Goal: Task Accomplishment & Management: Manage account settings

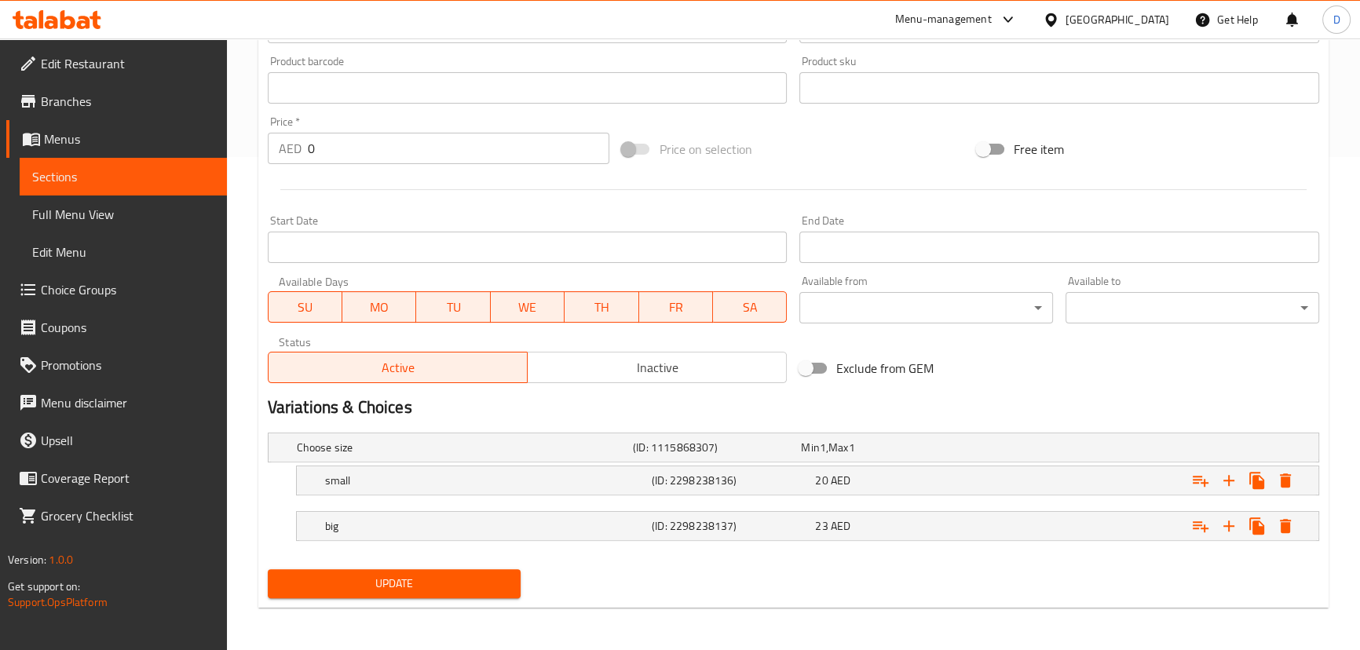
drag, startPoint x: 0, startPoint y: 0, endPoint x: 311, endPoint y: 587, distance: 664.0
click at [312, 587] on span "Update" at bounding box center [394, 584] width 229 height 20
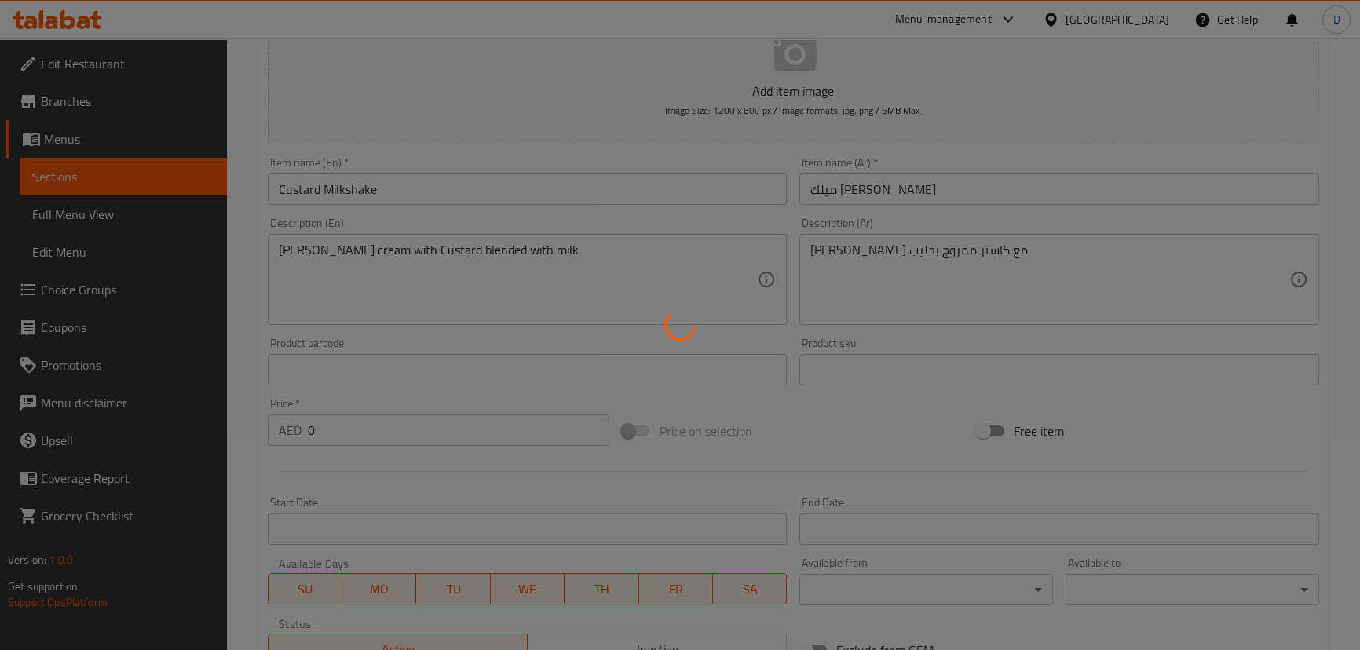
scroll to position [207, 0]
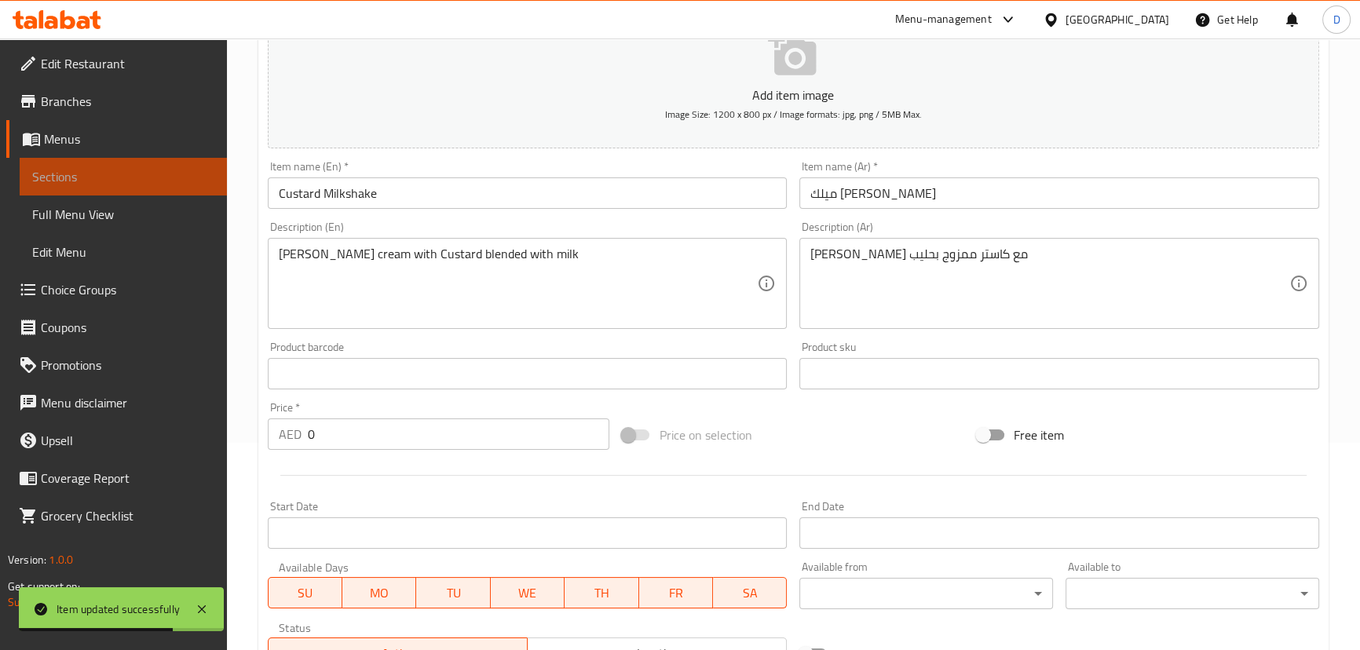
click at [181, 174] on span "Sections" at bounding box center [123, 176] width 182 height 19
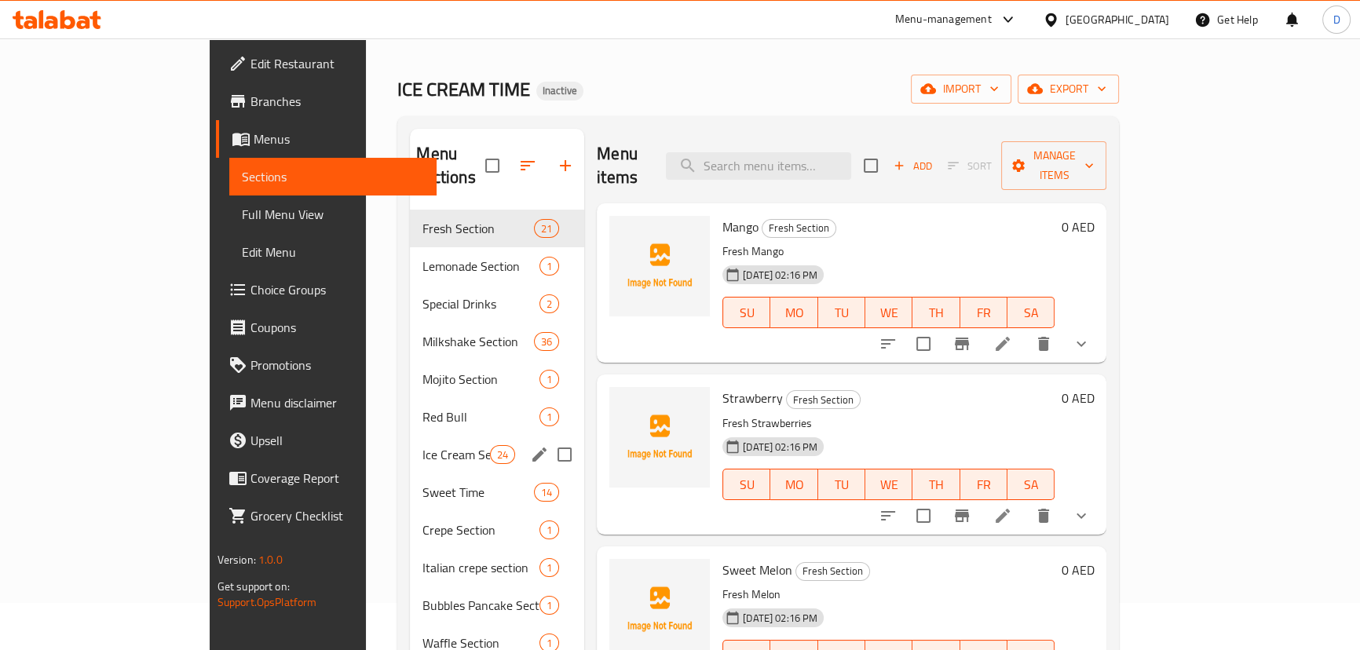
scroll to position [22, 0]
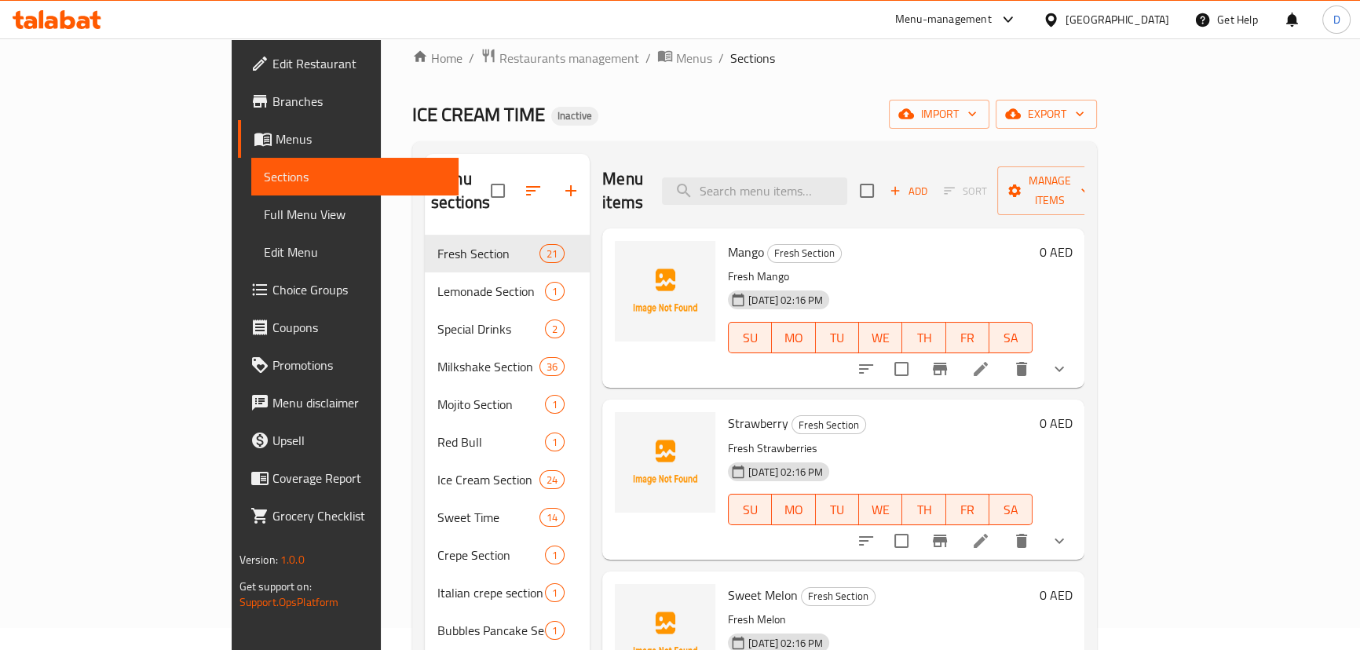
click at [238, 279] on link "Choice Groups" at bounding box center [348, 290] width 221 height 38
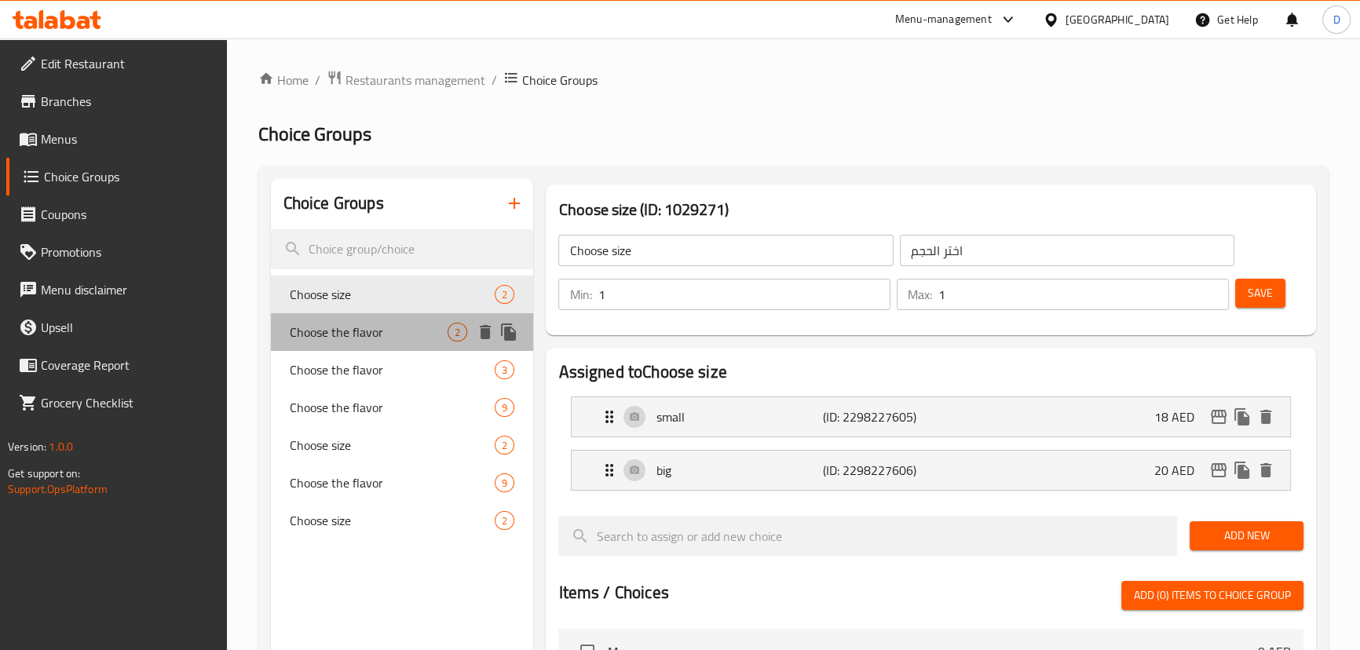
click at [386, 337] on span "Choose the flavor" at bounding box center [369, 332] width 159 height 19
type input "Choose the flavor"
type input "اختر النكهة"
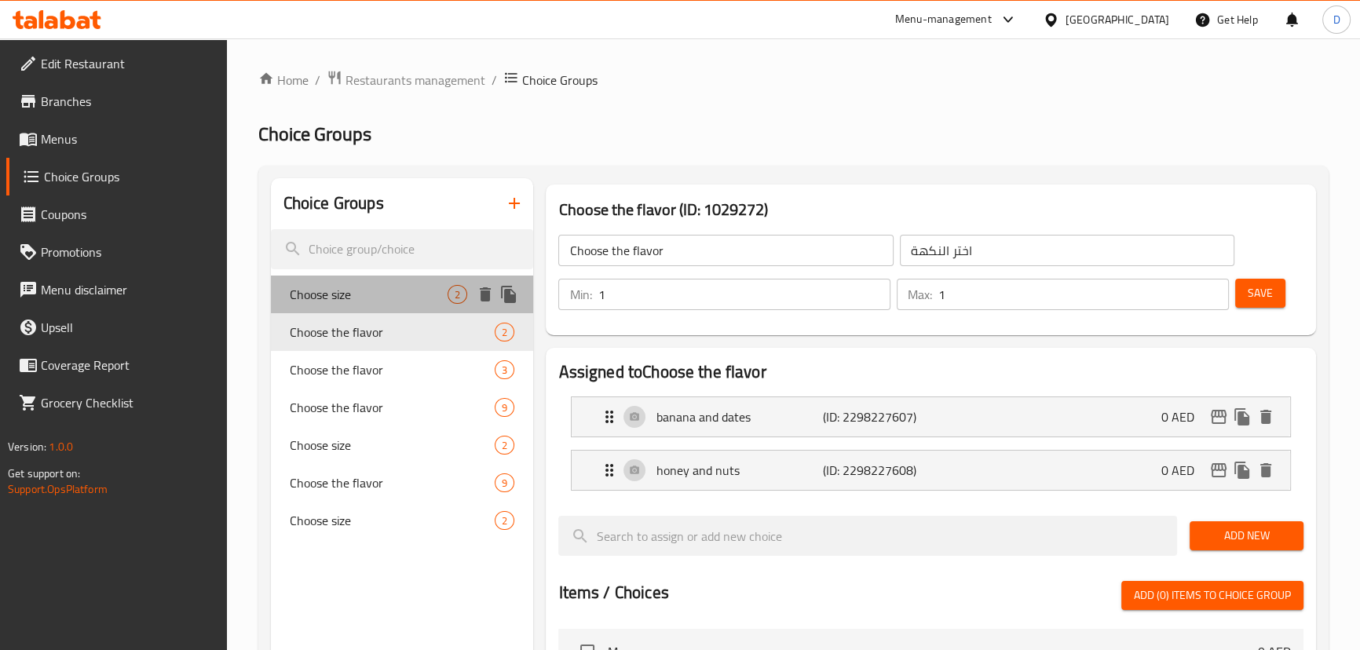
click at [375, 295] on span "Choose size" at bounding box center [369, 294] width 159 height 19
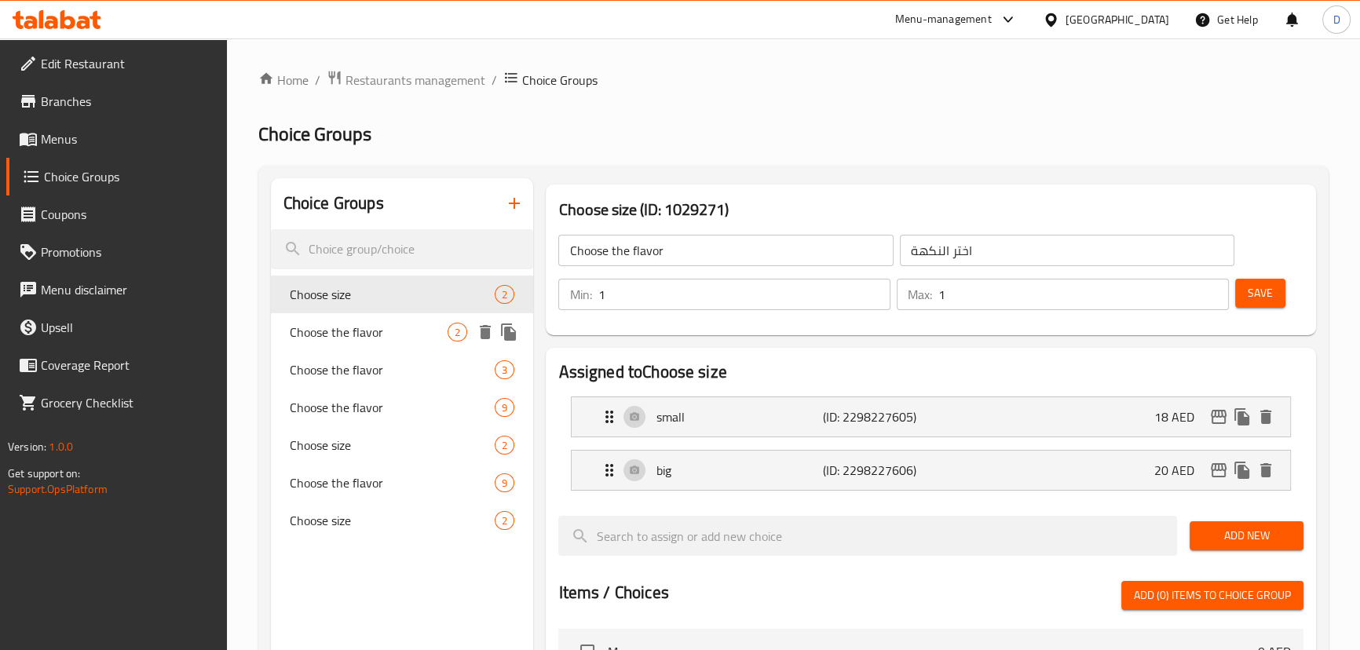
type input "Choose size"
type input "اختر الحجم"
click at [374, 329] on span "Choose the flavor" at bounding box center [369, 332] width 159 height 19
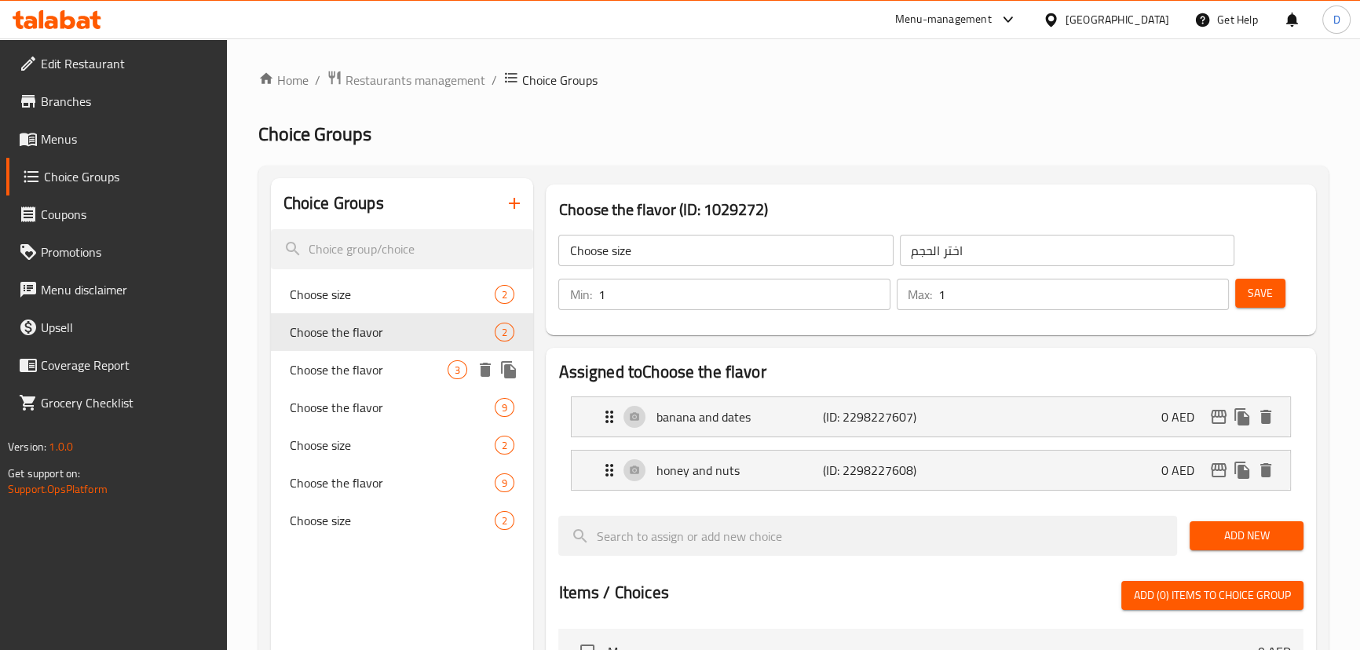
type input "Choose the flavor"
type input "اختر النكهة"
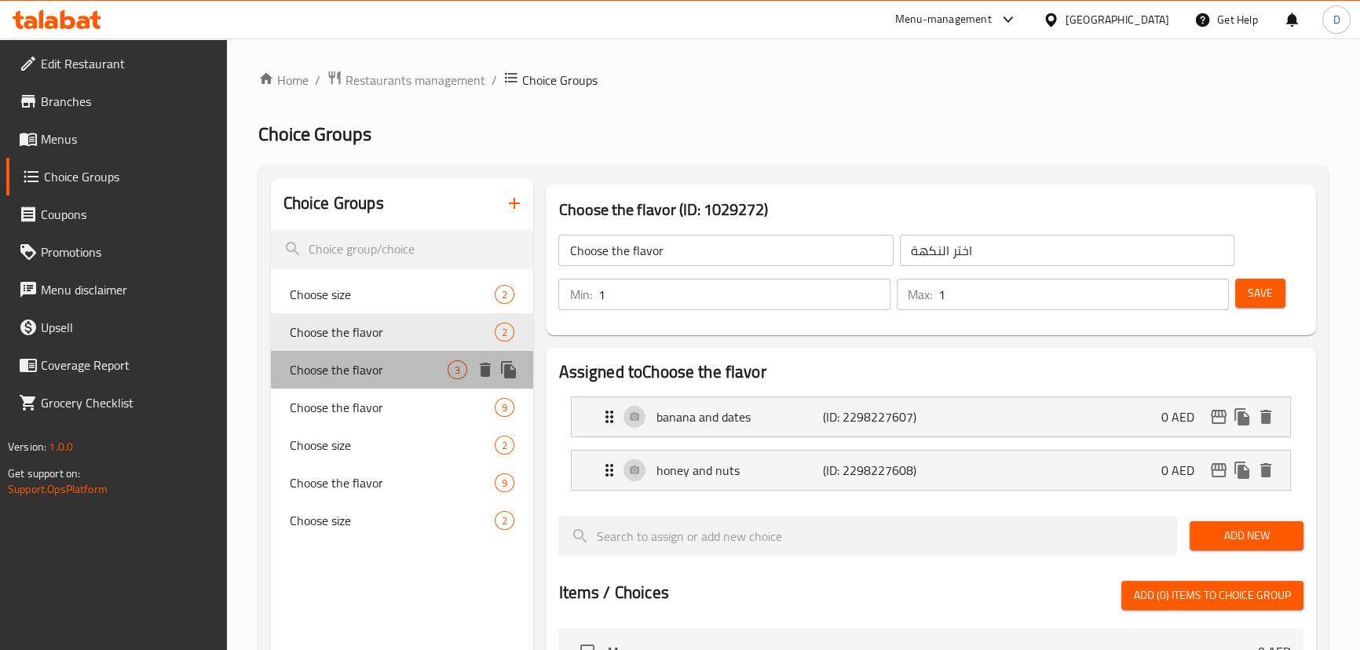
click at [395, 368] on span "Choose the flavor" at bounding box center [369, 369] width 159 height 19
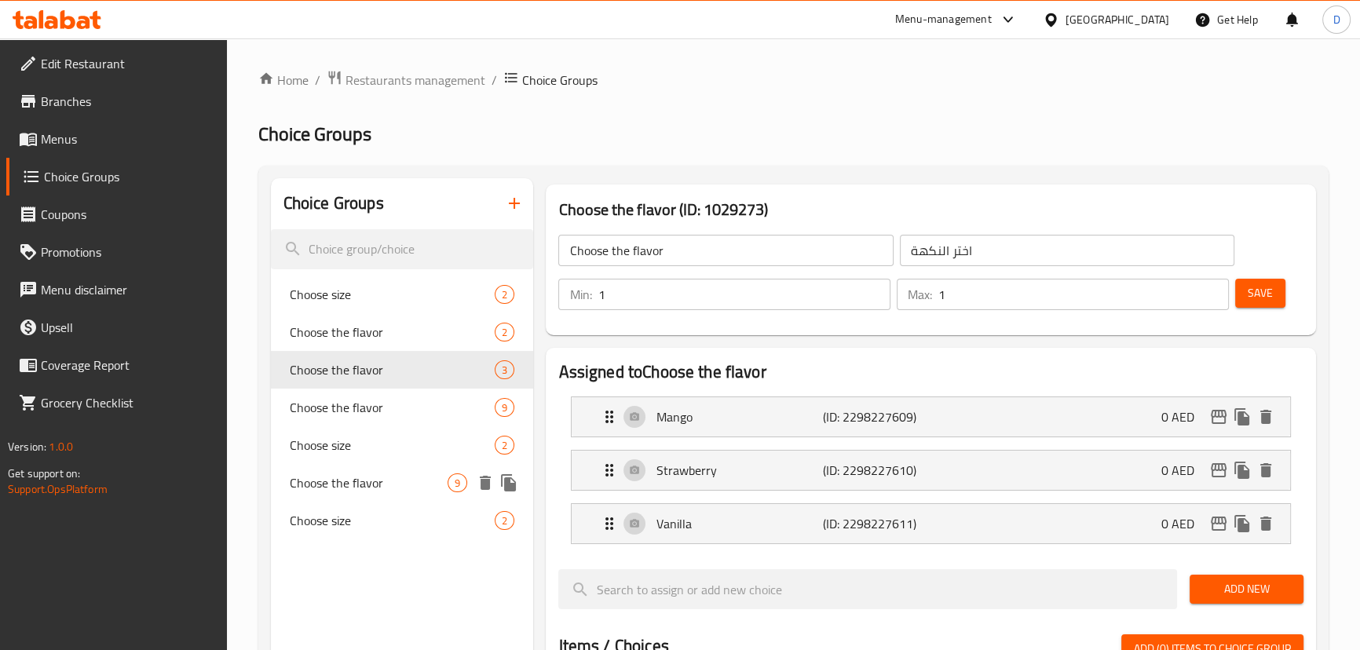
click at [398, 485] on span "Choose the flavor" at bounding box center [369, 483] width 159 height 19
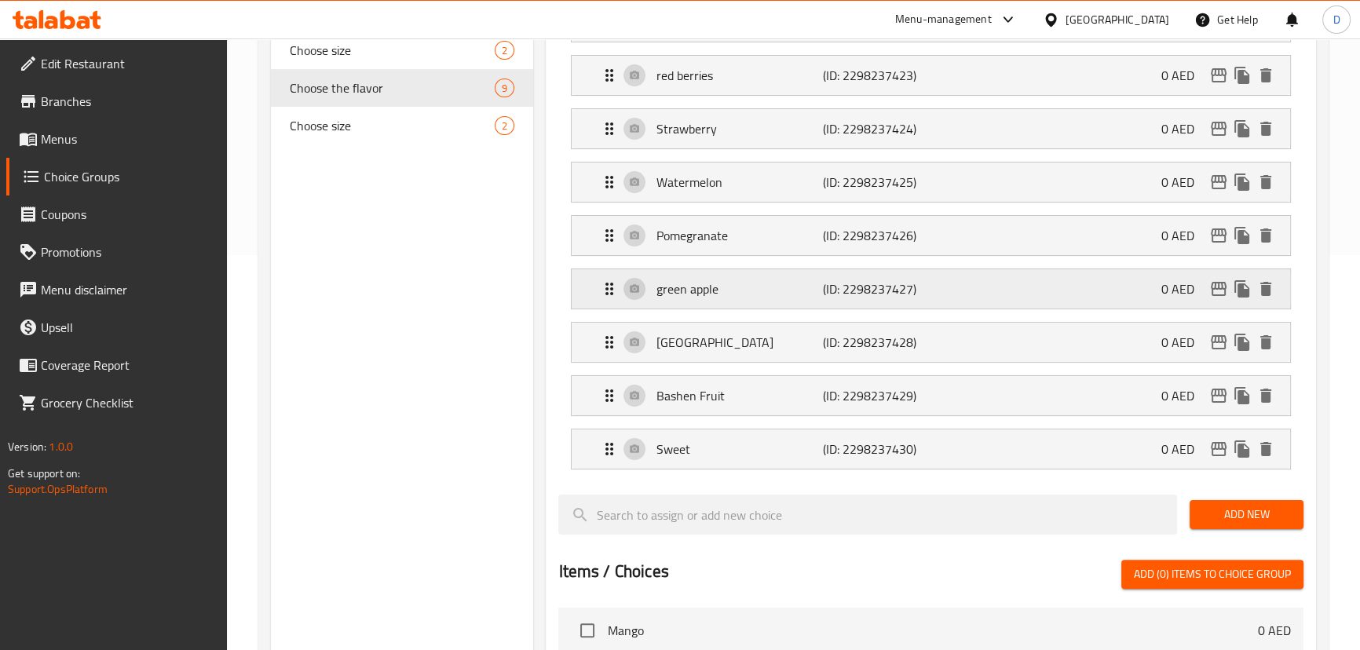
scroll to position [428, 0]
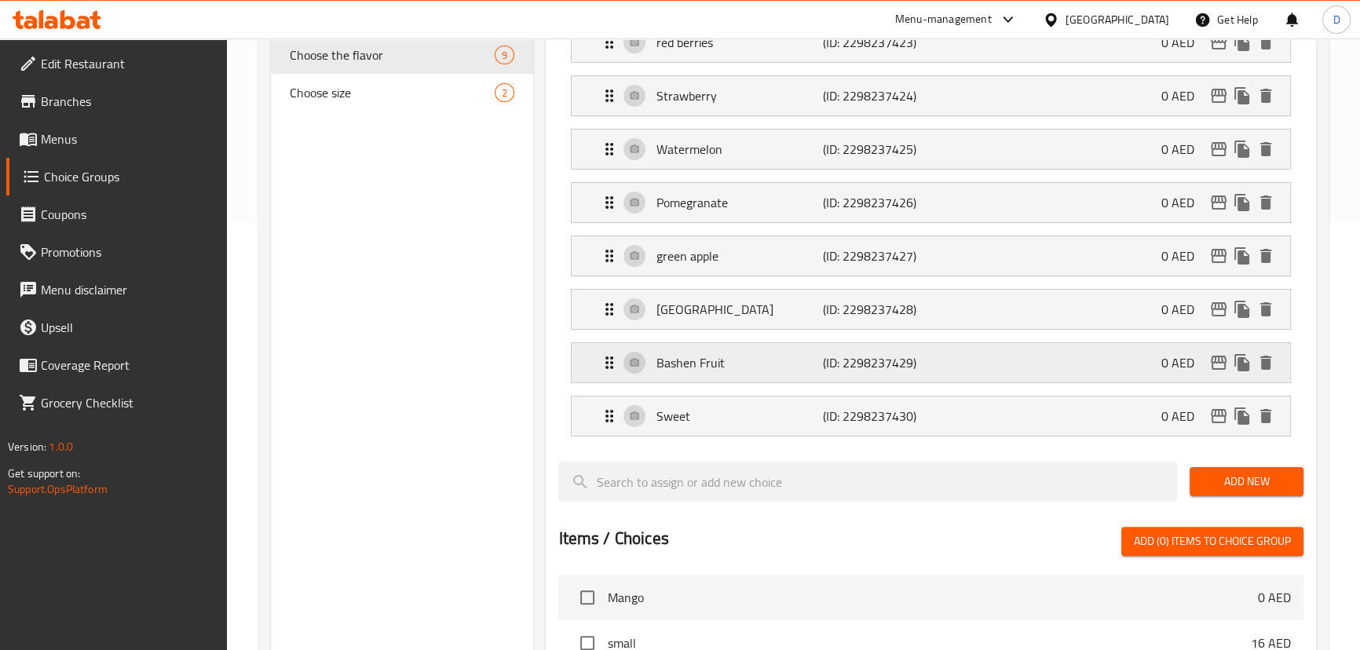
click at [784, 368] on p "Bashen Fruit" at bounding box center [739, 362] width 166 height 19
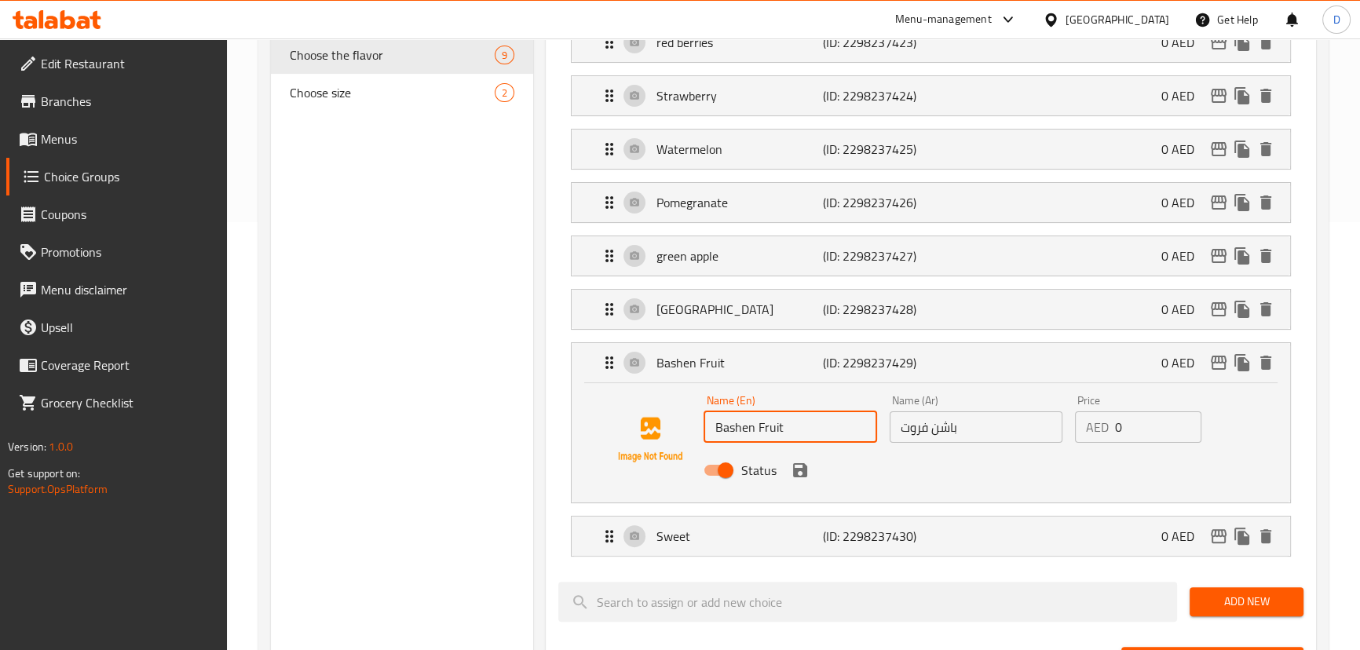
click at [748, 428] on input "Bashen Fruit" at bounding box center [790, 427] width 173 height 31
drag, startPoint x: 758, startPoint y: 431, endPoint x: 705, endPoint y: 426, distance: 52.9
click at [705, 426] on input "Bashen Fruit" at bounding box center [790, 427] width 173 height 31
type input "Passion Fruit"
click at [738, 425] on input "Passion Fruit" at bounding box center [790, 427] width 173 height 31
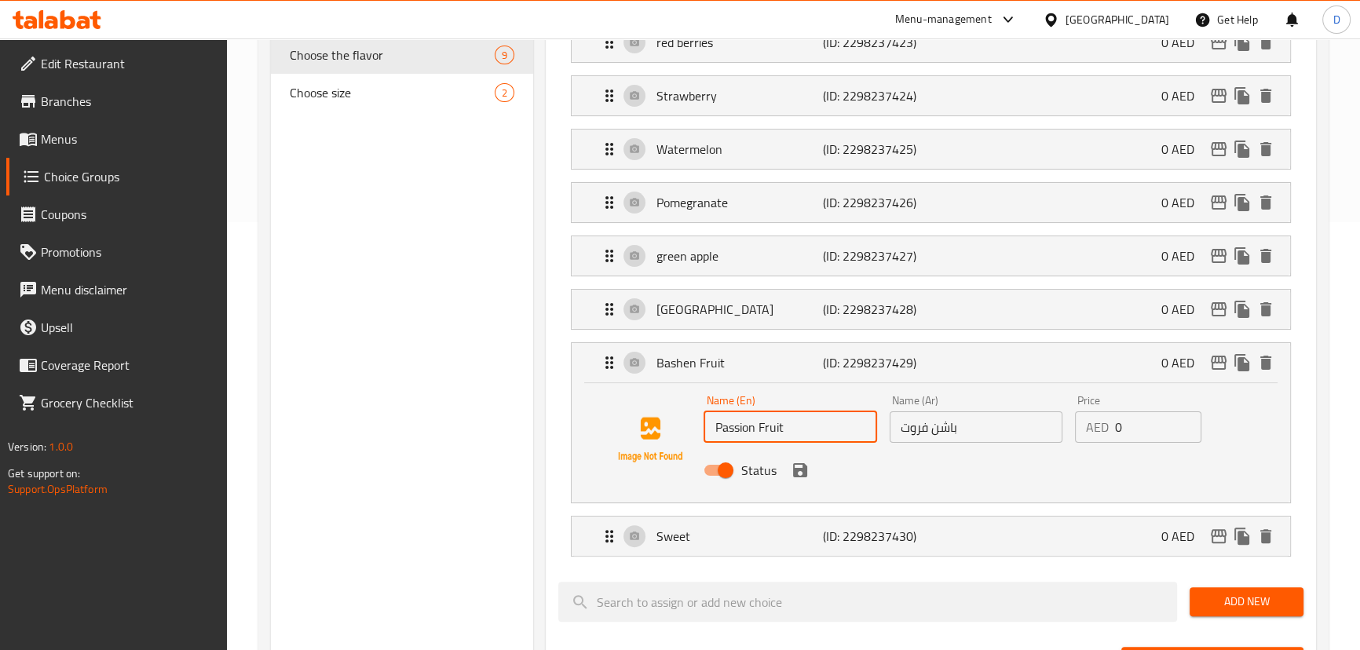
click at [738, 425] on input "Passion Fruit" at bounding box center [790, 427] width 173 height 31
click at [745, 495] on div "Name (En) Passion Fruit Name (En) Name (Ar) باشن فروت Name (Ar) Price AED 0 Pri…" at bounding box center [931, 442] width 718 height 119
click at [525, 481] on div "Choice Groups Choose size 2 Choose the flavor 2 Choose the flavor 3 Choose the …" at bounding box center [402, 479] width 263 height 1458
click at [798, 471] on icon "save" at bounding box center [800, 470] width 19 height 19
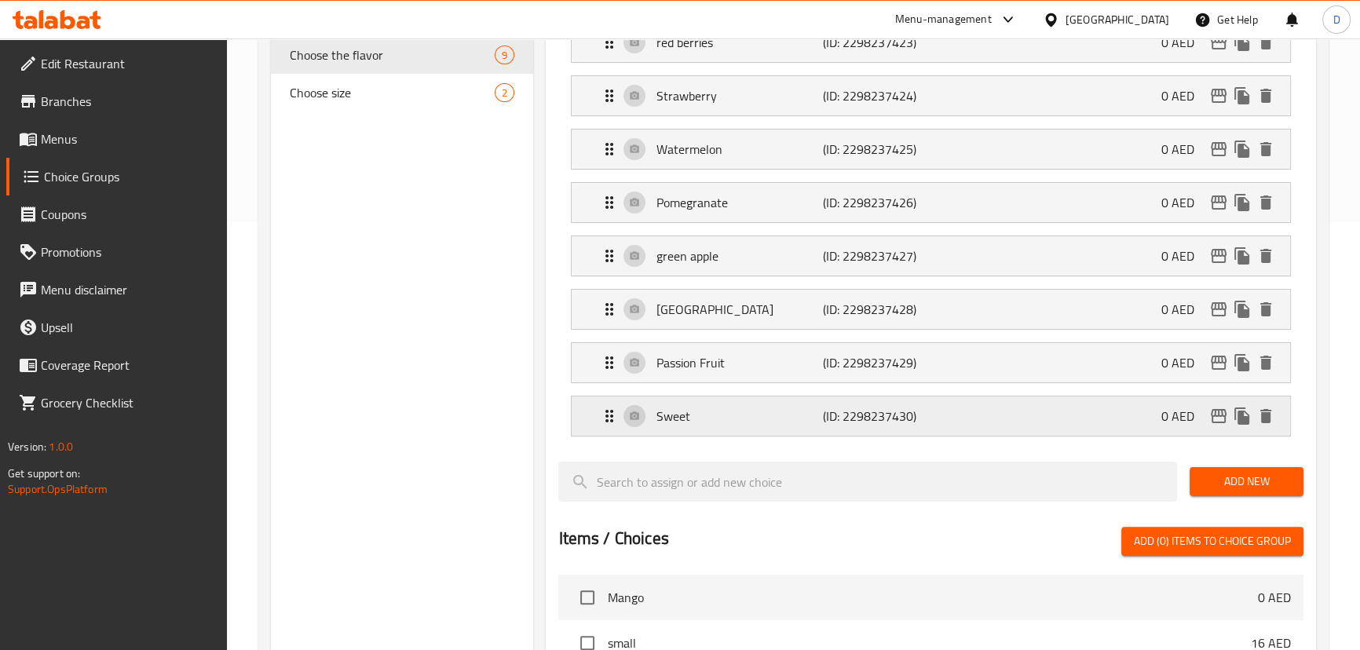
click at [761, 416] on p "Sweet" at bounding box center [739, 416] width 166 height 19
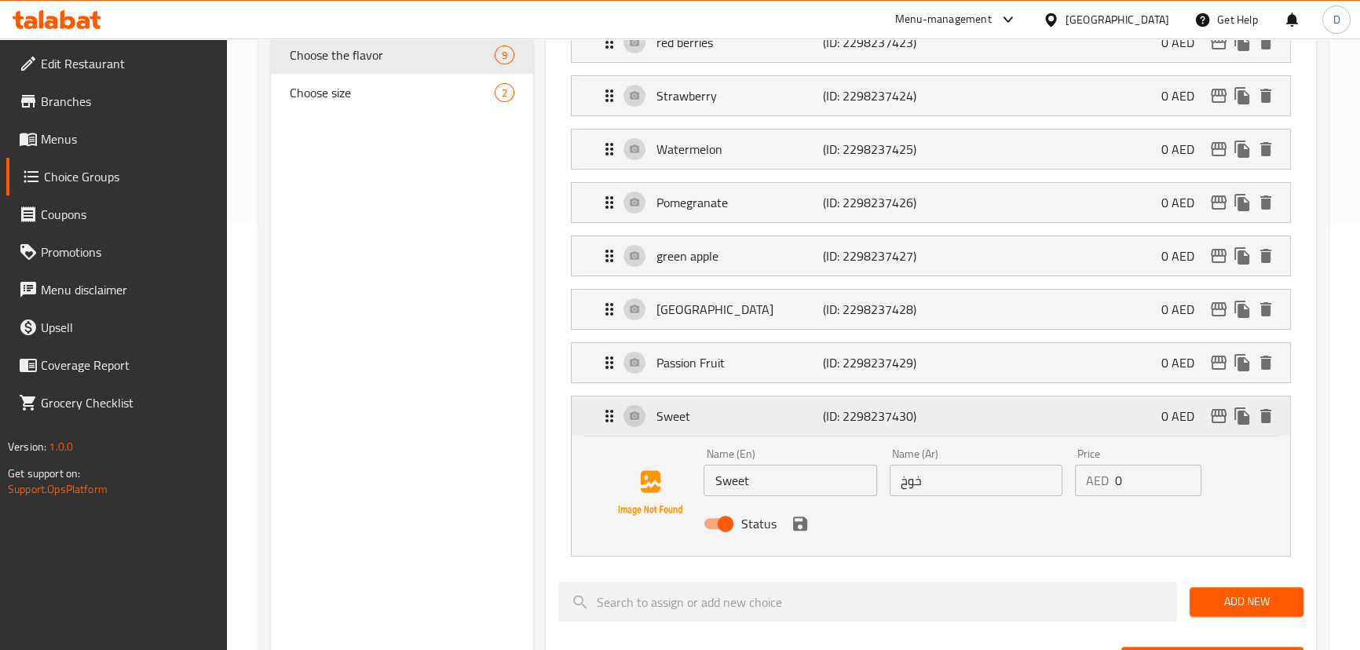
click at [761, 416] on p "Sweet" at bounding box center [739, 416] width 166 height 19
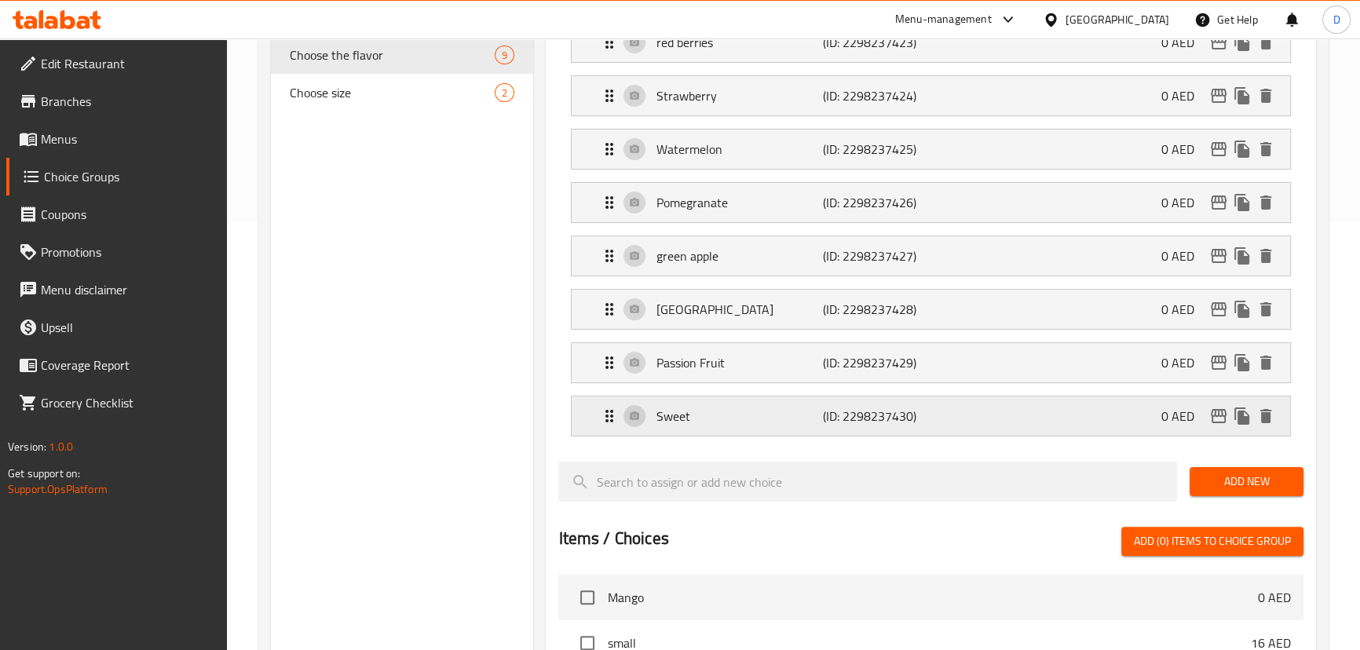
click at [761, 416] on p "Sweet" at bounding box center [739, 416] width 166 height 19
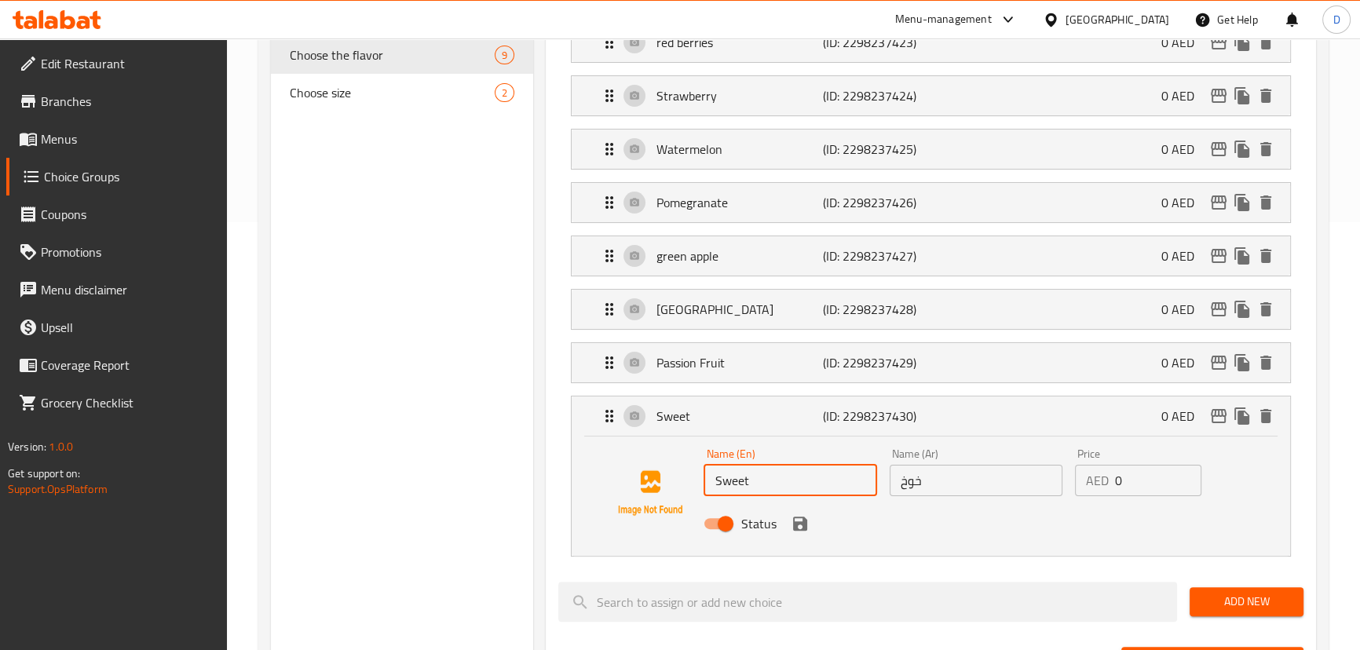
click at [740, 485] on input "Sweet" at bounding box center [790, 480] width 173 height 31
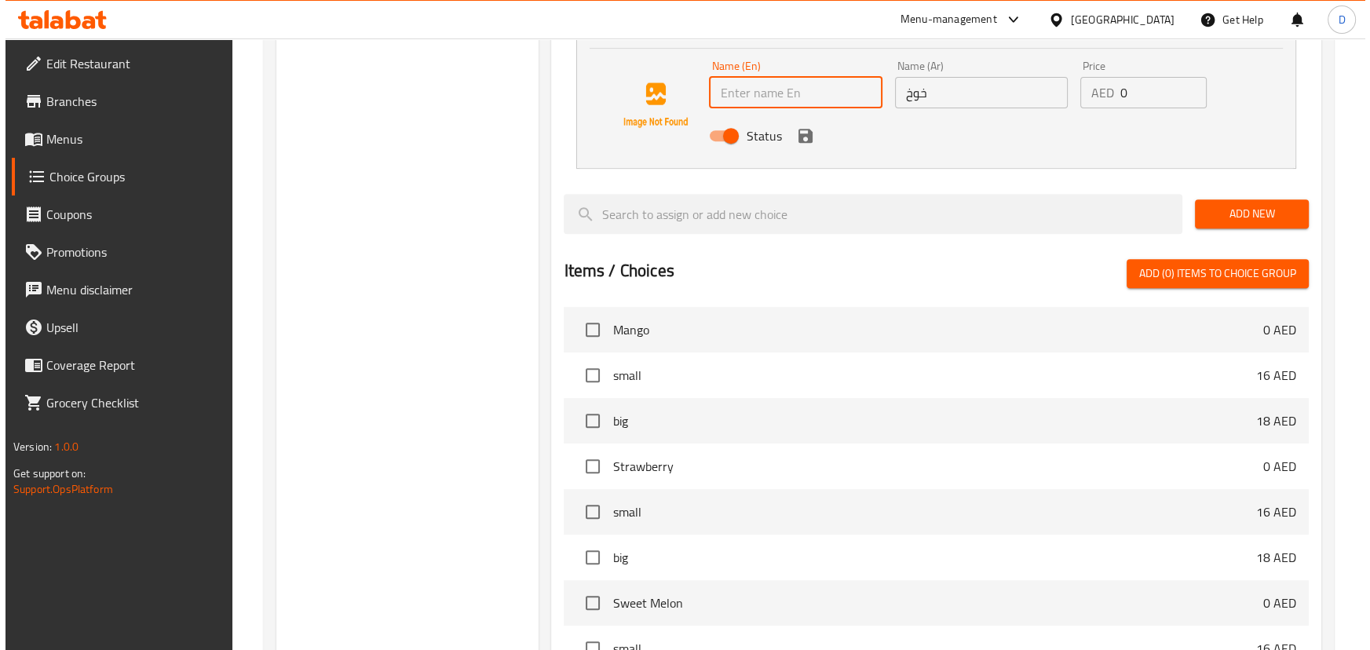
scroll to position [1028, 0]
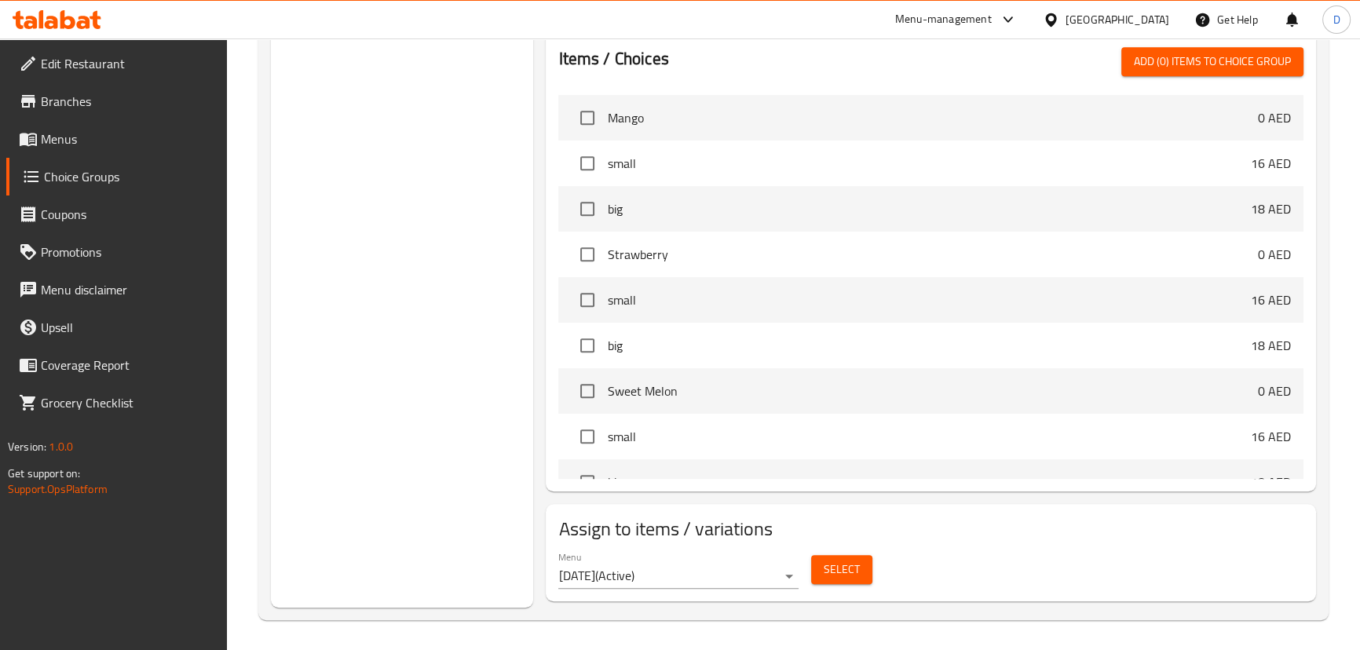
click at [831, 576] on span "Select" at bounding box center [842, 570] width 36 height 20
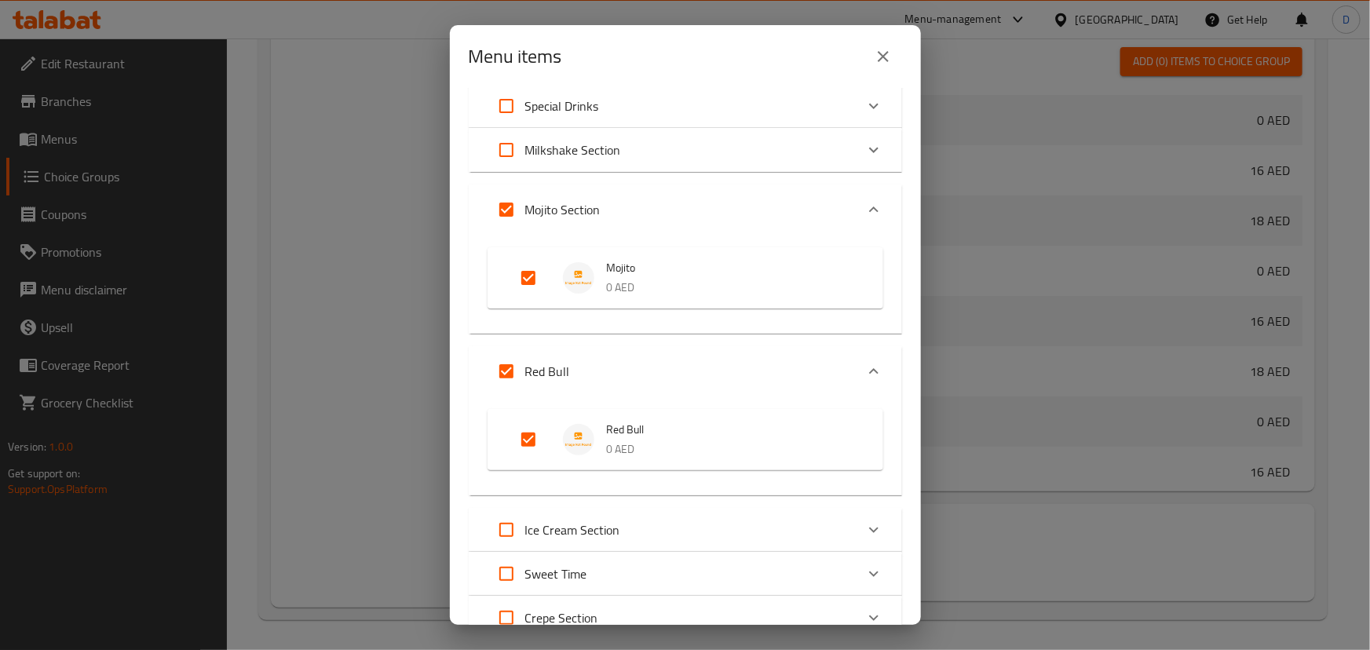
scroll to position [142, 0]
click at [251, 386] on div "Menu items 2 / 113 items selected ​ Fresh Section Mango 0 AED Choose size small…" at bounding box center [685, 325] width 1370 height 650
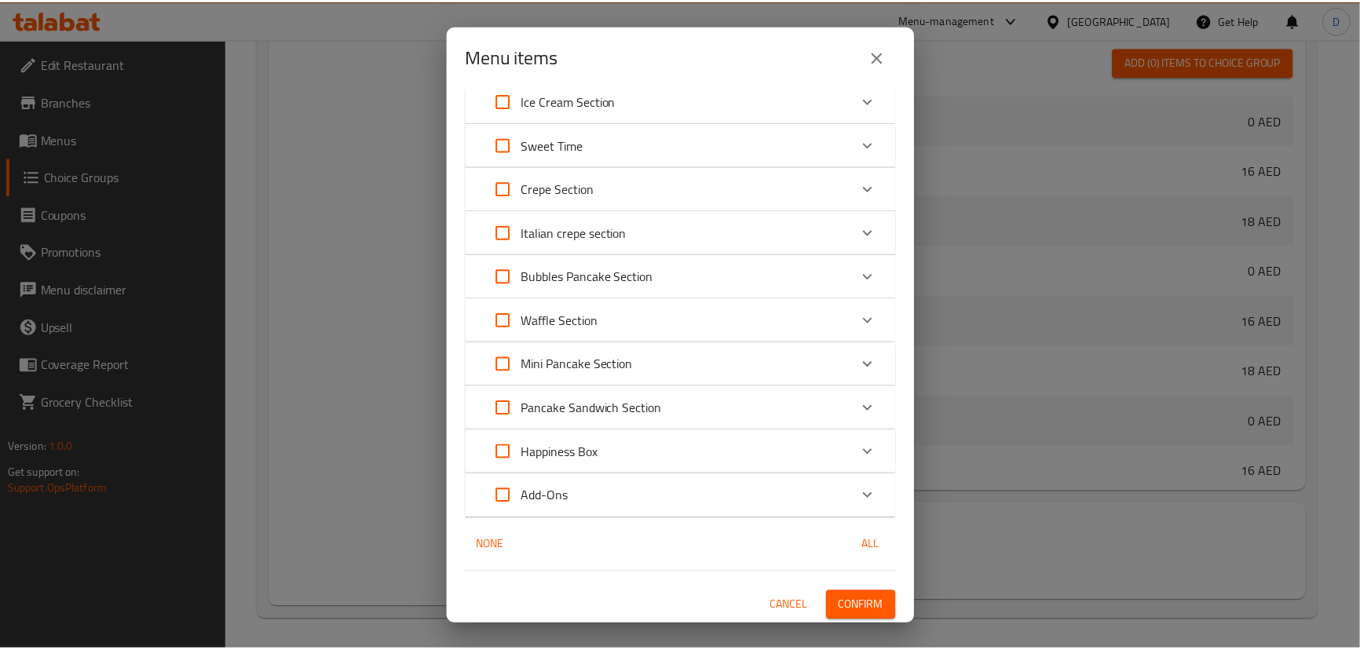
scroll to position [573, 0]
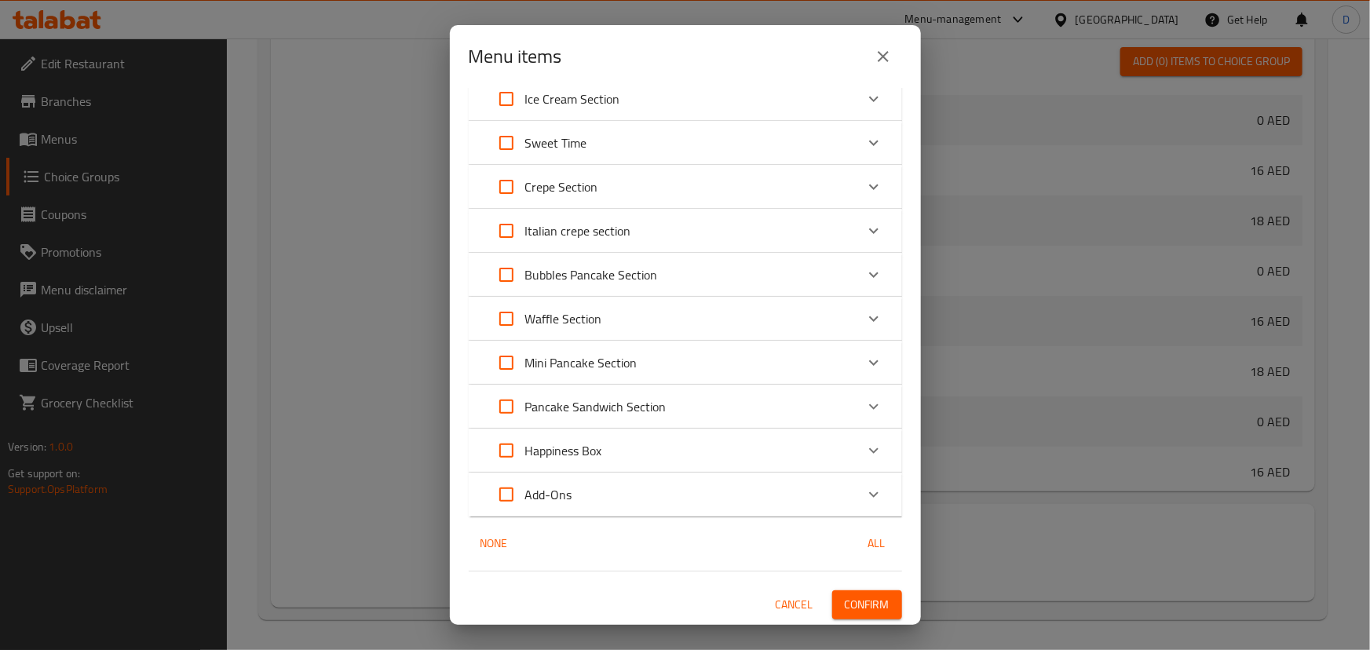
click at [786, 599] on span "Cancel" at bounding box center [795, 605] width 38 height 20
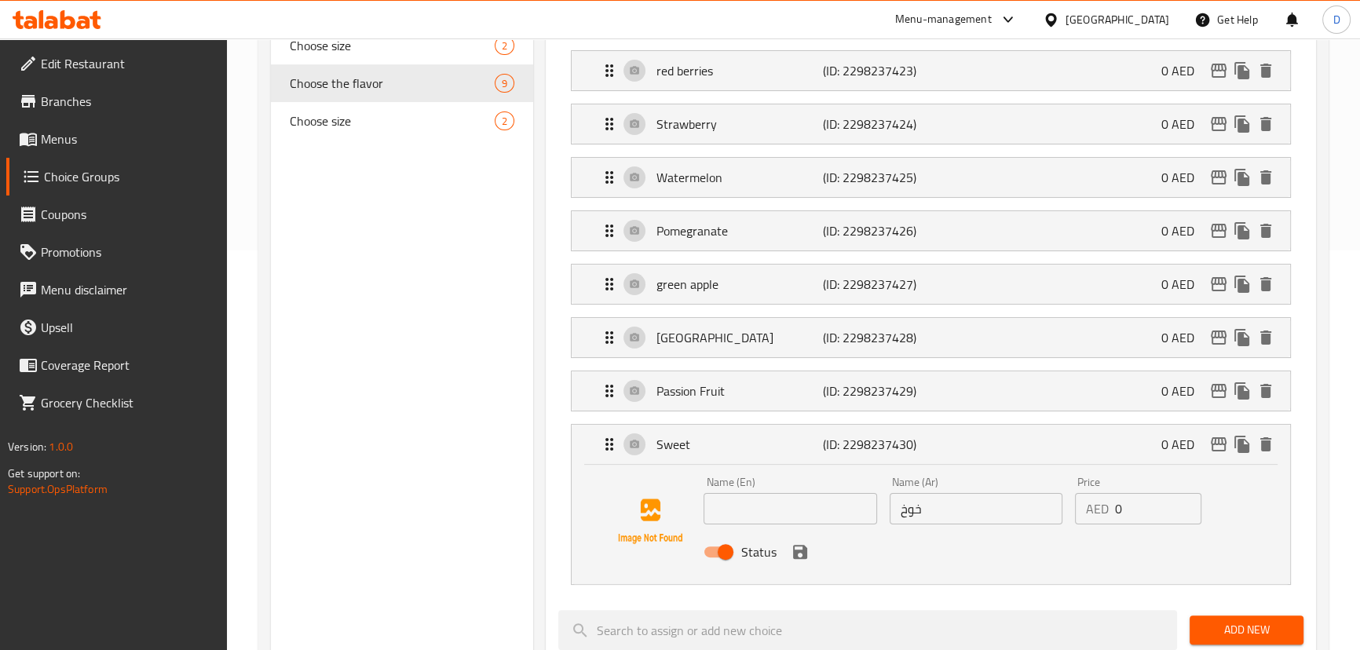
scroll to position [528, 0]
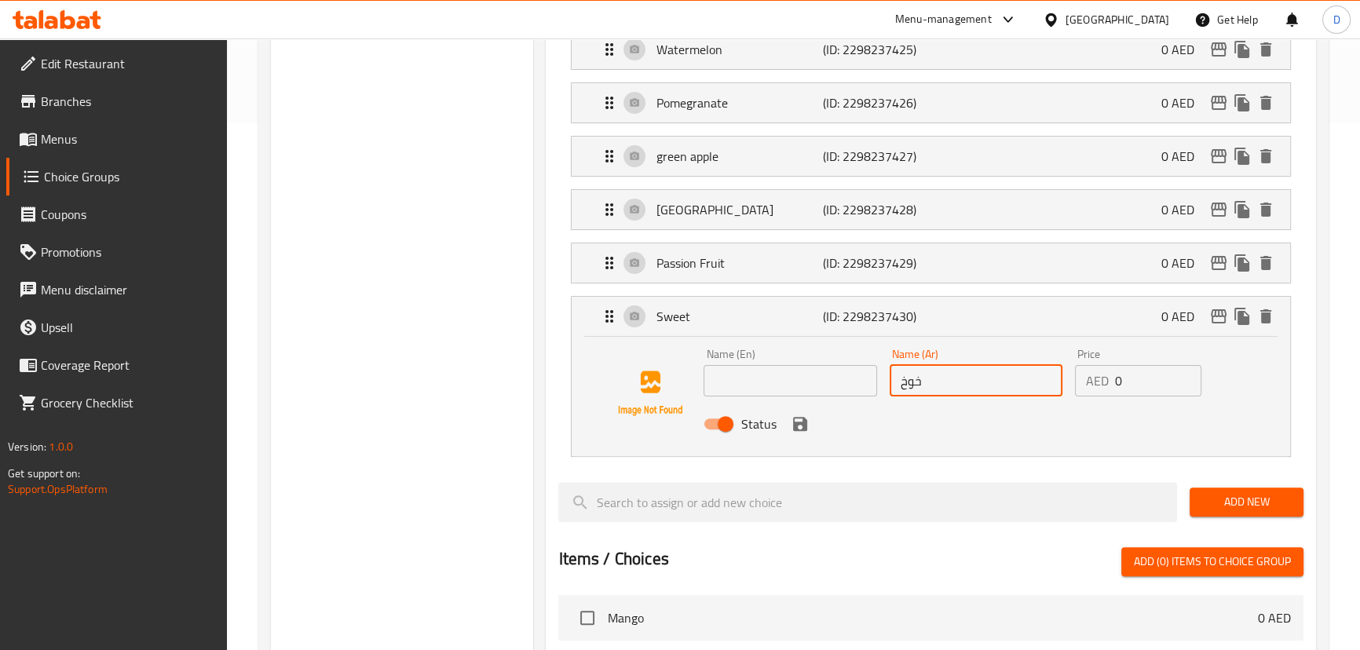
click at [916, 386] on input "خوخ" at bounding box center [976, 380] width 173 height 31
click at [742, 384] on input "text" at bounding box center [790, 380] width 173 height 31
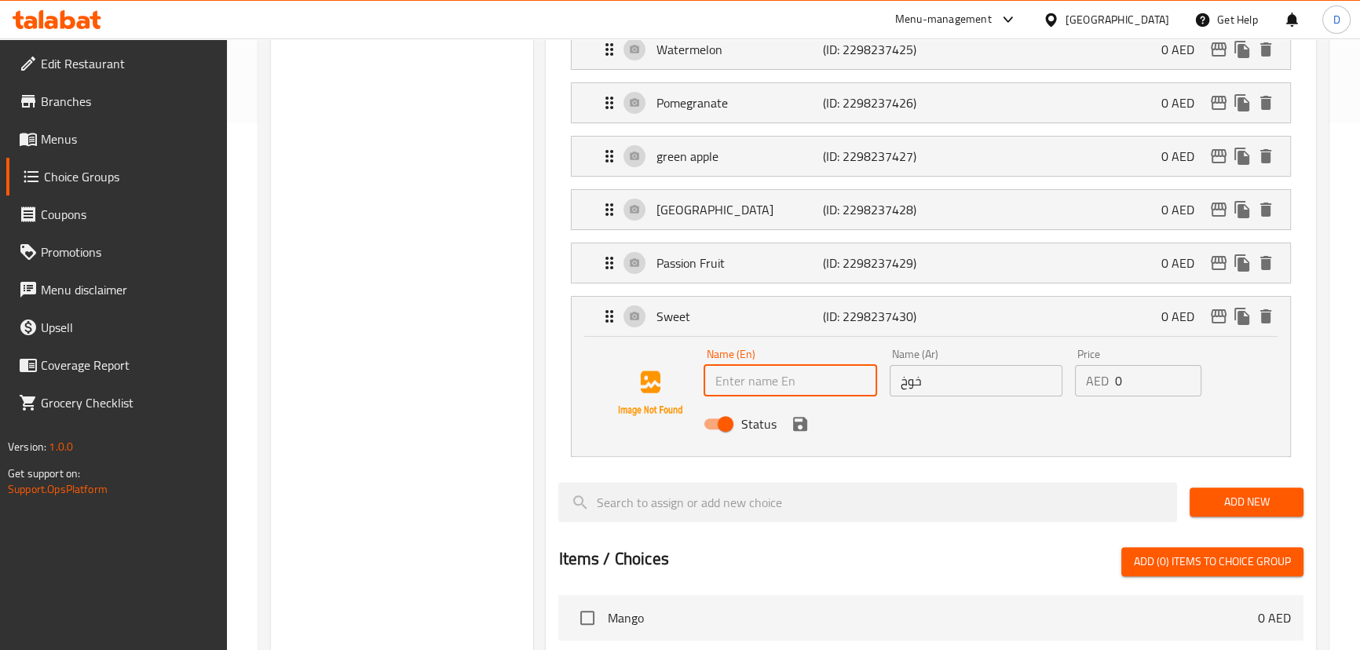
paste input "Peach"
type input "Peach"
click at [539, 447] on div "Choose the flavor (ID: 1029289) Choose the flavor ​ اختر النكهة ​ Min: 1 ​ Max:…" at bounding box center [927, 380] width 789 height 1458
click at [800, 426] on icon "save" at bounding box center [800, 424] width 19 height 19
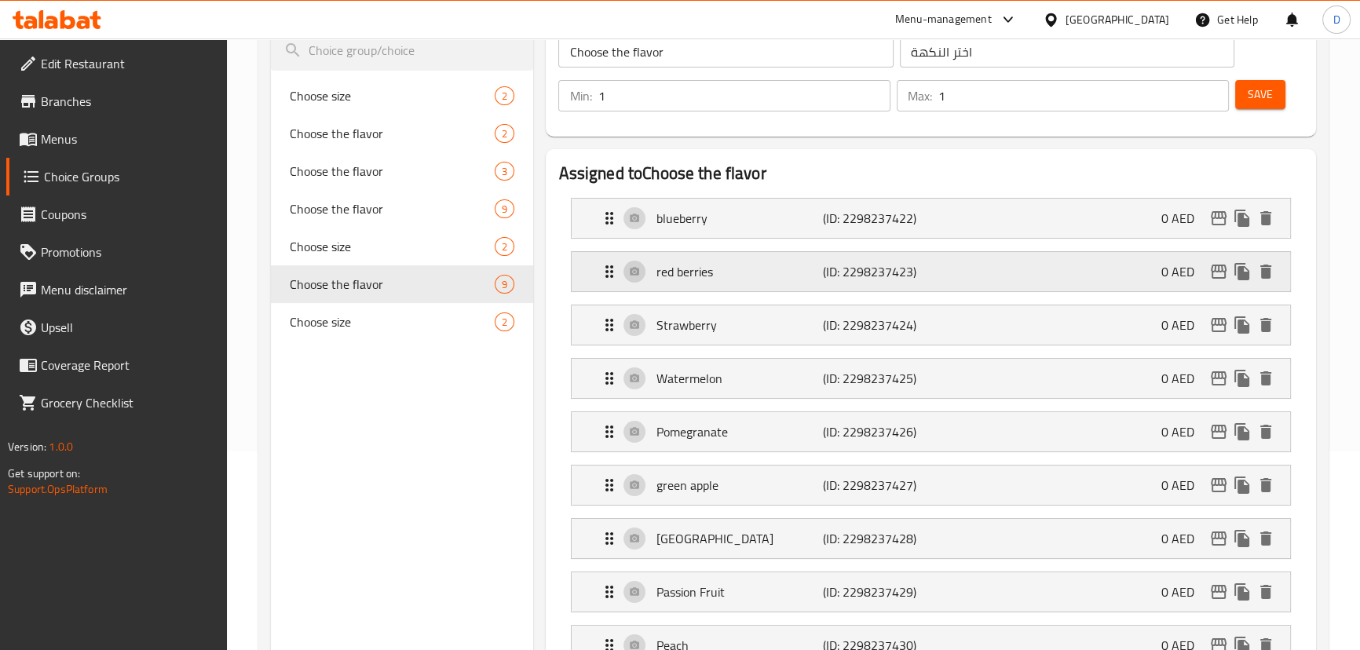
scroll to position [100, 0]
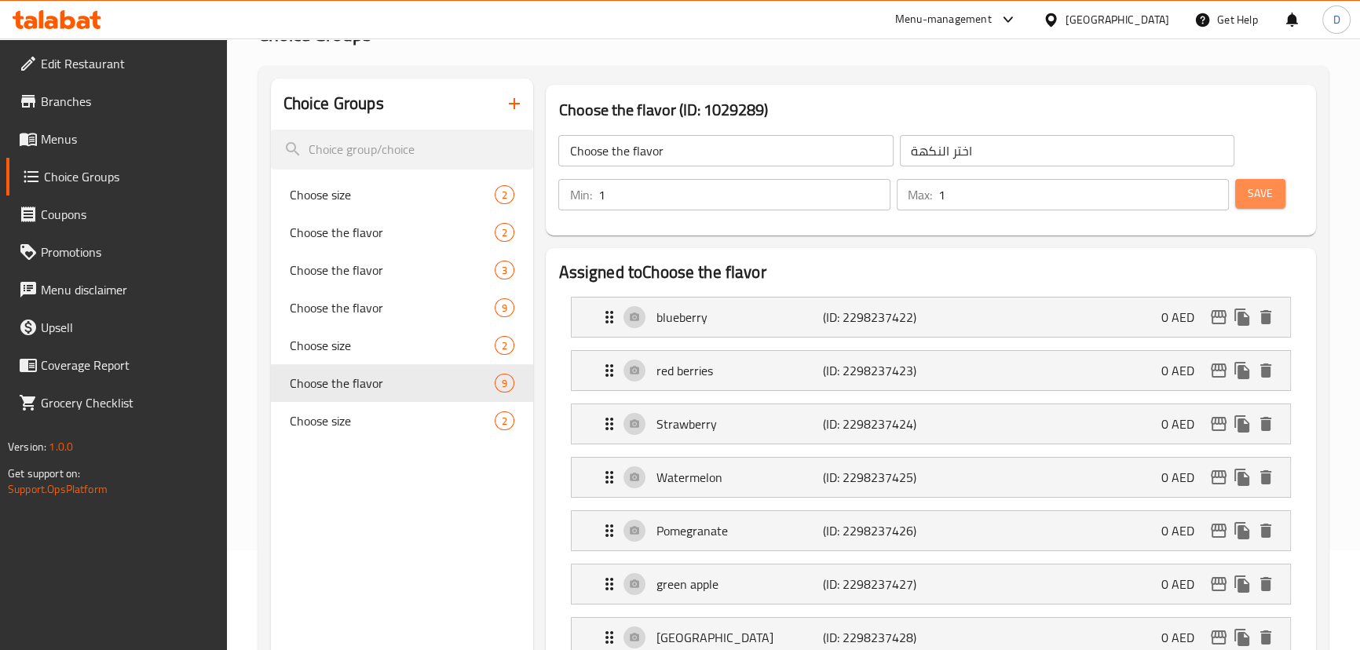
click at [1255, 207] on button "Save" at bounding box center [1260, 193] width 50 height 29
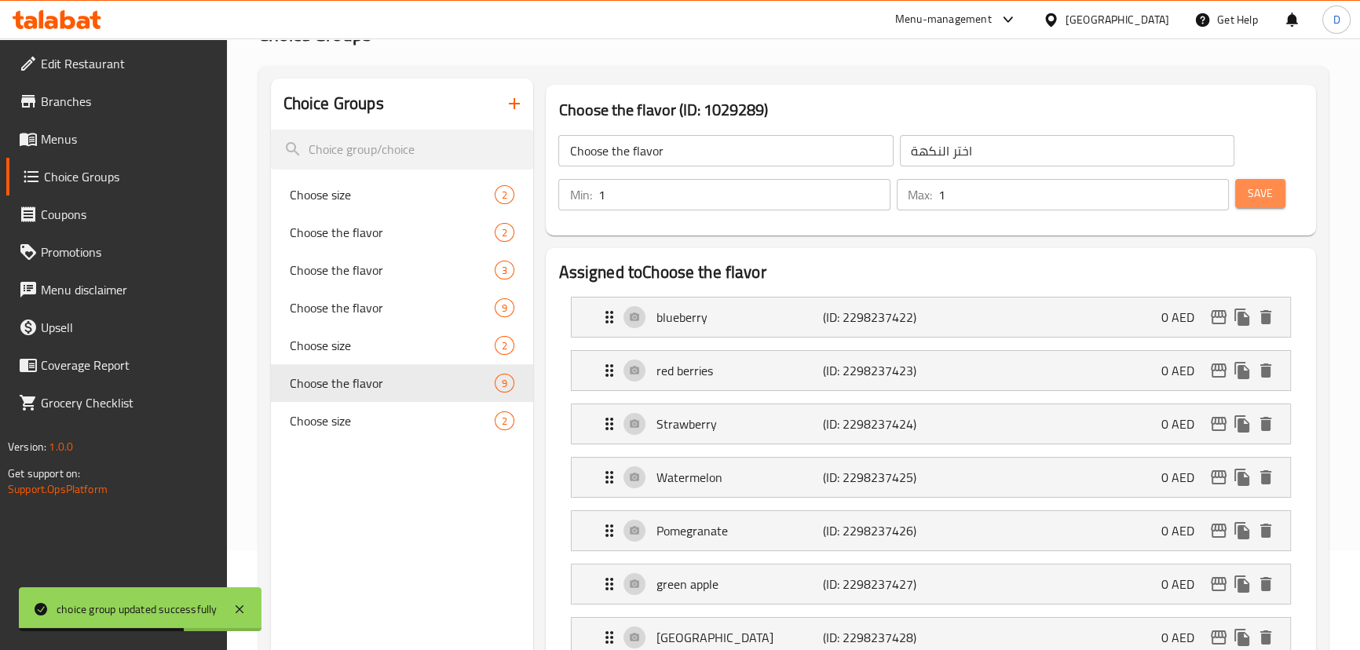
click at [1275, 185] on button "Save" at bounding box center [1260, 193] width 50 height 29
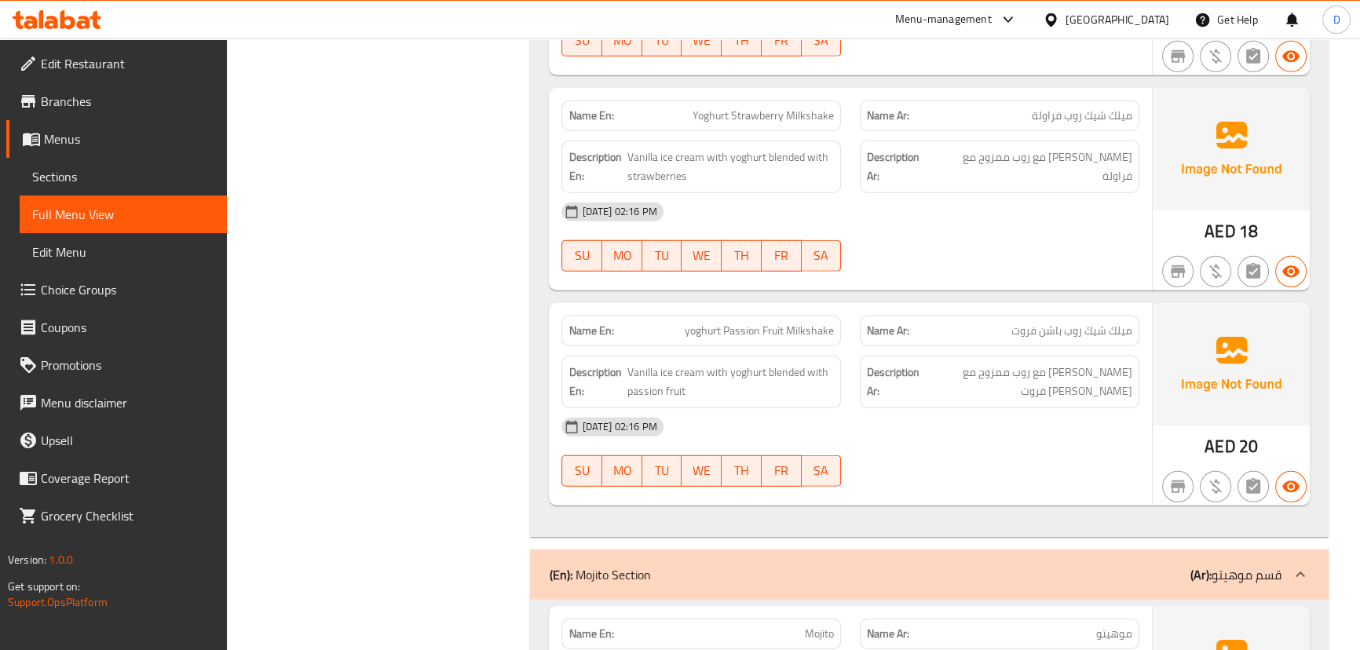
scroll to position [28195, 0]
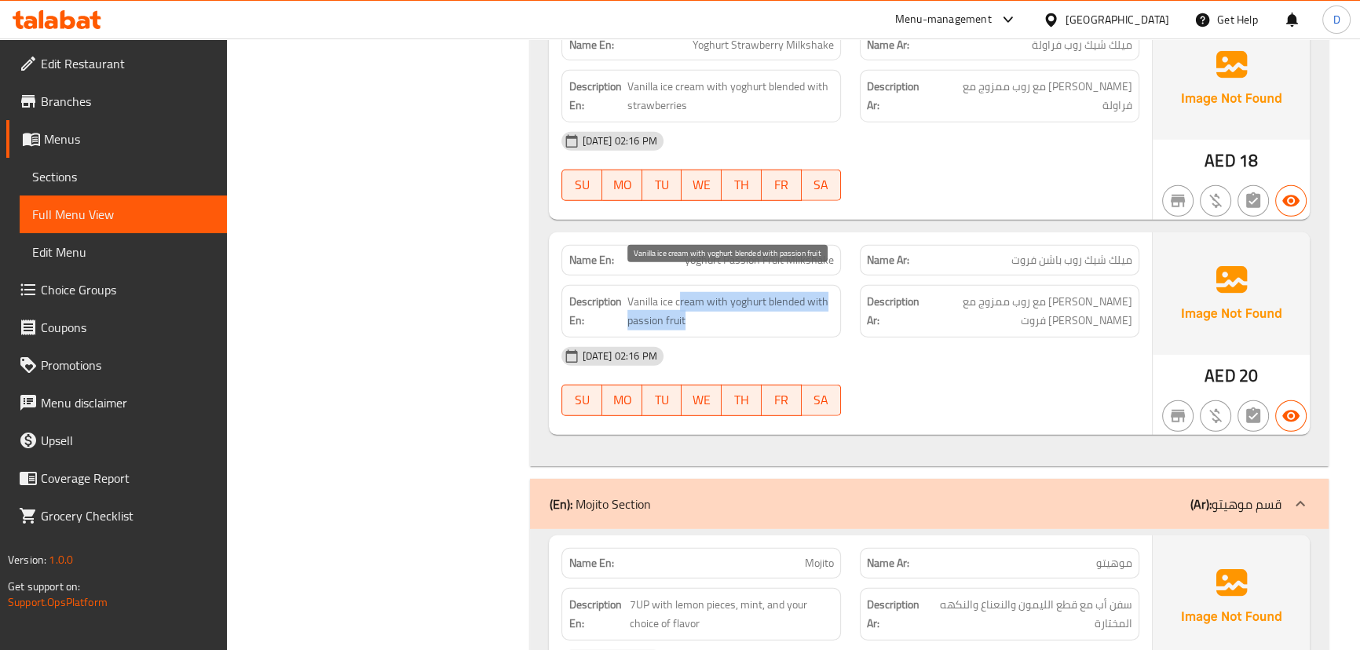
drag, startPoint x: 681, startPoint y: 283, endPoint x: 795, endPoint y: 308, distance: 116.6
click at [795, 308] on span "Vanilla ice cream with yoghurt blended with passion fruit" at bounding box center [731, 311] width 207 height 38
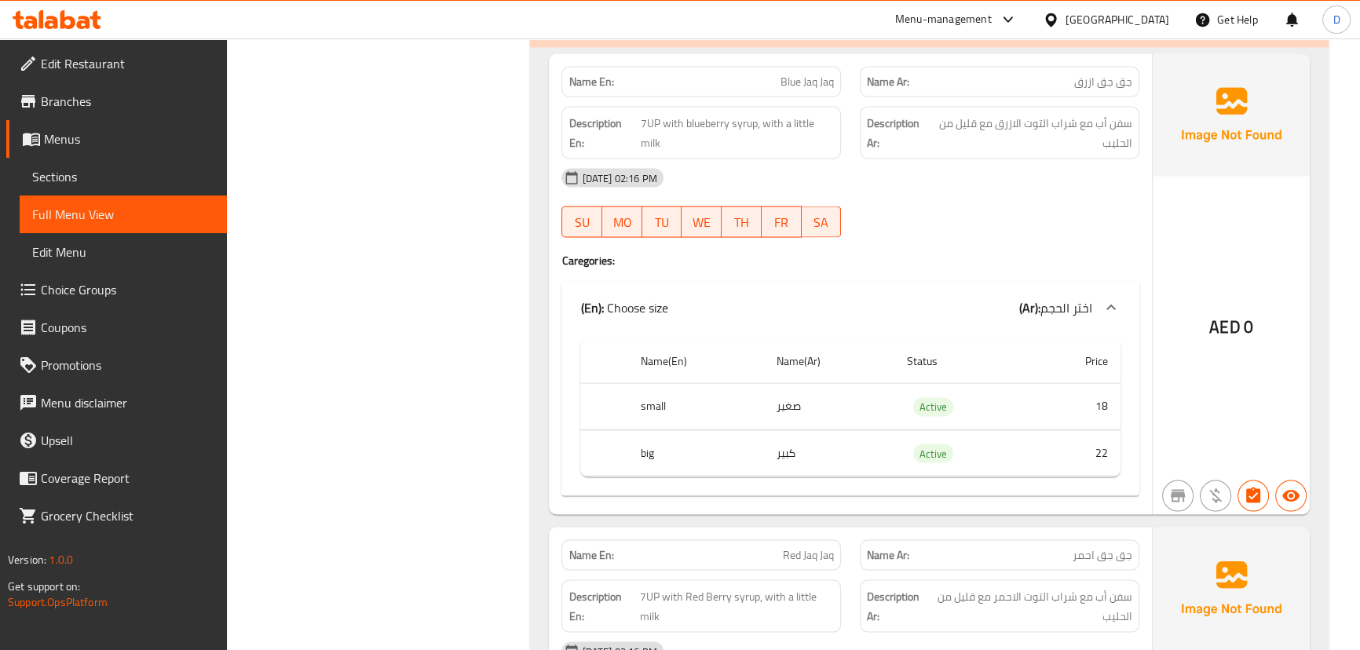
scroll to position [11346, 0]
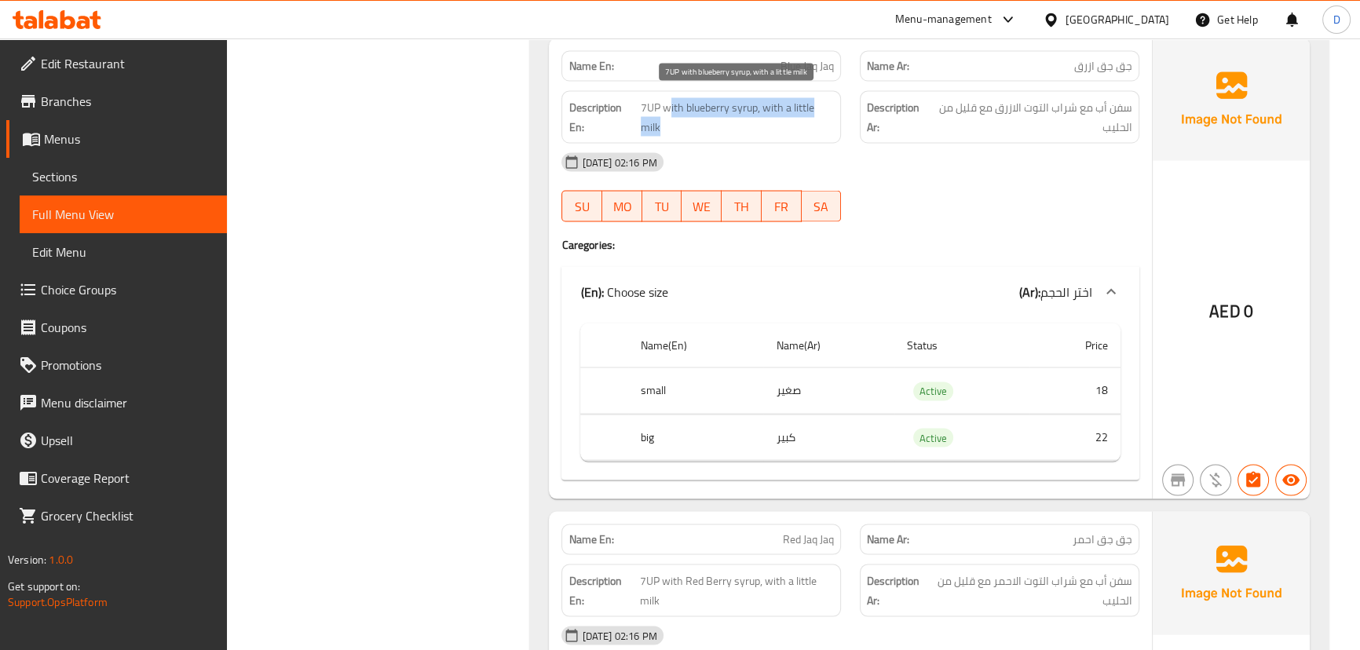
drag, startPoint x: 668, startPoint y: 106, endPoint x: 755, endPoint y: 123, distance: 88.9
click at [755, 123] on span "7UP with blueberry syrup, with a little milk" at bounding box center [737, 117] width 193 height 38
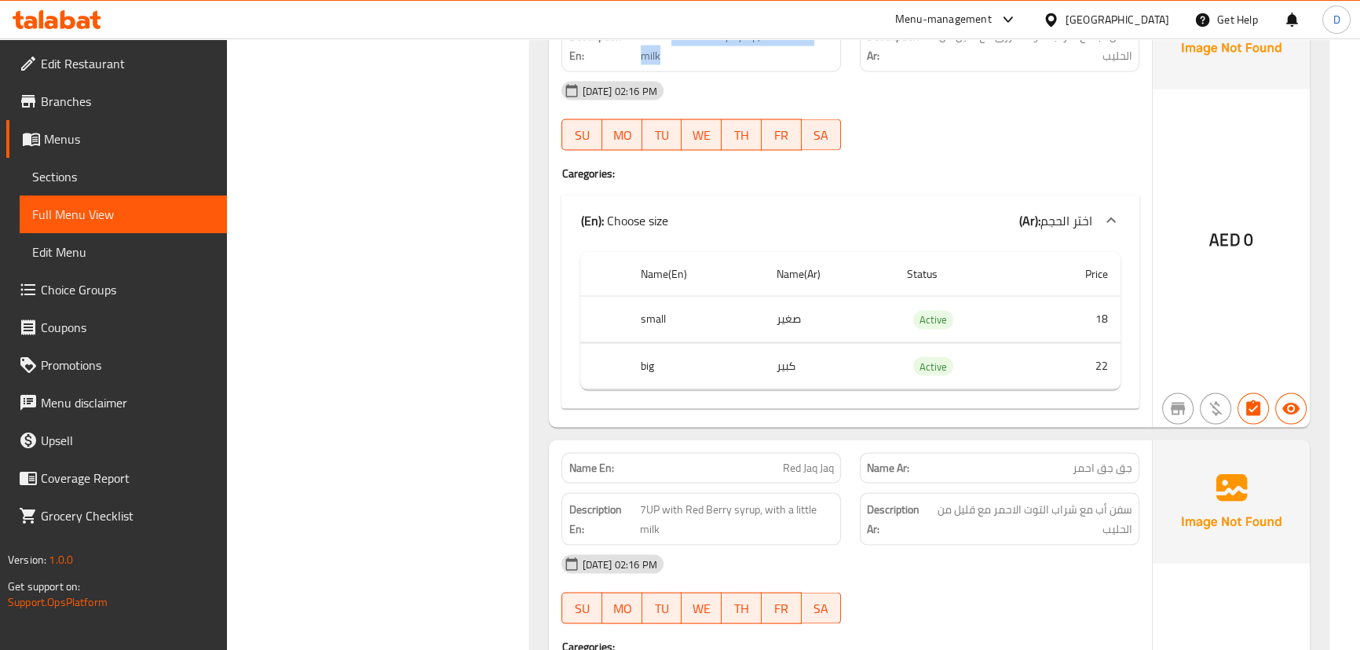
scroll to position [11489, 0]
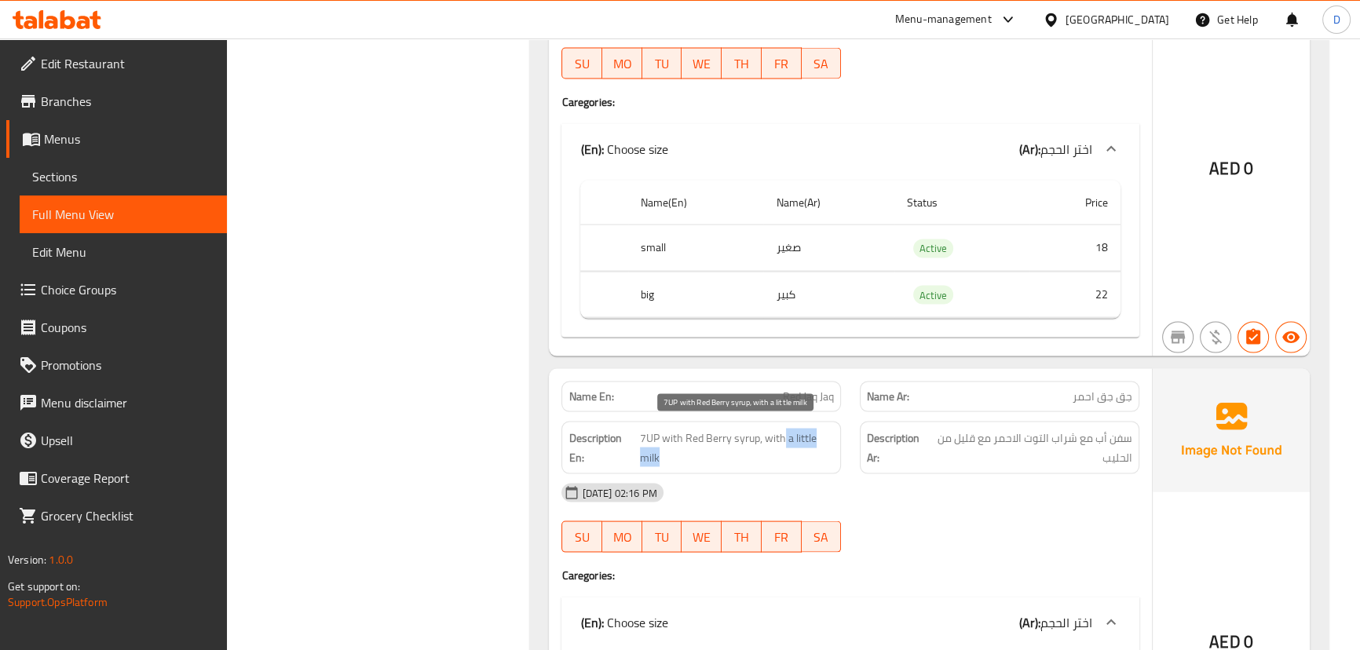
drag, startPoint x: 785, startPoint y: 428, endPoint x: 792, endPoint y: 457, distance: 29.9
click at [792, 457] on span "7UP with Red Berry syrup, with a little milk" at bounding box center [737, 448] width 194 height 38
copy span "a little milk"
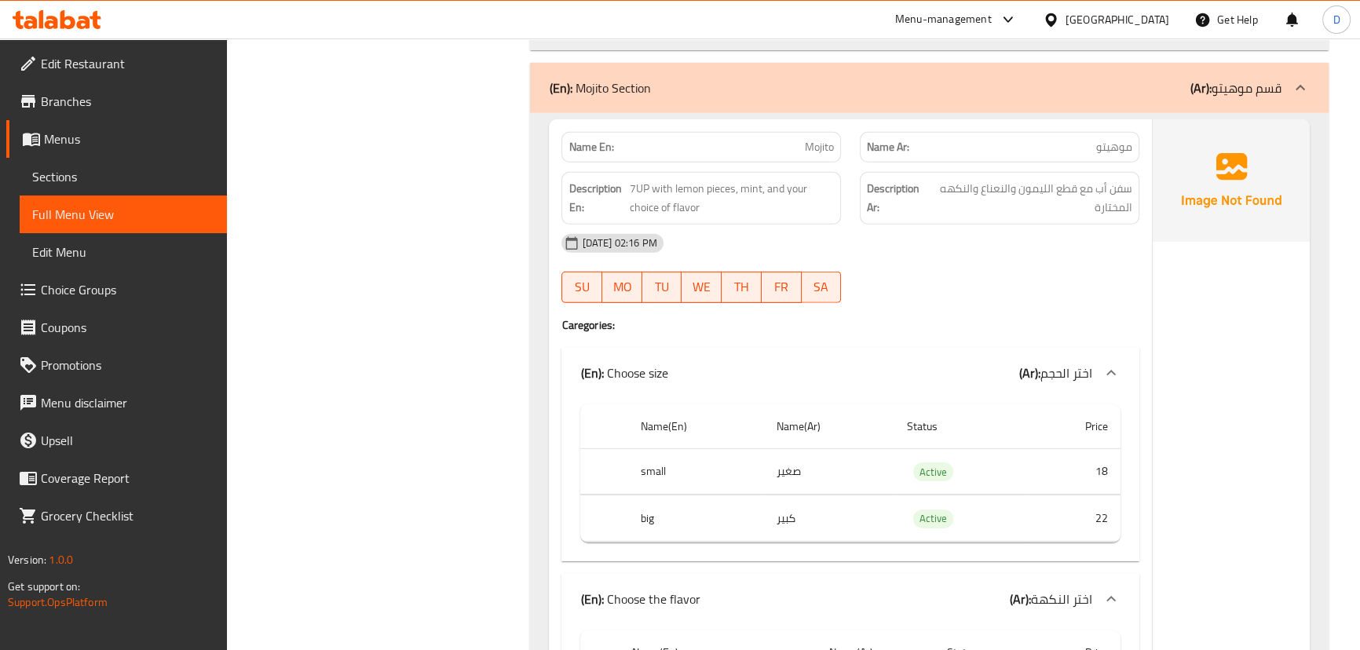
scroll to position [28608, 0]
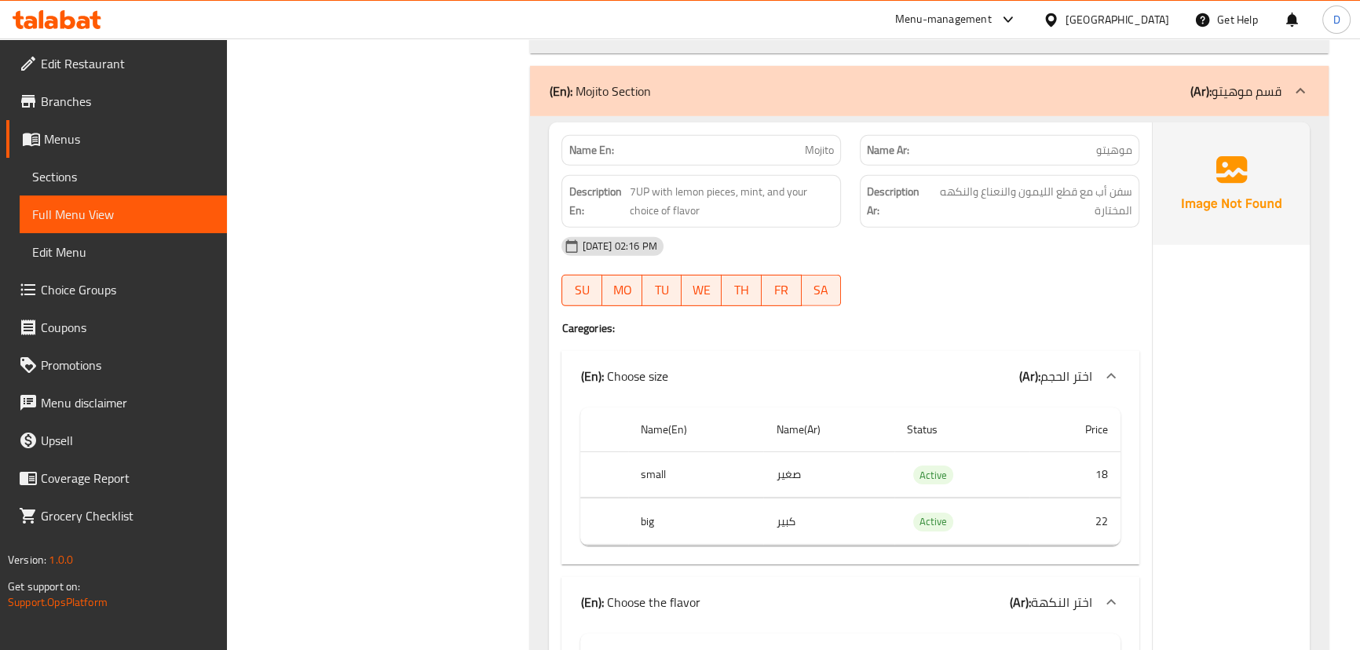
click at [822, 142] on span "Mojito" at bounding box center [819, 150] width 29 height 16
copy span "Mojito"
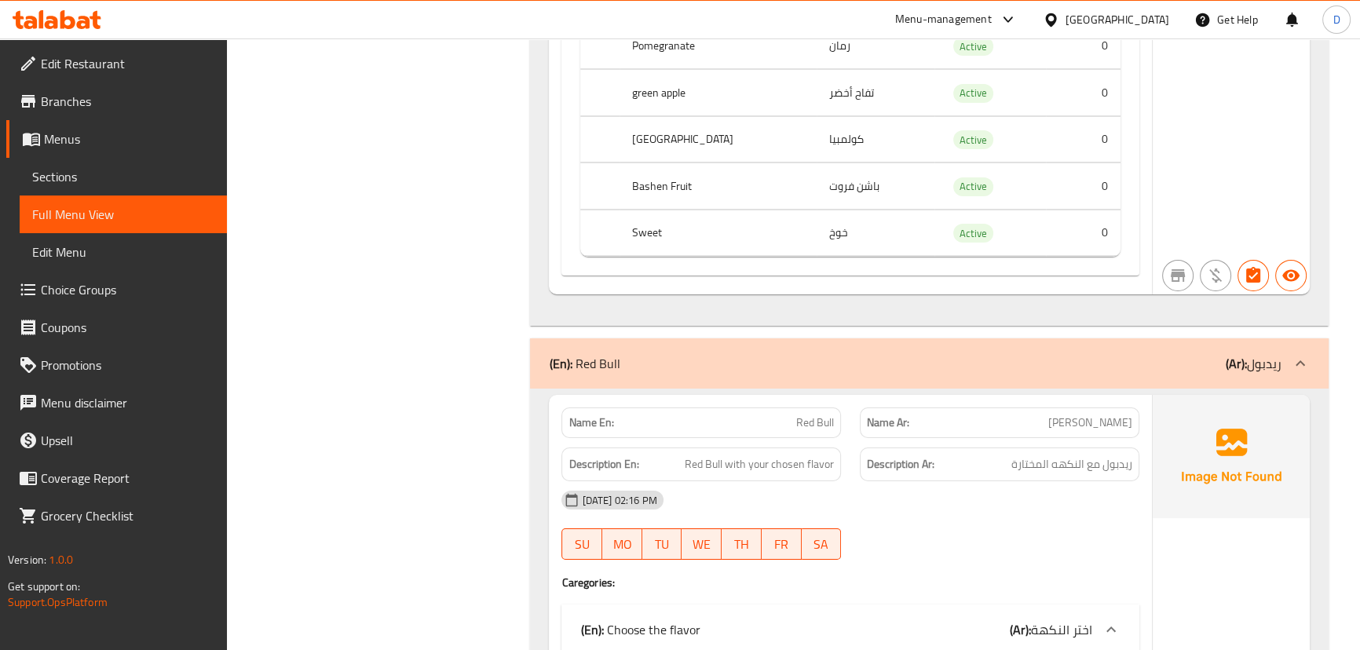
scroll to position [29608, 0]
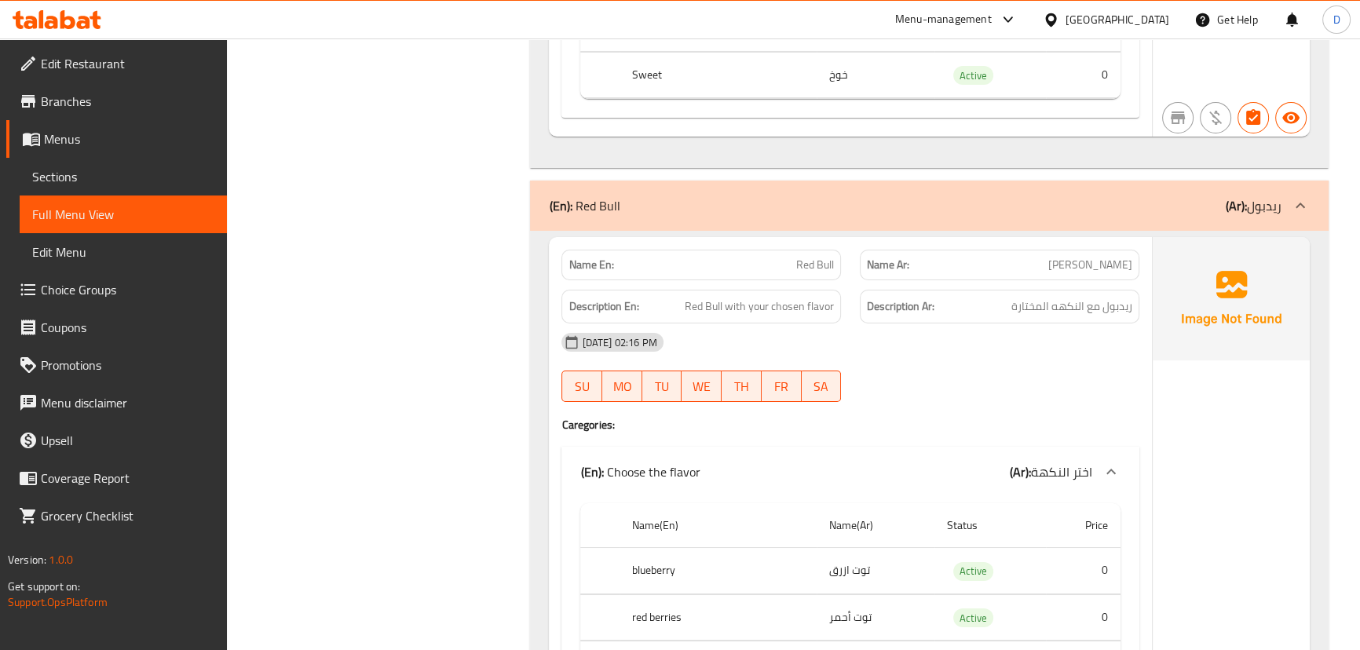
click at [818, 257] on span "Red Bull" at bounding box center [815, 265] width 38 height 16
copy span "Red Bull"
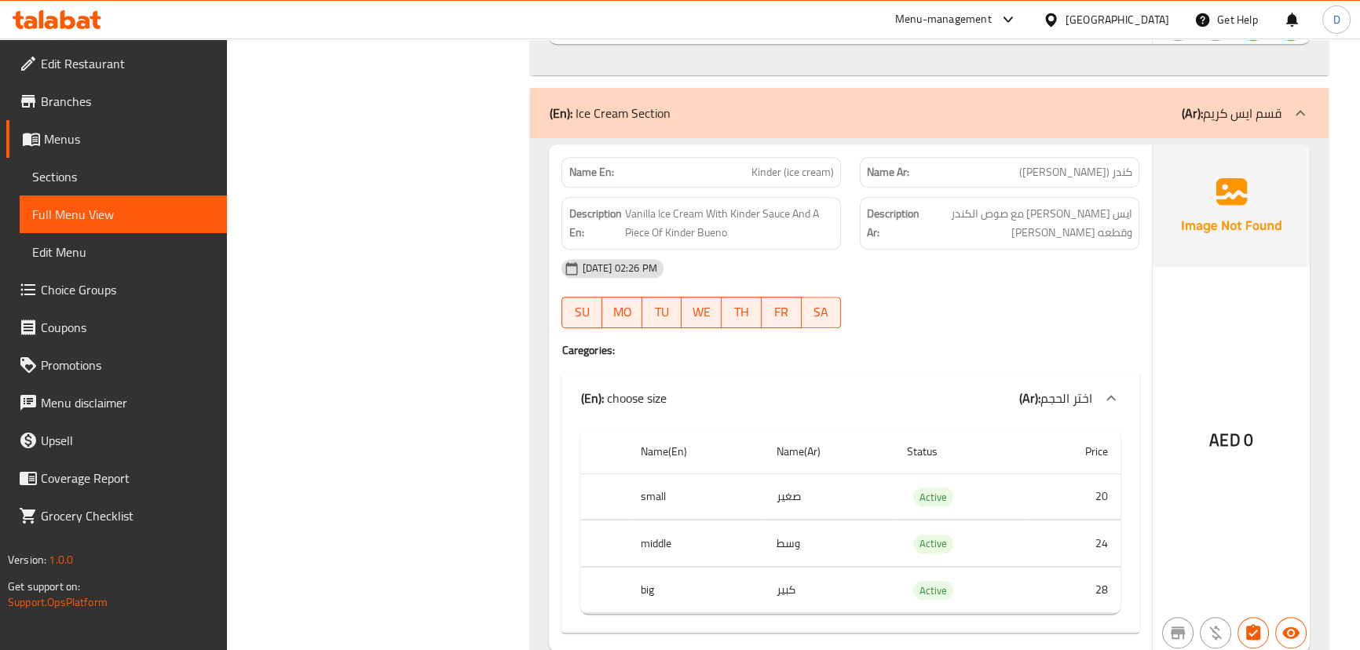
scroll to position [30821, 0]
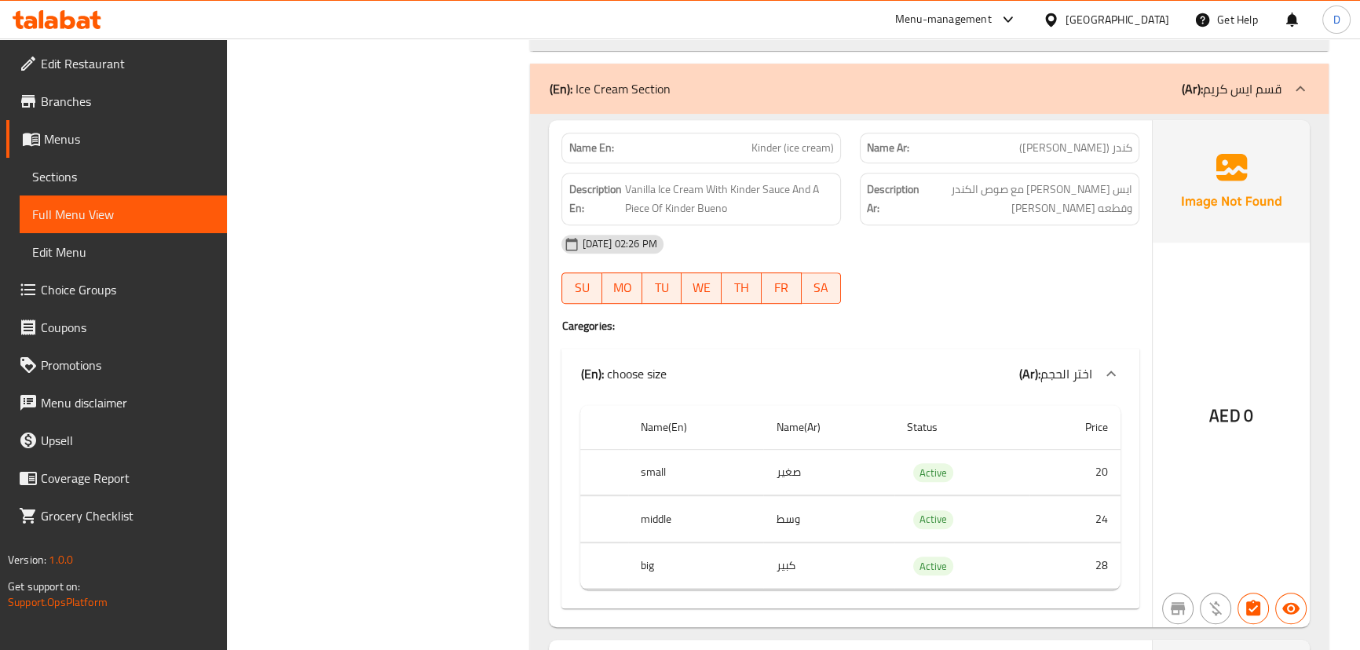
click at [661, 503] on th "middle" at bounding box center [695, 519] width 135 height 46
copy th "middle"
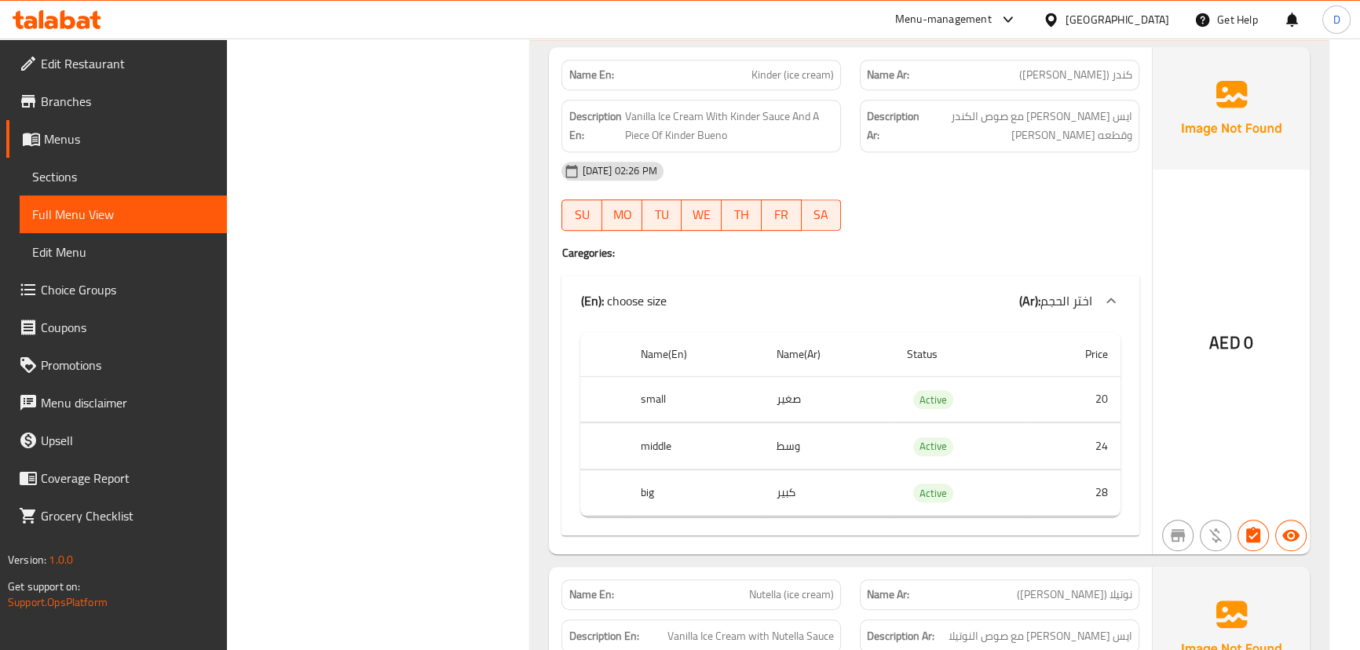
scroll to position [30964, 0]
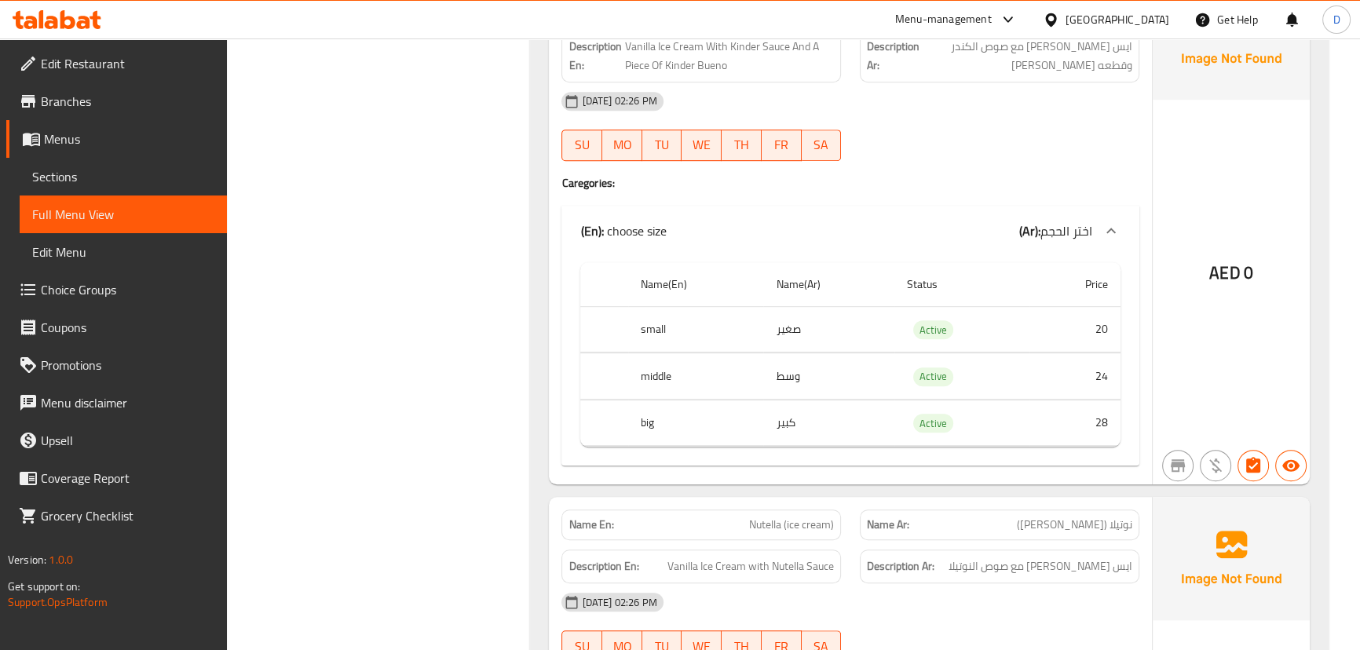
click at [649, 405] on th "big" at bounding box center [695, 423] width 135 height 46
copy th "big"
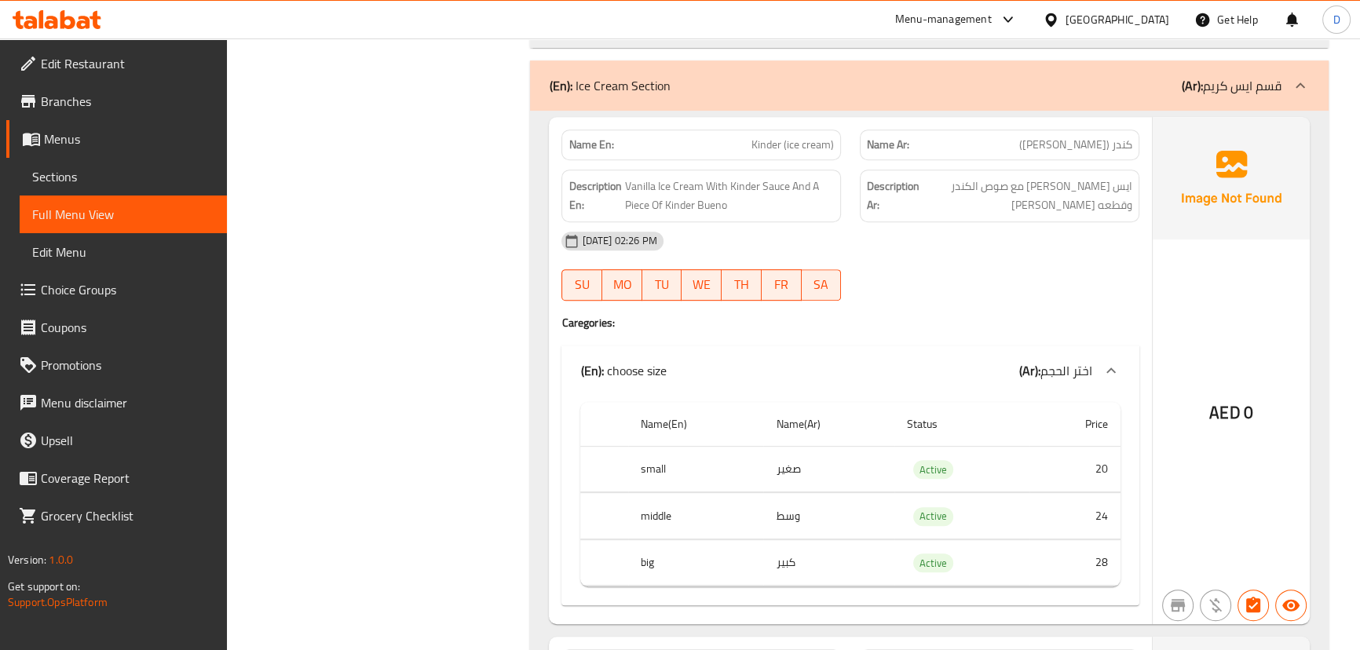
scroll to position [30821, 0]
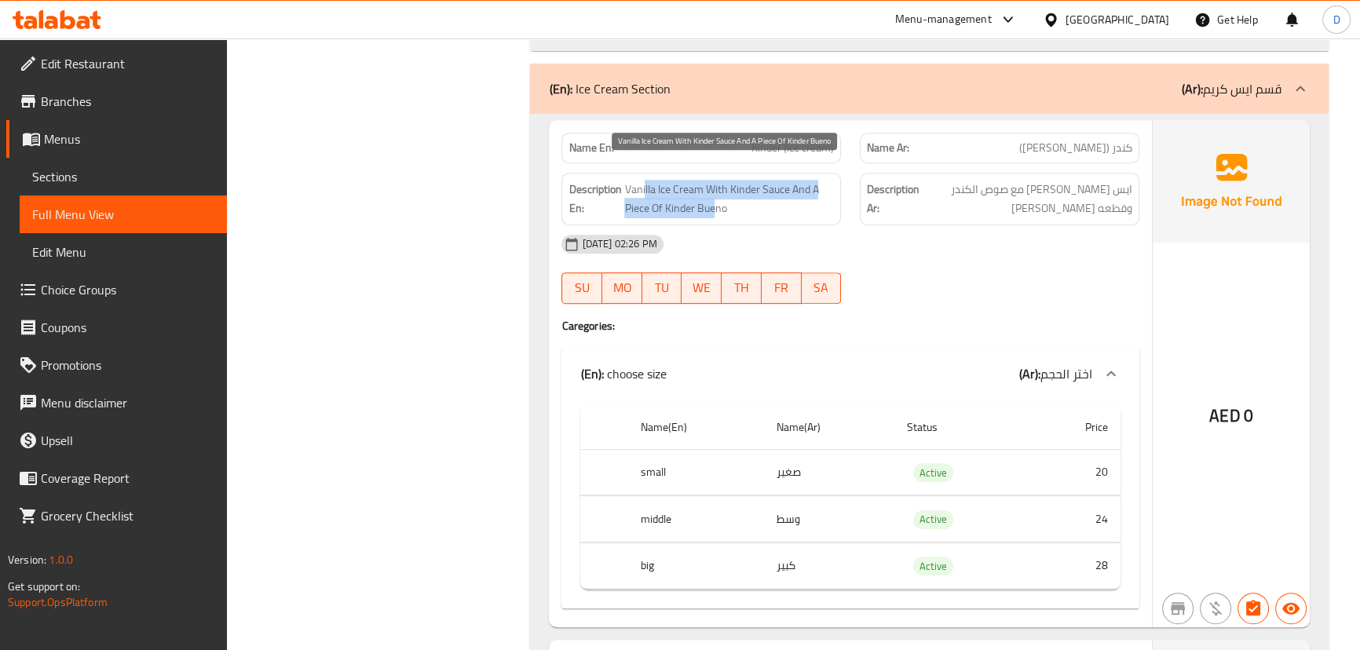
drag, startPoint x: 645, startPoint y: 179, endPoint x: 714, endPoint y: 184, distance: 69.3
click at [714, 184] on span "Vanilla Ice Cream With Kinder Sauce And A Piece Of Kinder Bueno" at bounding box center [729, 199] width 210 height 38
drag, startPoint x: 666, startPoint y: 192, endPoint x: 745, endPoint y: 185, distance: 79.6
click at [745, 185] on span "Vanilla Ice Cream With Kinder Sauce And A Piece Of Kinder Bueno" at bounding box center [729, 199] width 210 height 38
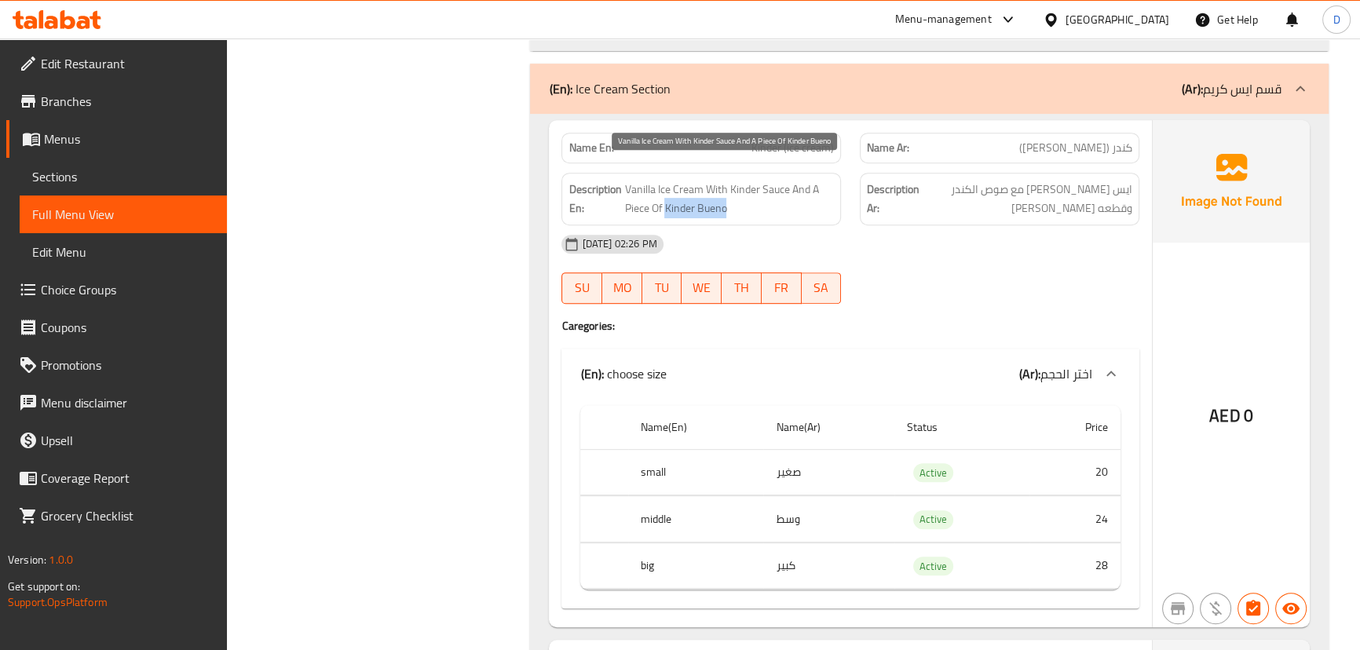
copy span "Kinder Bueno"
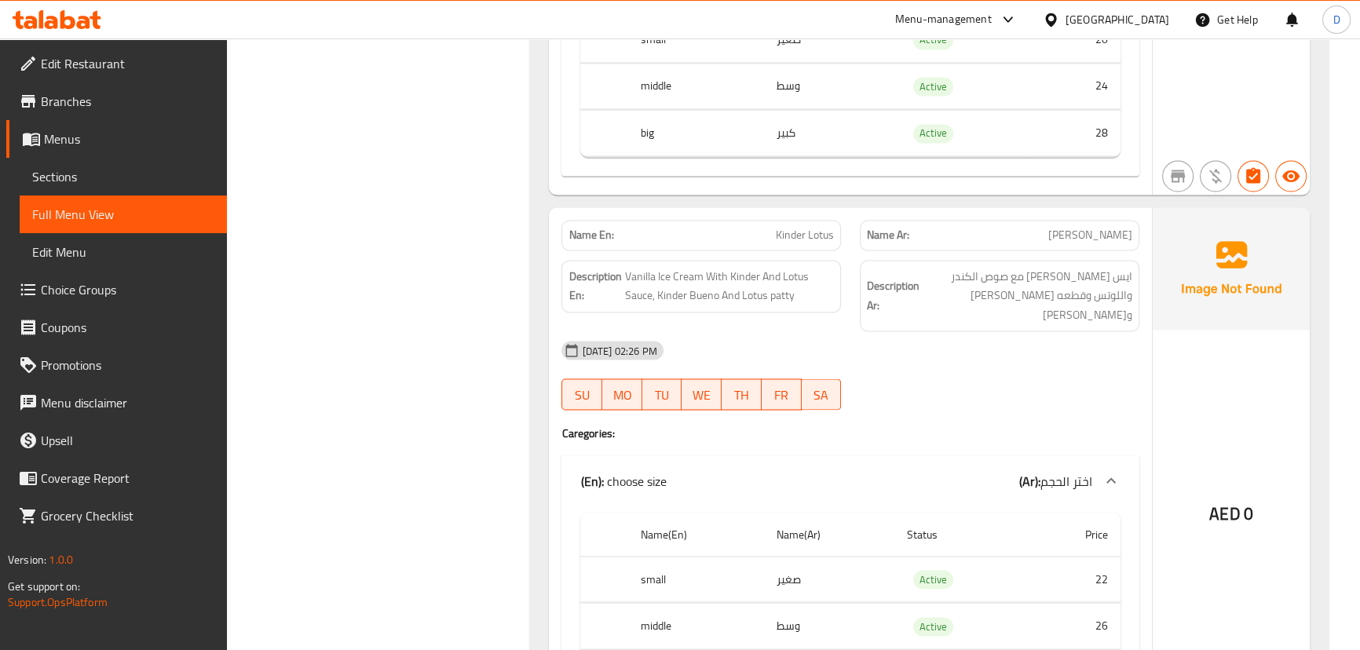
scroll to position [33320, 0]
click at [778, 224] on span "Kinder Lotus" at bounding box center [805, 232] width 58 height 16
copy span "Kinder Lotus"
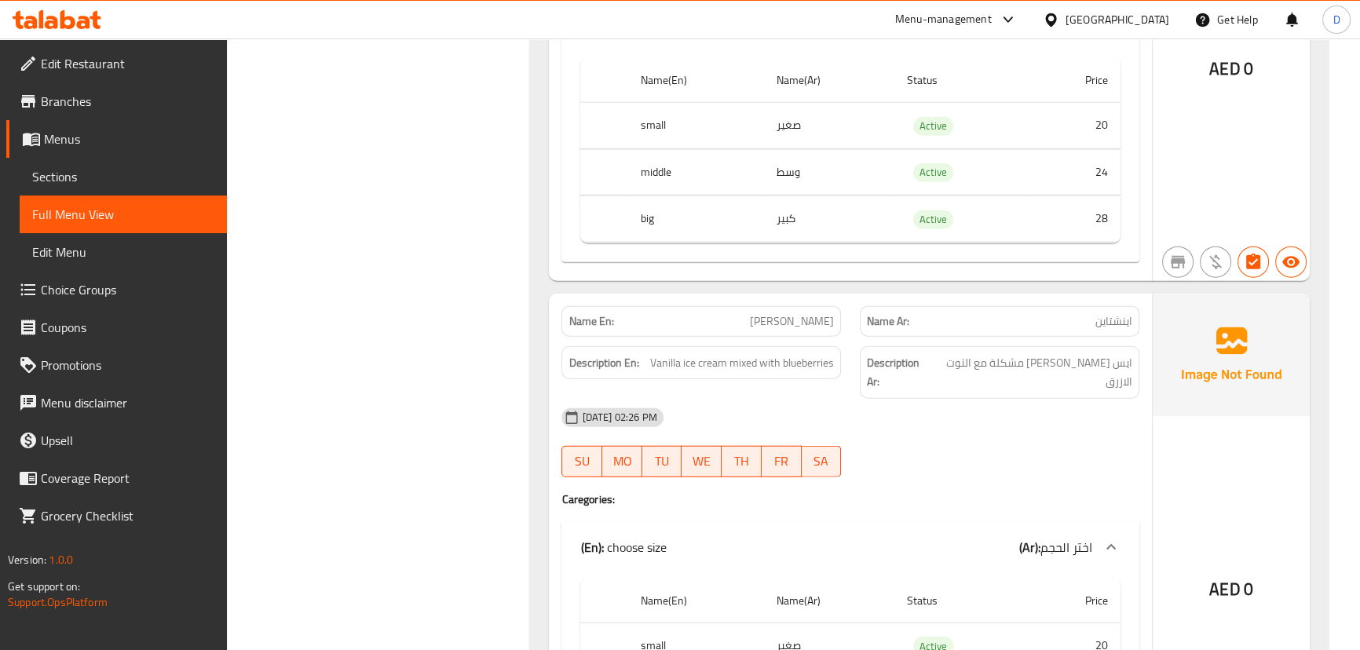
scroll to position [34962, 0]
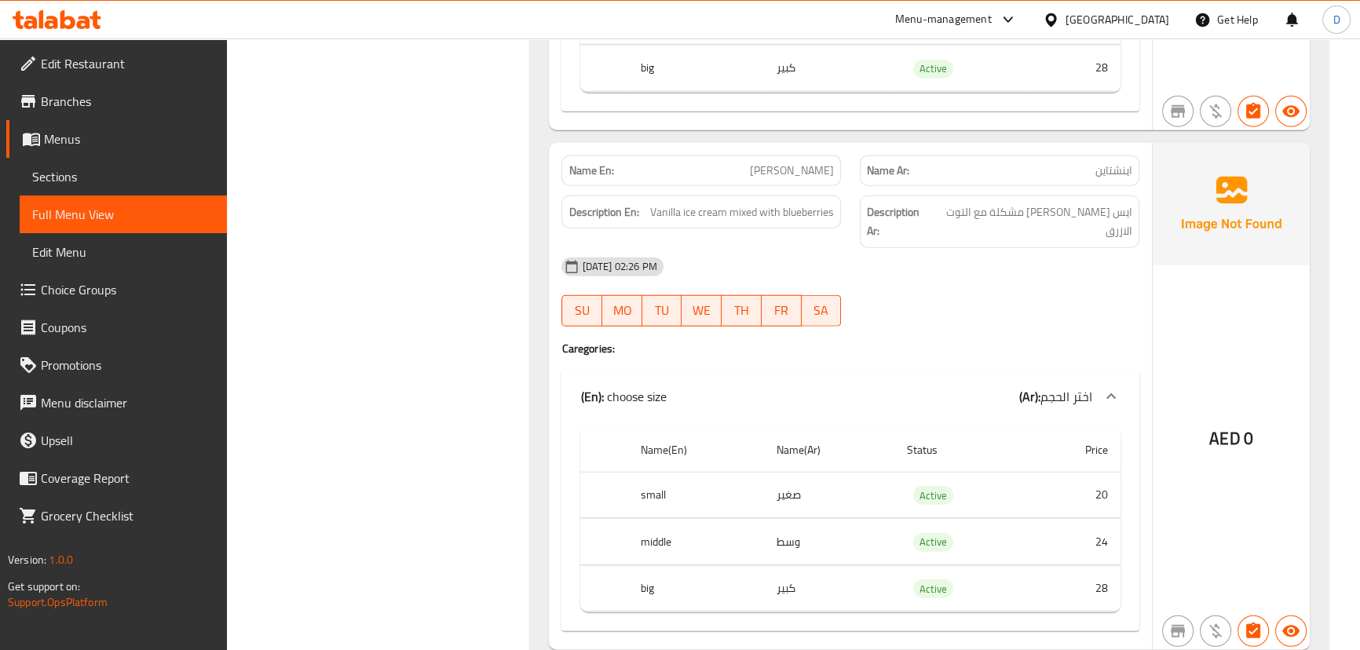
click at [810, 163] on span "Einstein" at bounding box center [792, 171] width 84 height 16
copy span "Einstein"
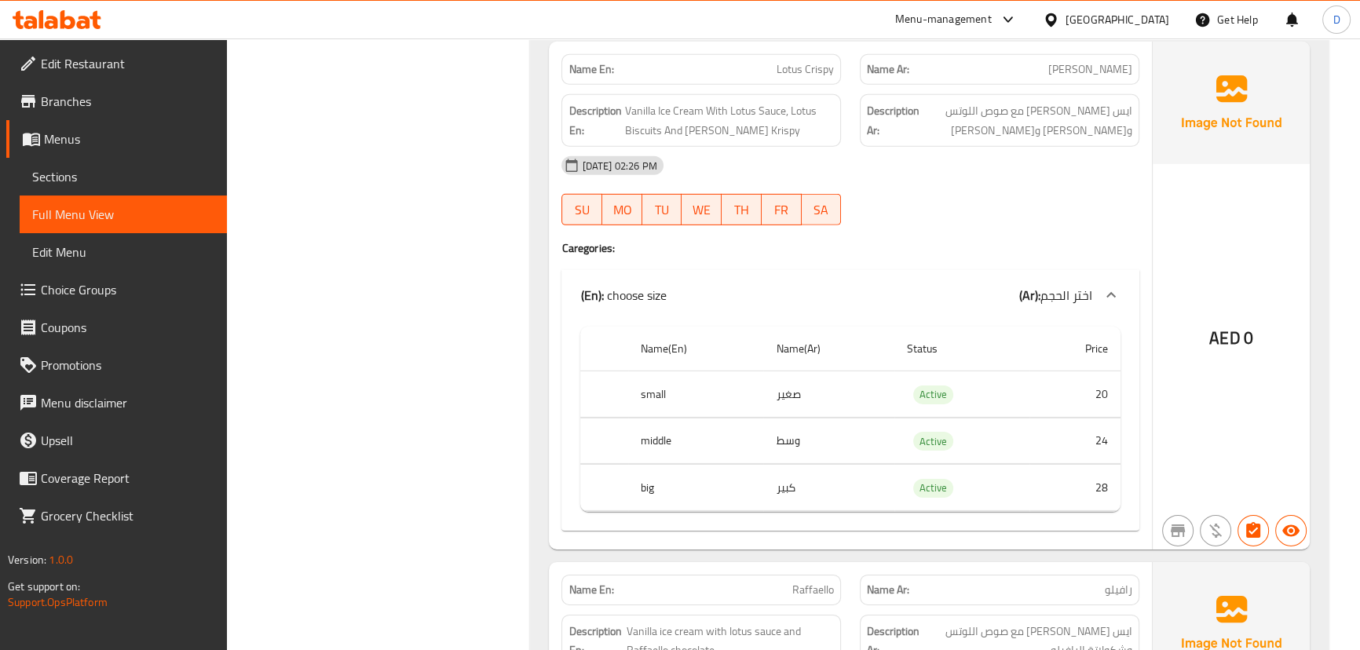
scroll to position [36033, 0]
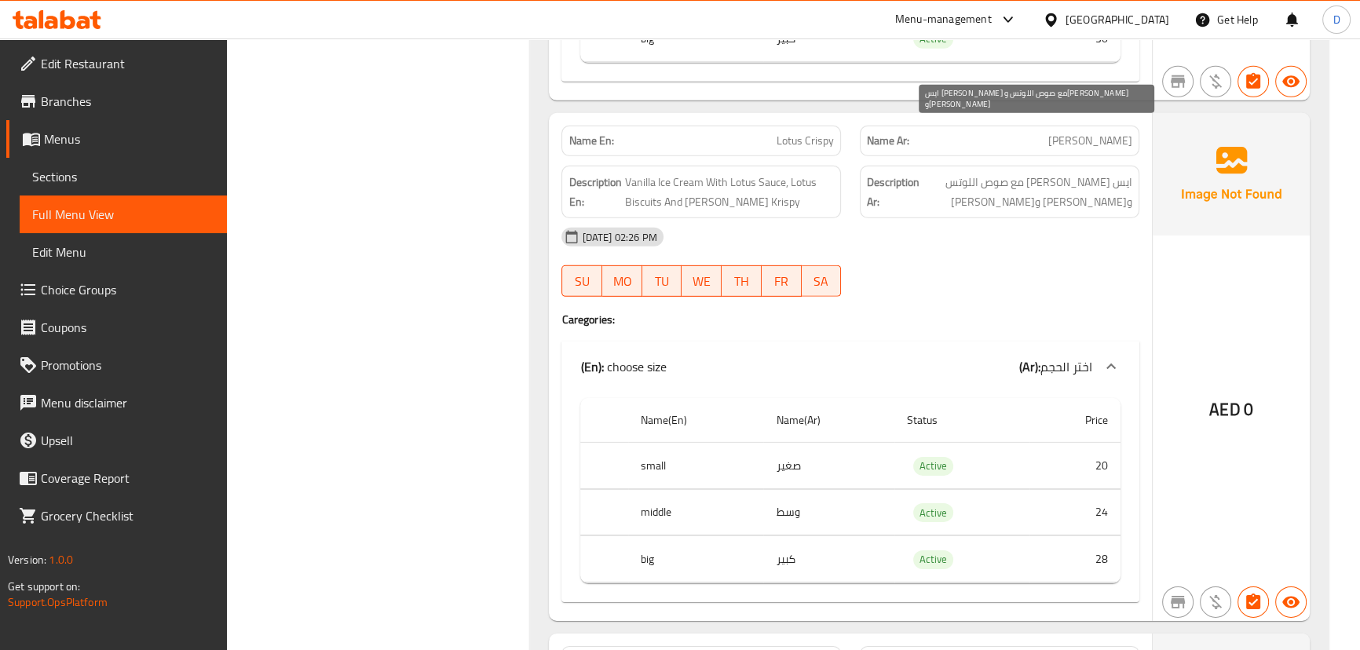
click at [1107, 173] on span "ايس كريم فانليا مع صوص اللوتس وبسكوت لوتس وريس كرسبي" at bounding box center [1028, 192] width 210 height 38
drag, startPoint x: 1104, startPoint y: 143, endPoint x: 1027, endPoint y: 133, distance: 77.6
click at [1027, 173] on span "ايس كريم فانليا مع صوص اللوتس وبسكوت لوتس وريس كرسبي" at bounding box center [1028, 192] width 210 height 38
copy span "وريس كرسبي"
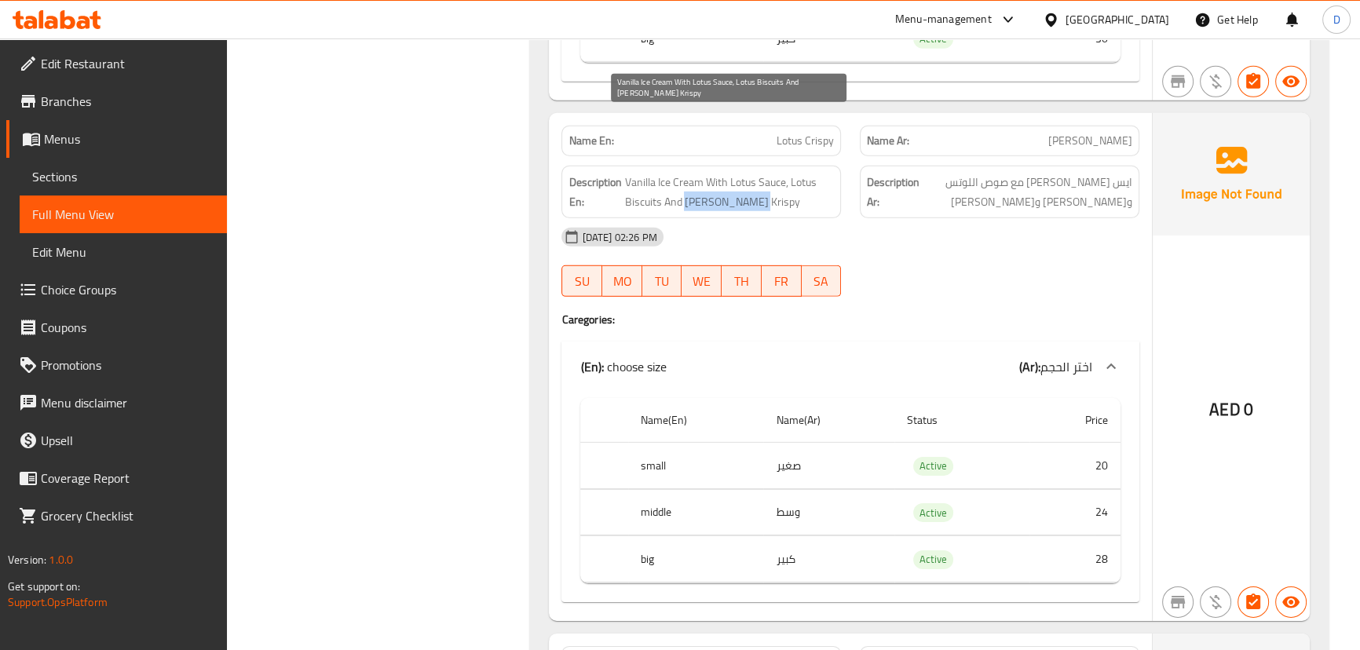
drag, startPoint x: 685, startPoint y: 141, endPoint x: 770, endPoint y: 147, distance: 85.8
click at [770, 173] on span "Vanilla Ice Cream With Lotus Sauce, Lotus Biscuits And Reese's Krispy" at bounding box center [729, 192] width 210 height 38
copy span "Reese's Krispy"
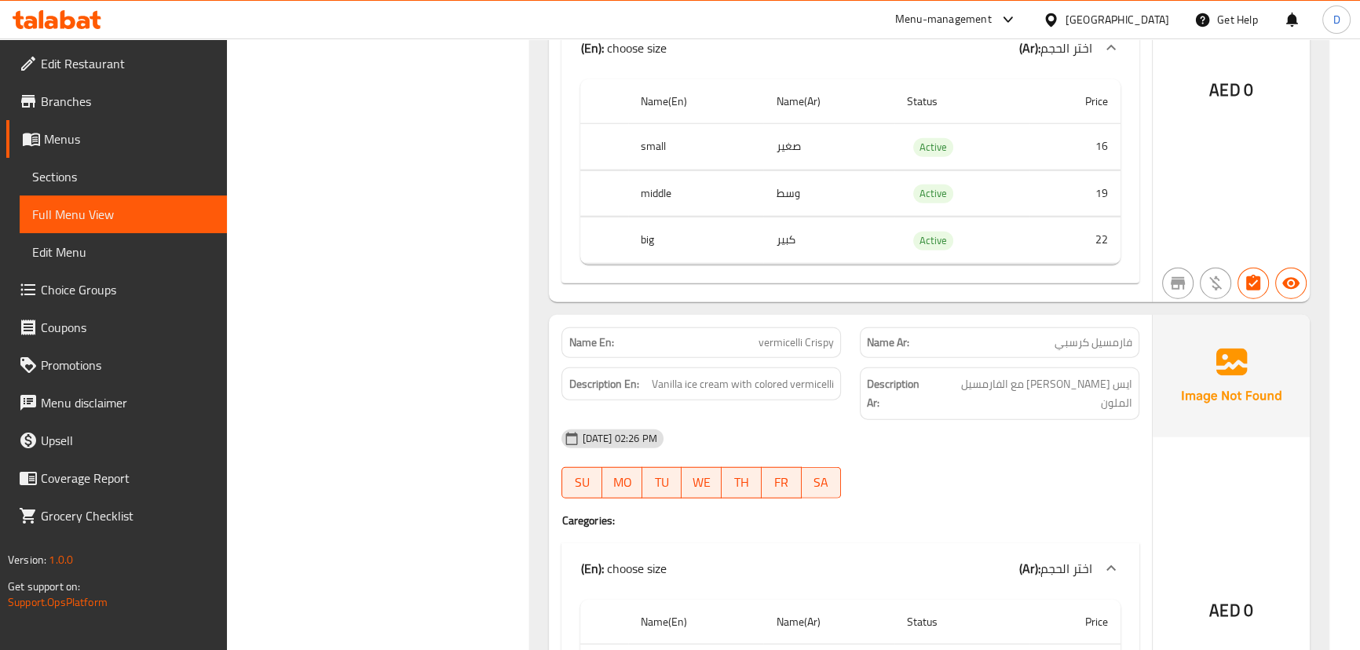
scroll to position [42530, 0]
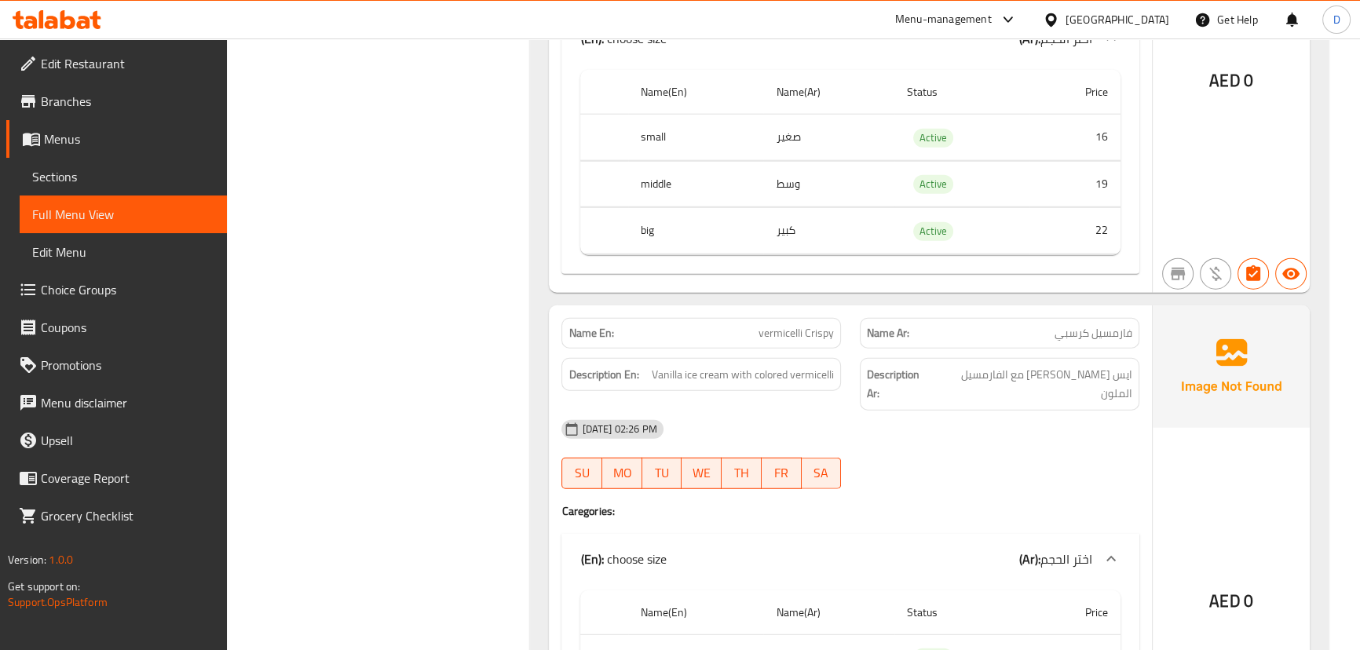
click at [781, 325] on span "vermicelli Crispy" at bounding box center [796, 333] width 75 height 16
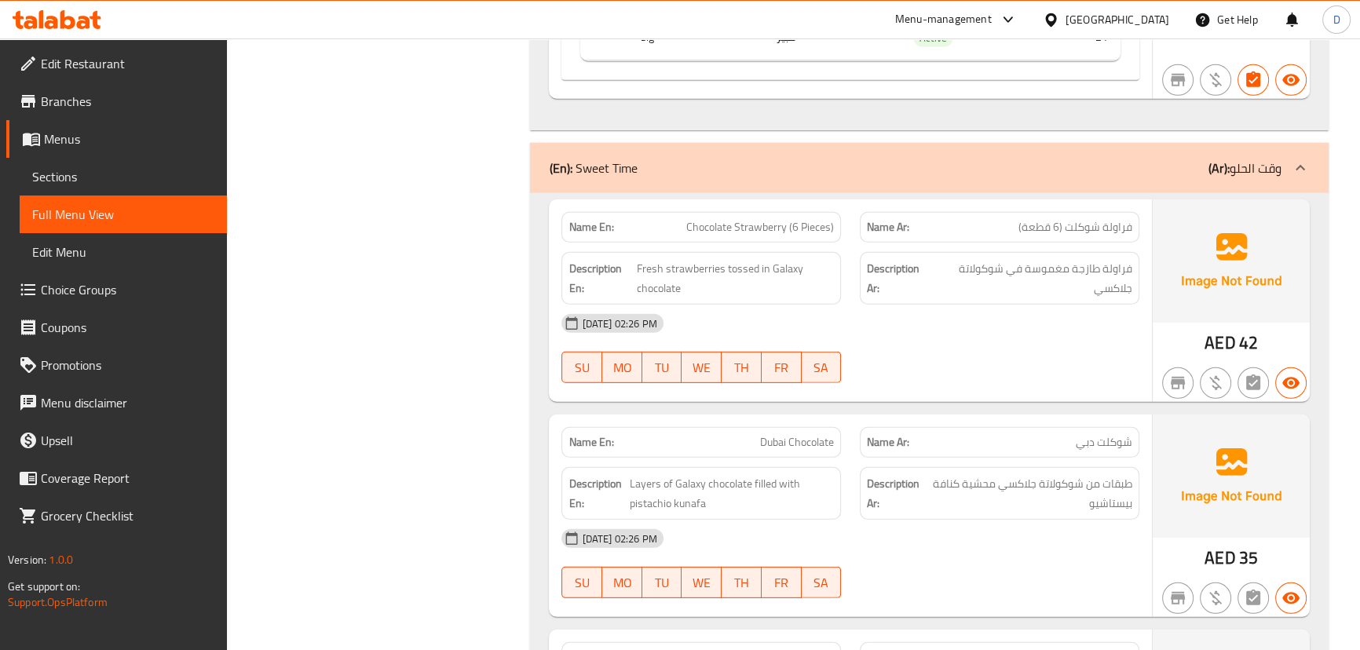
scroll to position [43219, 0]
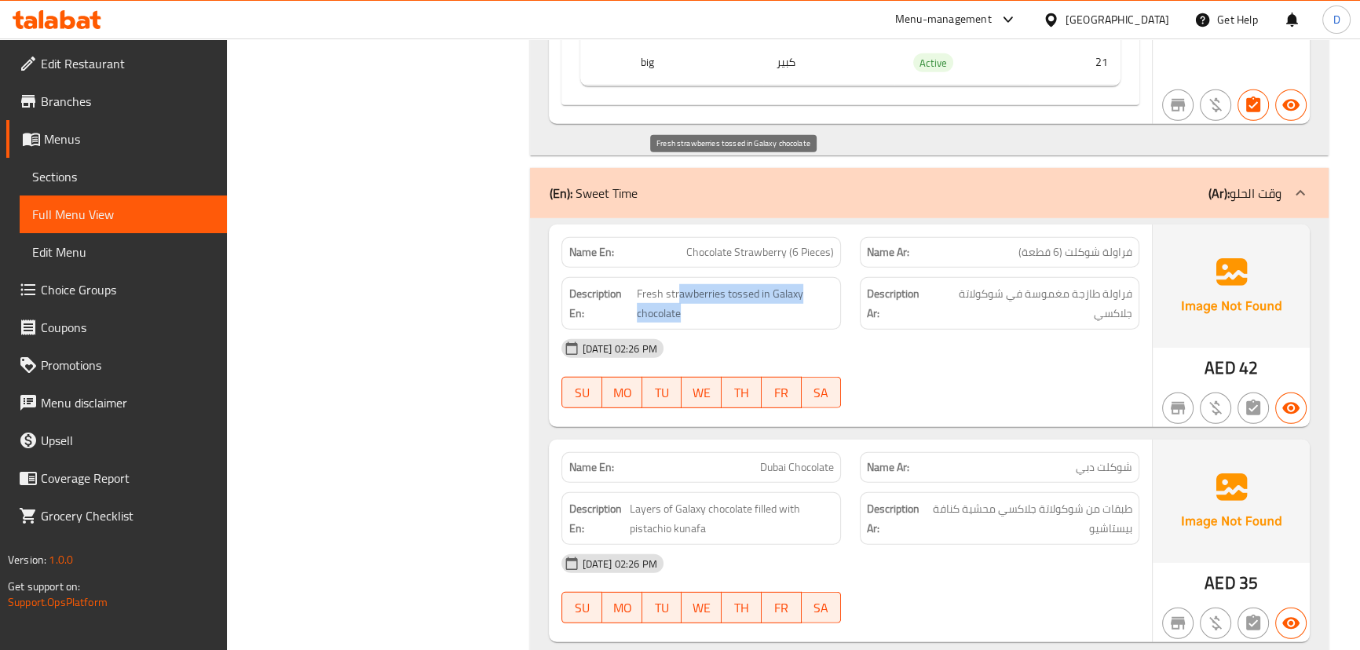
drag, startPoint x: 679, startPoint y: 166, endPoint x: 718, endPoint y: 187, distance: 44.3
click at [718, 284] on span "Fresh strawberries tossed in Galaxy chocolate" at bounding box center [735, 303] width 197 height 38
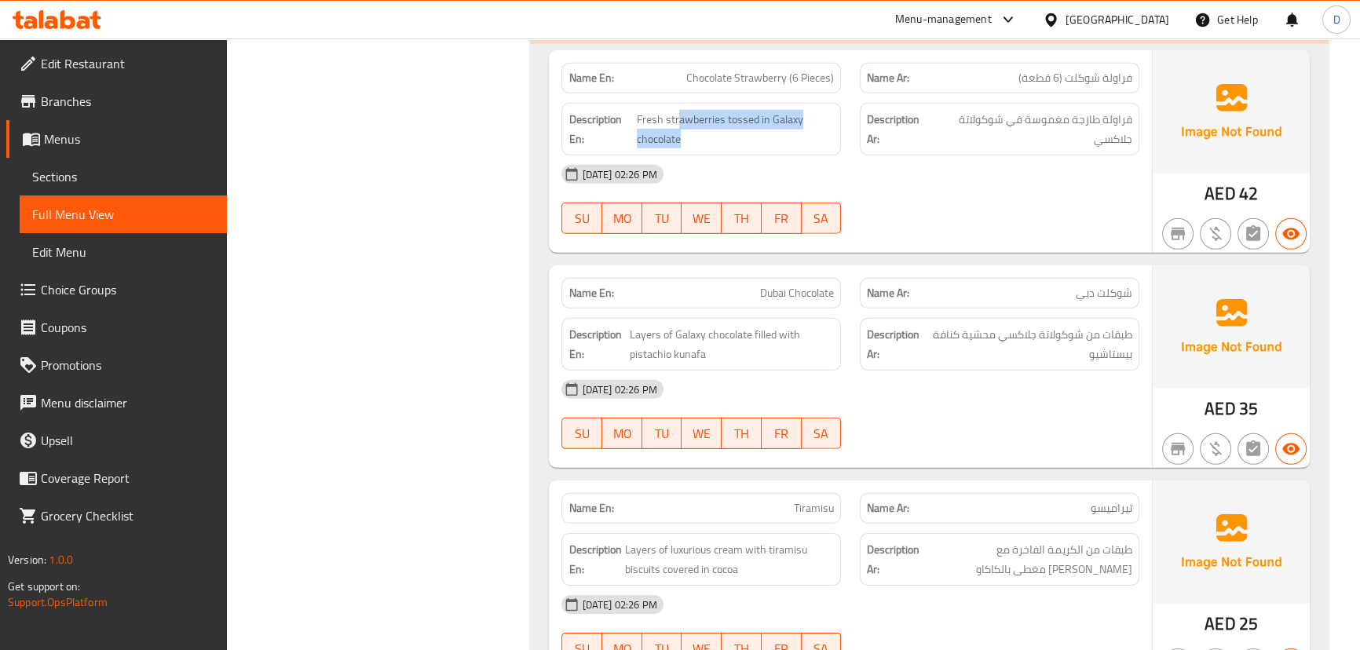
scroll to position [43433, 0]
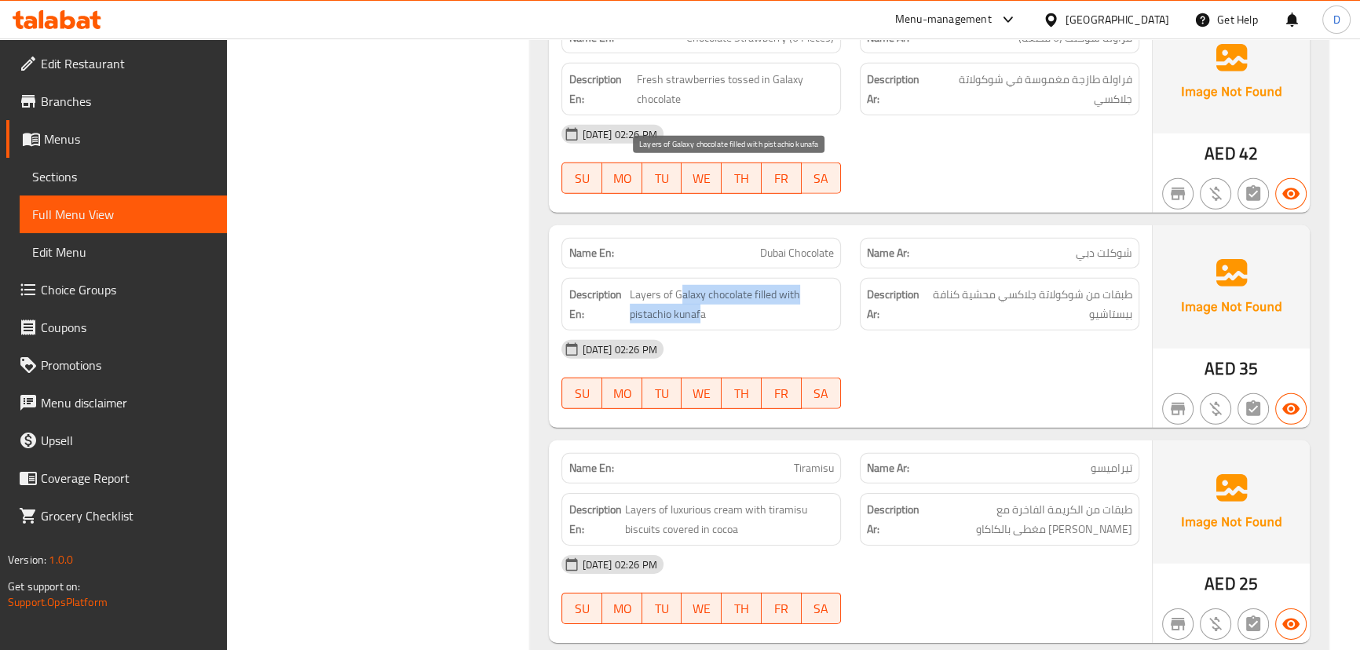
drag, startPoint x: 679, startPoint y: 180, endPoint x: 701, endPoint y: 184, distance: 22.3
click at [701, 285] on span "Layers of Galaxy chocolate filled with pistachio kunafa" at bounding box center [732, 304] width 205 height 38
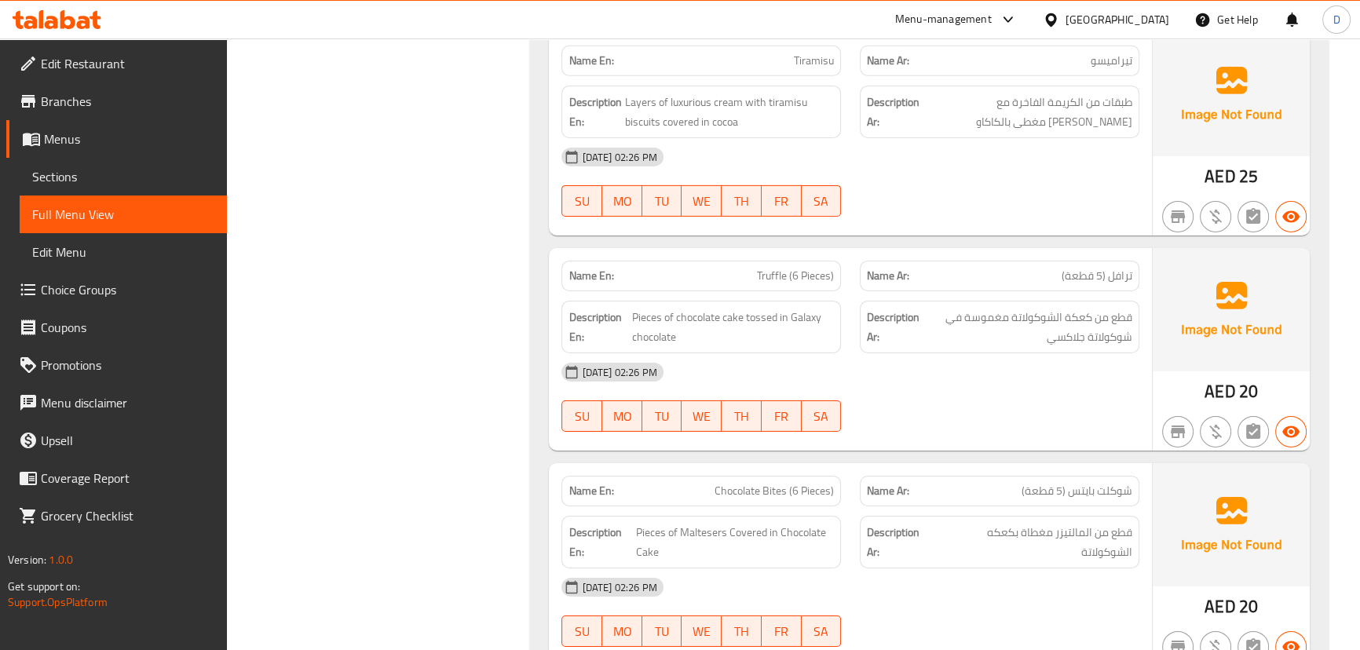
scroll to position [43862, 0]
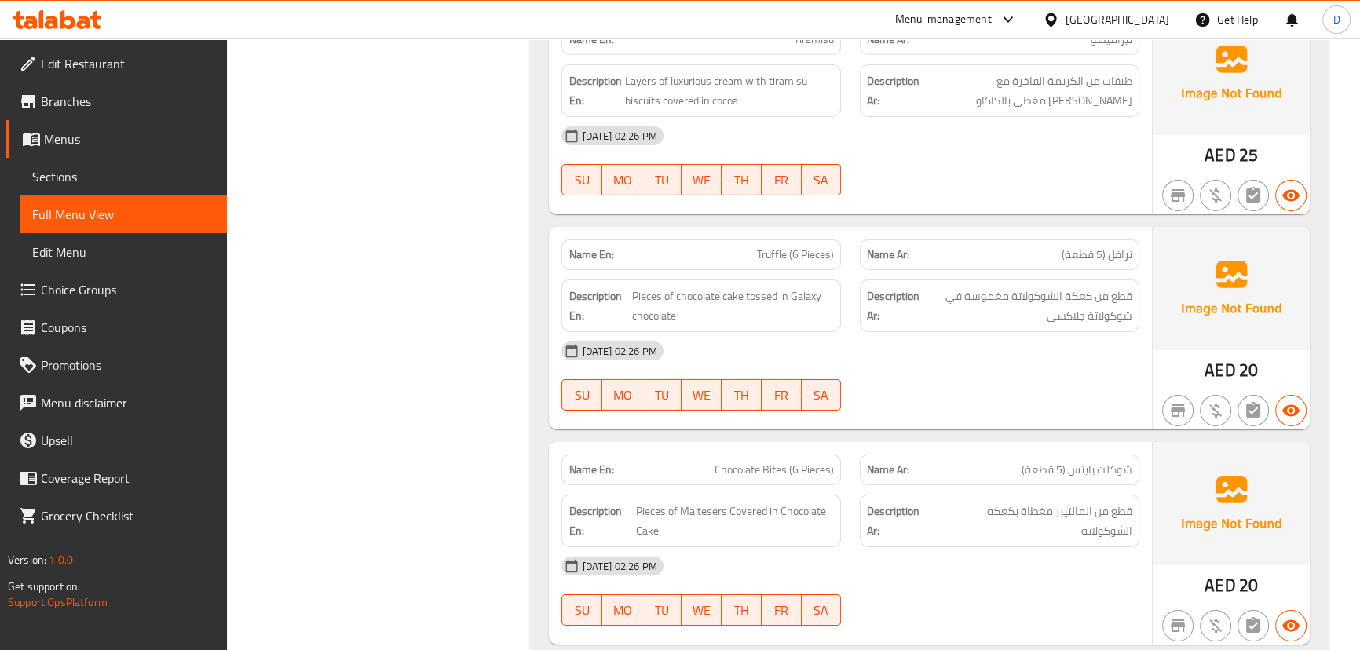
click at [778, 247] on span "Truffle (6 Pieces)" at bounding box center [795, 255] width 77 height 16
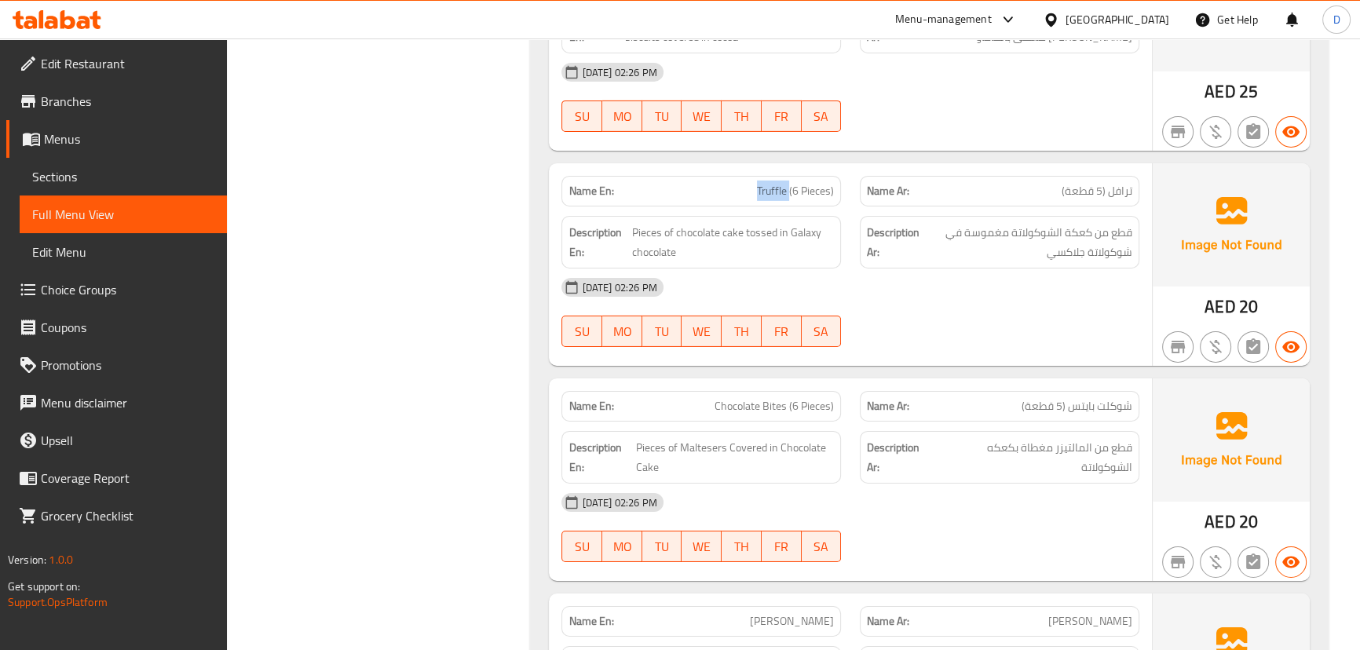
scroll to position [44004, 0]
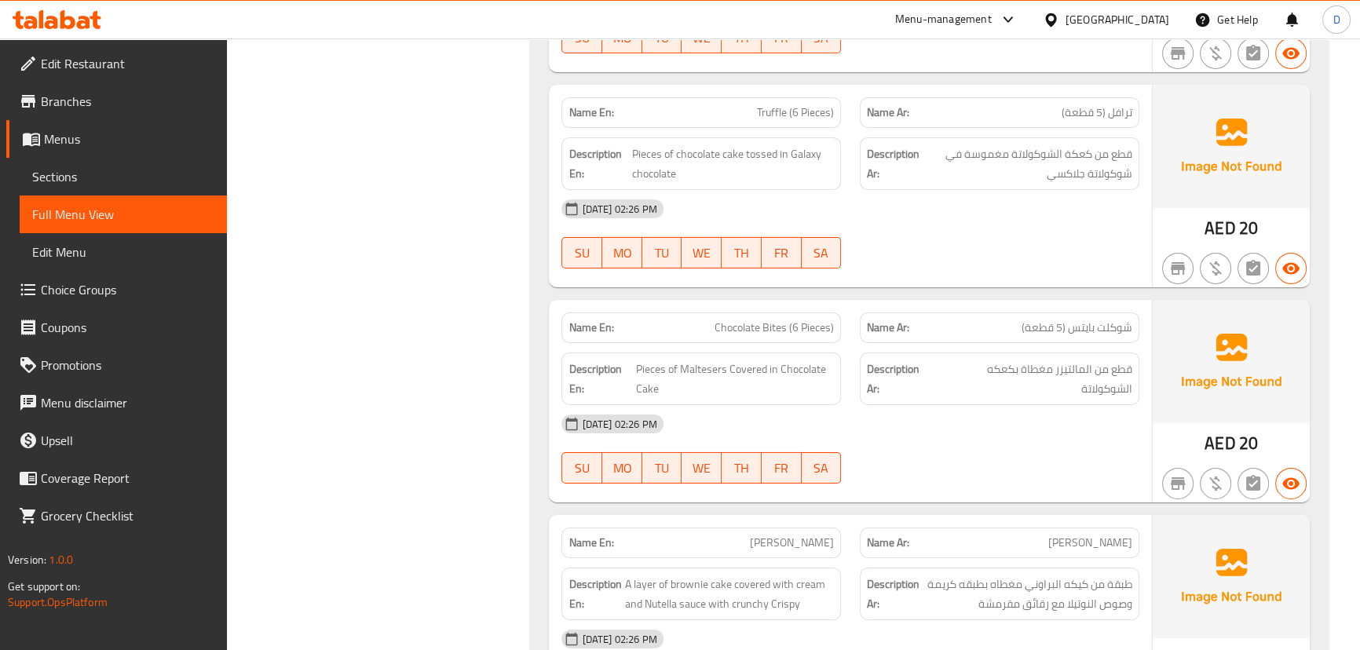
click at [785, 320] on span "Chocolate Bites (6 Pieces)" at bounding box center [774, 328] width 119 height 16
drag, startPoint x: 789, startPoint y: 207, endPoint x: 710, endPoint y: 205, distance: 78.6
click at [710, 320] on p "Name En: Chocolate Bites (6 Pieces)" at bounding box center [701, 328] width 265 height 16
click at [940, 405] on div "17-09-2025 02:26 PM SU MO TU WE TH FR SA" at bounding box center [850, 449] width 596 height 88
drag, startPoint x: 736, startPoint y: 251, endPoint x: 785, endPoint y: 254, distance: 48.8
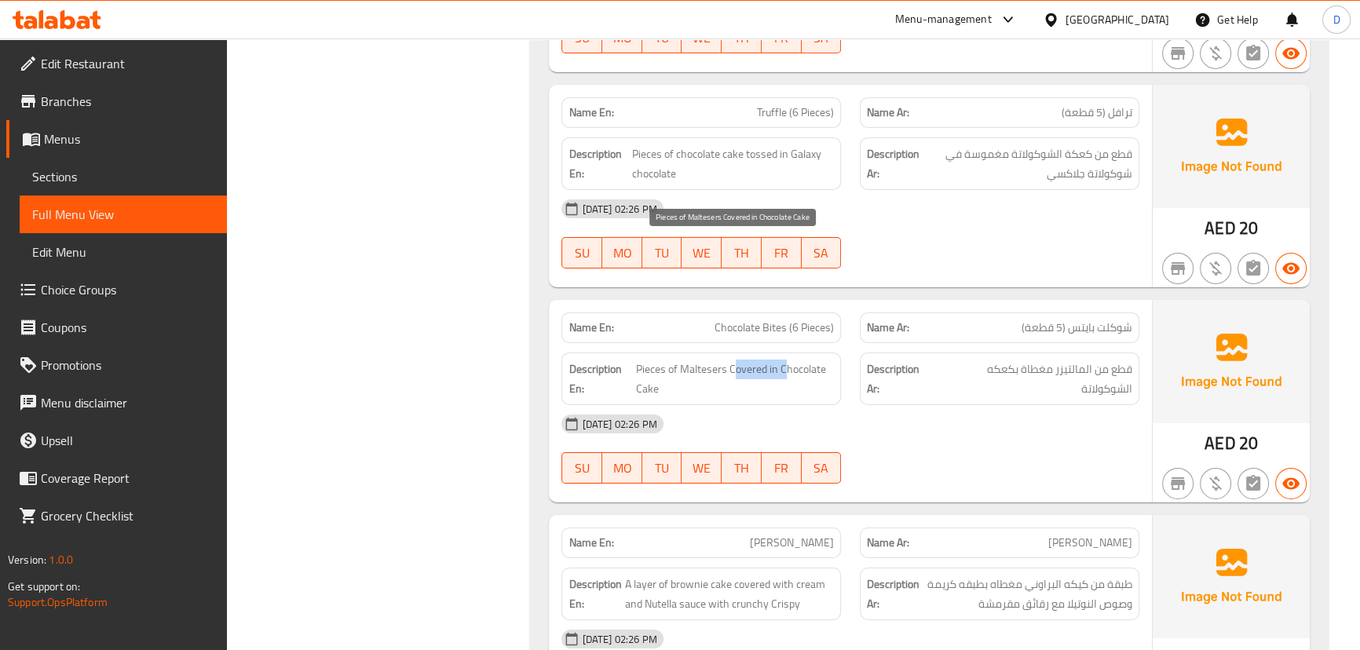
click at [785, 360] on span "Pieces of Maltesers Covered in Chocolate Cake" at bounding box center [735, 379] width 198 height 38
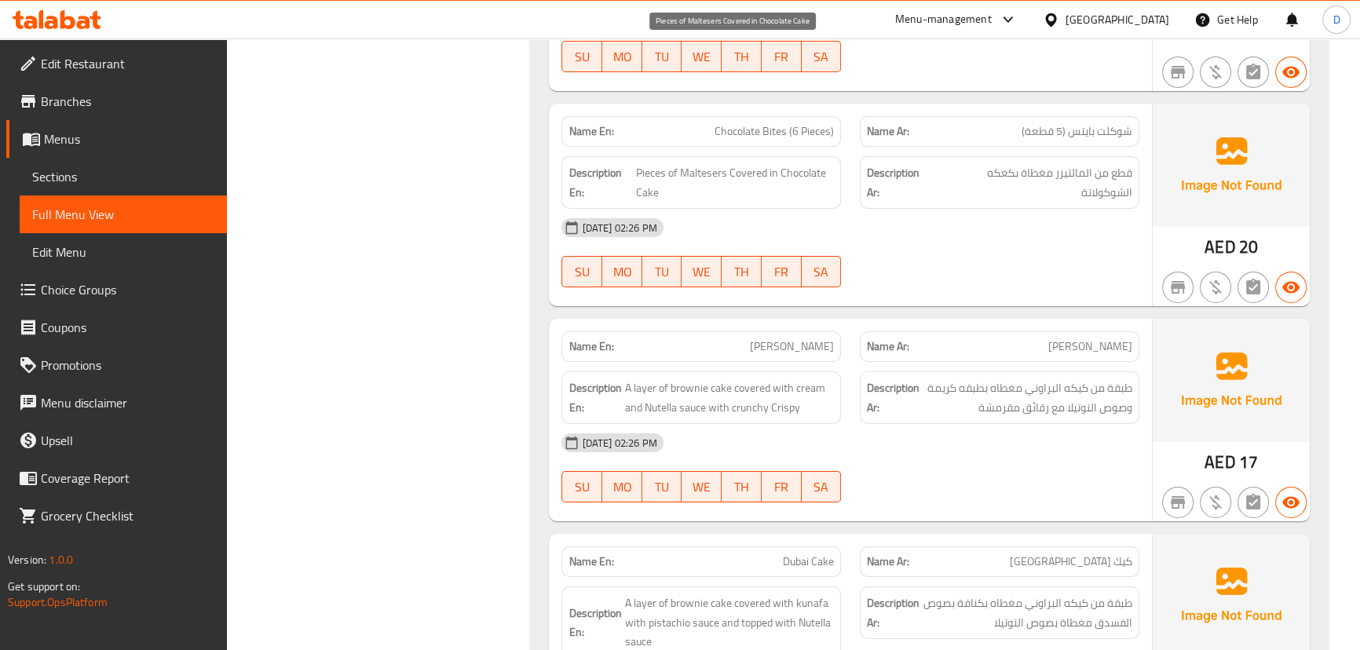
scroll to position [44219, 0]
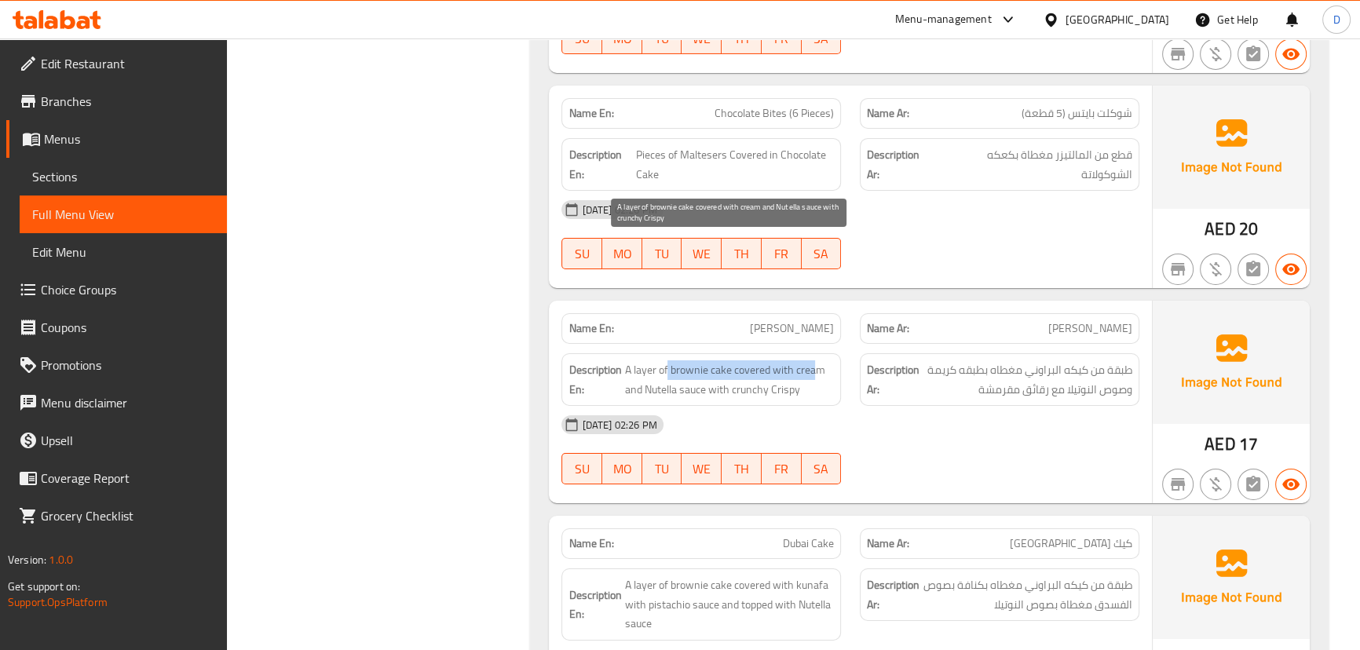
drag, startPoint x: 668, startPoint y: 243, endPoint x: 817, endPoint y: 242, distance: 149.2
click at [817, 360] on span "A layer of brownie cake covered with cream and Nutella sauce with crunchy Crispy" at bounding box center [729, 379] width 210 height 38
drag, startPoint x: 673, startPoint y: 273, endPoint x: 806, endPoint y: 260, distance: 133.4
click at [806, 360] on span "A layer of brownie cake covered with cream and Nutella sauce with crunchy Crispy" at bounding box center [729, 379] width 210 height 38
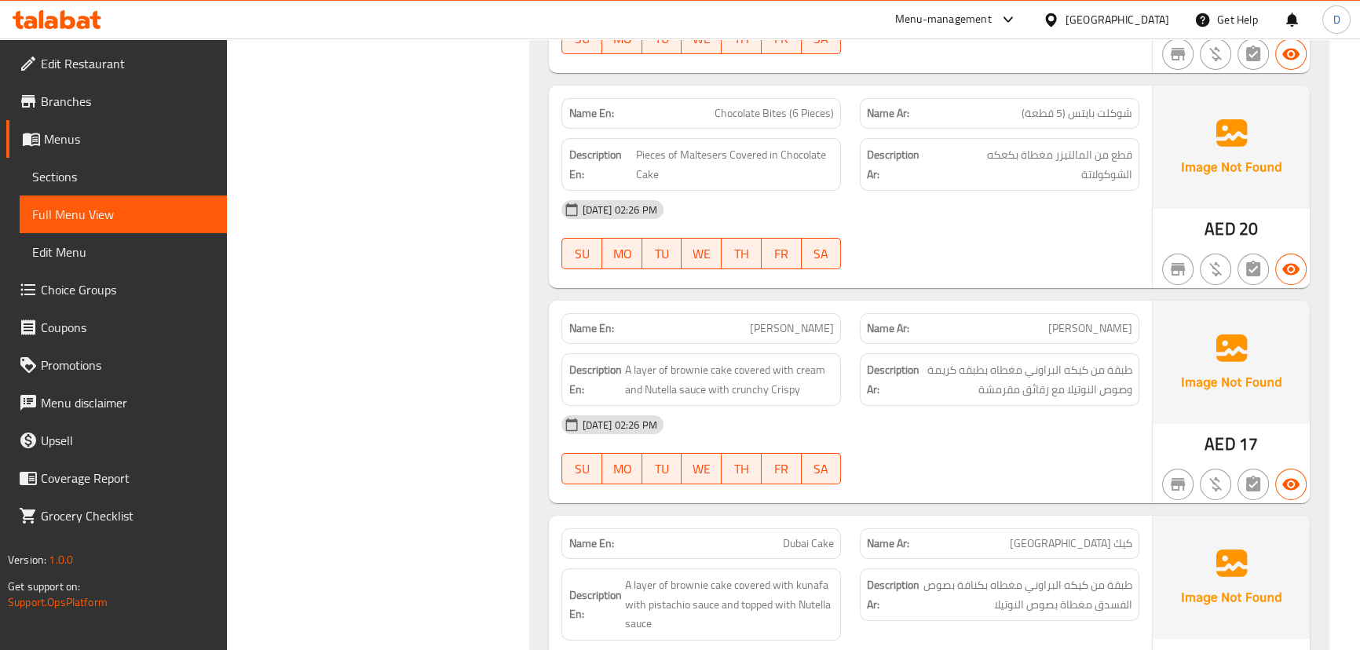
click at [807, 320] on span "Ahmed Cake" at bounding box center [792, 328] width 84 height 16
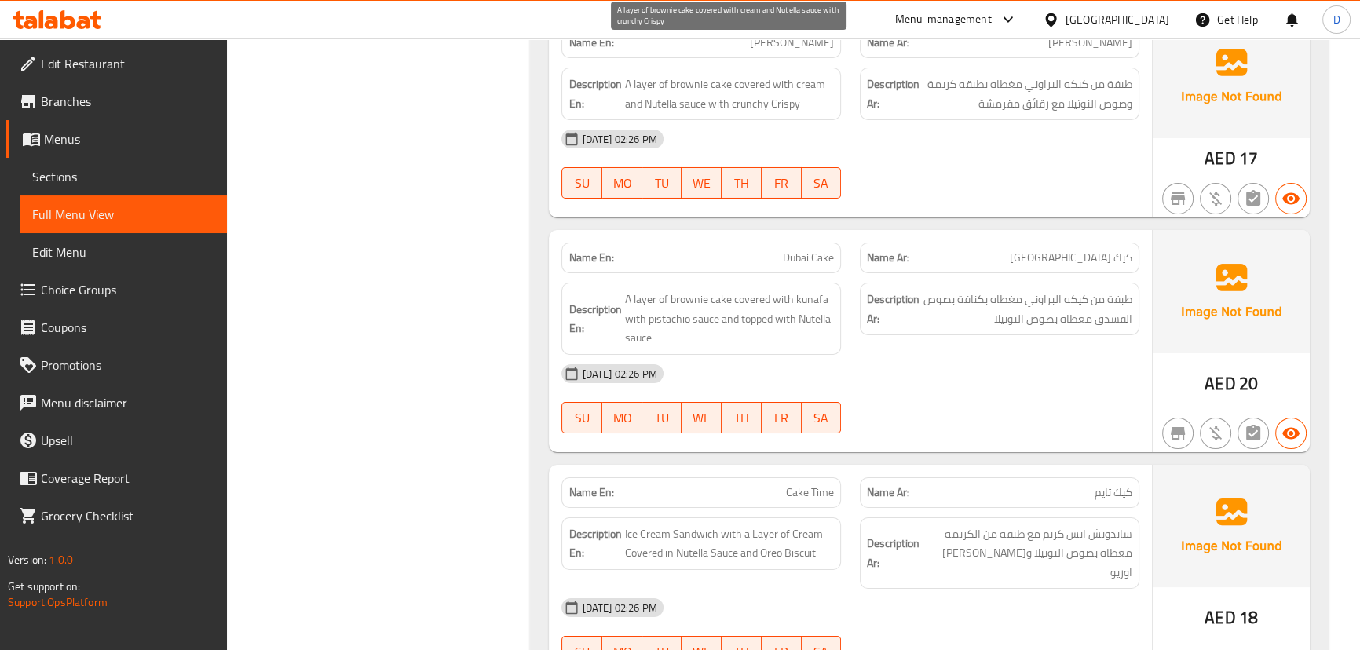
scroll to position [44576, 0]
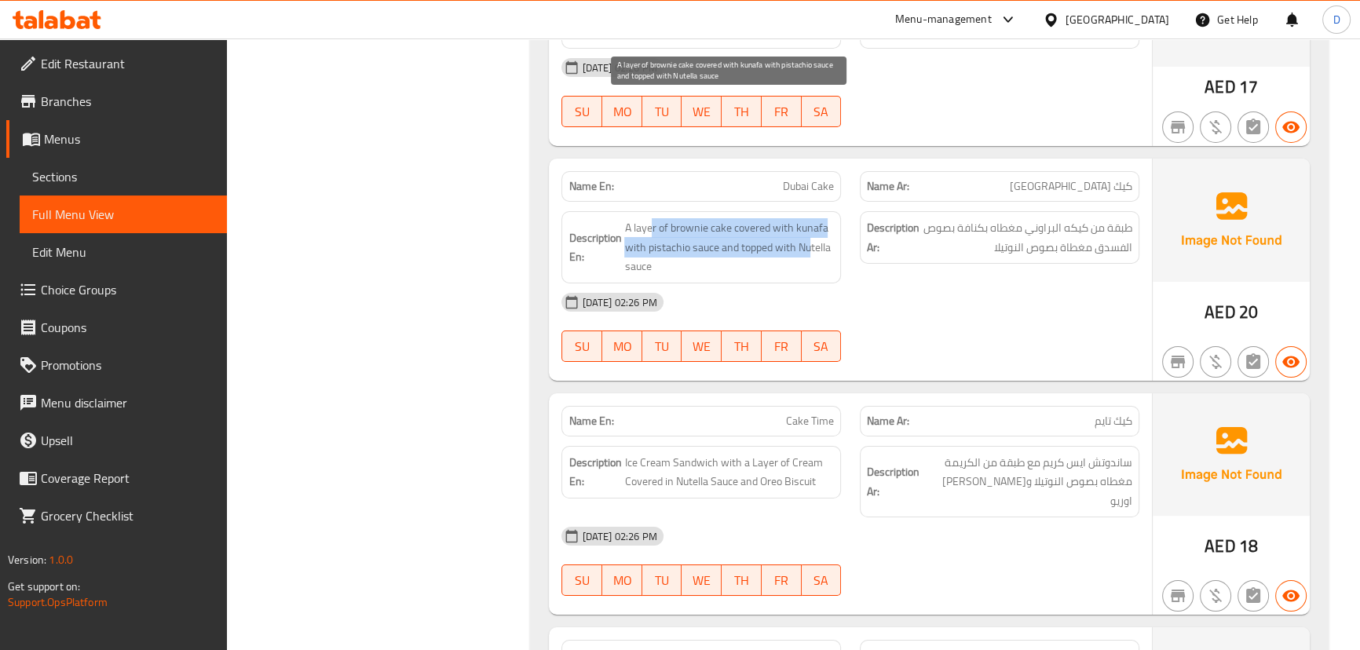
drag, startPoint x: 652, startPoint y: 109, endPoint x: 808, endPoint y: 132, distance: 157.9
click at [808, 218] on span "A layer of brownie cake covered with kunafa with pistachio sauce and topped wit…" at bounding box center [729, 247] width 210 height 58
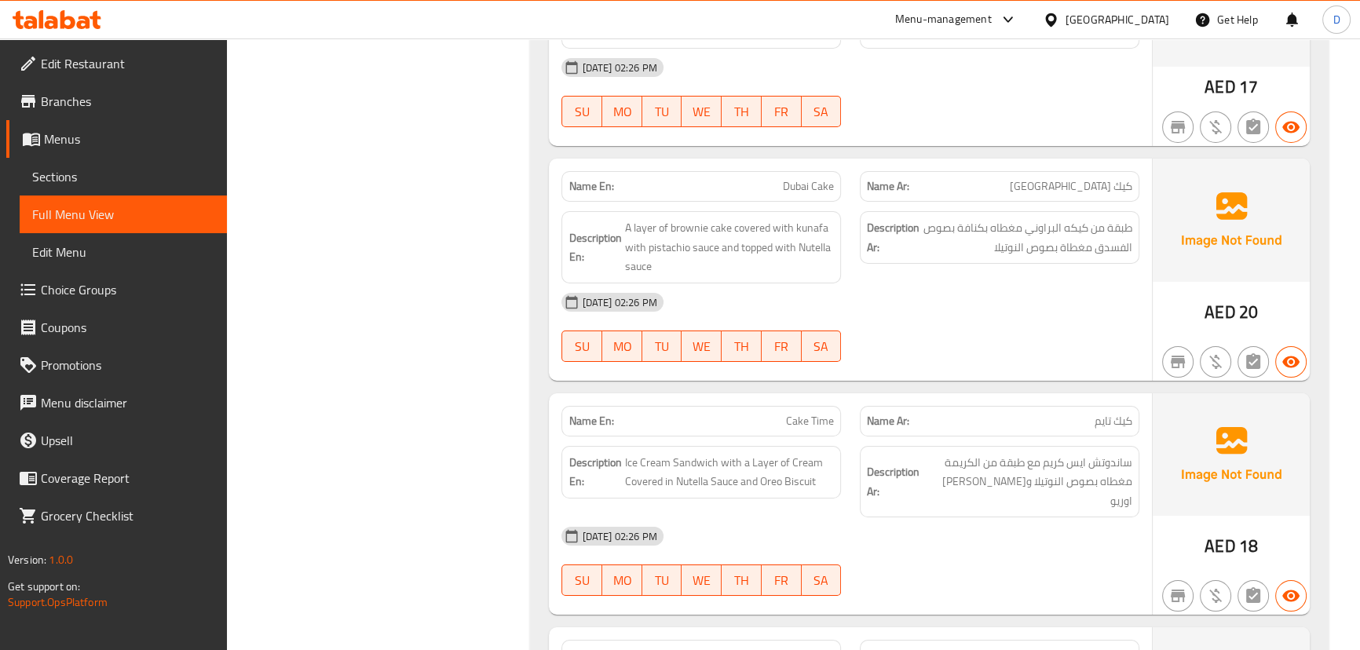
scroll to position [44789, 0]
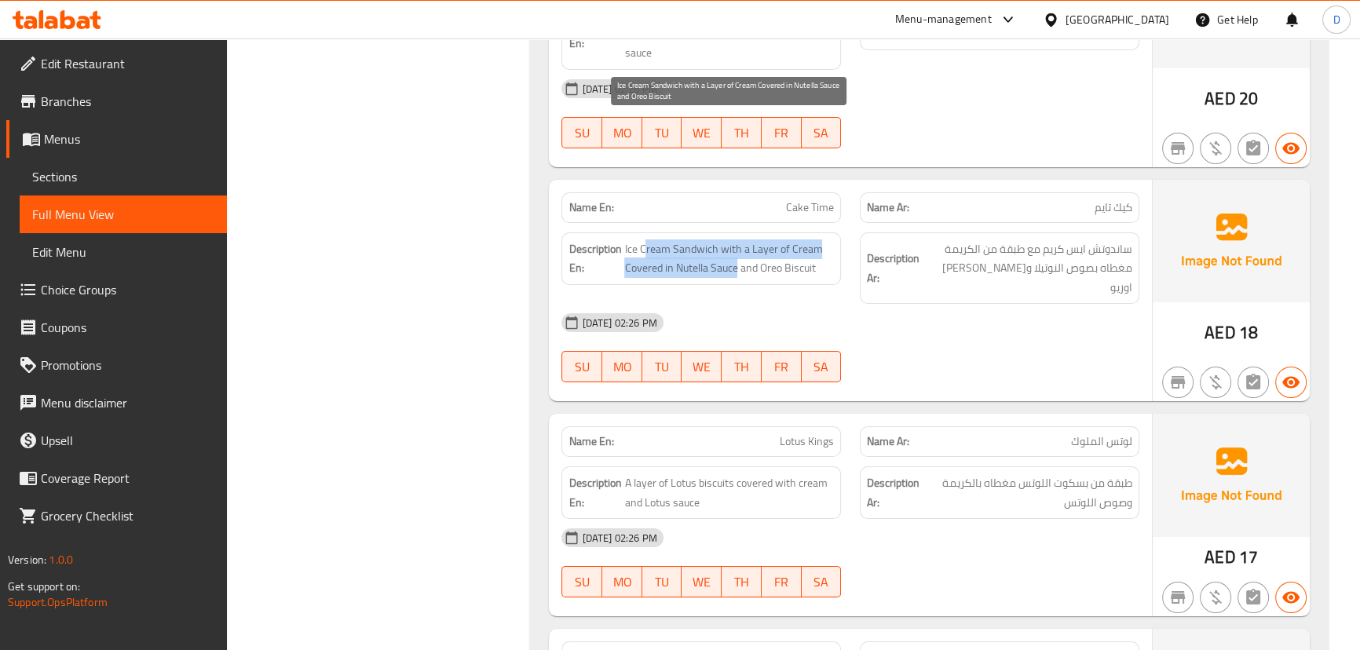
drag, startPoint x: 646, startPoint y: 124, endPoint x: 736, endPoint y: 139, distance: 91.5
click at [736, 240] on span "Ice Cream Sandwich with a Layer of Cream Covered in Nutella Sauce and Oreo Bisc…" at bounding box center [729, 259] width 210 height 38
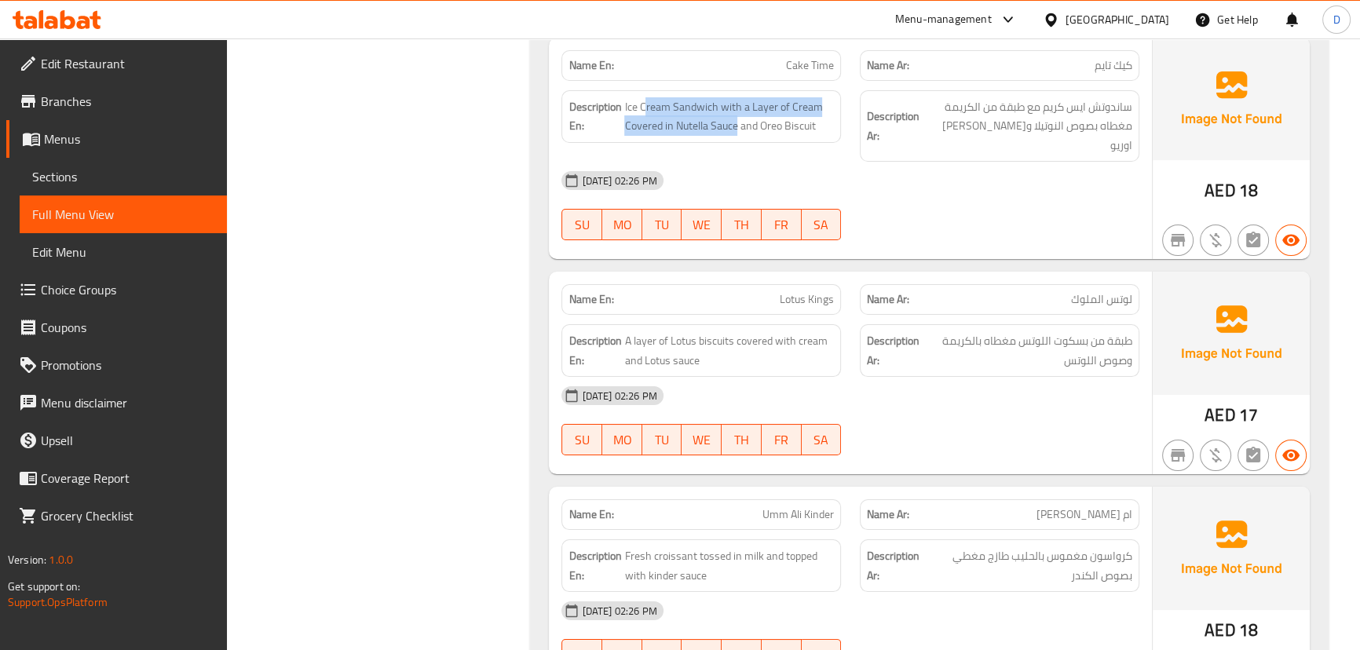
scroll to position [44932, 0]
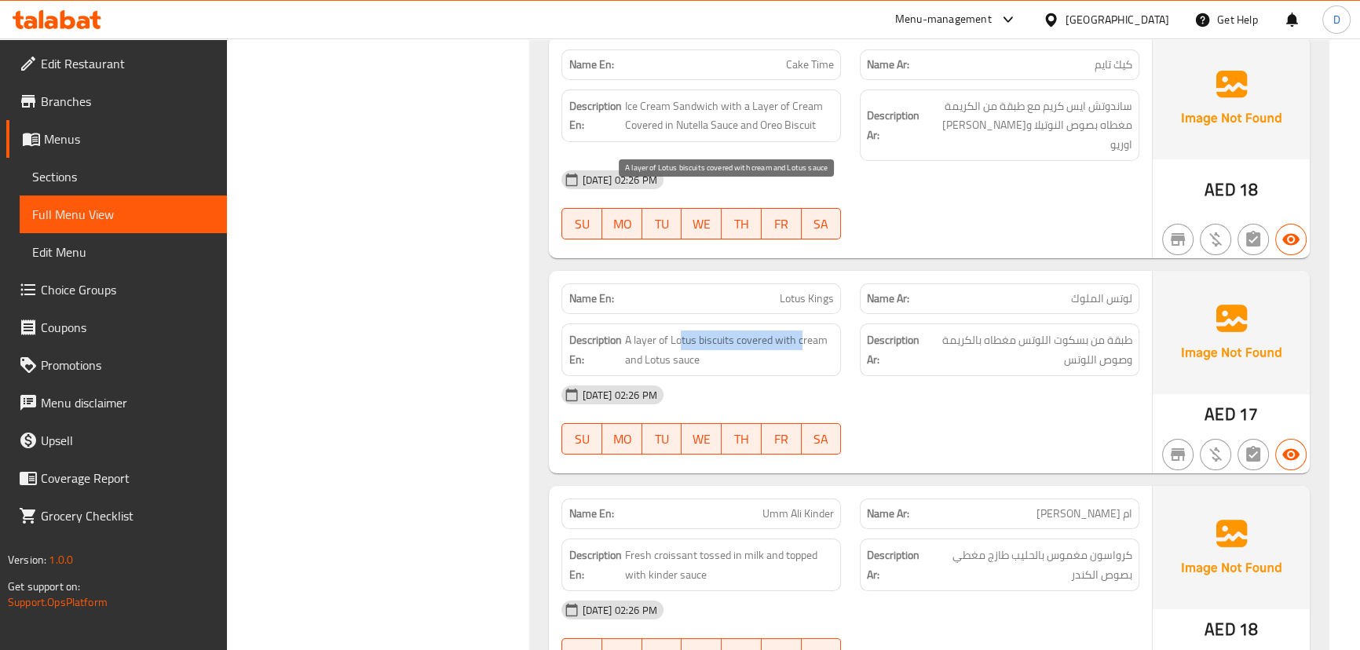
drag, startPoint x: 679, startPoint y: 191, endPoint x: 803, endPoint y: 193, distance: 124.1
click at [803, 331] on span "A layer of Lotus biscuits covered with cream and Lotus sauce" at bounding box center [729, 350] width 210 height 38
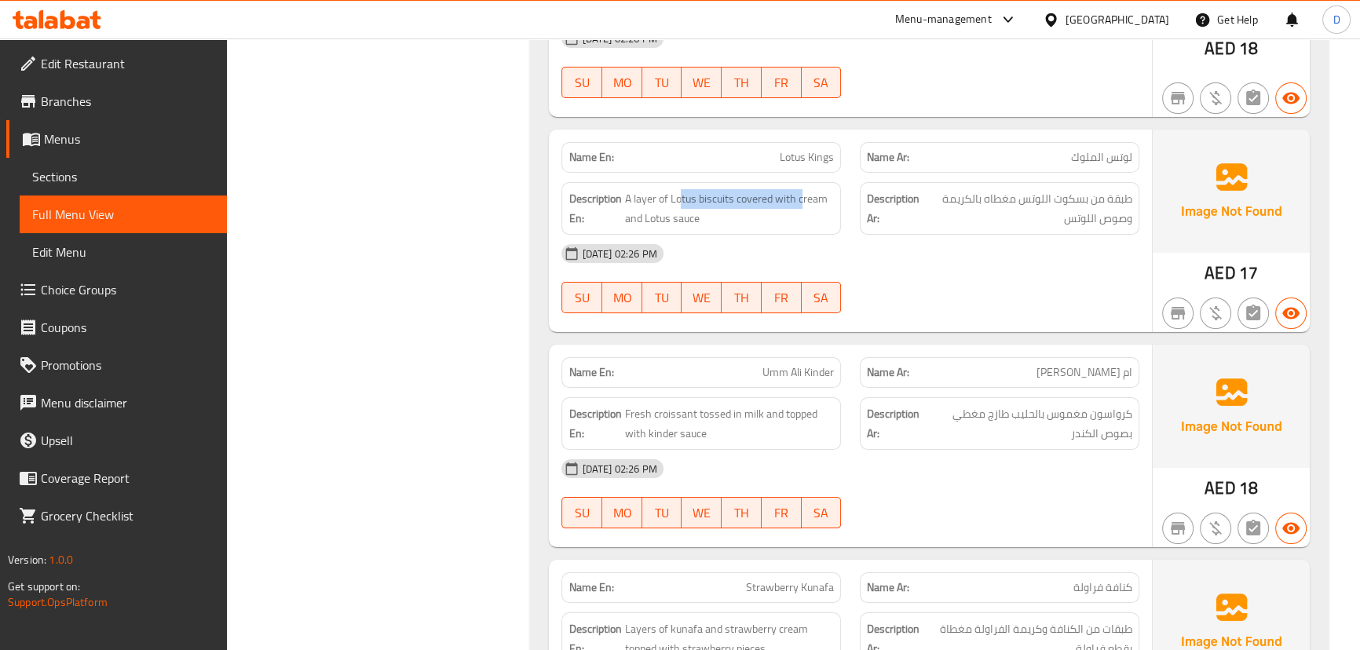
scroll to position [45075, 0]
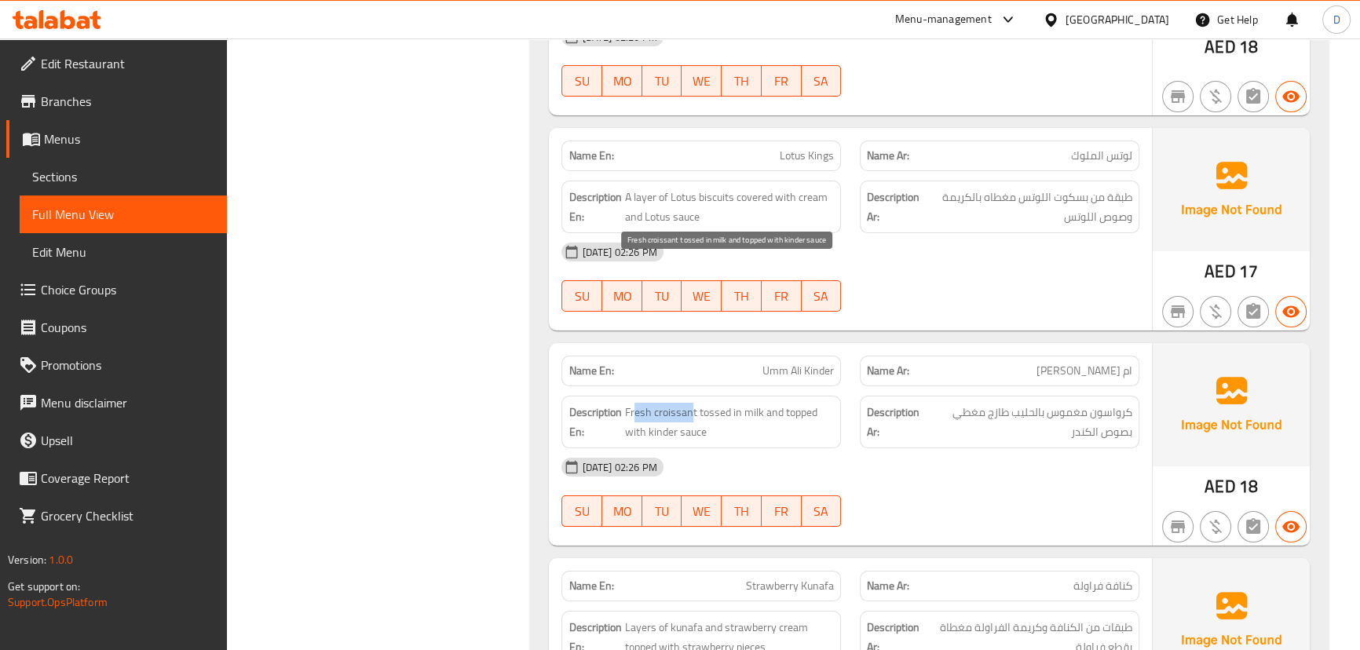
drag, startPoint x: 690, startPoint y: 271, endPoint x: 635, endPoint y: 269, distance: 55.8
click at [635, 403] on span "Fresh croissant tossed in milk and topped with kinder sauce" at bounding box center [729, 422] width 209 height 38
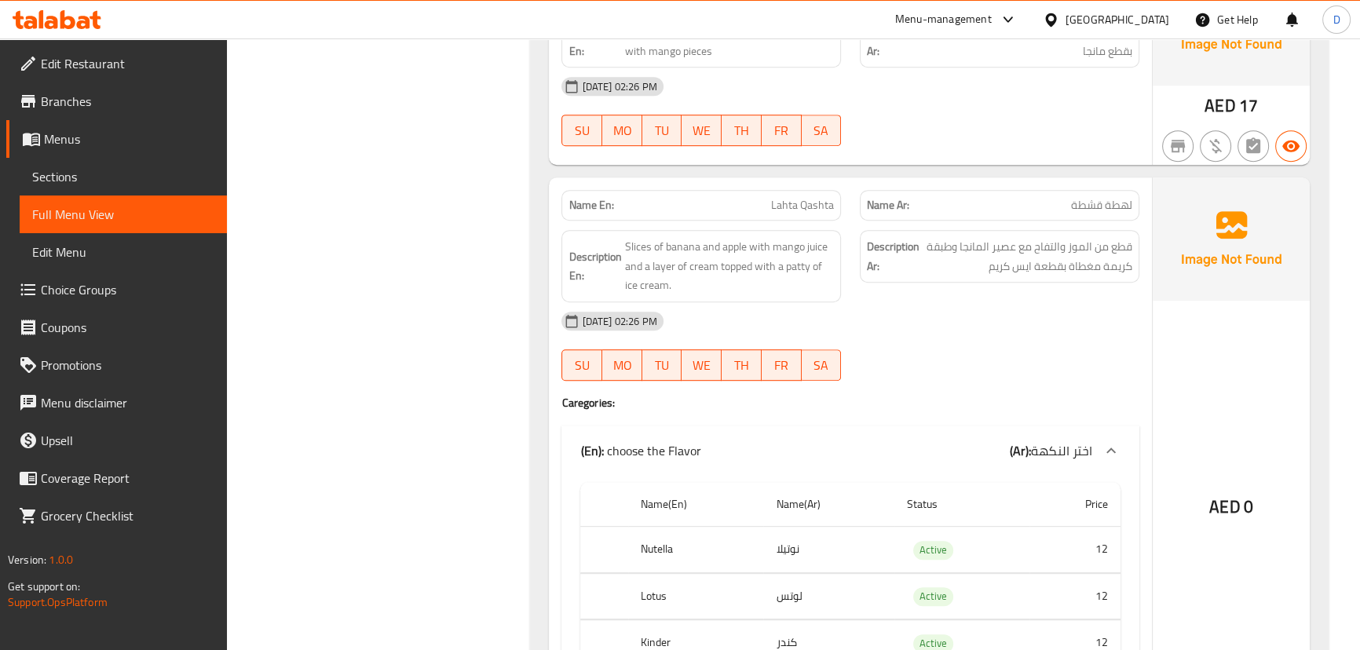
scroll to position [45861, 0]
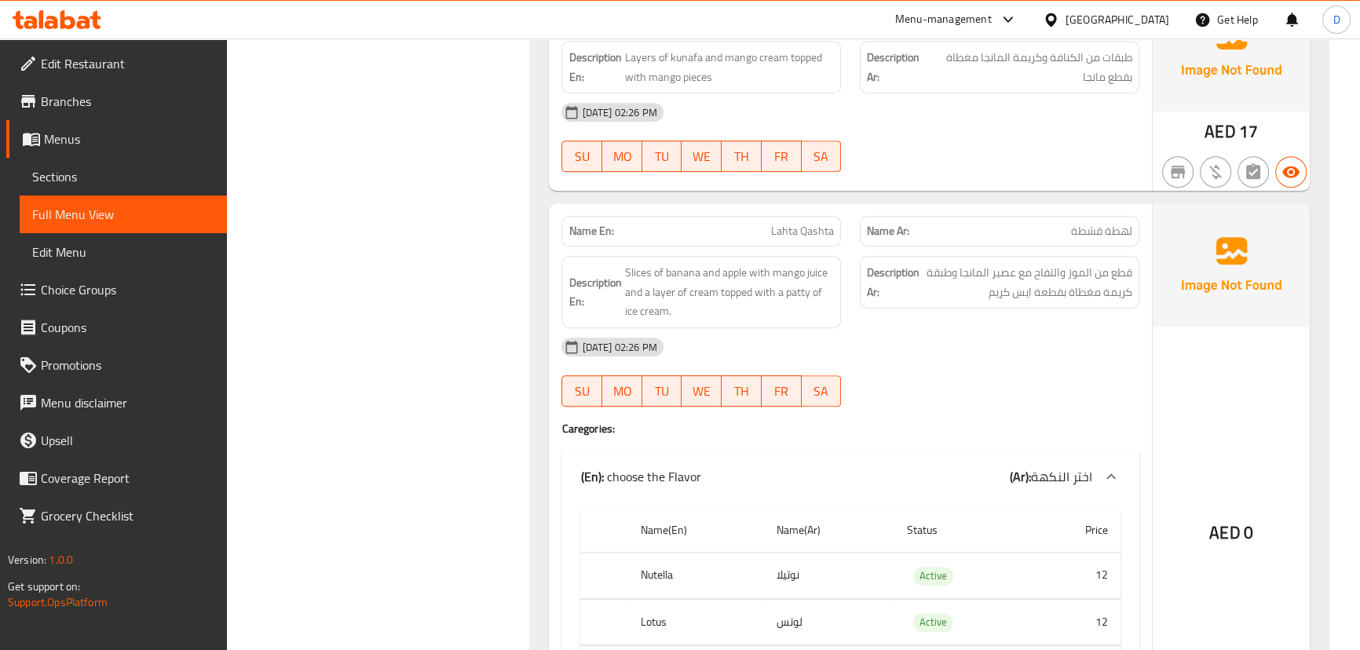
click at [792, 216] on div "Name En: Lahta Qashta" at bounding box center [702, 231] width 280 height 31
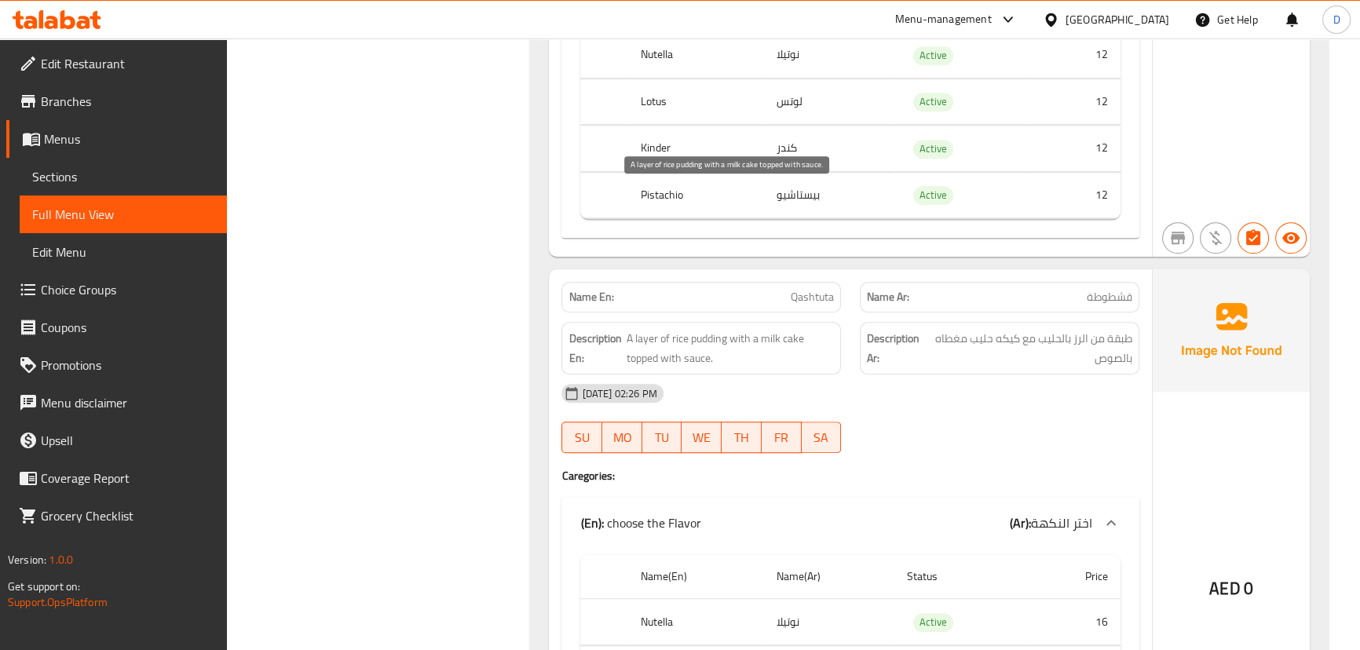
scroll to position [46360, 0]
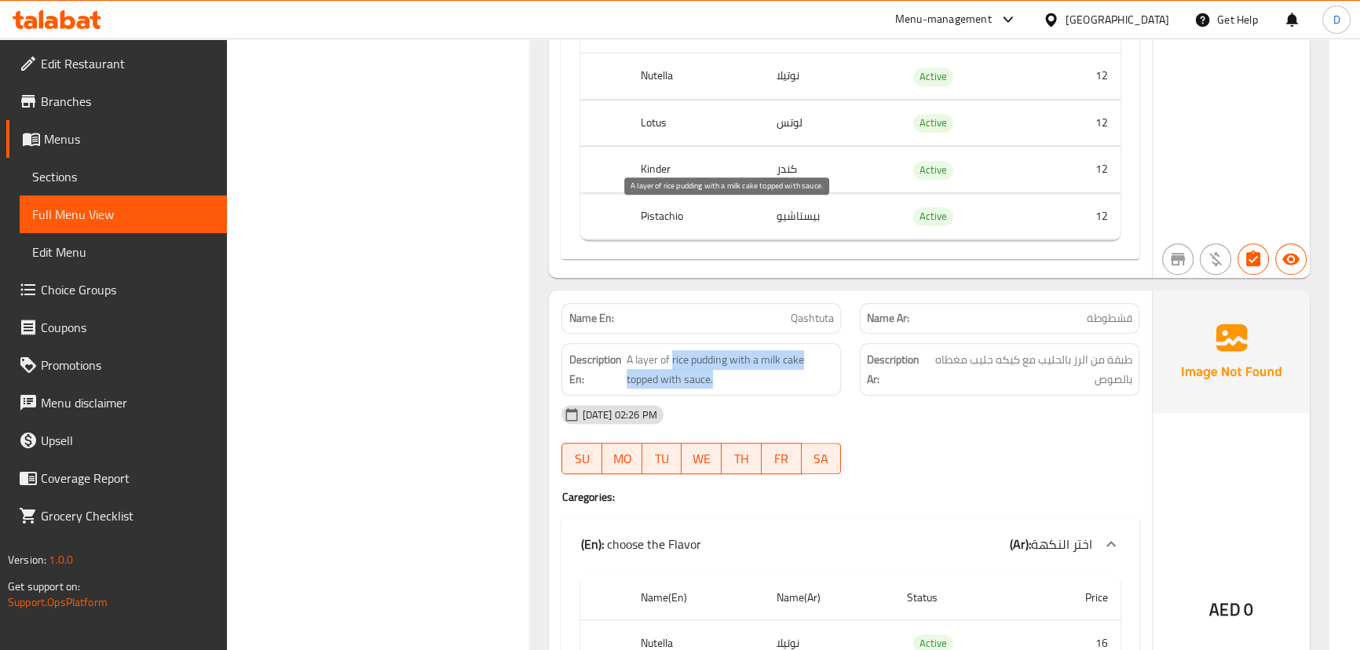
drag, startPoint x: 673, startPoint y: 214, endPoint x: 801, endPoint y: 240, distance: 130.8
click at [801, 350] on span "A layer of rice pudding with a milk cake topped with sauce." at bounding box center [730, 369] width 207 height 38
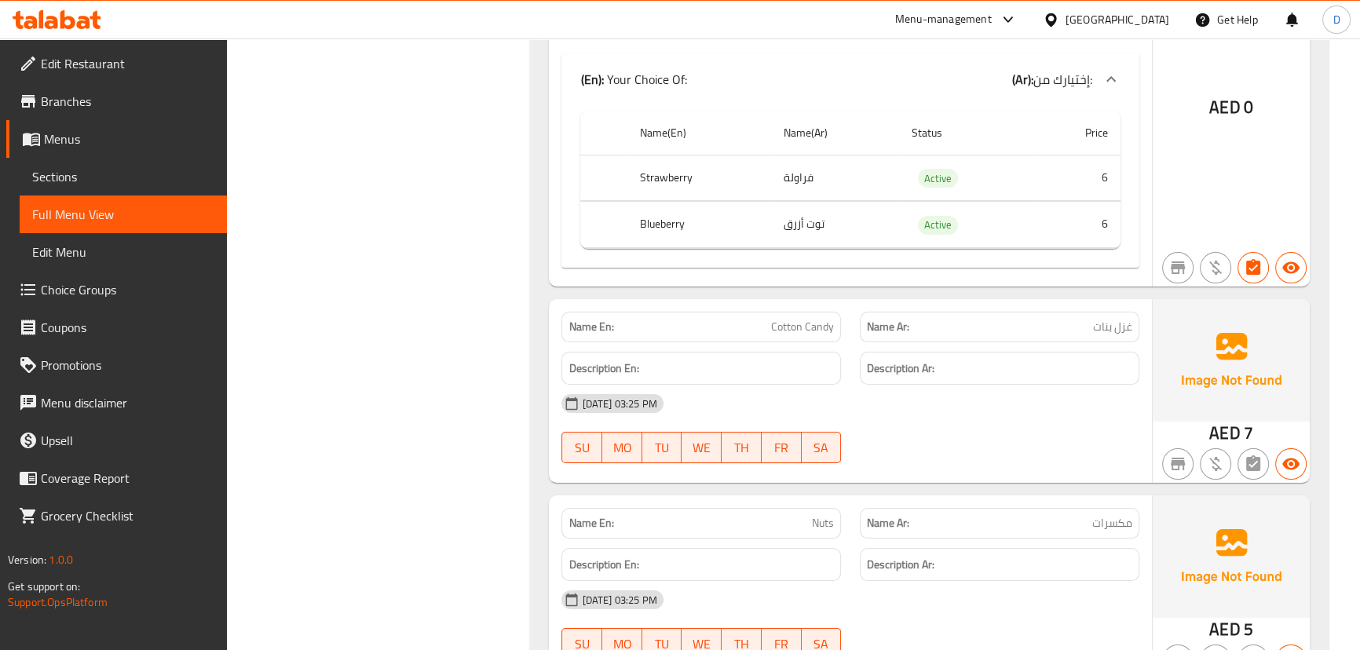
scroll to position [52406, 0]
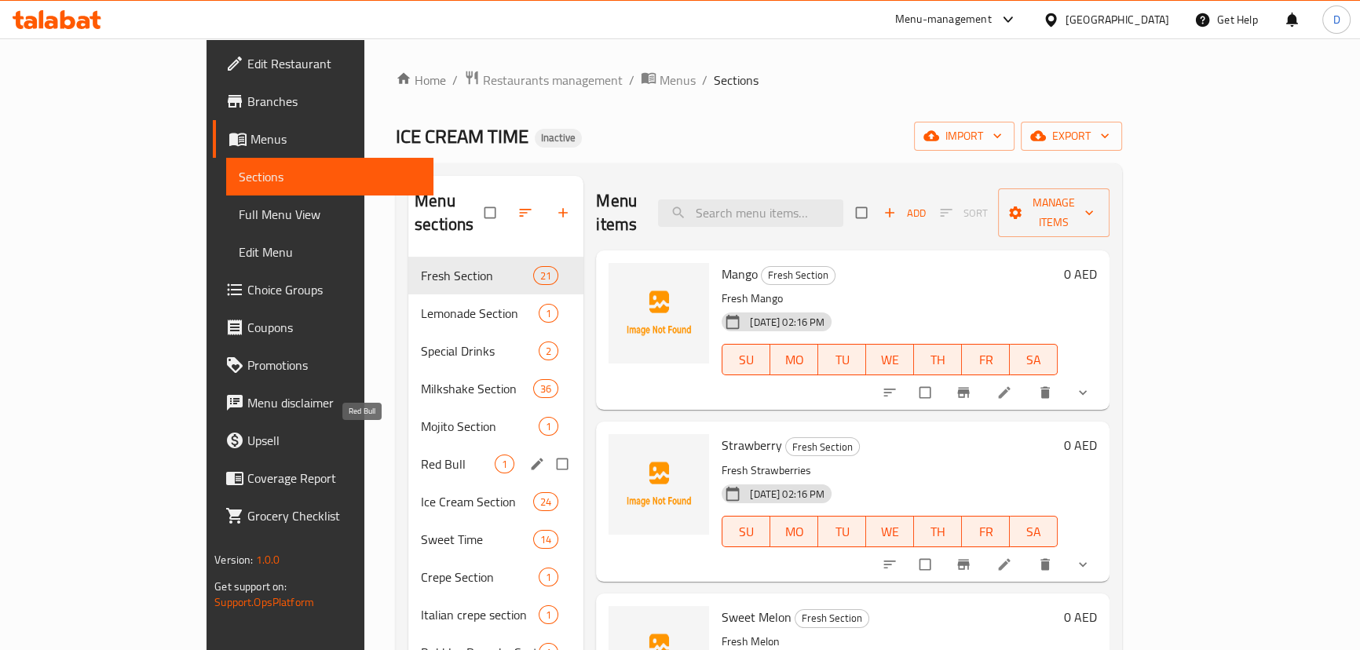
drag, startPoint x: 366, startPoint y: 444, endPoint x: 723, endPoint y: 444, distance: 357.3
click at [421, 455] on span "Red Bull" at bounding box center [458, 464] width 74 height 19
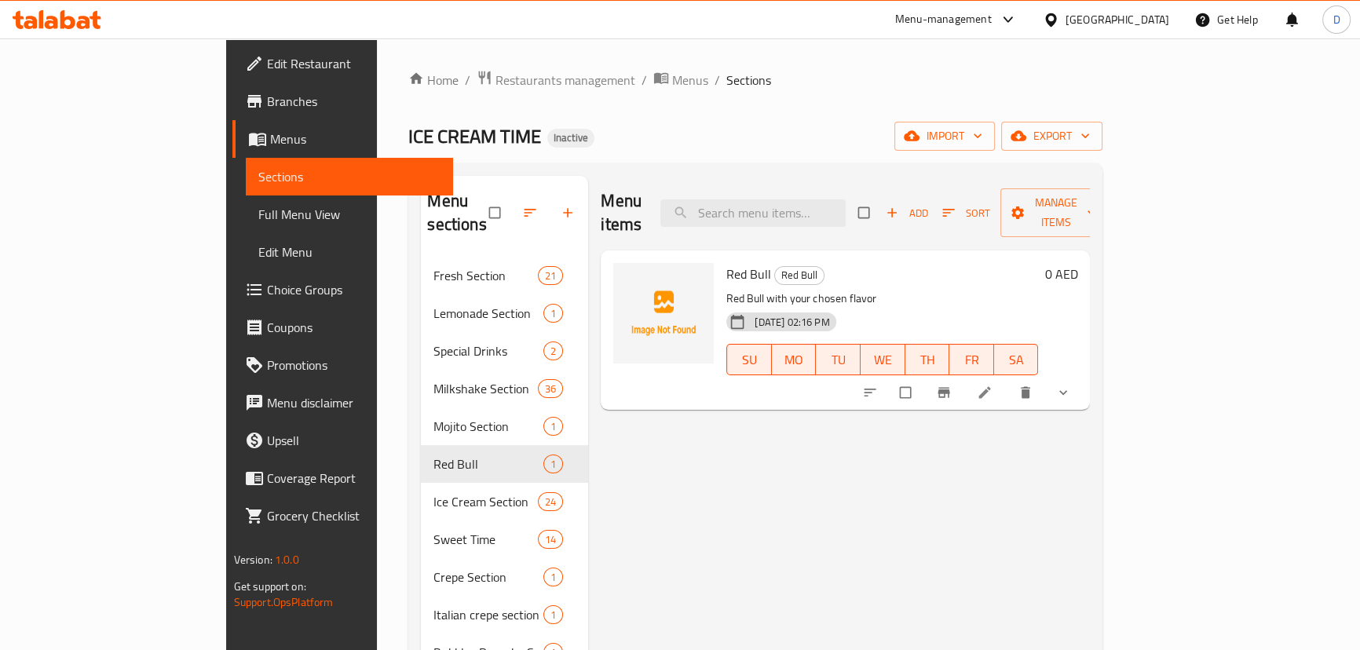
click at [1008, 380] on li at bounding box center [986, 392] width 44 height 25
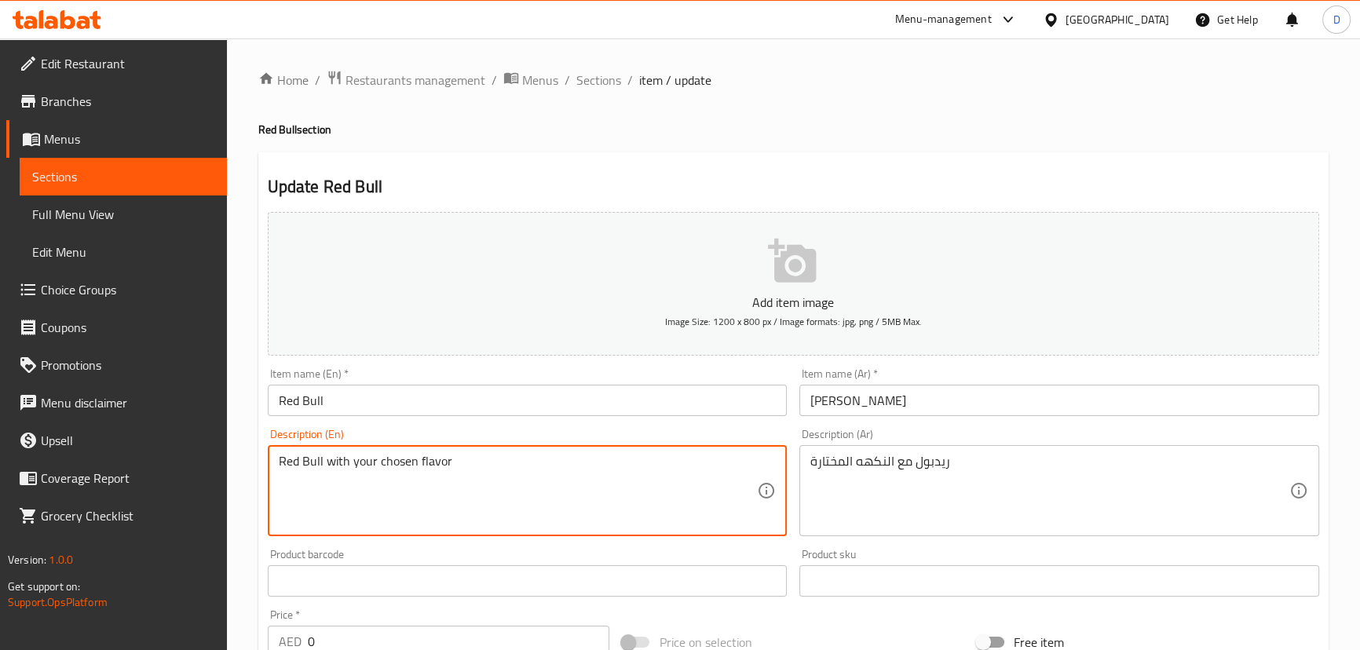
click at [359, 459] on textarea "Red Bull with your chosen flavor" at bounding box center [518, 491] width 479 height 75
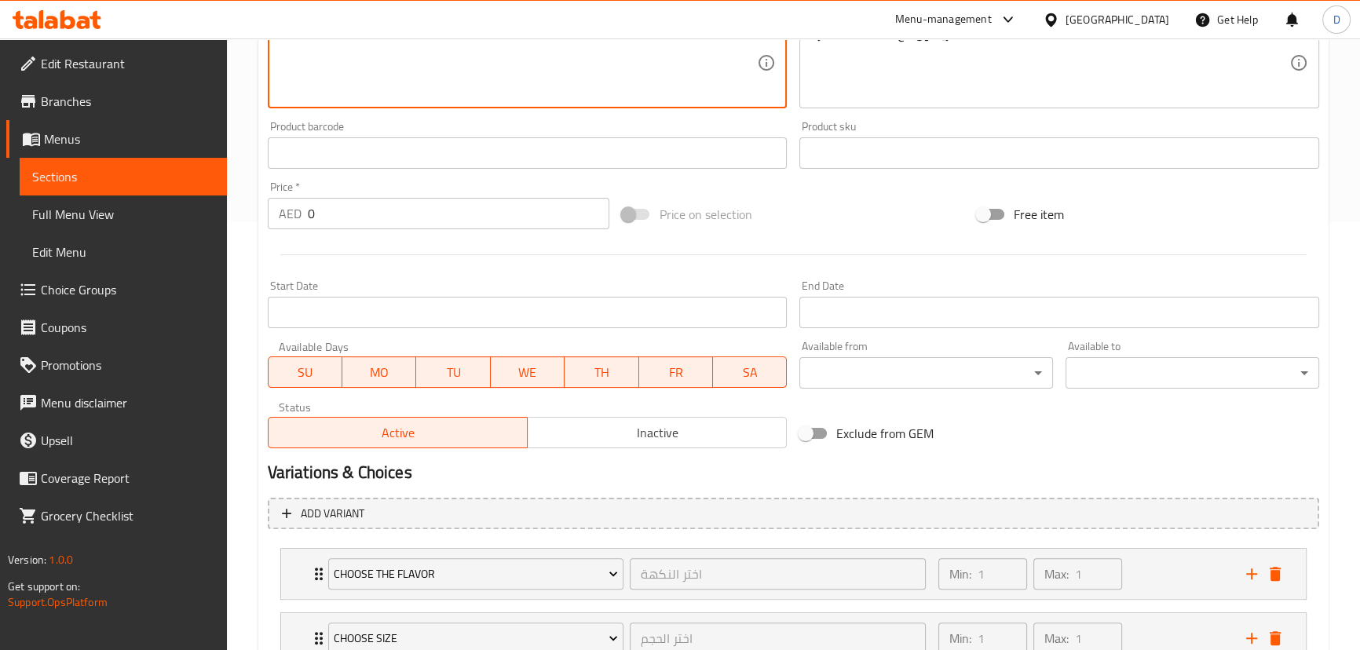
scroll to position [548, 0]
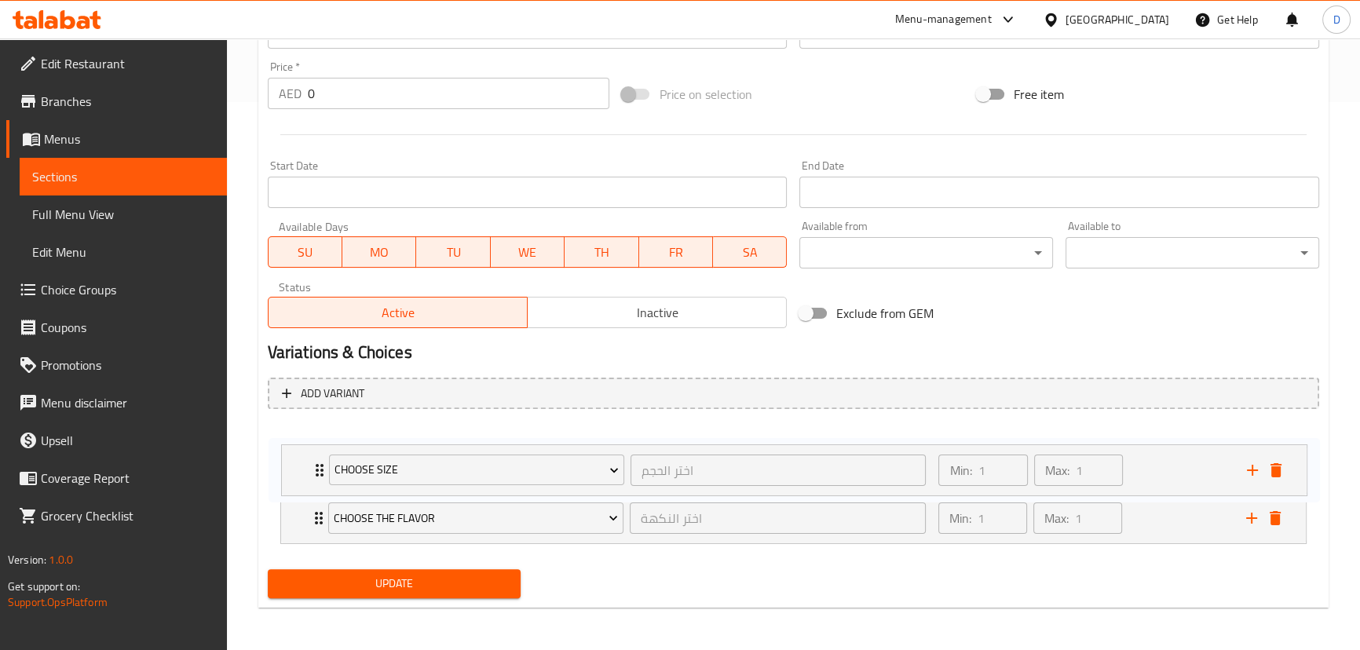
drag, startPoint x: 313, startPoint y: 518, endPoint x: 314, endPoint y: 467, distance: 51.1
click at [314, 467] on div "Choose the flavor اختر النكهة ​ Min: 1 ​ Max: 1 ​ blueberry (ID: 2298237422) 0 …" at bounding box center [794, 486] width 1052 height 129
type textarea "Red Bull with the chosen flavor"
click at [366, 575] on span "Update" at bounding box center [394, 584] width 229 height 20
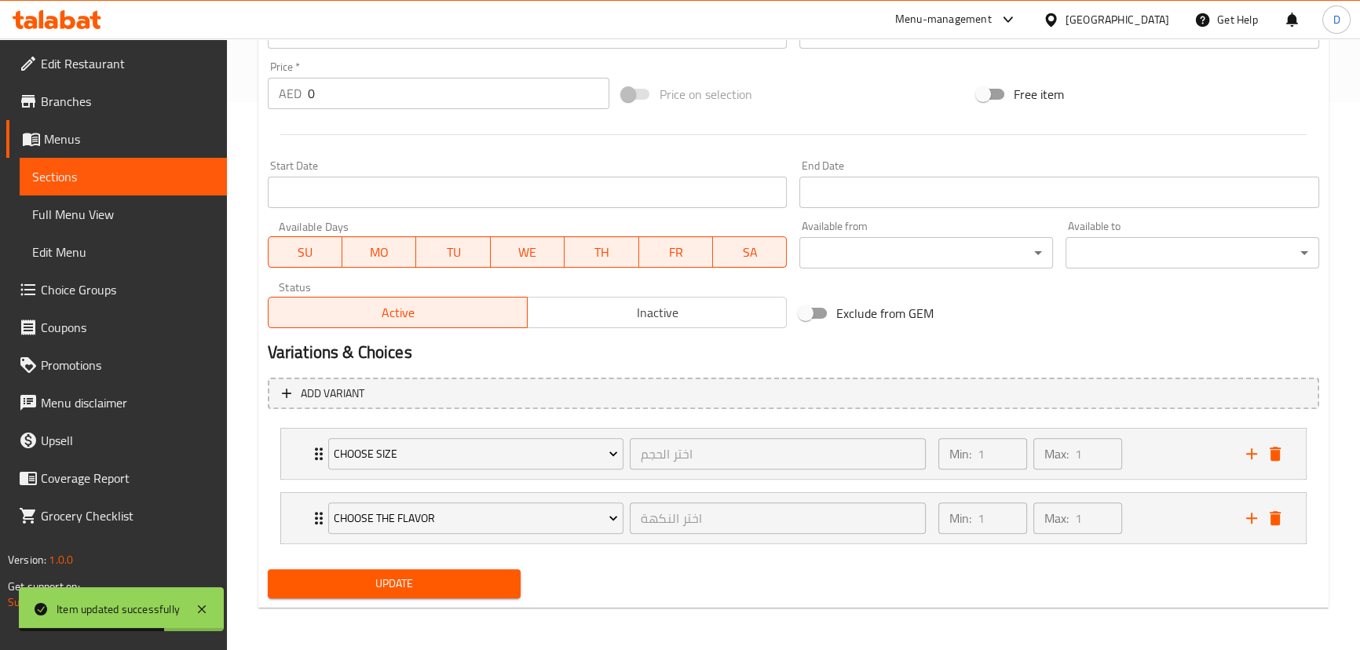
click at [214, 173] on link "Sections" at bounding box center [123, 177] width 207 height 38
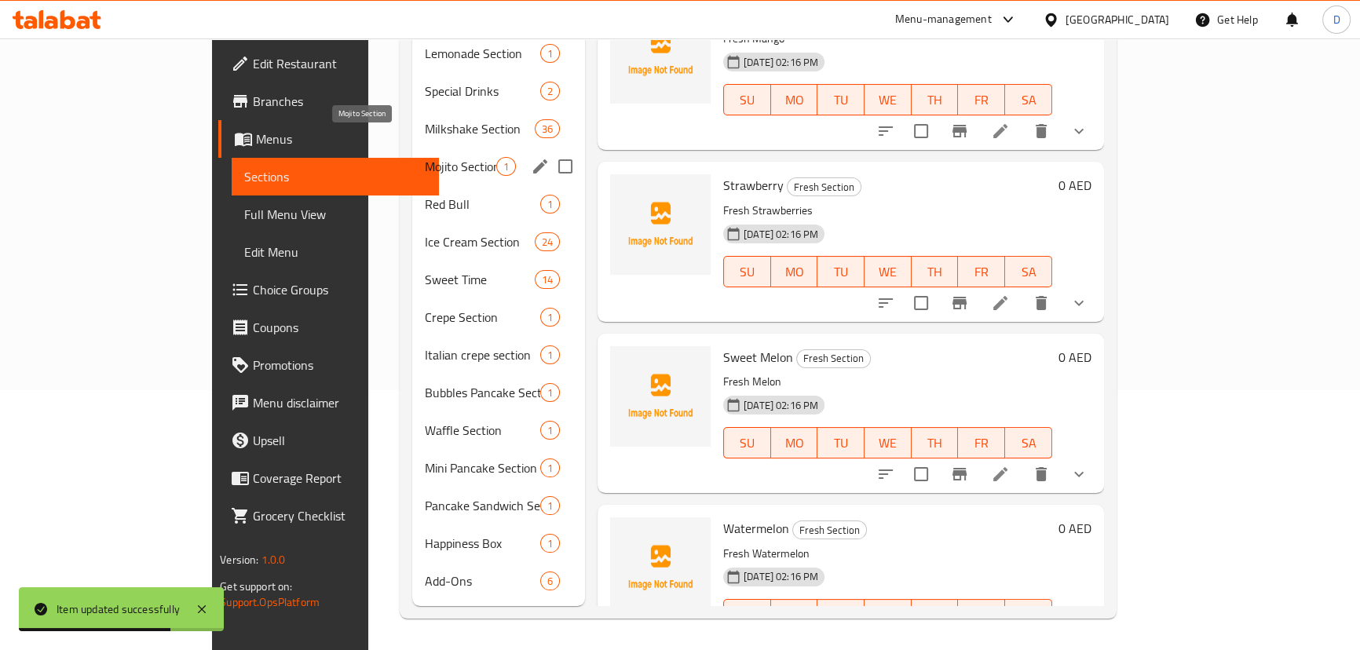
scroll to position [220, 0]
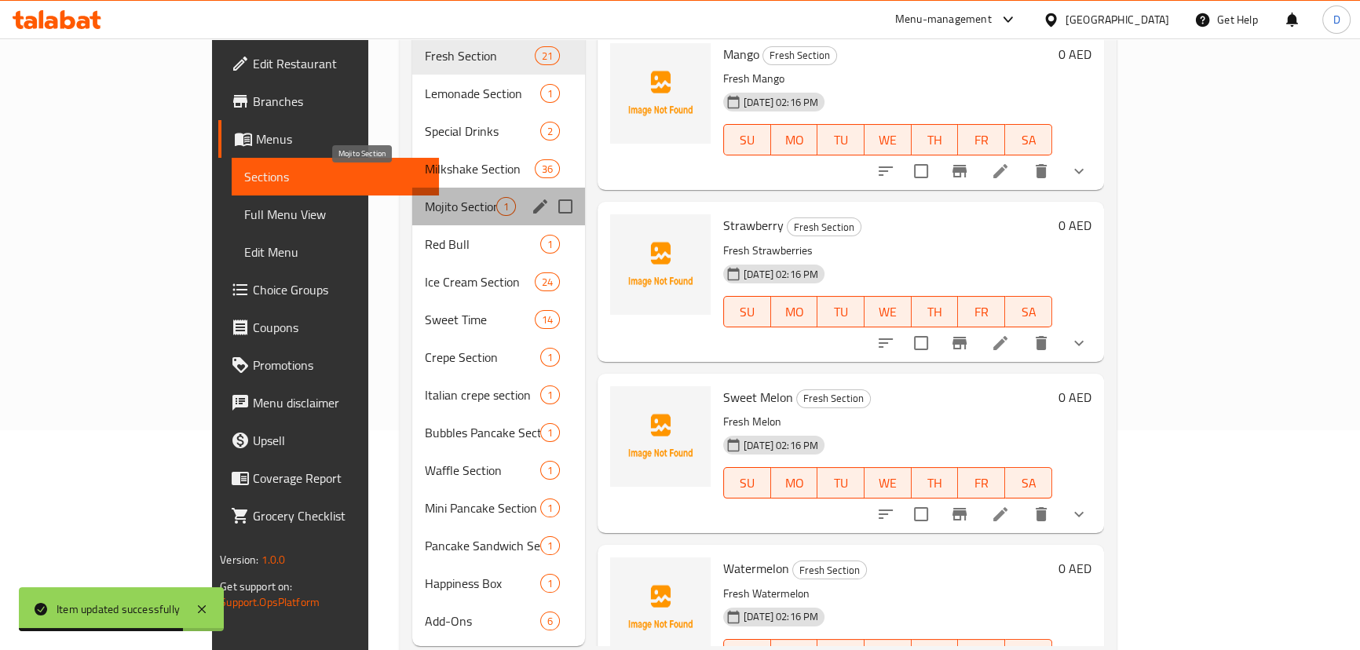
click at [425, 197] on span "Mojito Section" at bounding box center [460, 206] width 71 height 19
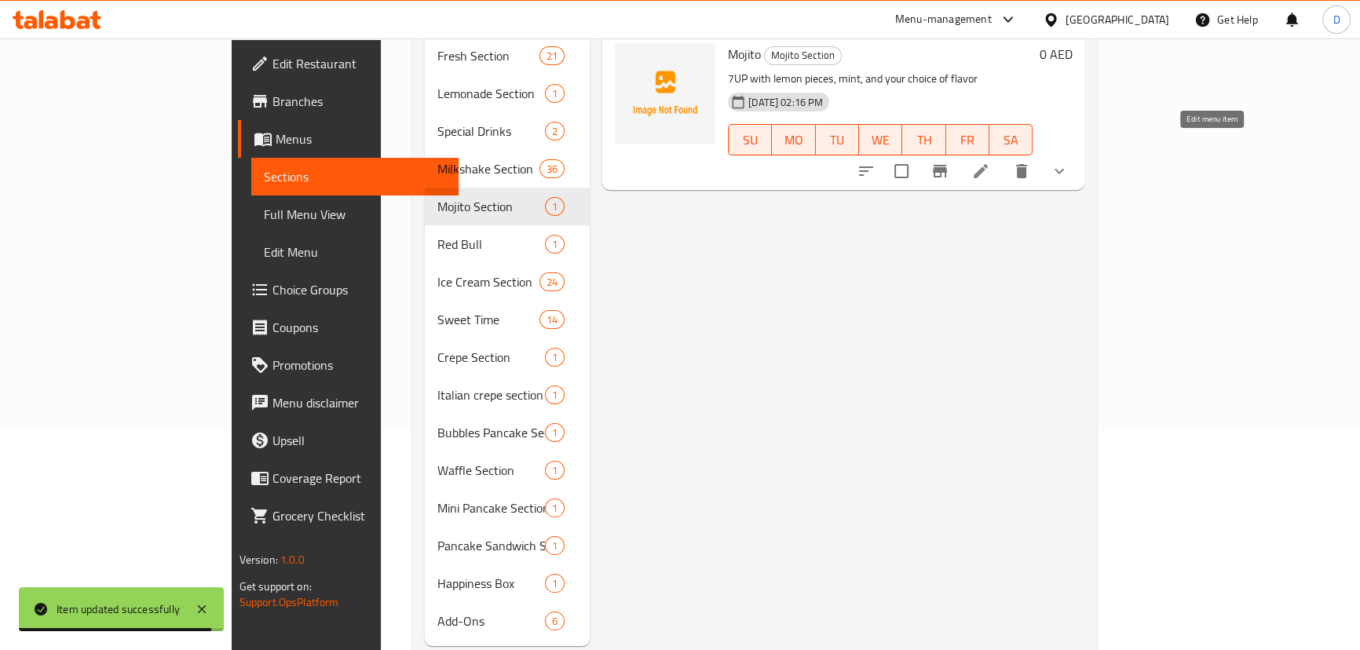
click at [990, 162] on icon at bounding box center [980, 171] width 19 height 19
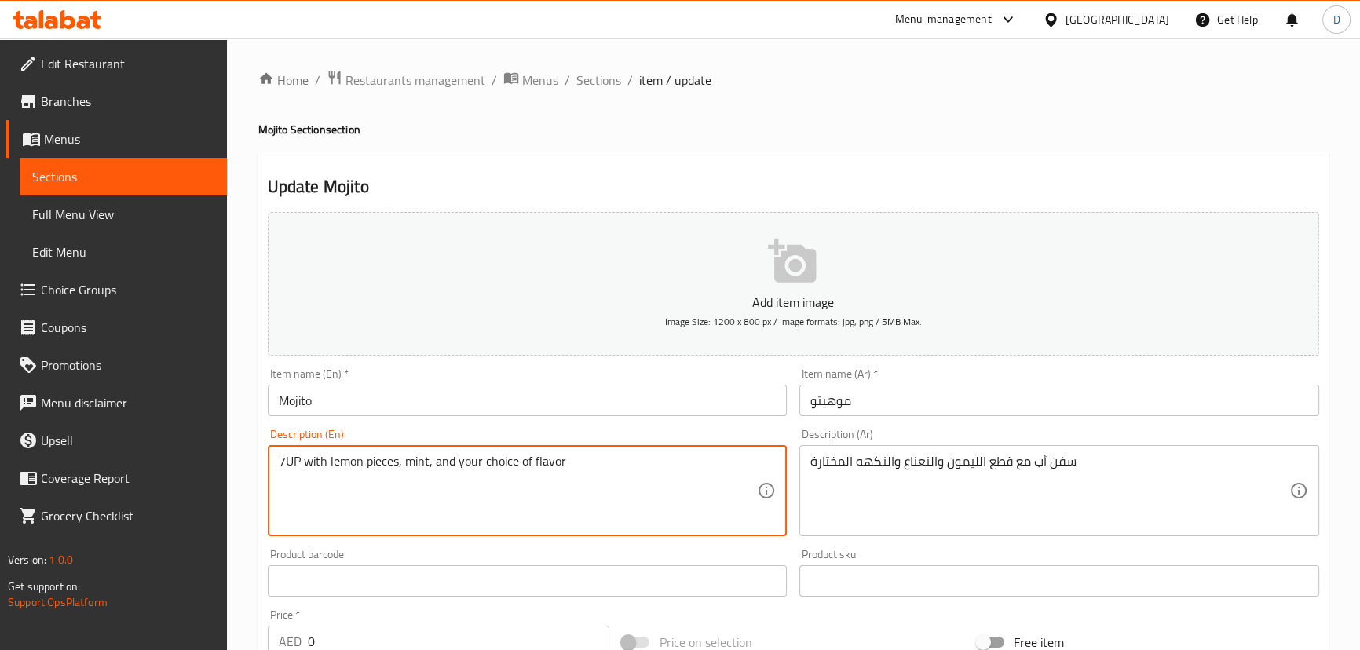
click at [470, 463] on textarea "7UP with lemon pieces, mint, and your choice of flavor" at bounding box center [518, 491] width 479 height 75
drag, startPoint x: 515, startPoint y: 458, endPoint x: 496, endPoint y: 458, distance: 19.6
click at [496, 458] on textarea "7UP with lemon pieces, mint, and your choice of flavor" at bounding box center [518, 491] width 479 height 75
drag, startPoint x: 529, startPoint y: 457, endPoint x: 458, endPoint y: 456, distance: 70.7
click at [458, 456] on textarea "7UP with lemon pieces, mint, and your choice of flavor" at bounding box center [518, 491] width 479 height 75
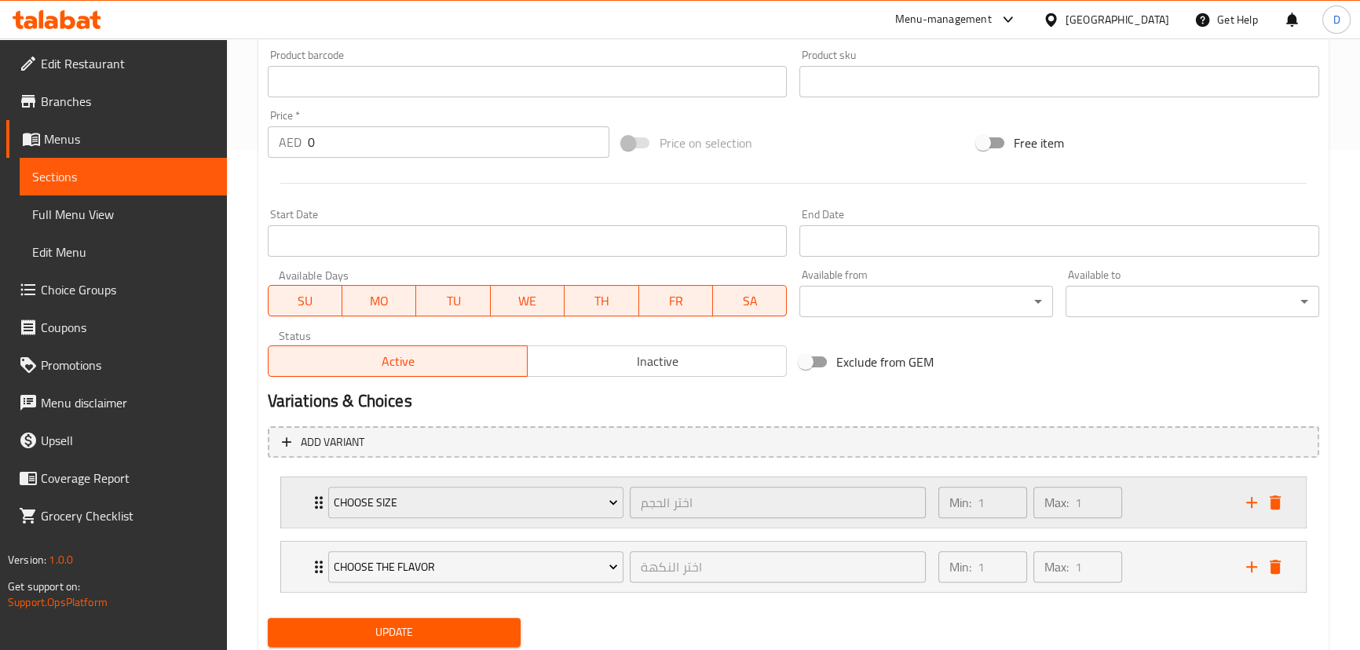
scroll to position [548, 0]
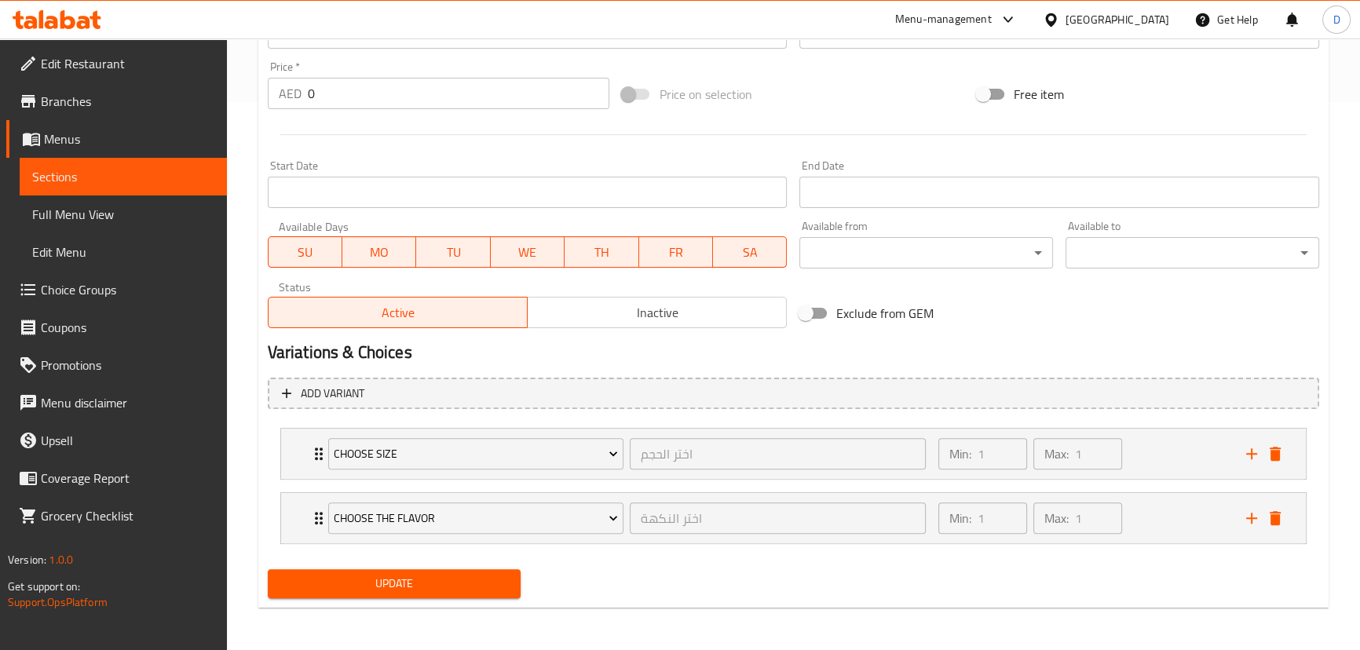
type textarea "7UP with lemon pieces, mint, and the chosen flavor"
click at [448, 574] on span "Update" at bounding box center [394, 584] width 229 height 20
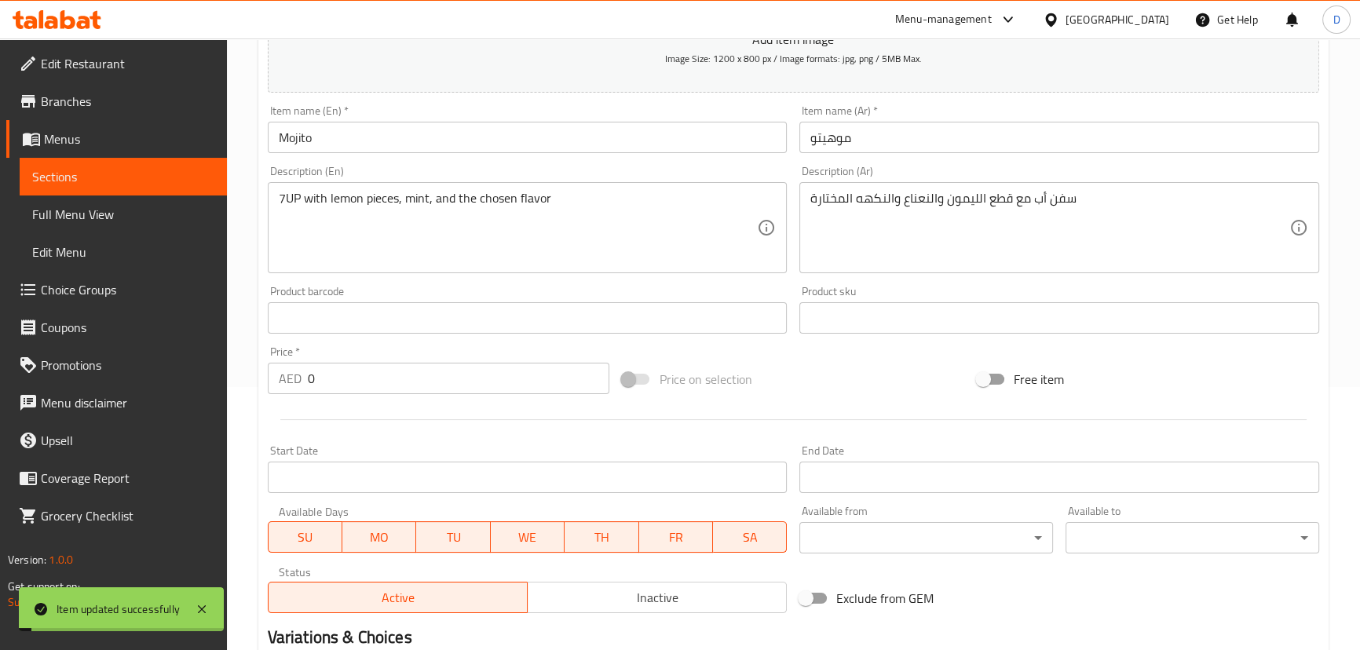
scroll to position [262, 0]
click at [203, 175] on span "Sections" at bounding box center [123, 176] width 182 height 19
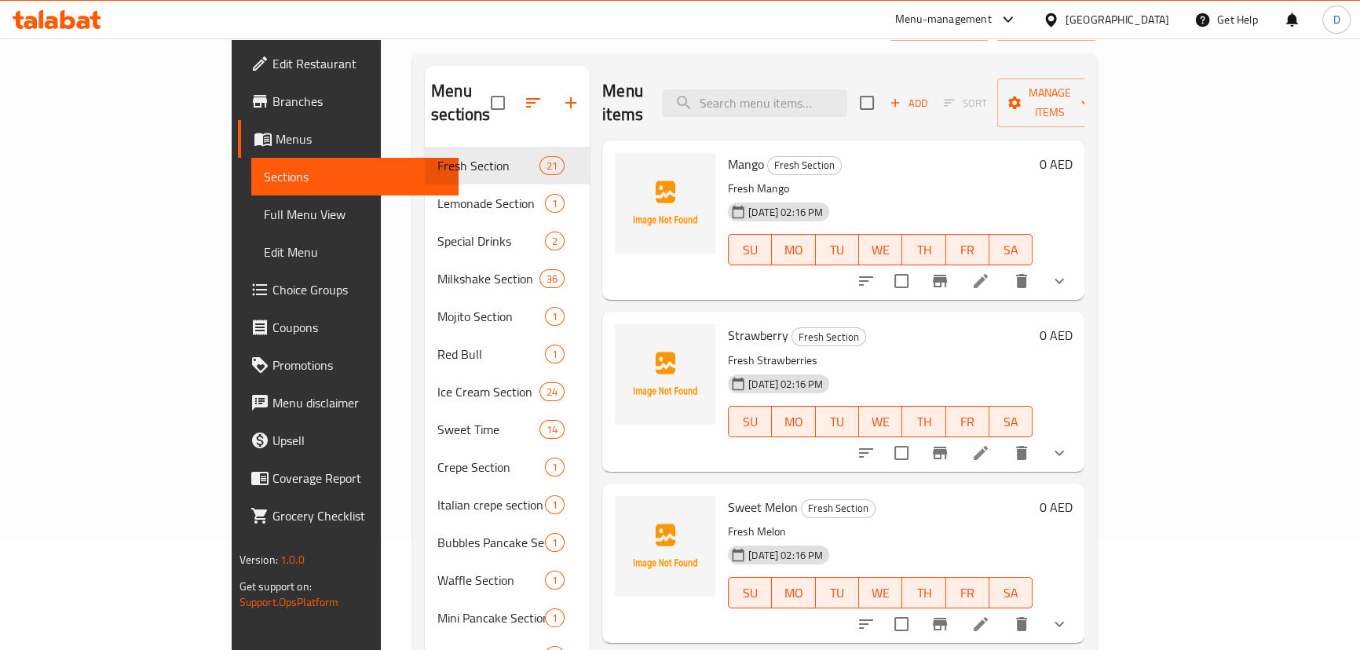
scroll to position [22, 0]
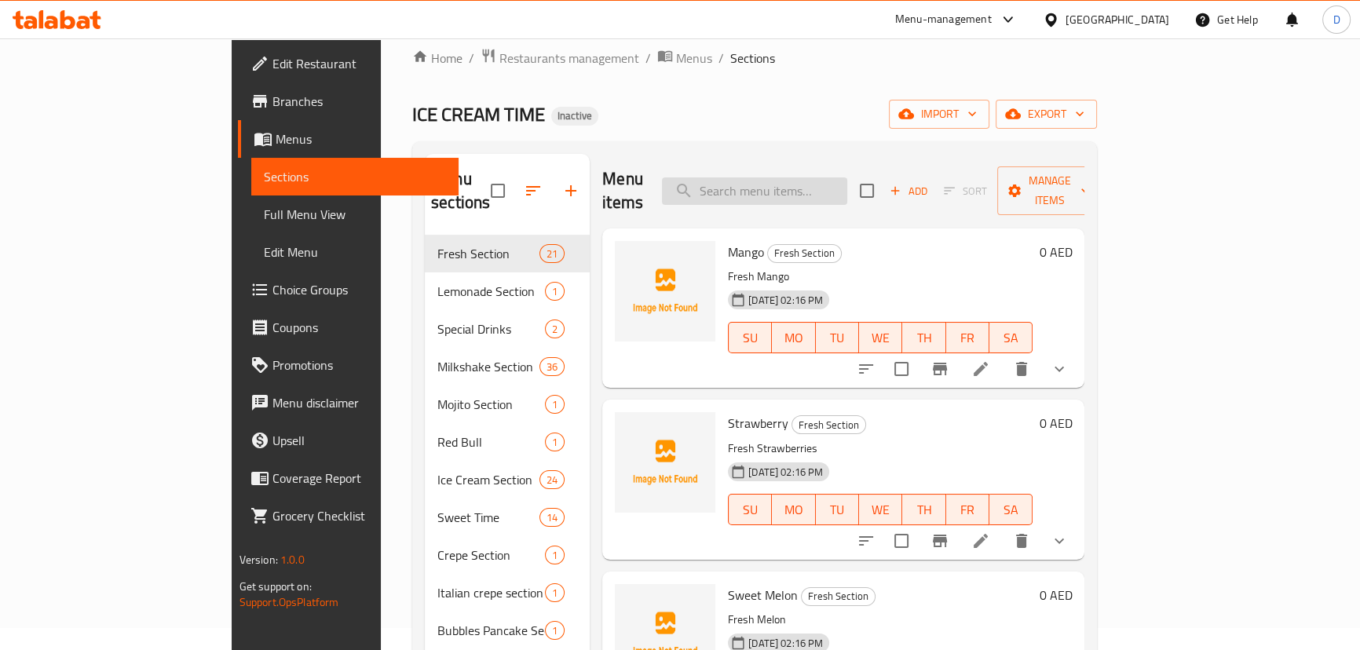
click at [809, 192] on input "search" at bounding box center [754, 190] width 185 height 27
paste input "Kinder Bueno"
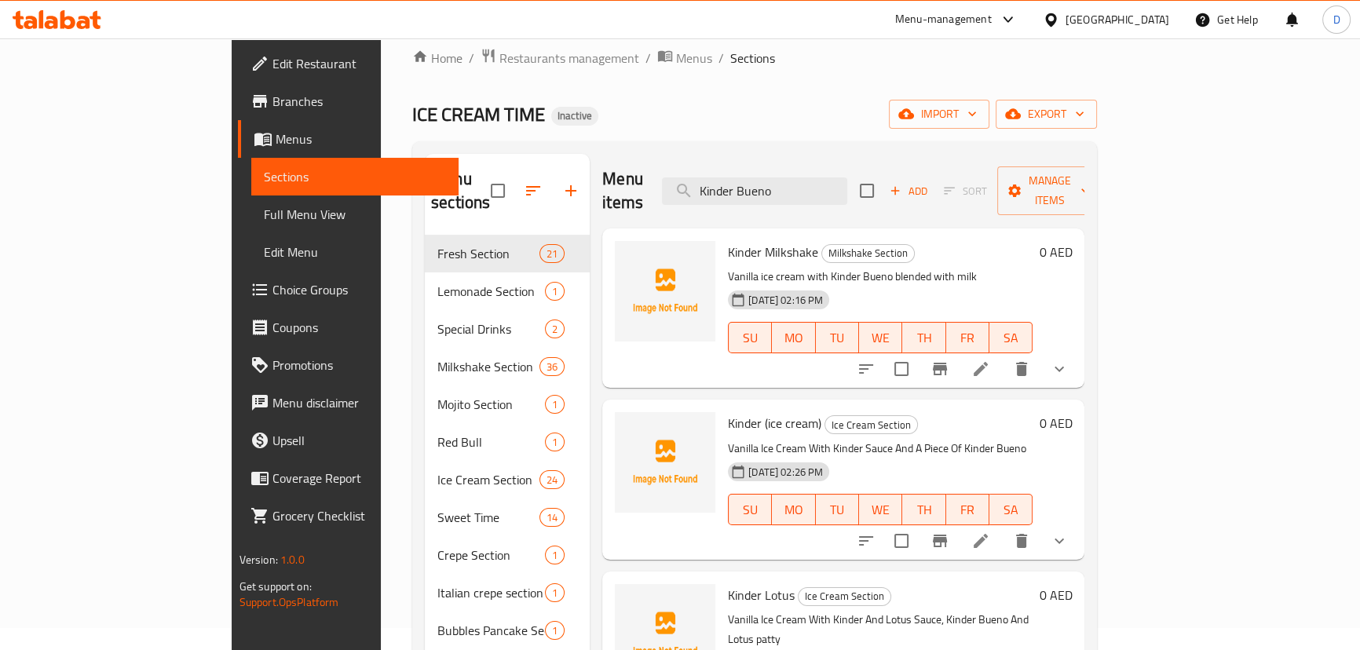
scroll to position [236, 0]
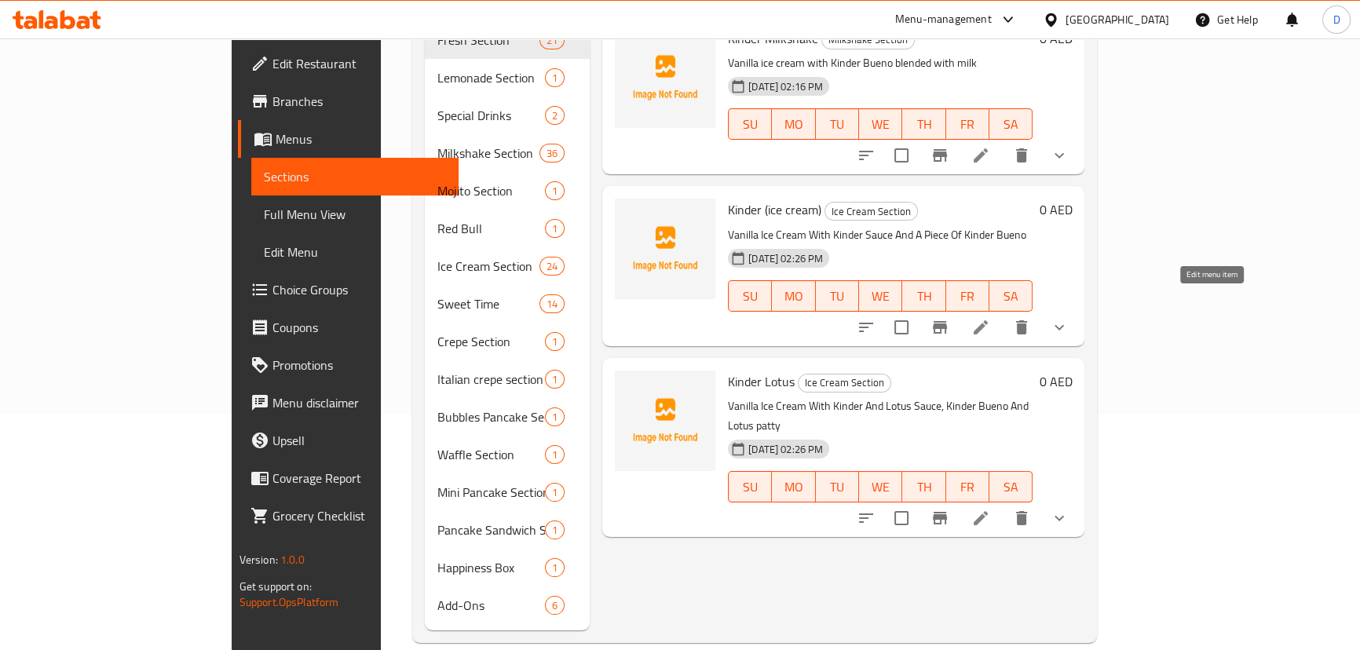
type input "Kinder Bueno"
click at [990, 318] on icon at bounding box center [980, 327] width 19 height 19
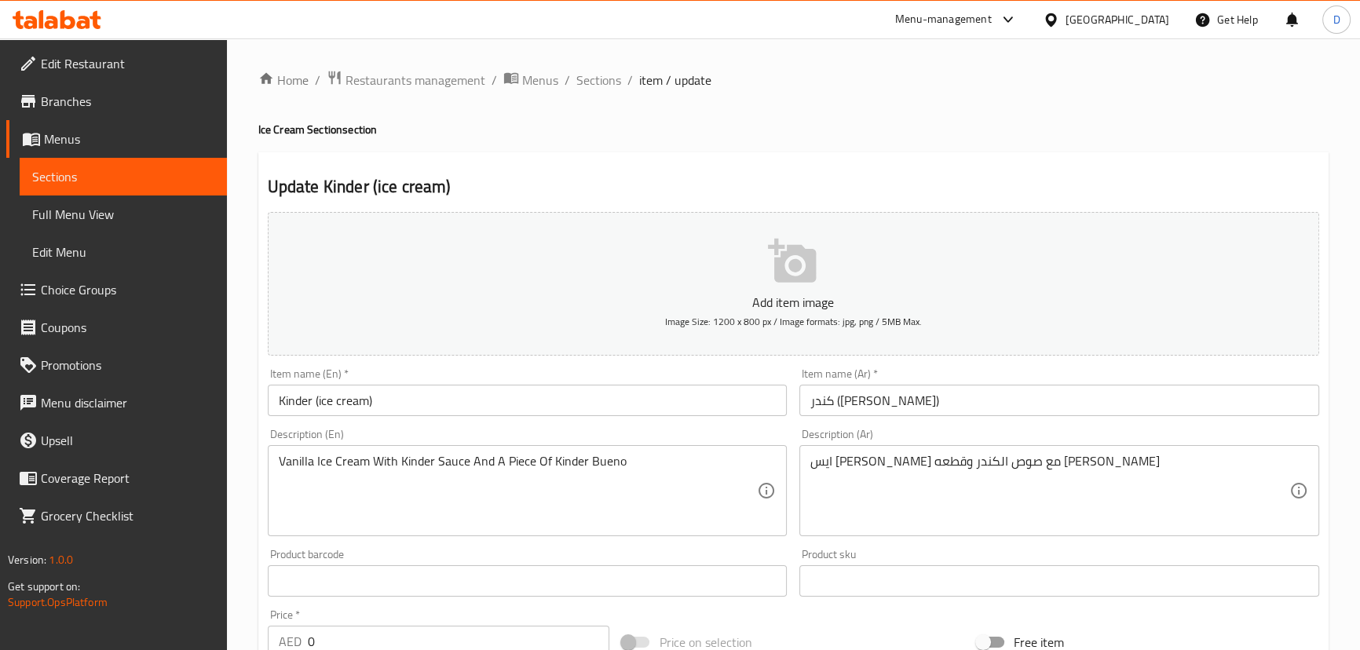
click at [851, 452] on div "ايس كريم فانليا مع صوص الكندر وقطعه كندر بينو Description (Ar)" at bounding box center [1060, 490] width 520 height 91
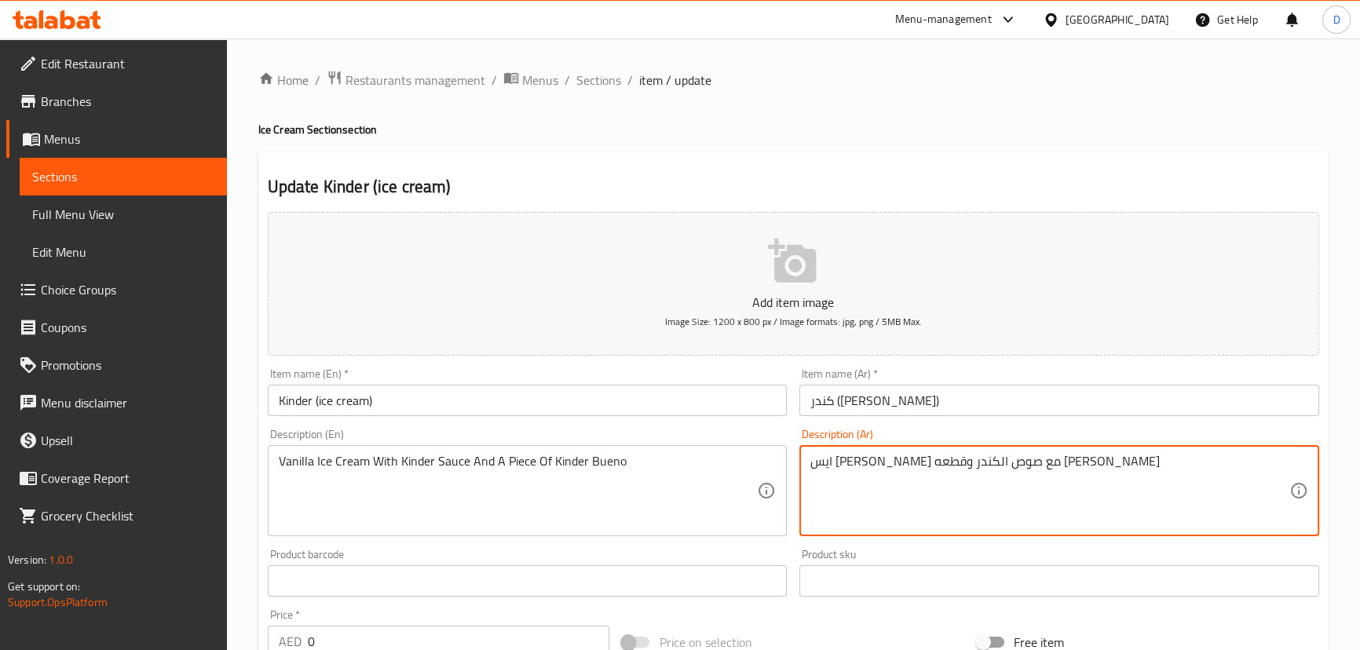
click at [850, 463] on textarea "ايس كريم فانليا مع صوص الكندر وقطعه كندر بينو" at bounding box center [1049, 491] width 479 height 75
type textarea "ايس كريم فانليا مع صوص الكندر وقطعه كيندر بينو"
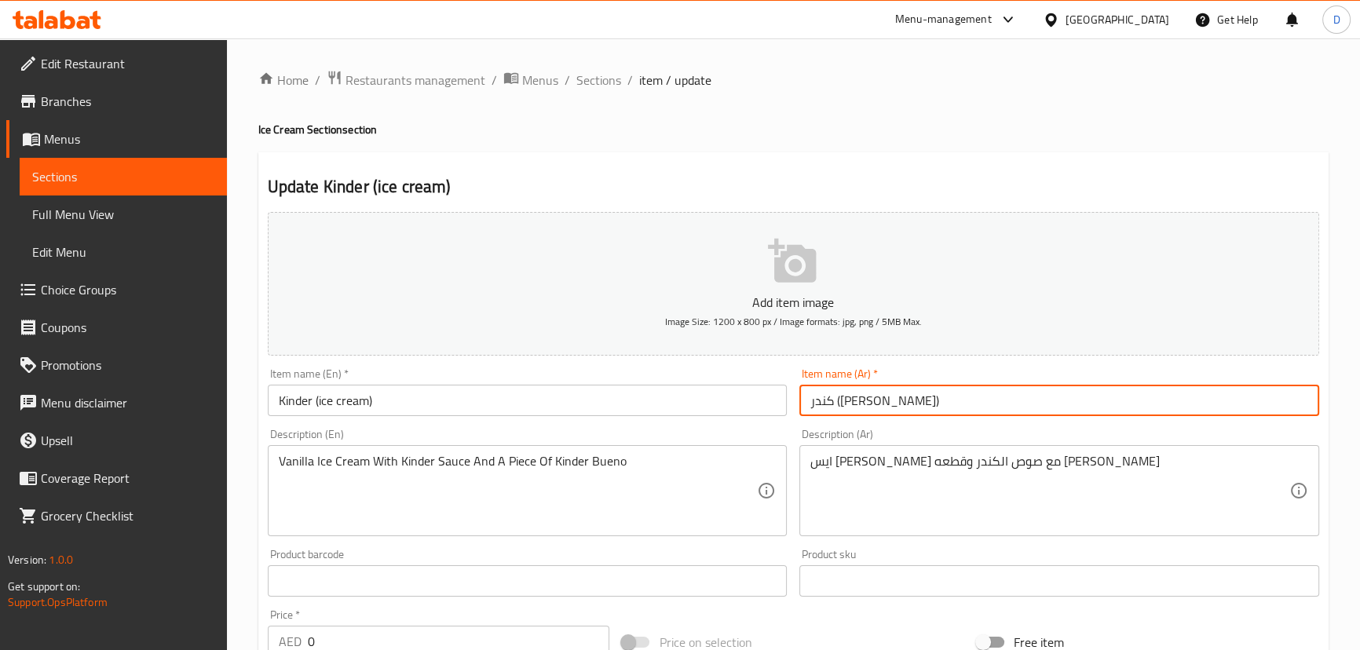
click at [887, 405] on input "كندر (ايس كريم)" at bounding box center [1060, 400] width 520 height 31
type input "كيندر (ايس كريم)"
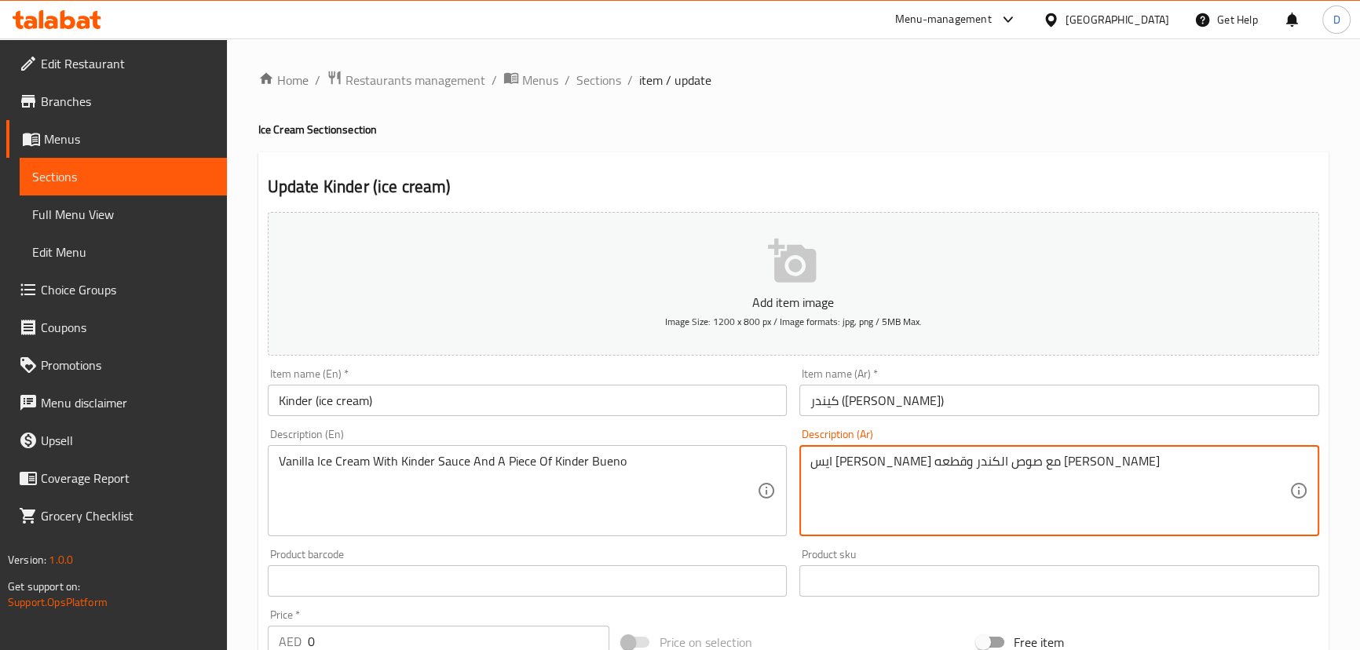
click at [929, 463] on textarea "ايس كريم فانليا مع صوص الكندر وقطعه كيندر بوينو" at bounding box center [1049, 491] width 479 height 75
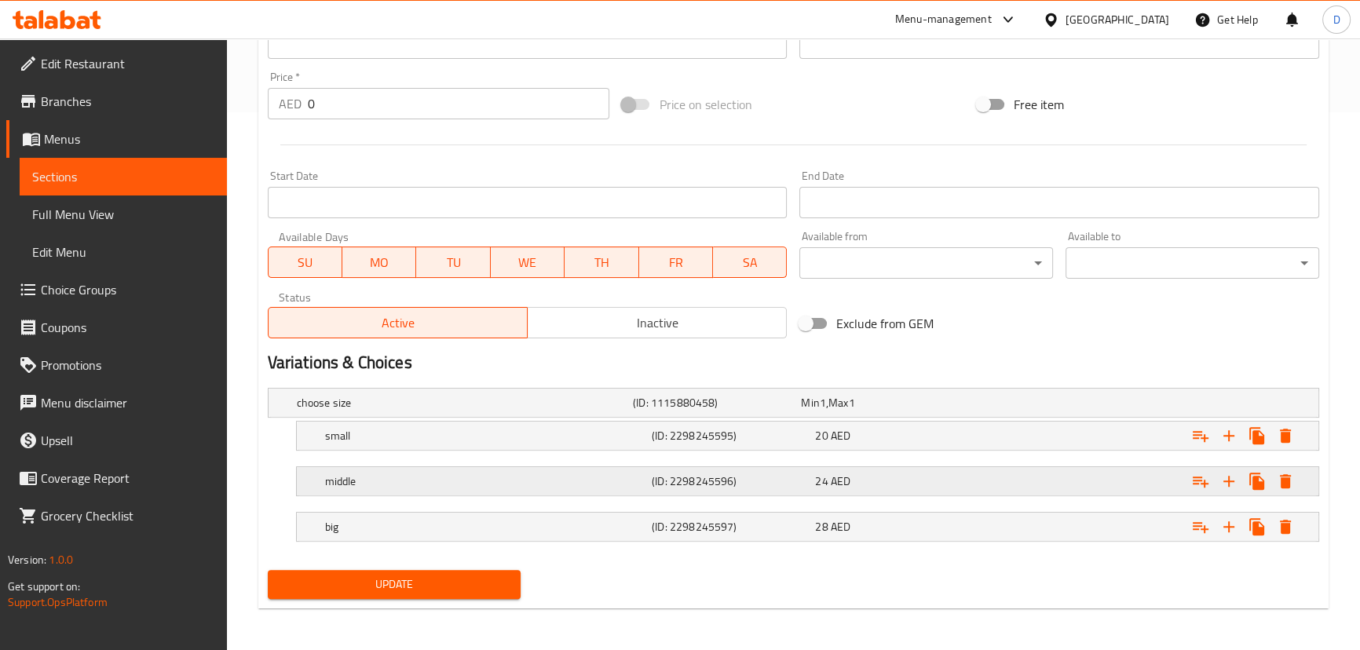
type textarea "ايس كريم فانليا مع صوص الكيندر وقطعه كيندر بوينو"
click at [507, 487] on div "middle" at bounding box center [485, 481] width 327 height 22
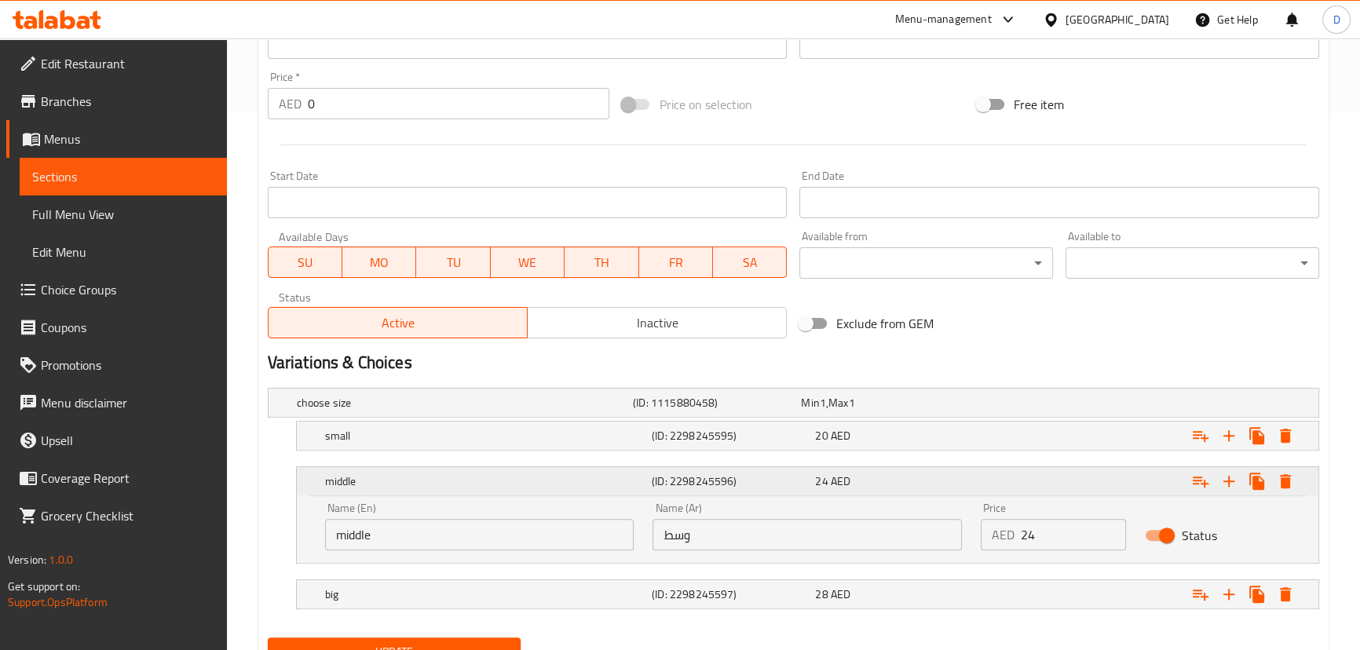
scroll to position [606, 0]
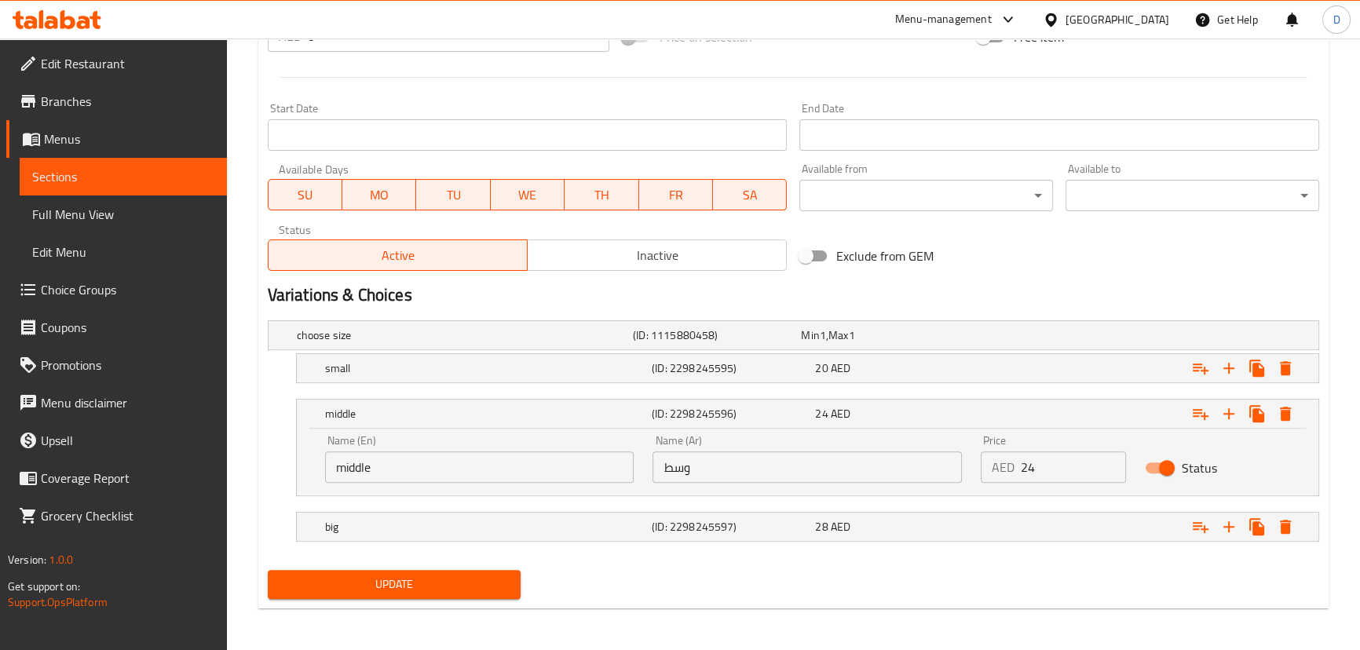
click at [531, 452] on input "middle" at bounding box center [479, 467] width 309 height 31
paste input "Medium"
type input "Medium"
click at [488, 524] on h5 "big" at bounding box center [485, 527] width 320 height 16
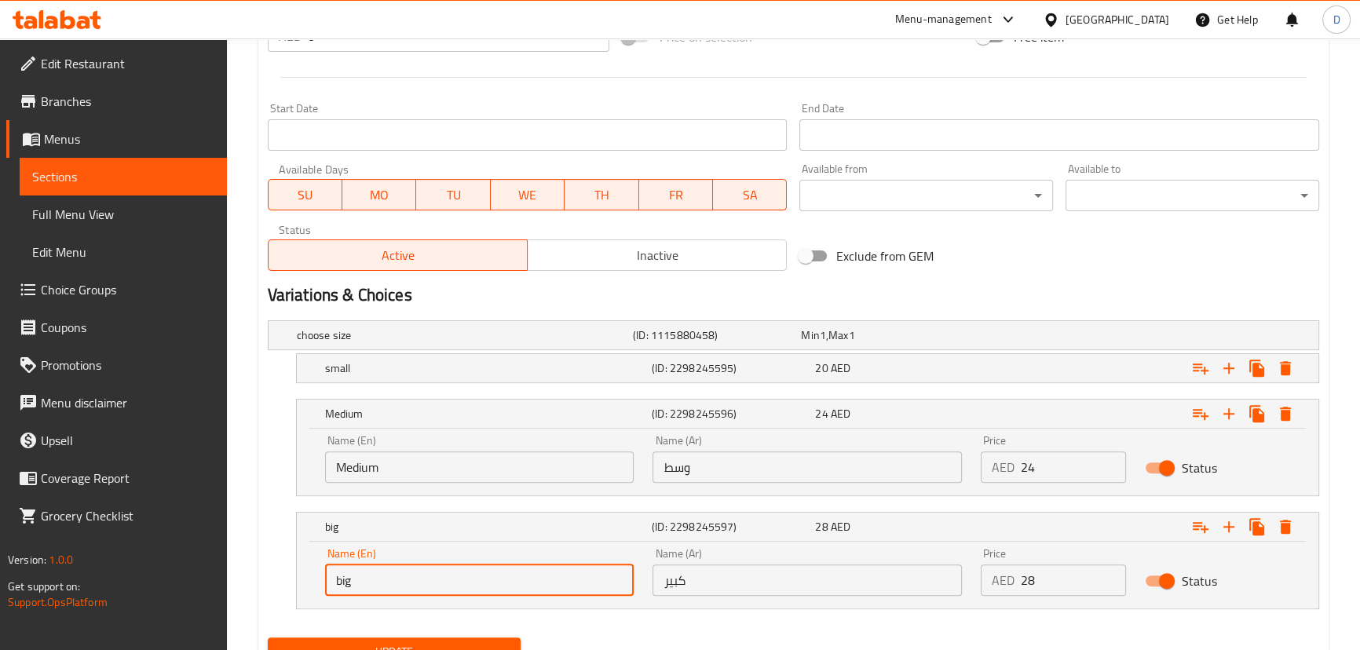
click at [374, 585] on input "big" at bounding box center [479, 580] width 309 height 31
click at [375, 585] on input "text" at bounding box center [479, 580] width 309 height 31
type input "Large"
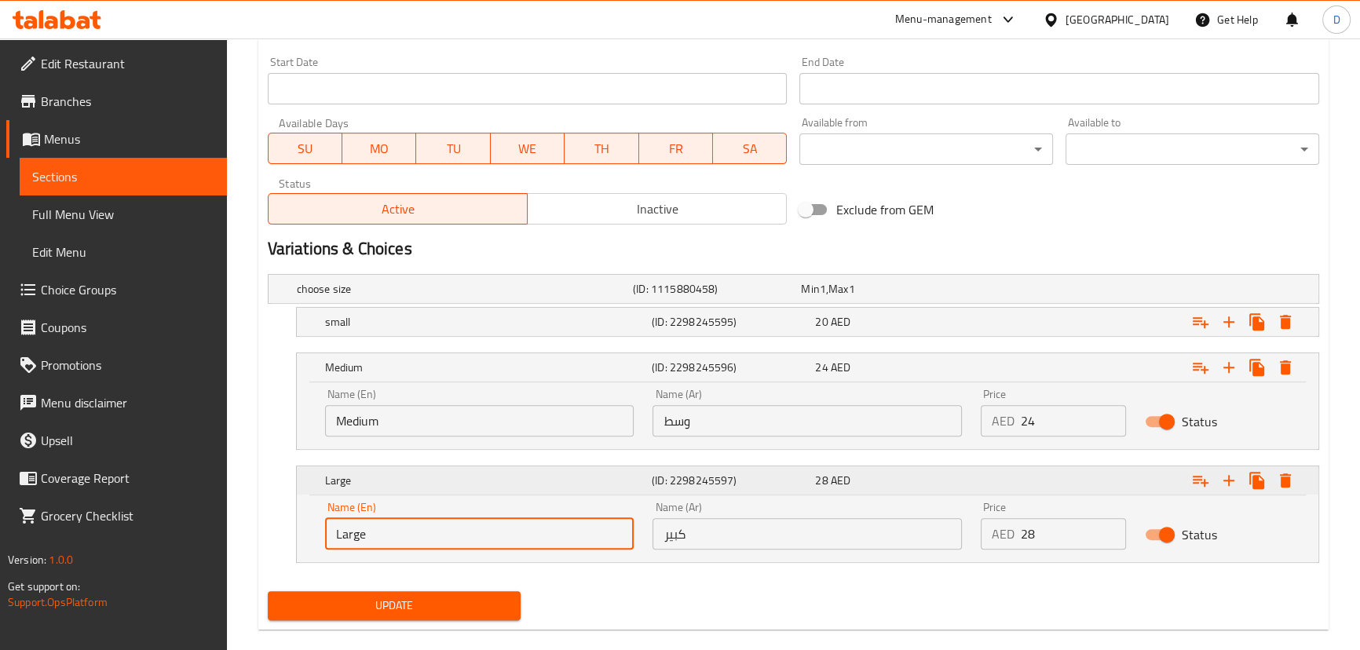
scroll to position [673, 0]
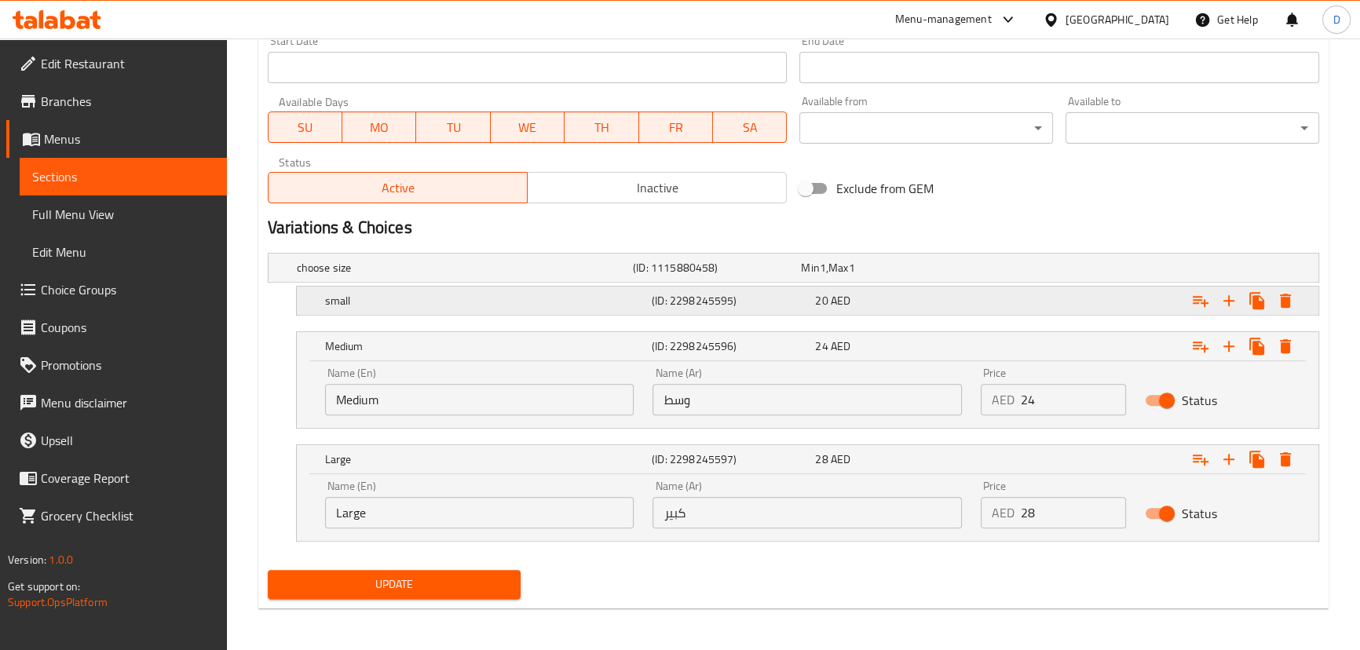
click at [419, 300] on h5 "small" at bounding box center [485, 301] width 320 height 16
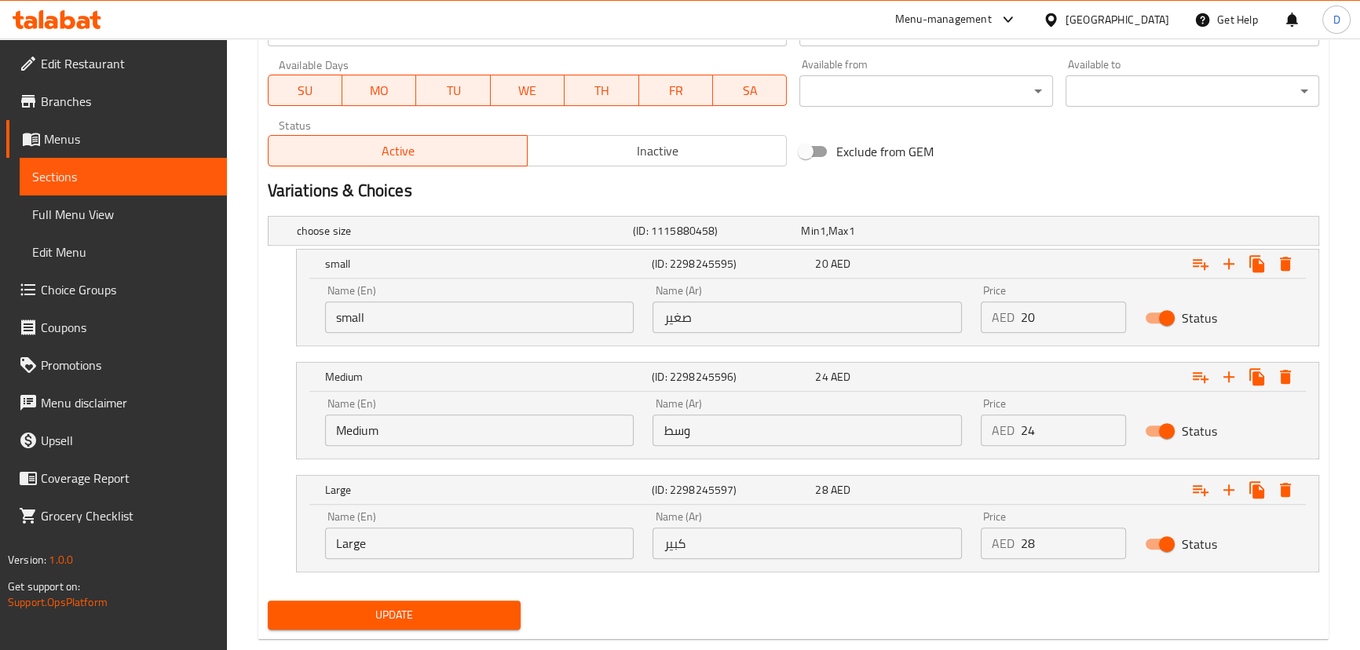
scroll to position [741, 0]
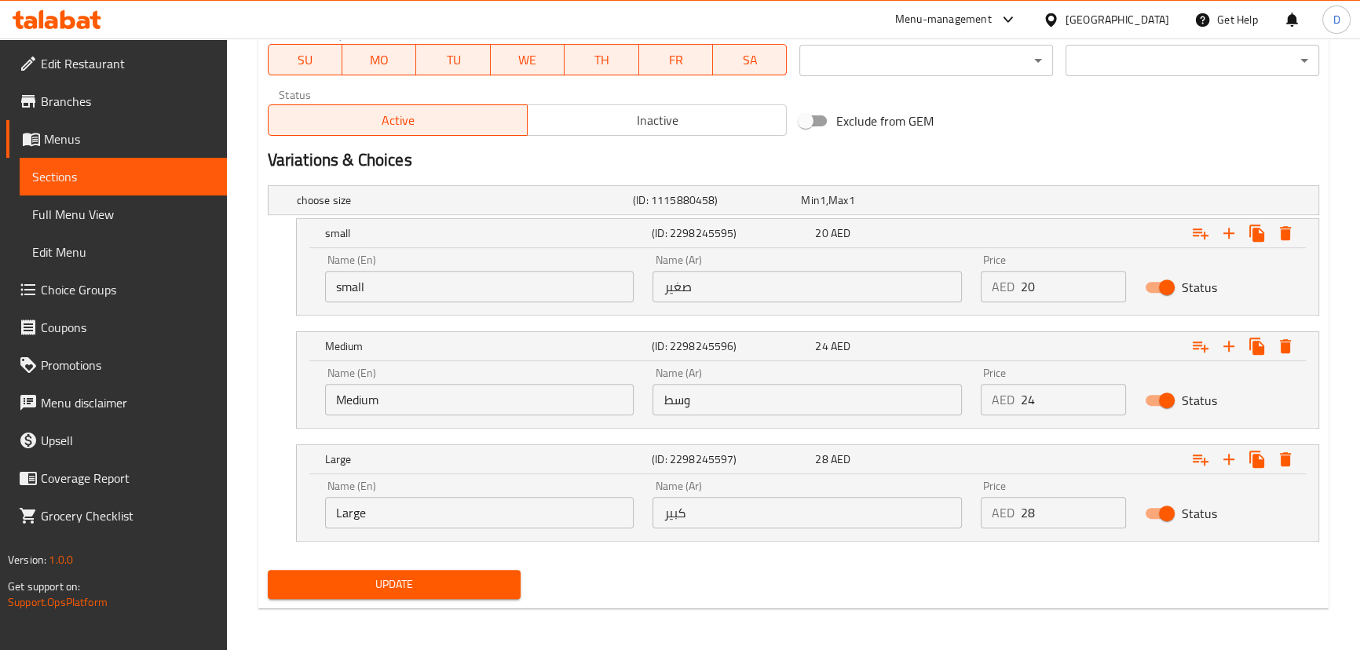
click at [445, 590] on span "Update" at bounding box center [394, 585] width 229 height 20
click at [211, 180] on span "Sections" at bounding box center [123, 176] width 182 height 19
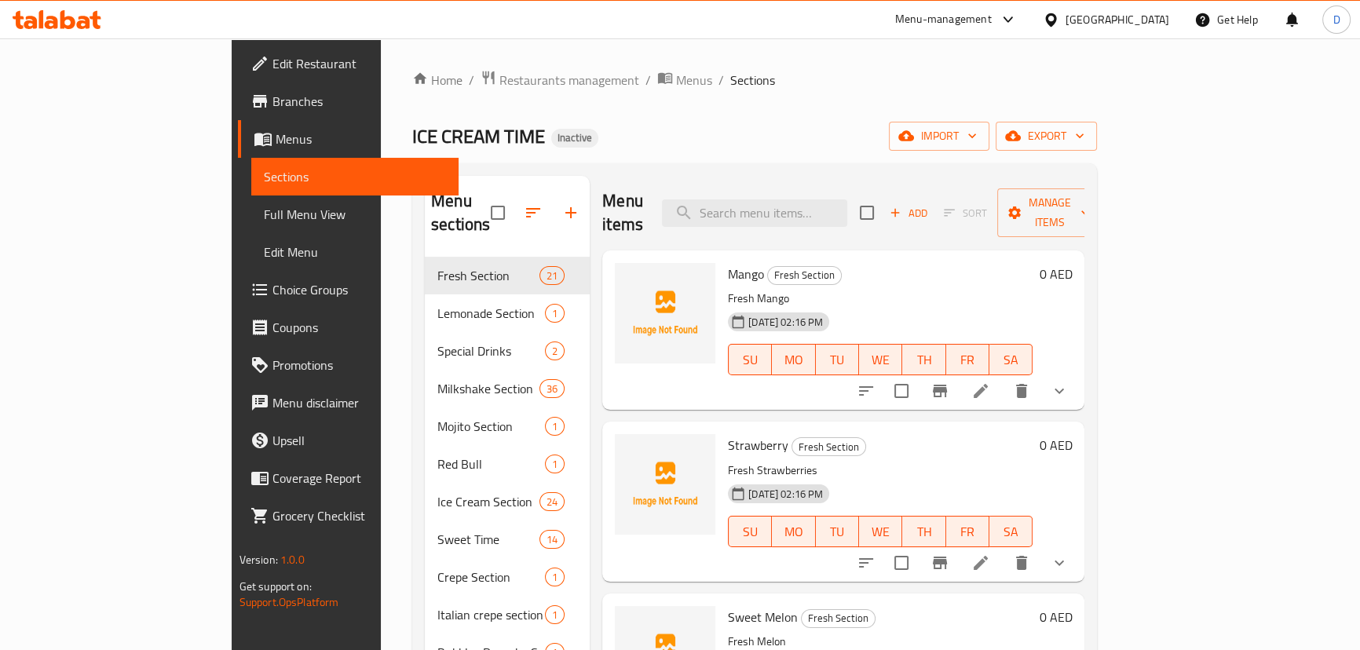
click at [770, 185] on div "Menu items Add Sort Manage items" at bounding box center [843, 213] width 482 height 75
click at [783, 203] on input "search" at bounding box center [754, 212] width 185 height 27
paste input "Kinder Lotus"
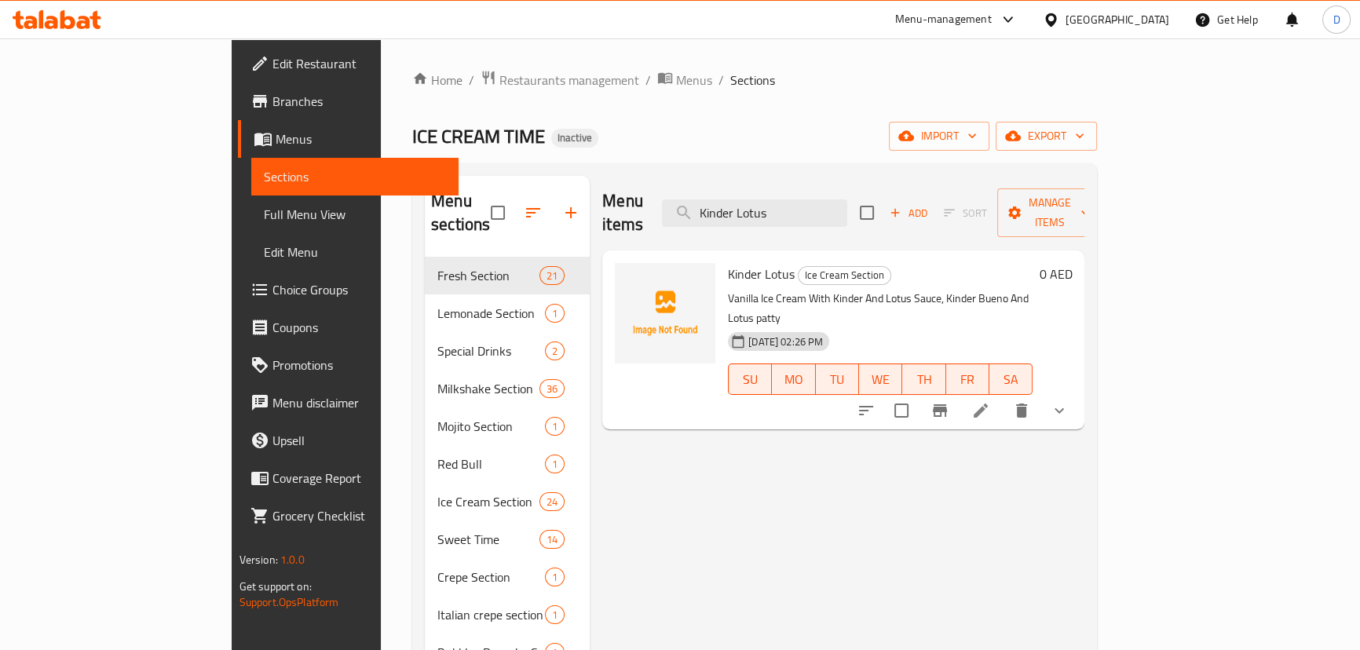
type input "Kinder Lotus"
click at [1078, 392] on div at bounding box center [962, 411] width 231 height 38
click at [1003, 397] on li at bounding box center [981, 411] width 44 height 28
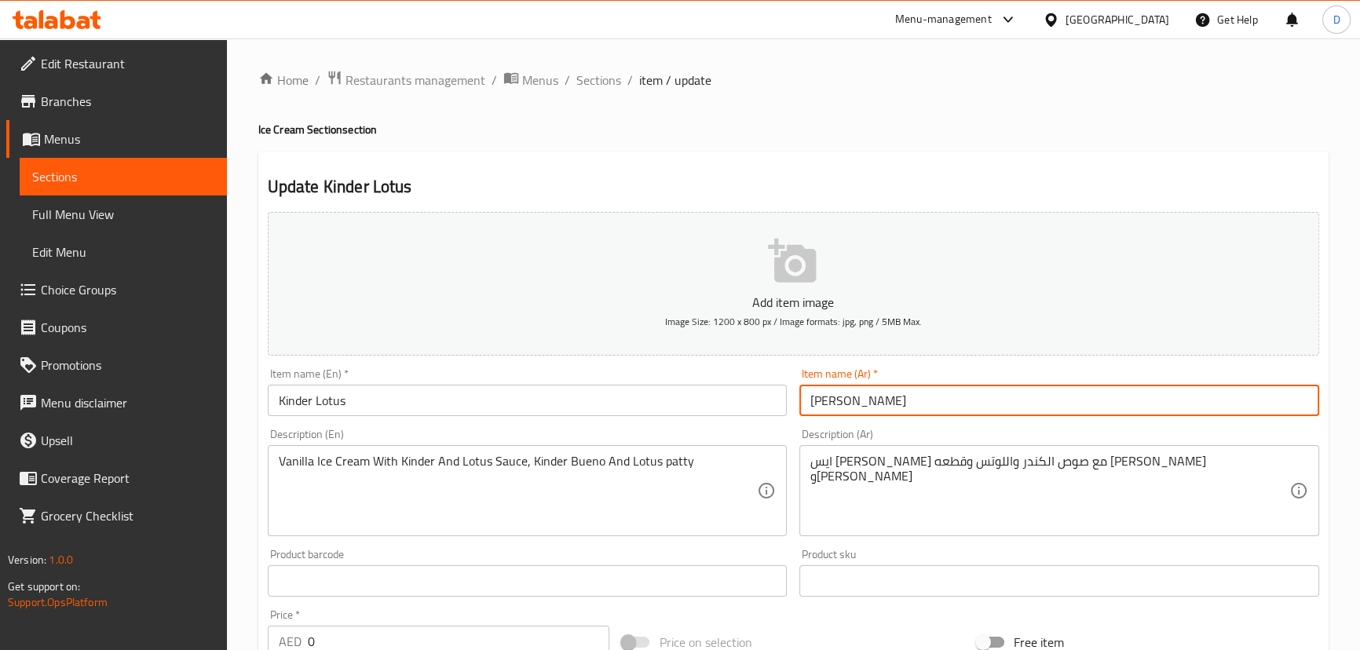
click at [862, 401] on input "كندر لوتس" at bounding box center [1060, 400] width 520 height 31
type input "كيندر لوتس"
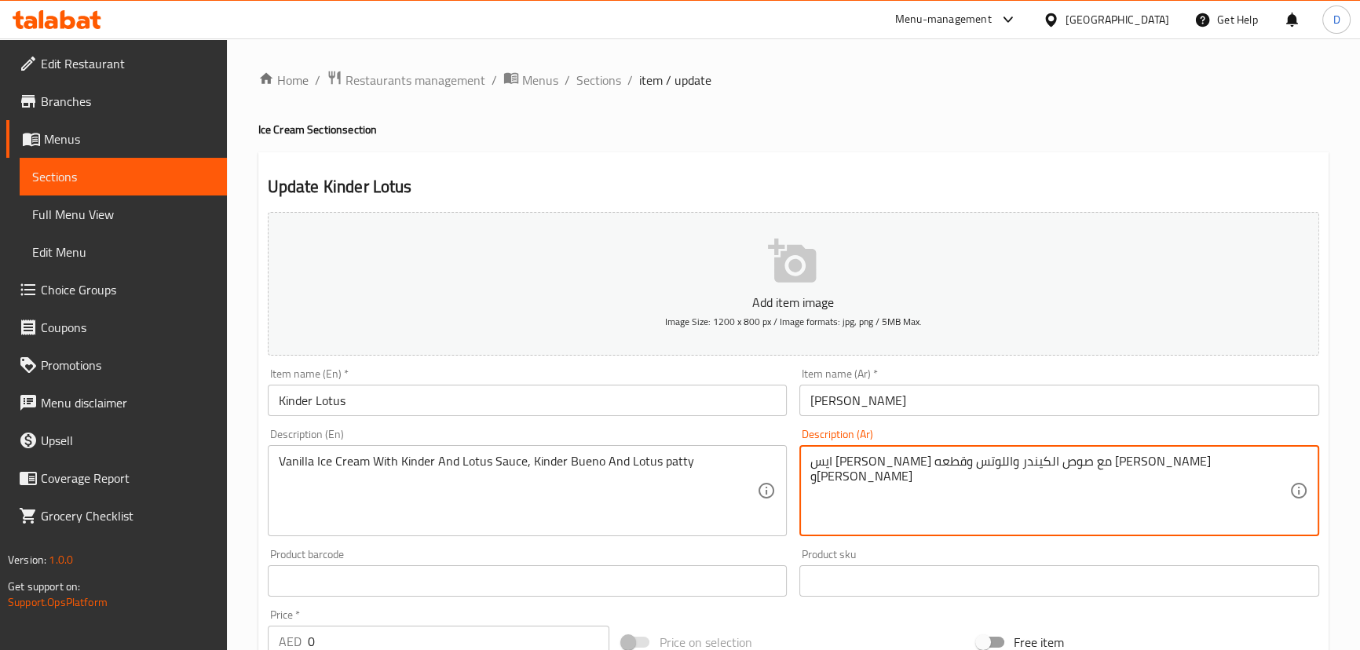
click at [887, 464] on textarea "ايس كريم فانليا مع صوص الكيندر واللوتس وقطعه كندر بينو ولوتس" at bounding box center [1049, 491] width 479 height 75
click at [864, 460] on textarea "ايس كريم فانليا مع صوص الكيندر واللوتس وقطعه كيندر بينو ولوتس" at bounding box center [1049, 491] width 479 height 75
type textarea "ايس كريم فانليا مع صوص الكيندر واللوتس وقطعه كيندر بوينو ولوتس"
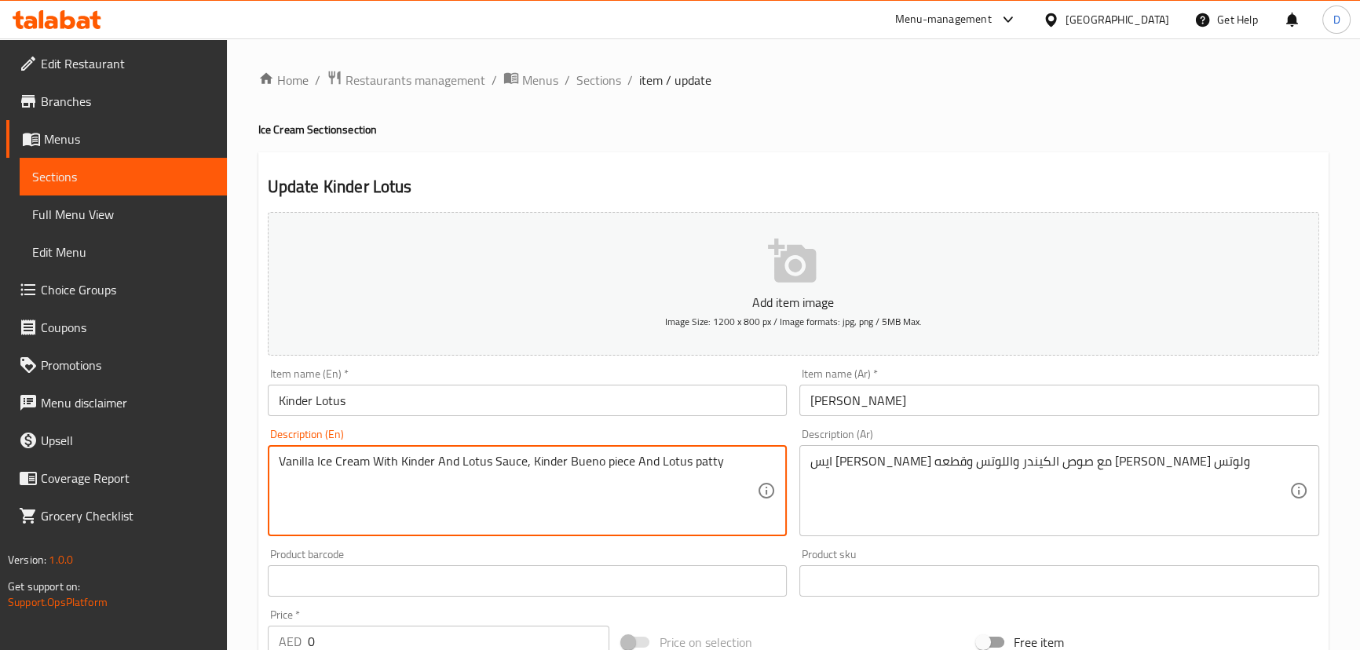
click at [704, 456] on textarea "Vanilla Ice Cream With Kinder And Lotus Sauce, Kinder Bueno piece And Lotus pat…" at bounding box center [518, 491] width 479 height 75
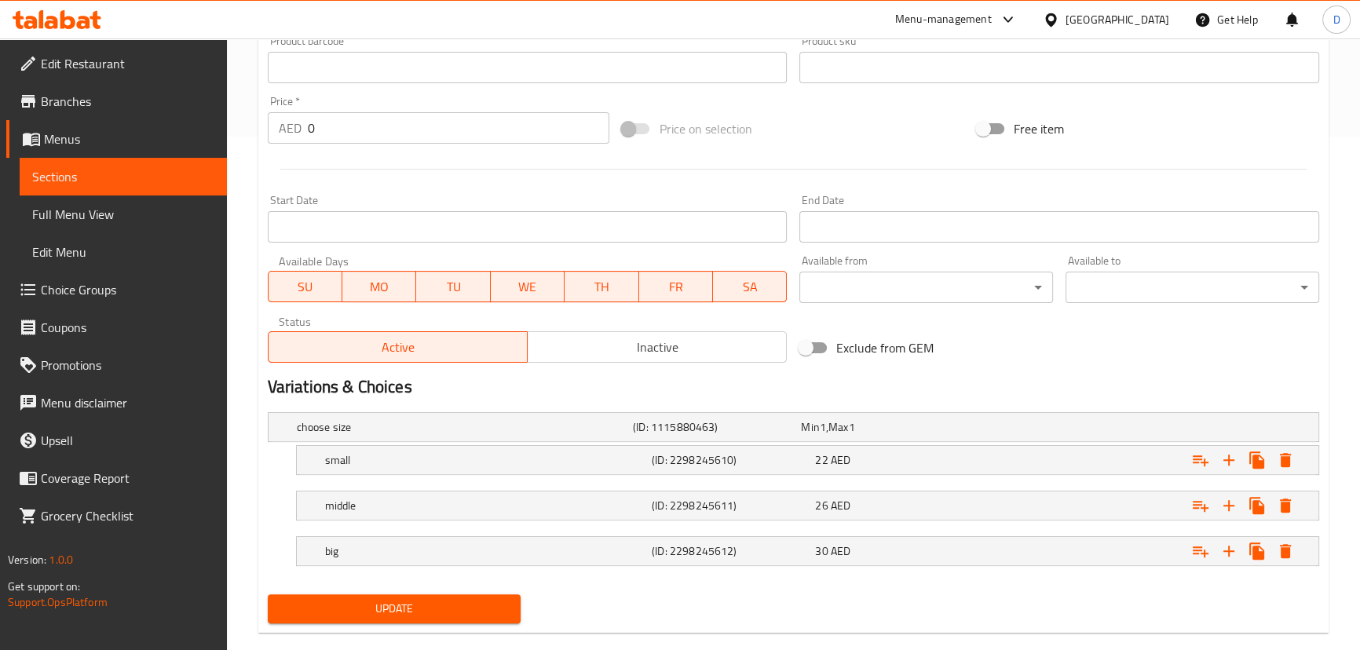
scroll to position [538, 0]
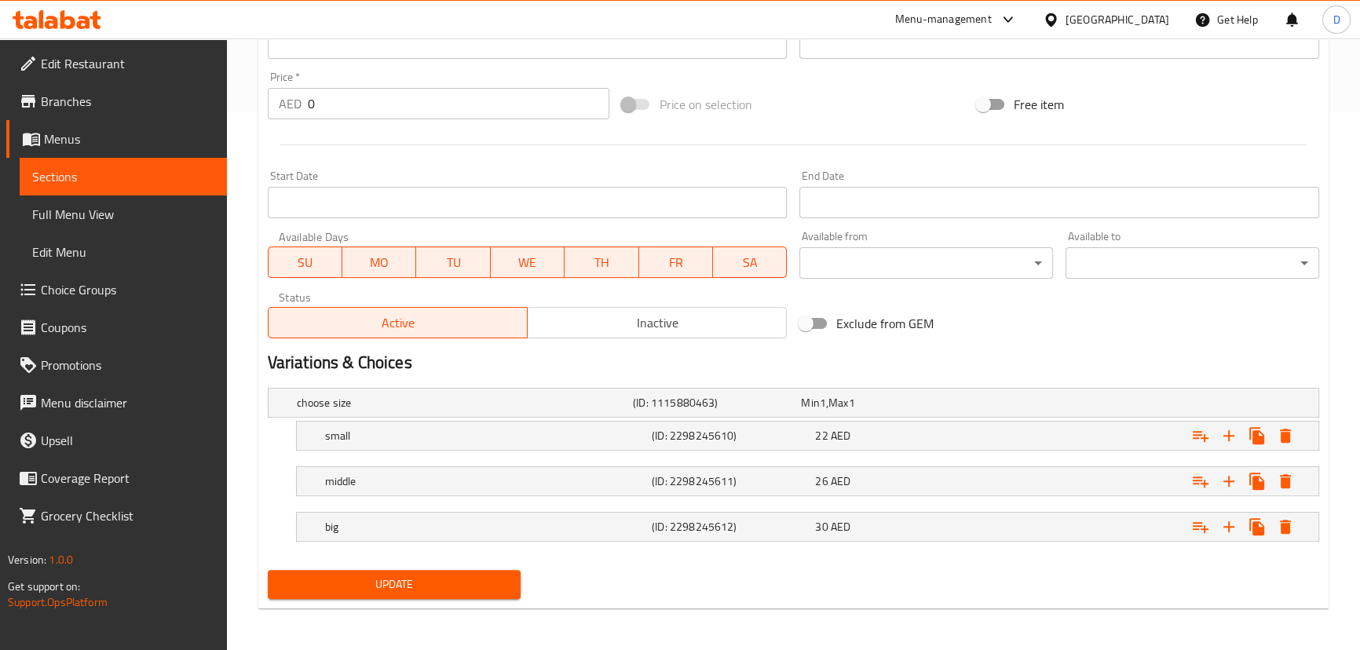
type textarea "Vanilla Ice Cream With Kinder And Lotus Sauce, Kinder Bueno piece And Lotus"
click at [489, 572] on button "Update" at bounding box center [395, 584] width 254 height 29
click at [507, 484] on h5 "middle" at bounding box center [485, 482] width 320 height 16
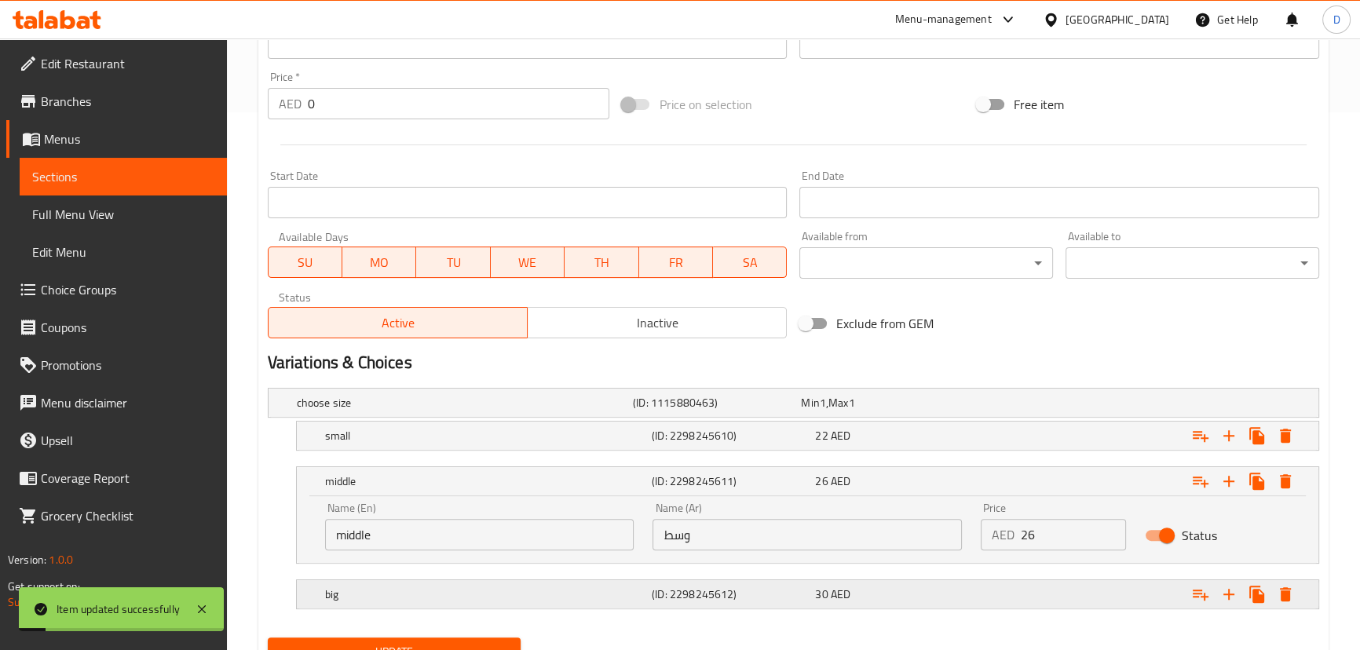
click at [392, 597] on h5 "big" at bounding box center [485, 595] width 320 height 16
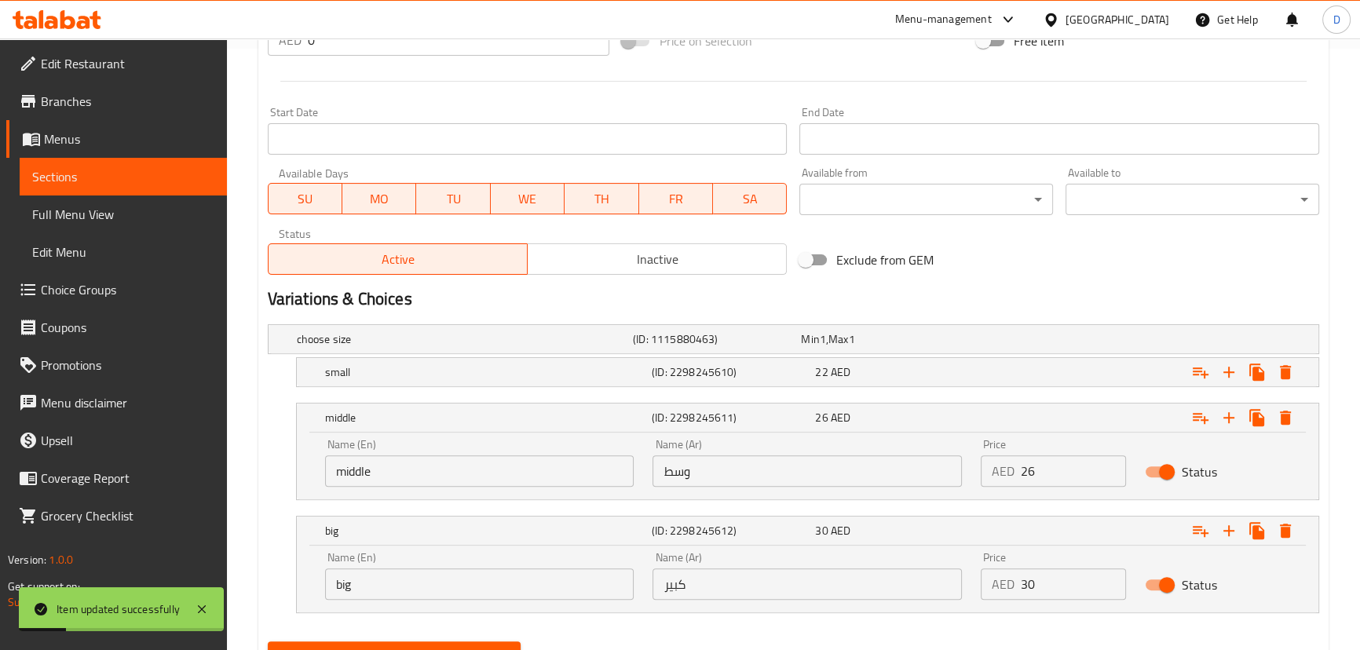
scroll to position [673, 0]
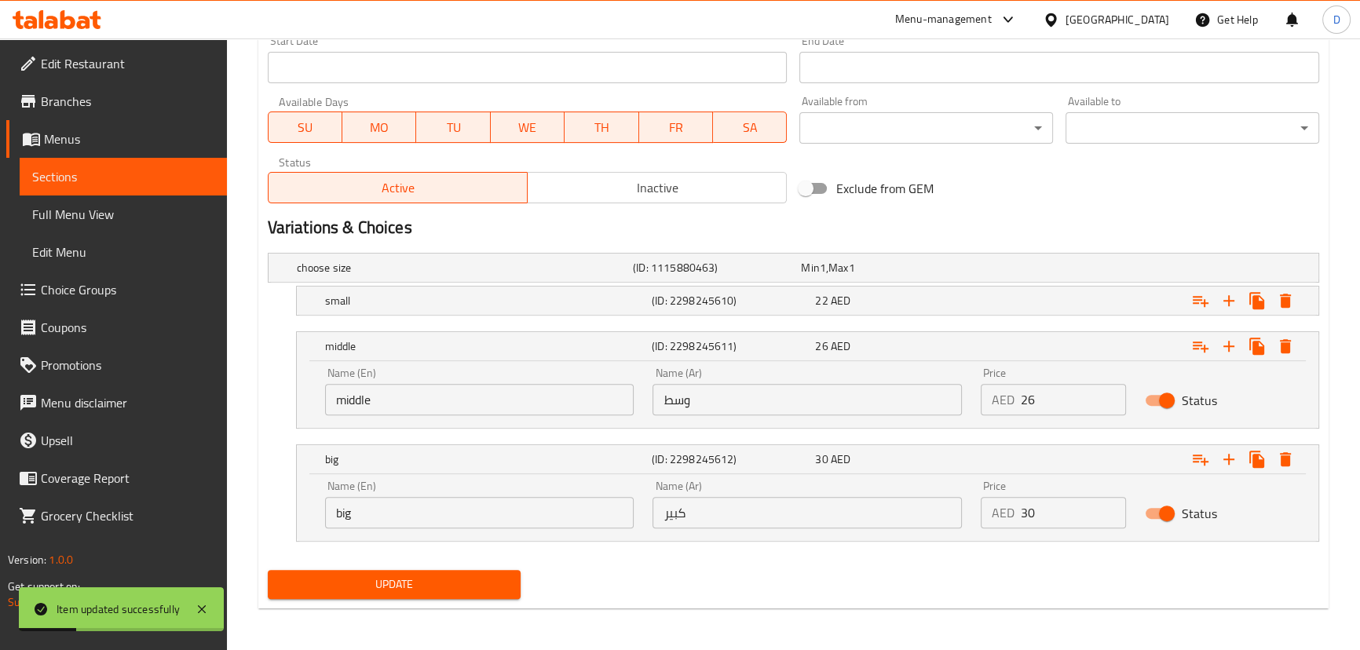
click at [381, 392] on input "middle" at bounding box center [479, 399] width 309 height 31
click at [381, 392] on input "text" at bounding box center [479, 399] width 309 height 31
type input "Medium"
click at [398, 510] on input "big" at bounding box center [479, 512] width 309 height 31
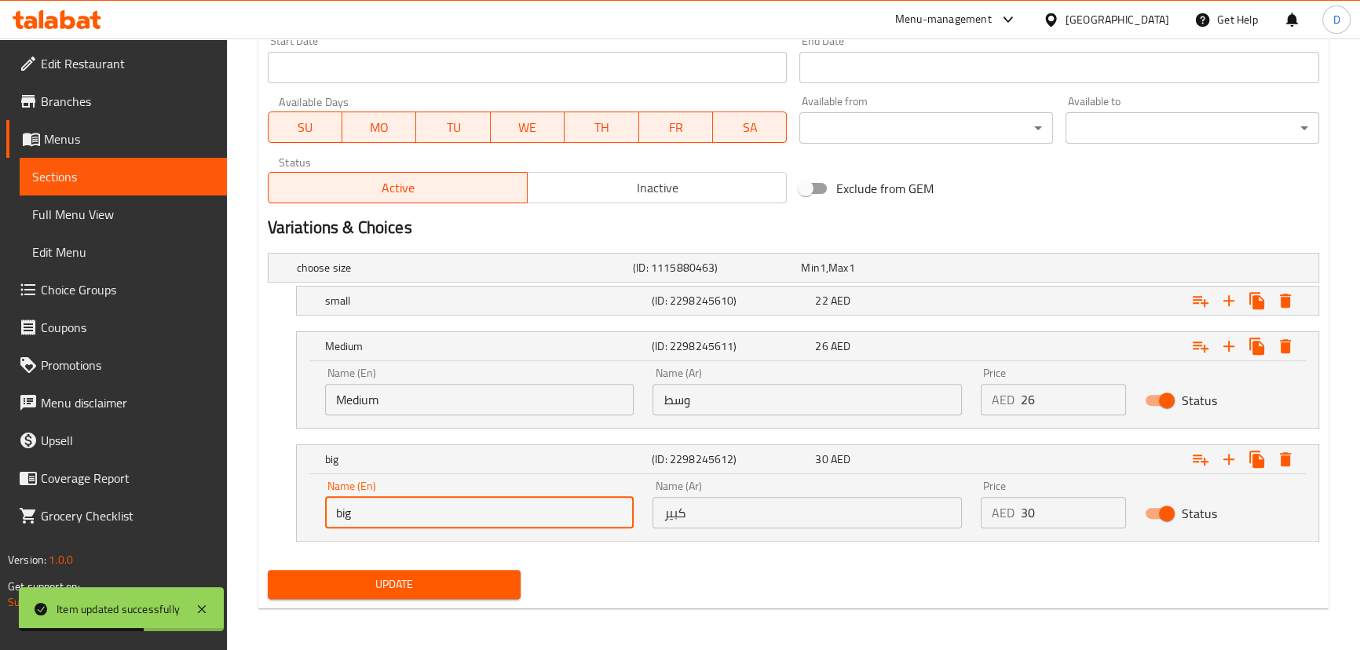
click at [398, 510] on input "big" at bounding box center [479, 512] width 309 height 31
click at [398, 510] on input "text" at bounding box center [479, 512] width 309 height 31
type input "Large"
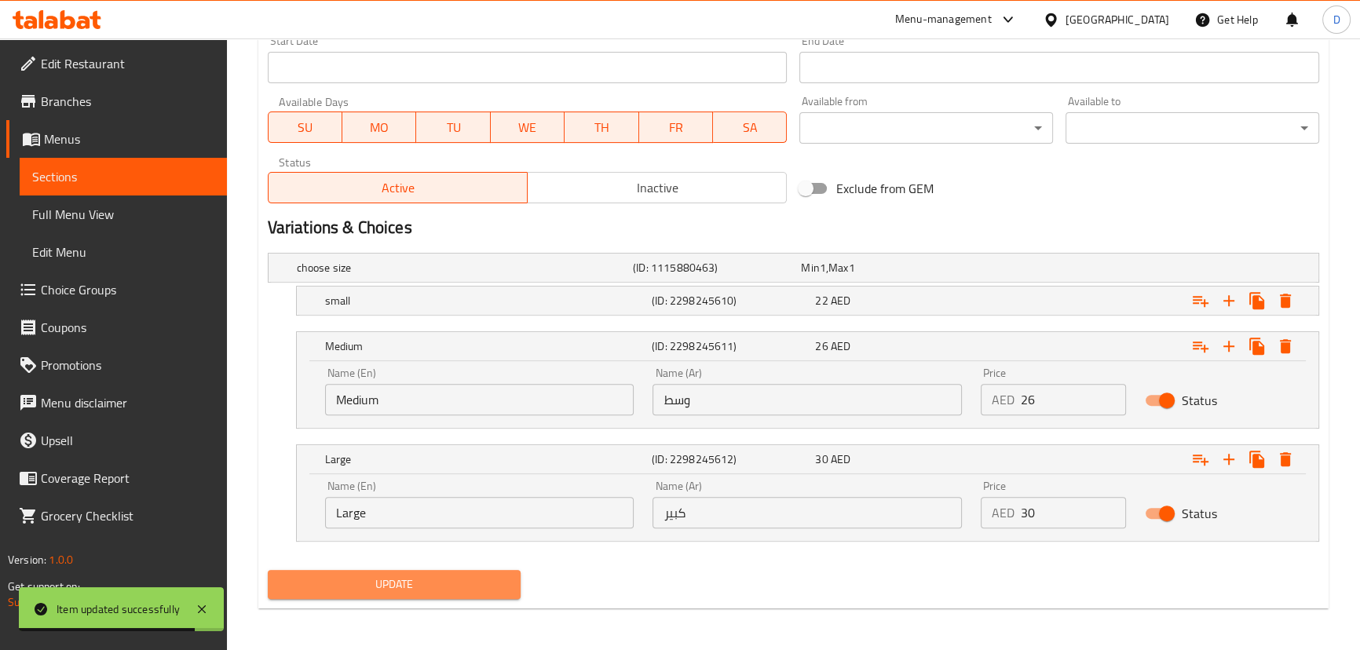
click at [443, 585] on span "Update" at bounding box center [394, 585] width 229 height 20
click at [354, 579] on span "Update" at bounding box center [394, 585] width 229 height 20
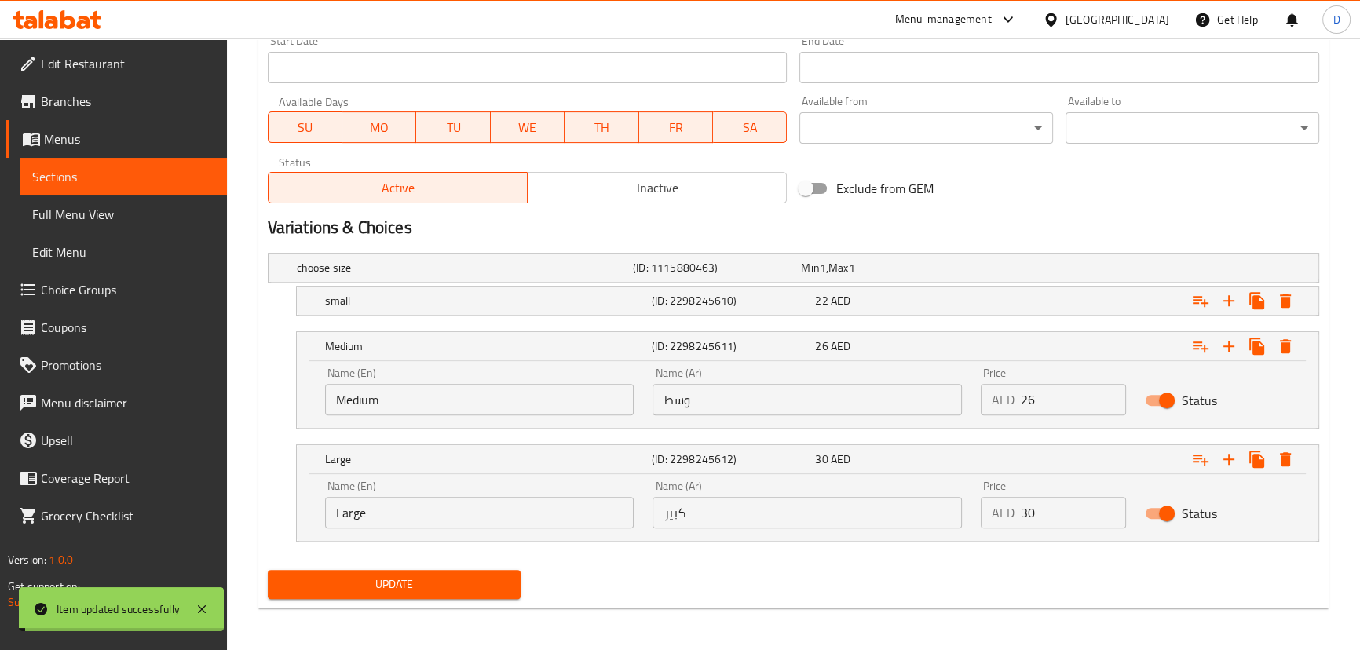
click at [214, 165] on link "Sections" at bounding box center [123, 177] width 207 height 38
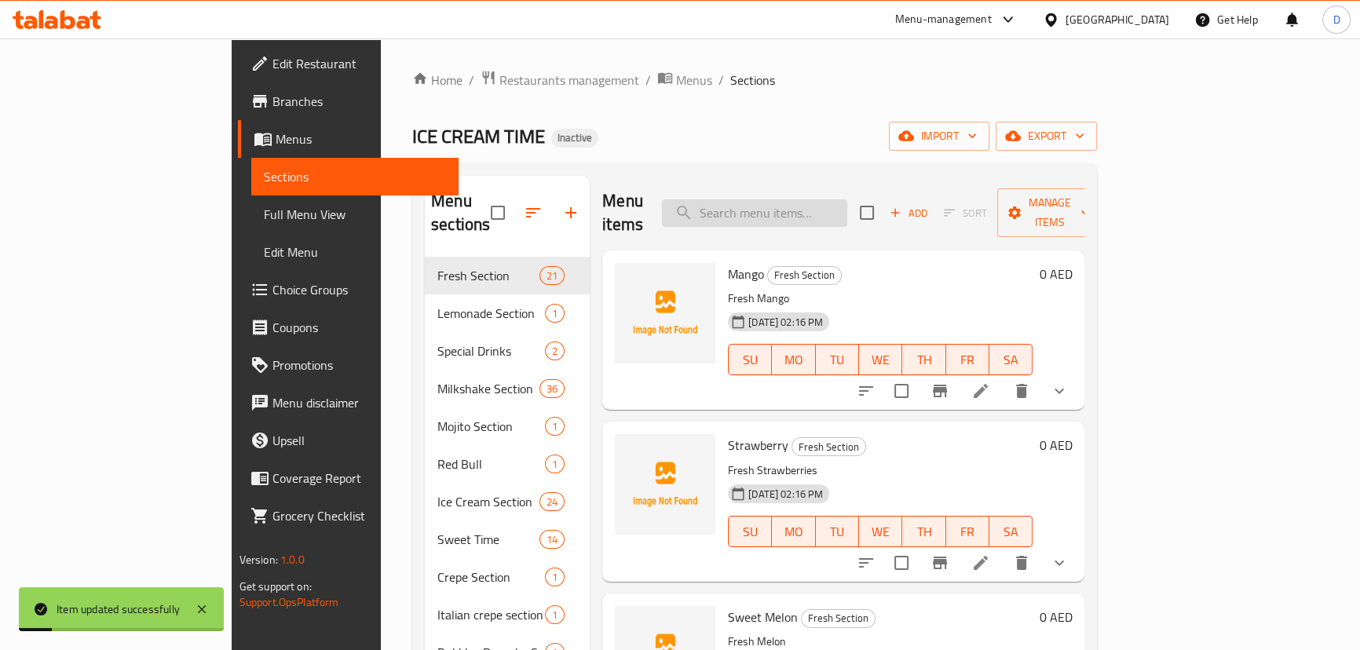
click at [847, 199] on input "search" at bounding box center [754, 212] width 185 height 27
paste input "Einstein"
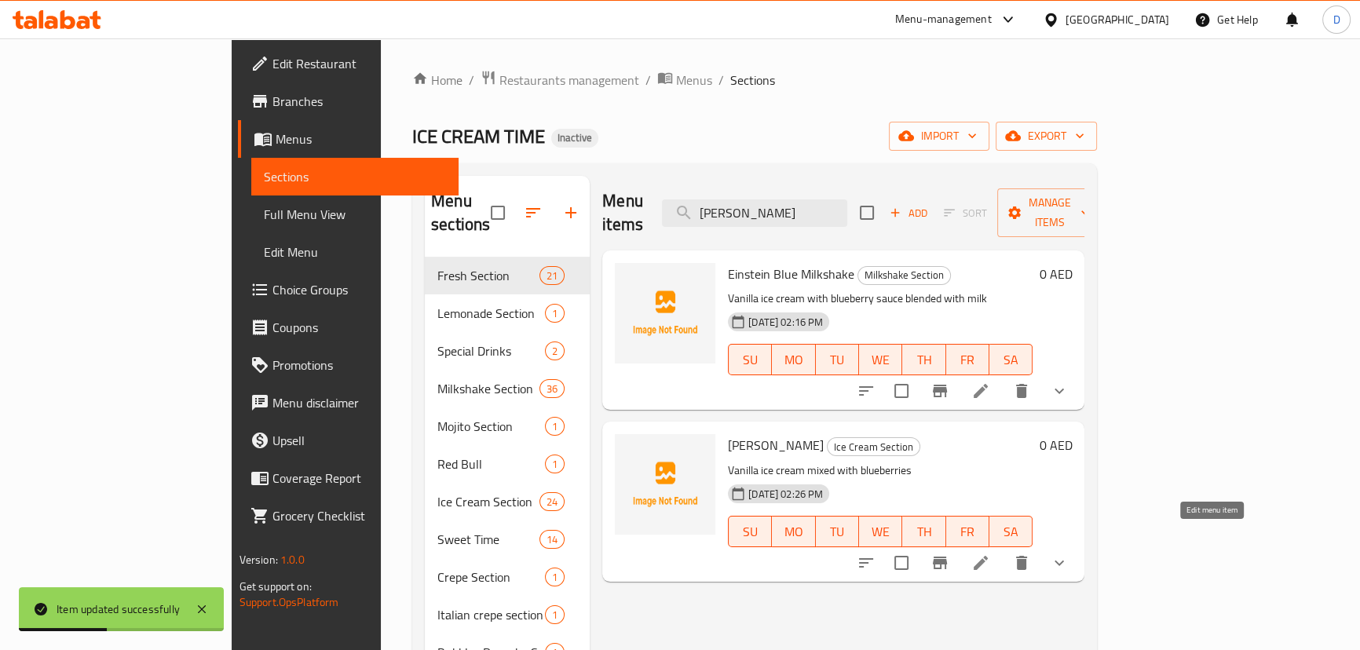
type input "Einstein"
click at [990, 554] on icon at bounding box center [980, 563] width 19 height 19
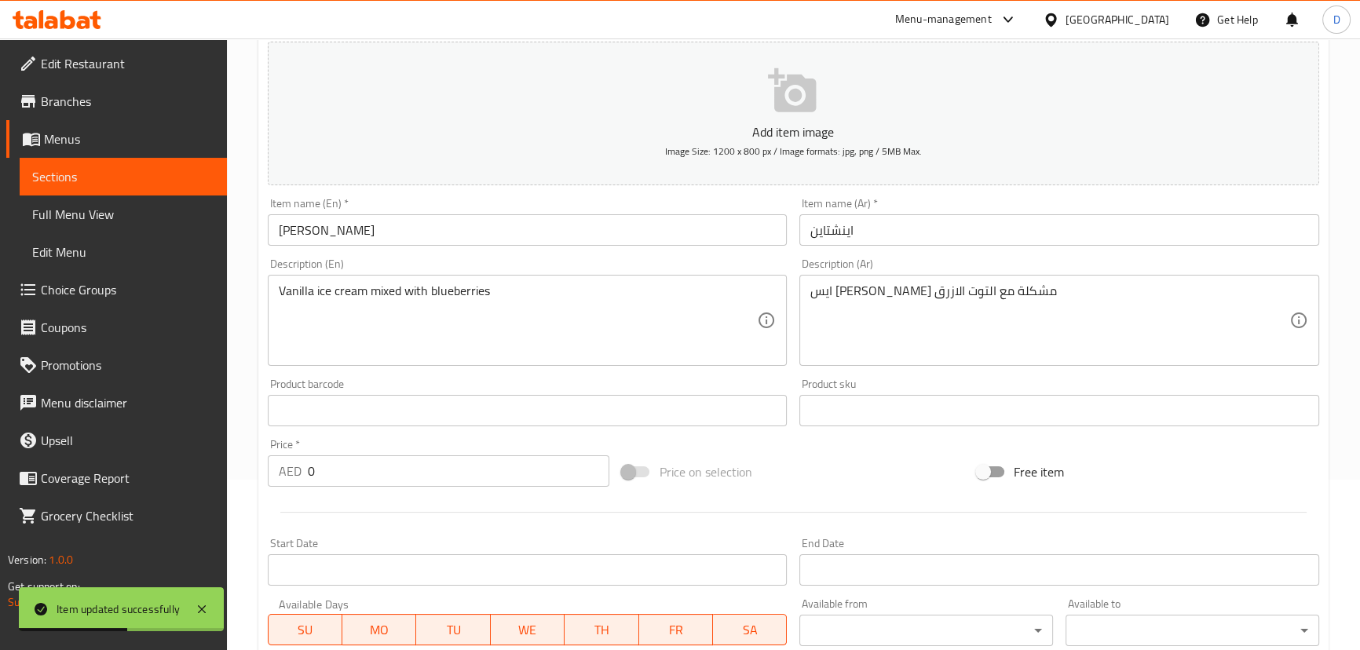
scroll to position [285, 0]
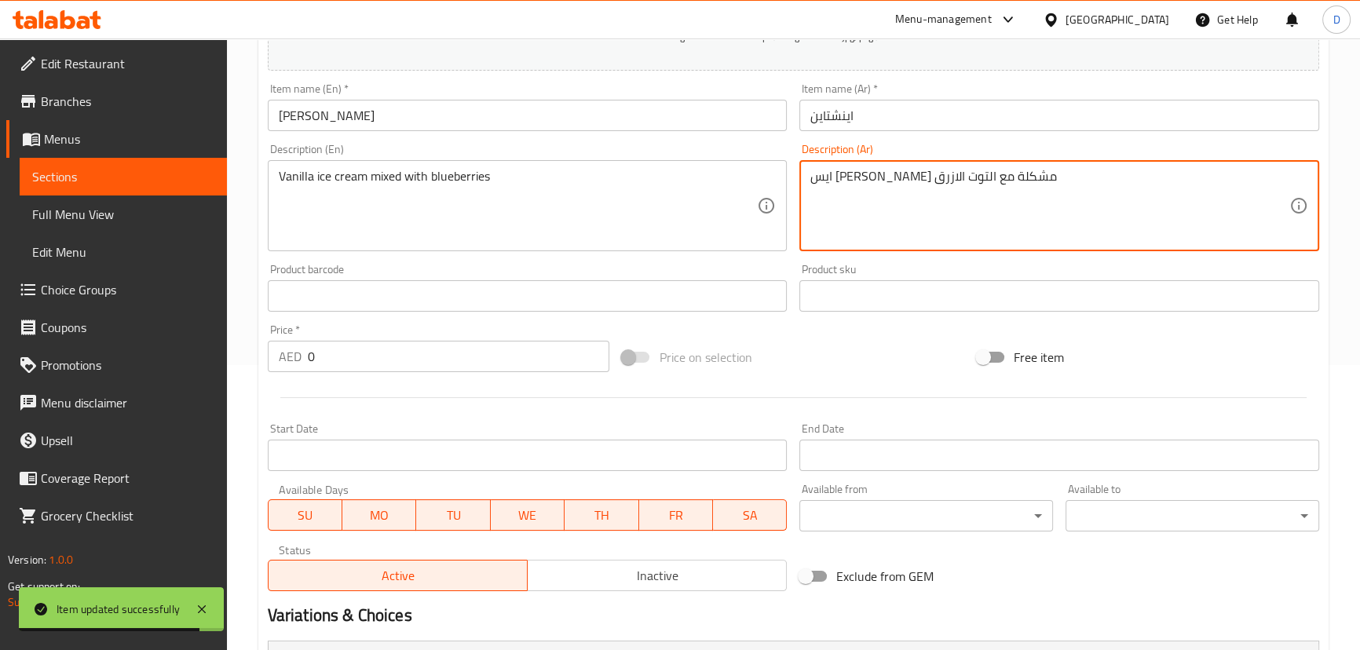
click at [895, 173] on textarea "ايس كريم فانليا مشكلة مع التوت الازرق" at bounding box center [1049, 206] width 479 height 75
paste textarea "مزوج مع التوت الازرق"
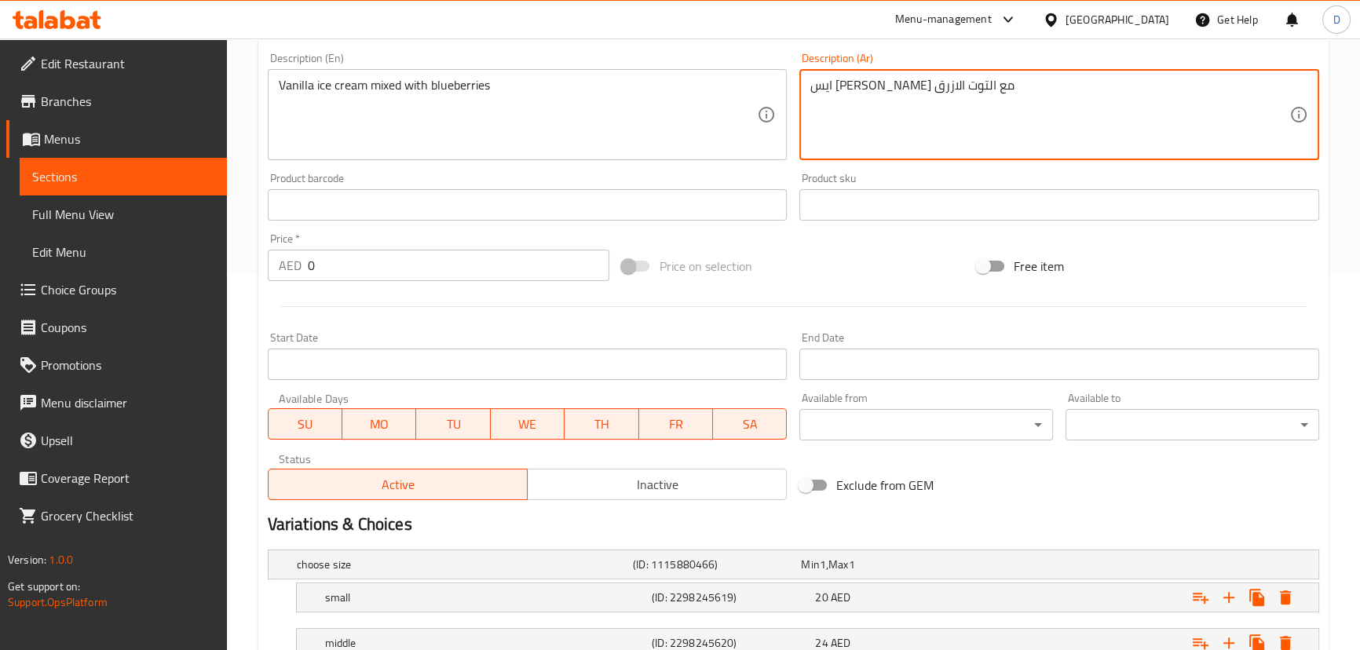
scroll to position [538, 0]
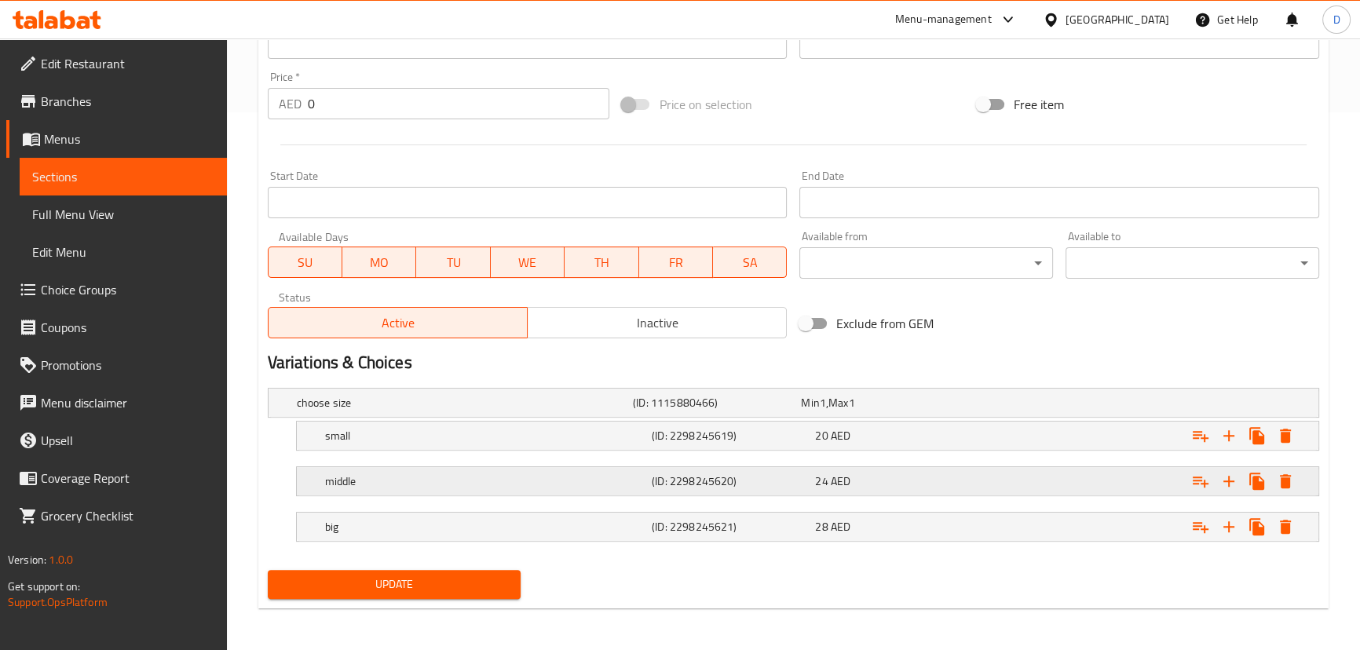
type textarea "ايس كريم فانليا ممزوج مع التوت الازرق"
click at [518, 474] on h5 "middle" at bounding box center [485, 482] width 320 height 16
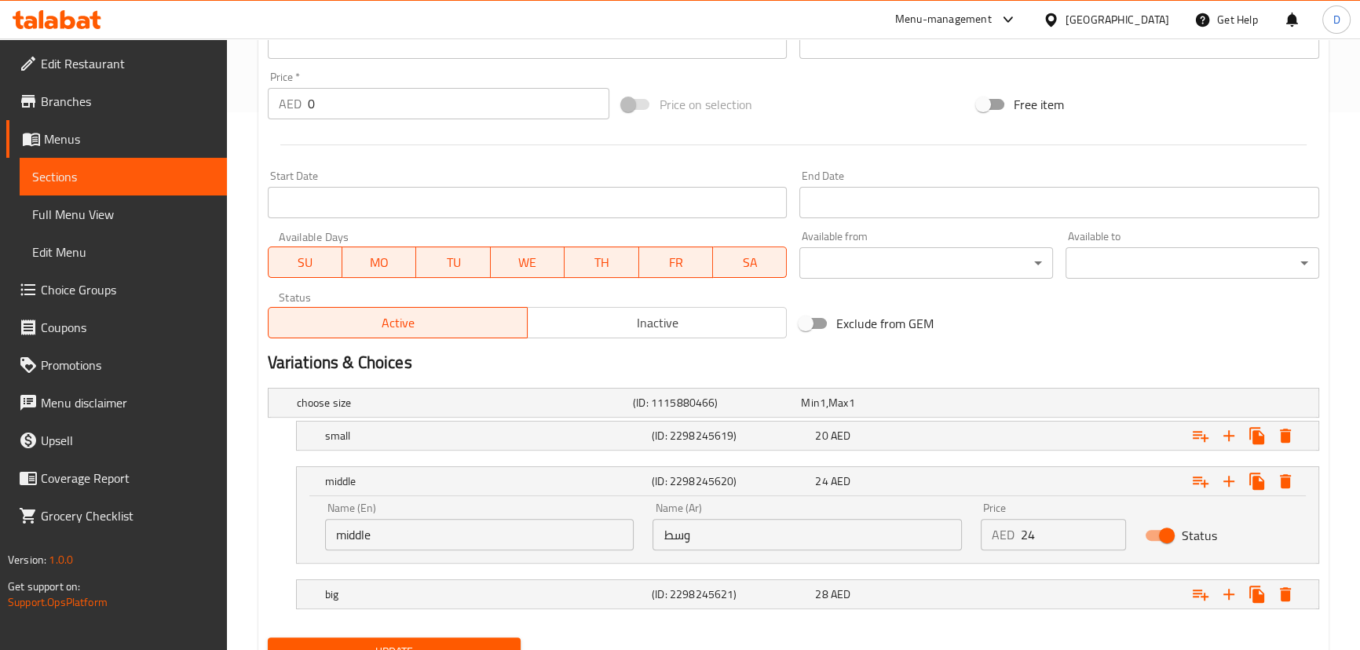
click at [367, 529] on input "middle" at bounding box center [479, 534] width 309 height 31
click at [367, 529] on input "text" at bounding box center [479, 534] width 309 height 31
type input "Medium"
click at [397, 593] on h5 "big" at bounding box center [485, 595] width 320 height 16
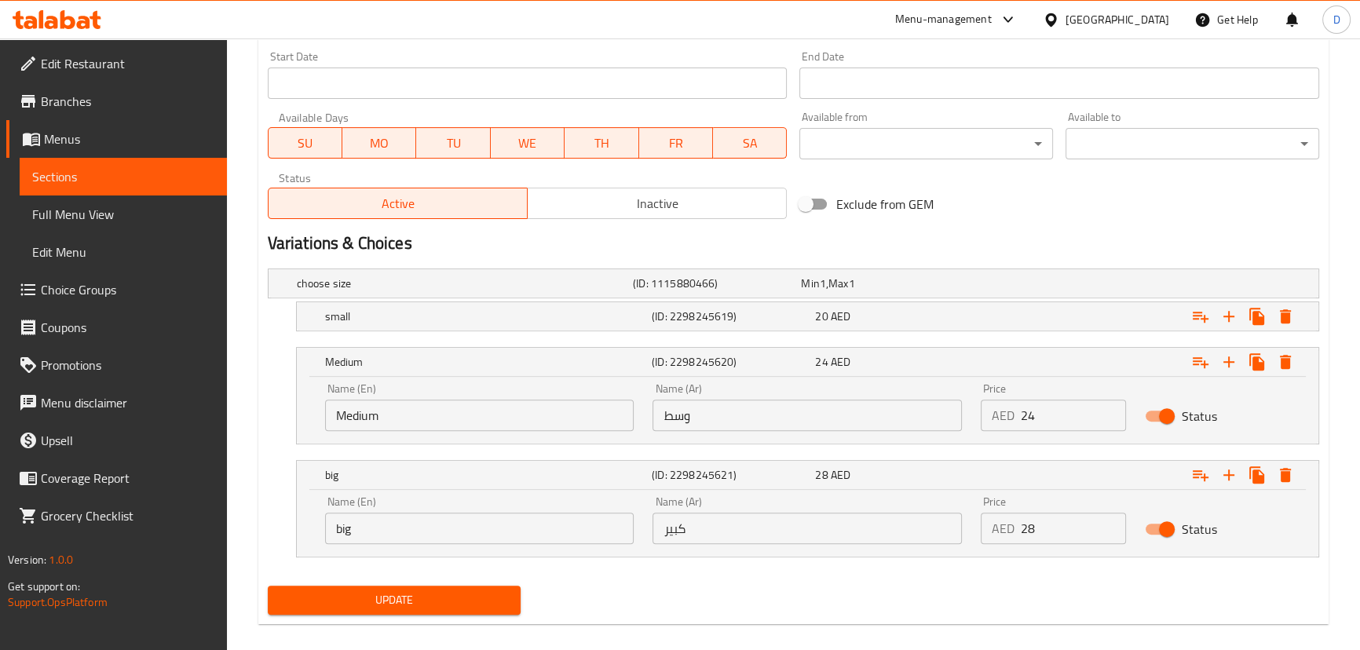
scroll to position [673, 0]
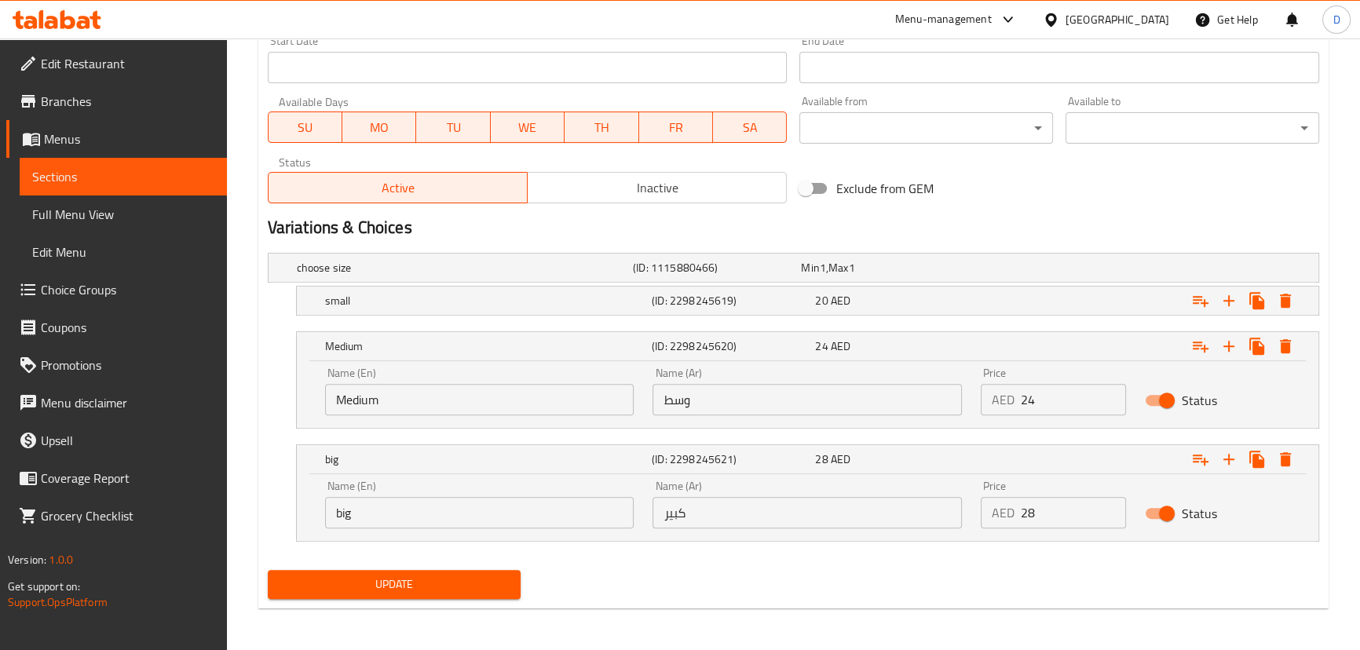
click at [349, 507] on input "big" at bounding box center [479, 512] width 309 height 31
click at [349, 507] on input "text" at bounding box center [479, 512] width 309 height 31
type input "Large"
click at [437, 581] on span "Update" at bounding box center [394, 585] width 229 height 20
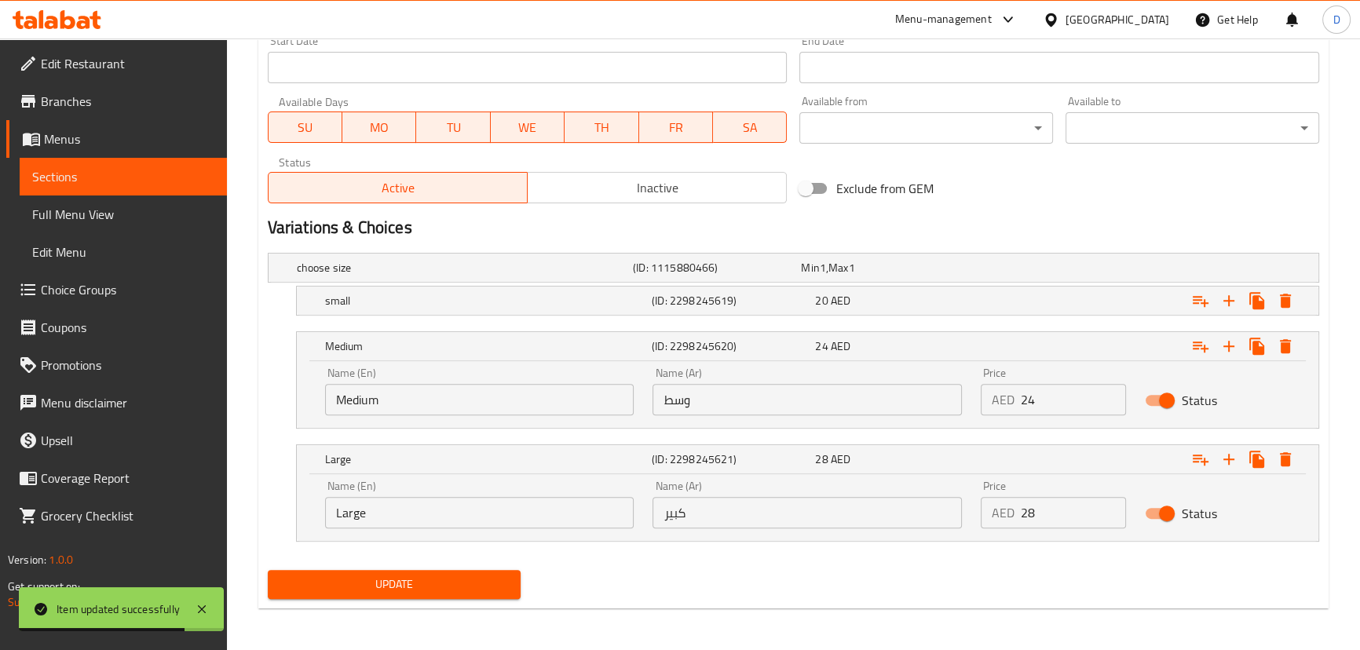
click at [93, 176] on span "Sections" at bounding box center [123, 176] width 182 height 19
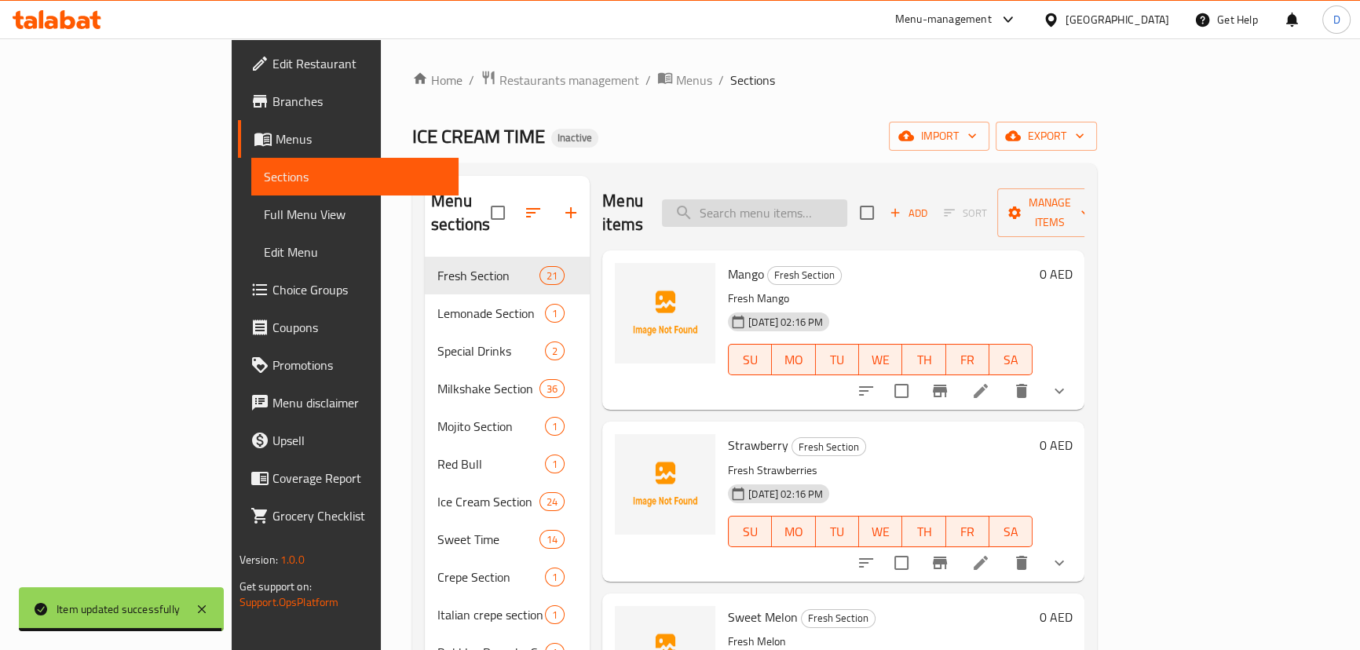
click at [814, 205] on input "search" at bounding box center [754, 212] width 185 height 27
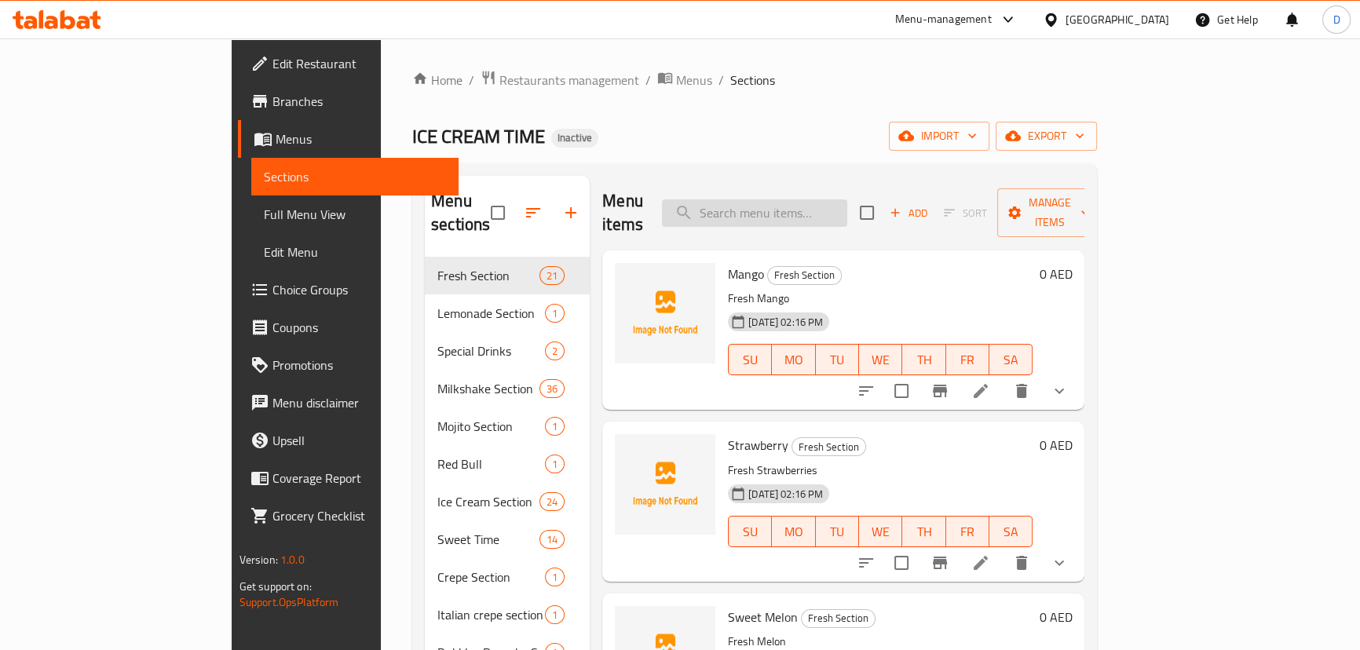
paste input "vermicelli"
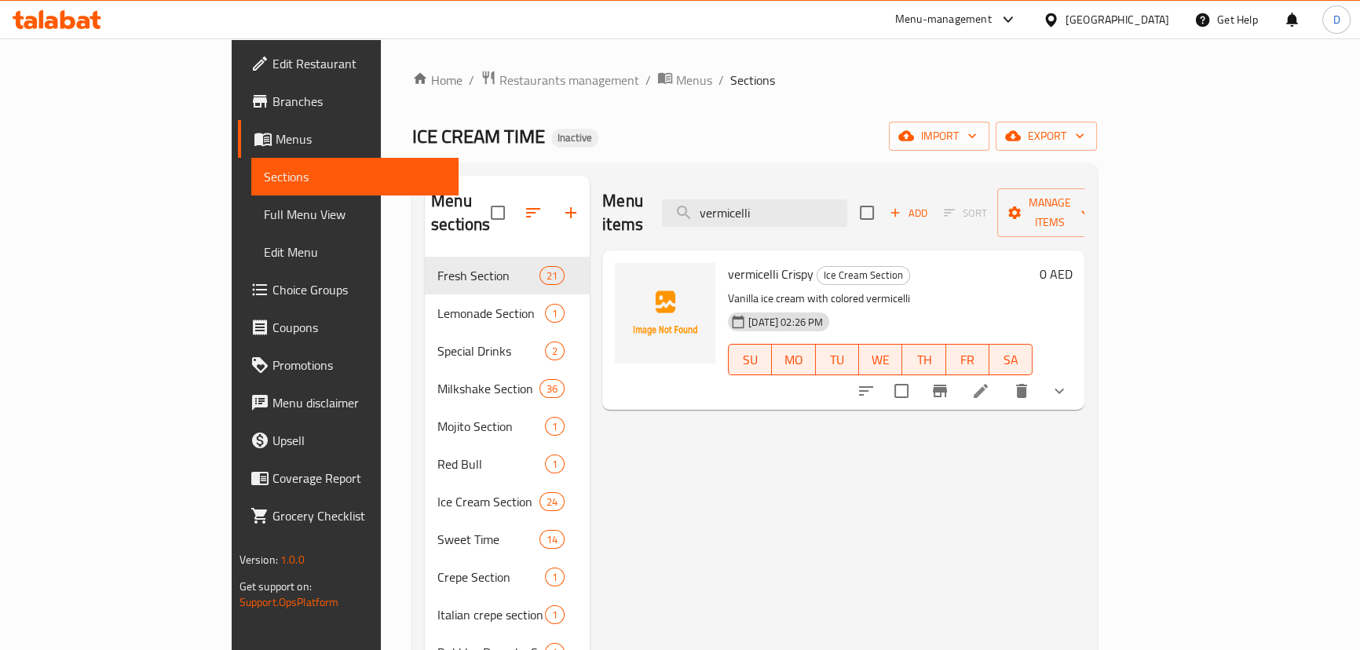
type input "vermicelli"
click at [990, 382] on icon at bounding box center [980, 391] width 19 height 19
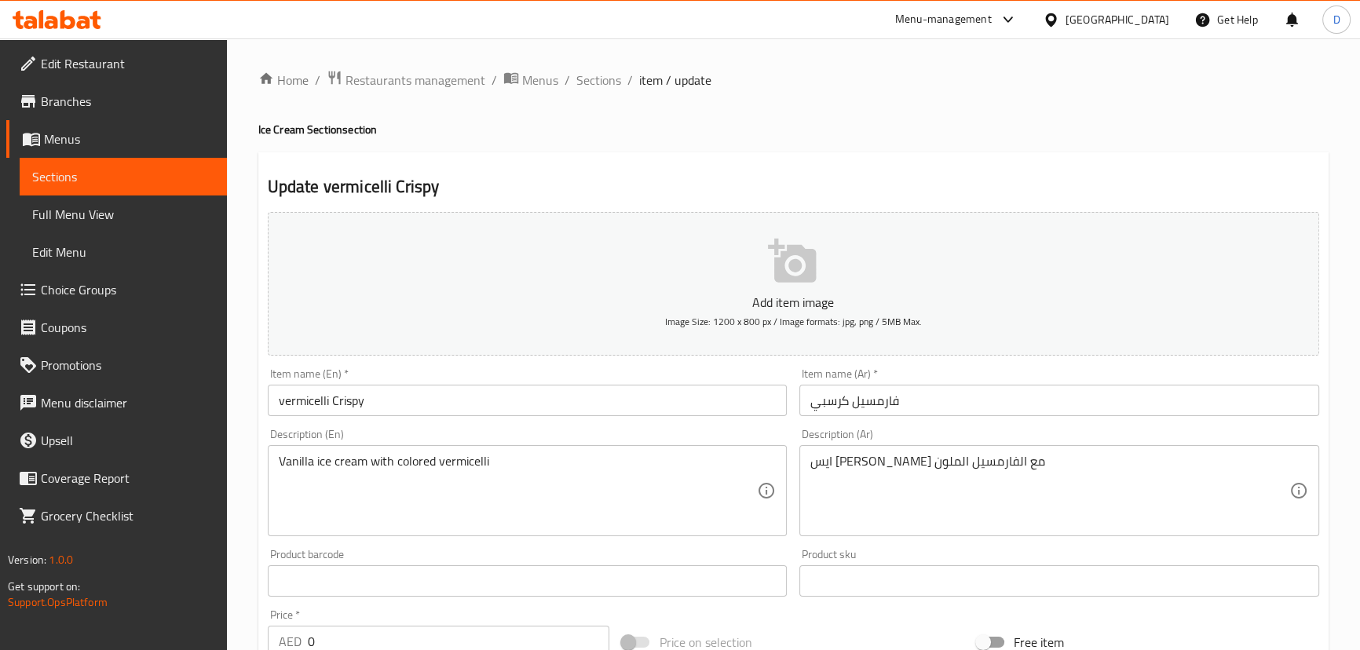
click at [318, 403] on input "vermicelli Crispy" at bounding box center [528, 400] width 520 height 31
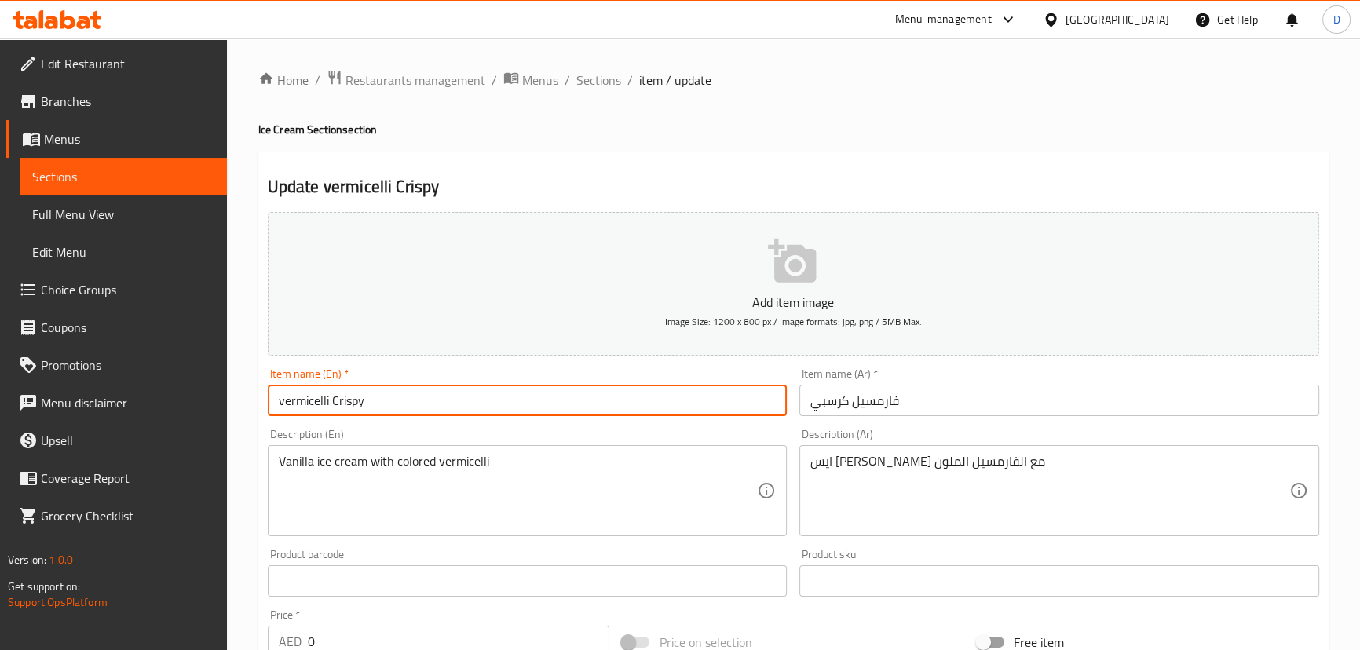
click at [318, 403] on input "vermicelli Crispy" at bounding box center [528, 400] width 520 height 31
paste input "Farmsil"
type input "Farmsil Crispy"
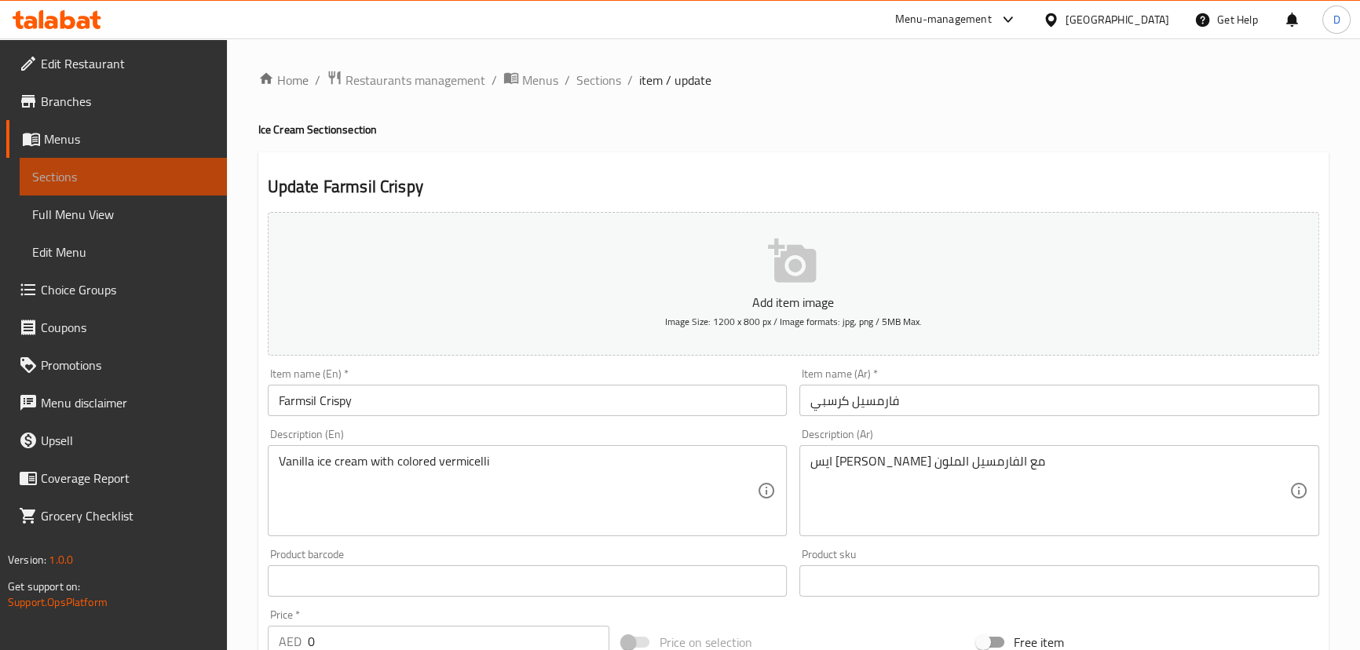
click at [182, 163] on link "Sections" at bounding box center [123, 177] width 207 height 38
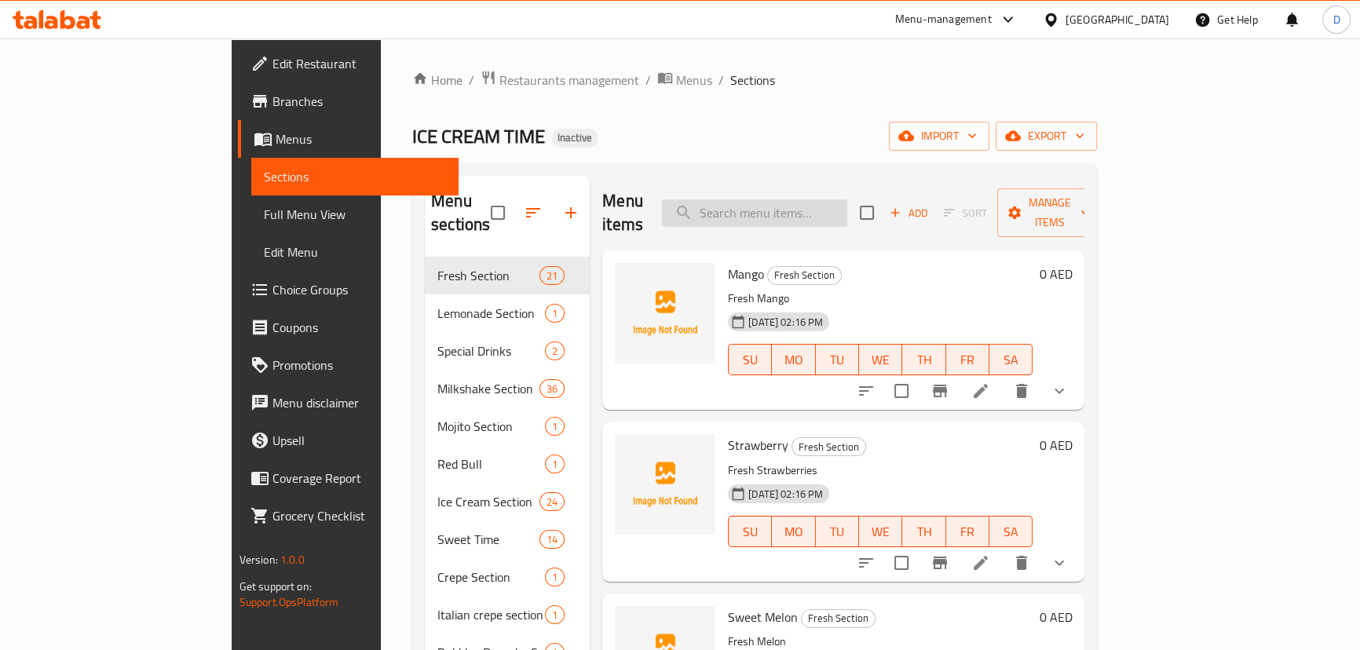
click at [794, 203] on input "search" at bounding box center [754, 212] width 185 height 27
paste input "Truffle"
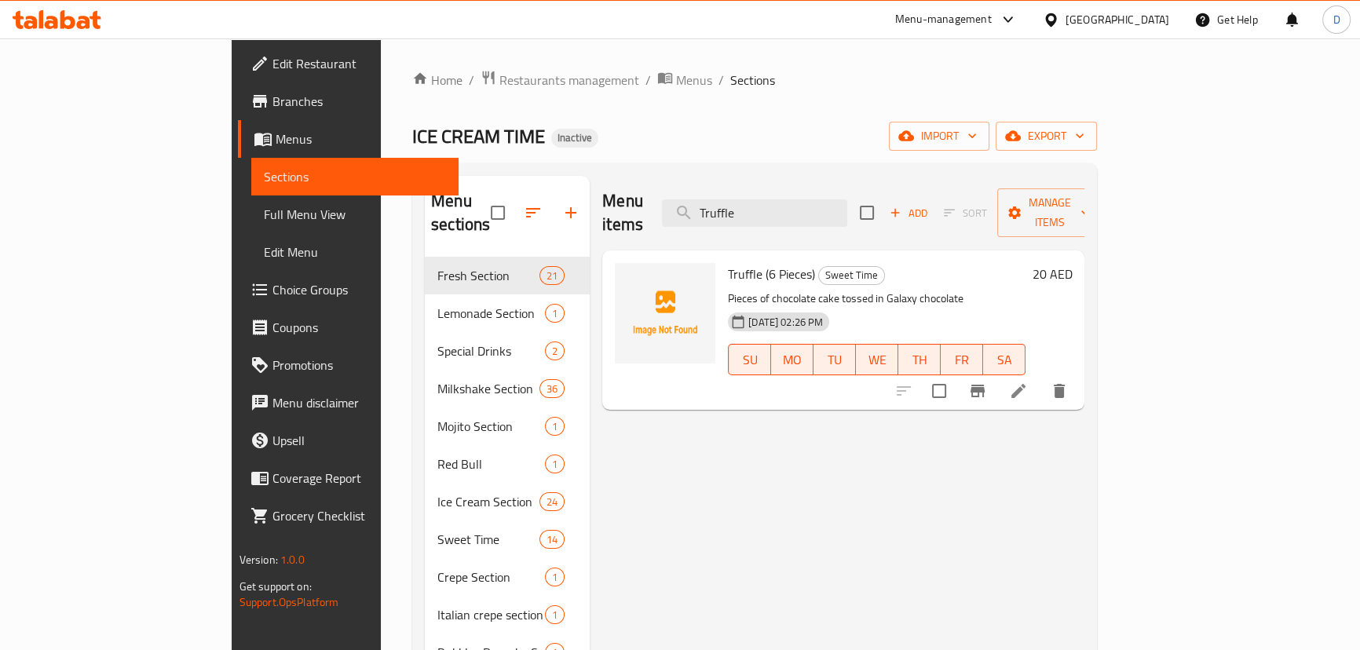
type input "Truffle"
click at [902, 389] on div "Menu items Truffle Add Sort Manage items Truffle (6 Pieces) Sweet Time Pieces o…" at bounding box center [837, 521] width 495 height 690
click at [1026, 384] on icon at bounding box center [1019, 391] width 14 height 14
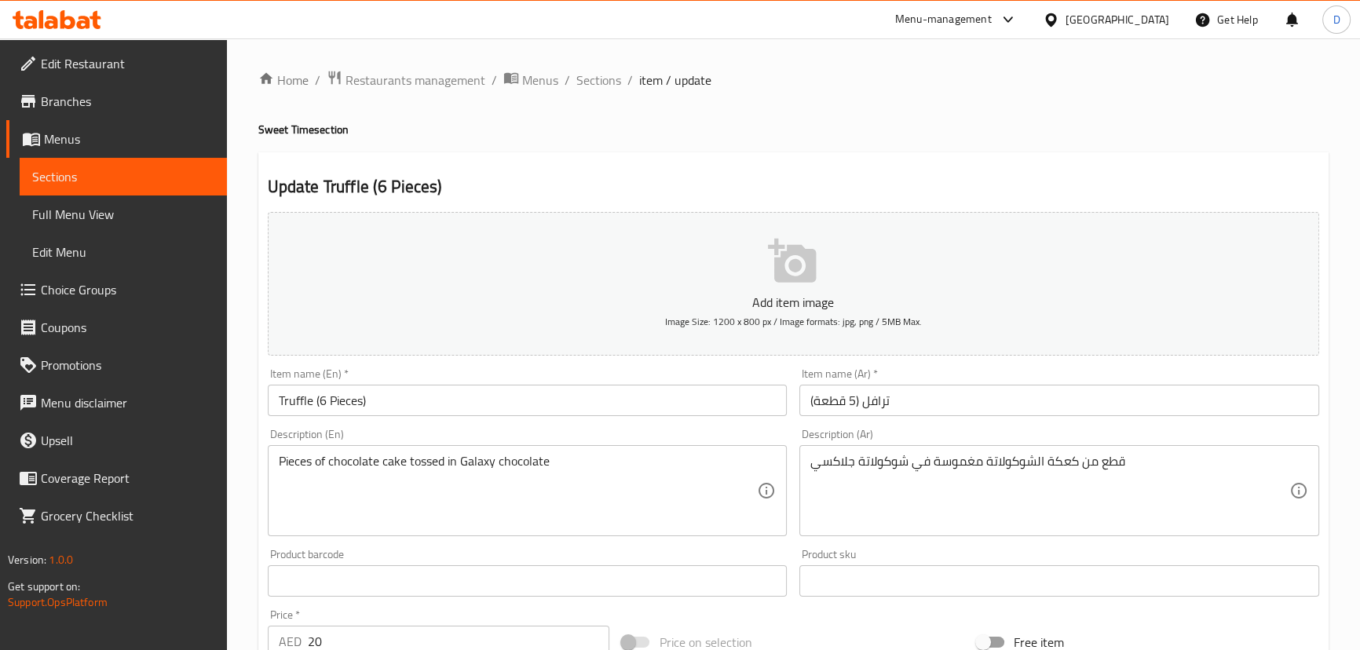
scroll to position [71, 0]
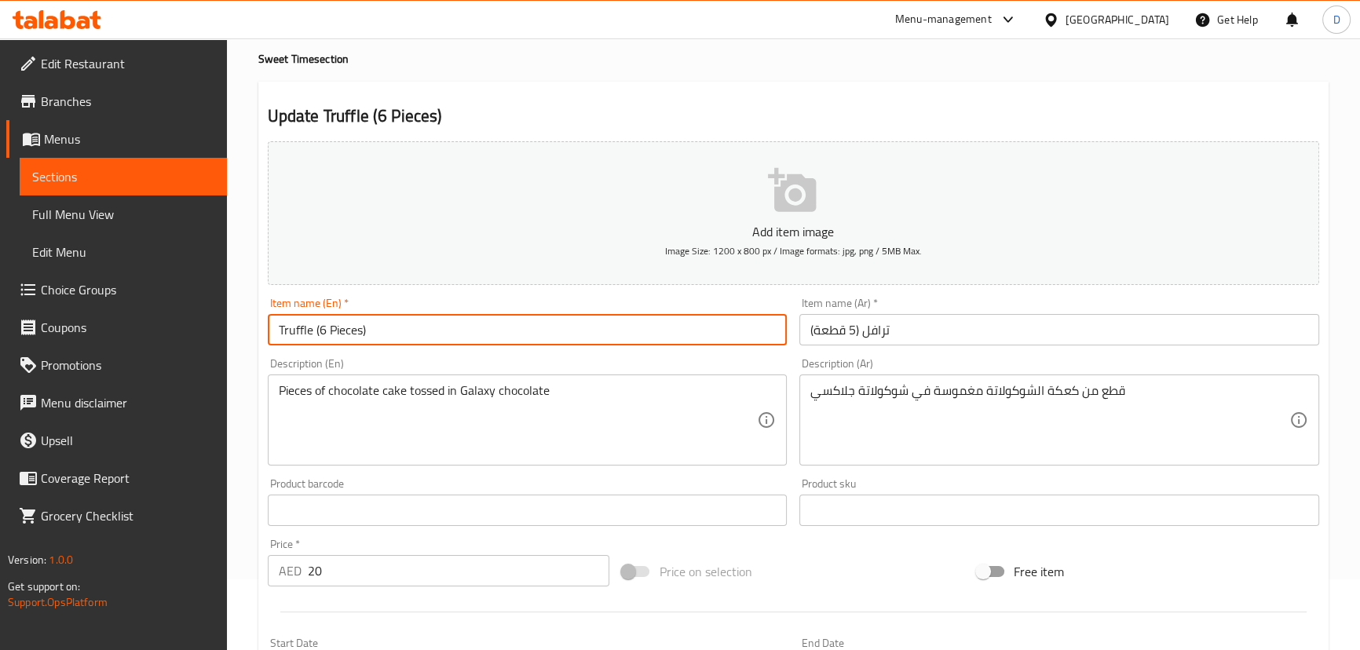
drag, startPoint x: 317, startPoint y: 330, endPoint x: 325, endPoint y: 331, distance: 8.8
click at [325, 331] on input "Truffle (6 Pieces)" at bounding box center [528, 329] width 520 height 31
type input "Truffle (5 Pieces)"
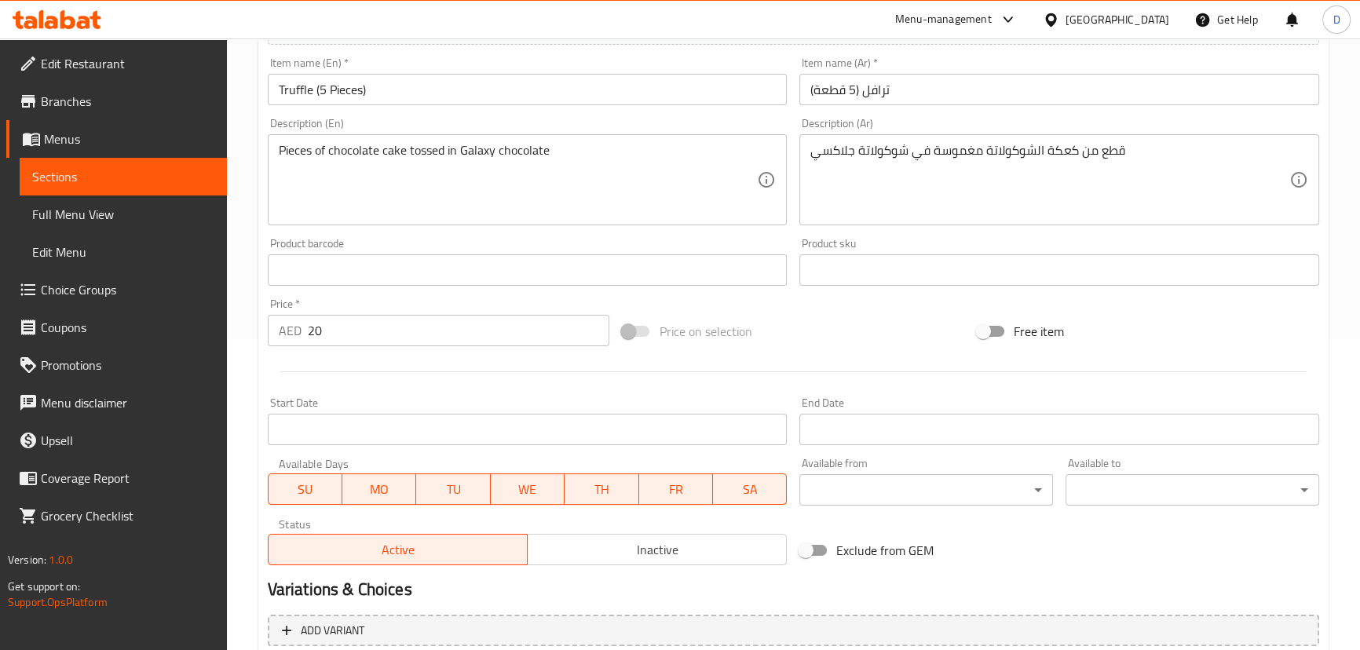
scroll to position [285, 0]
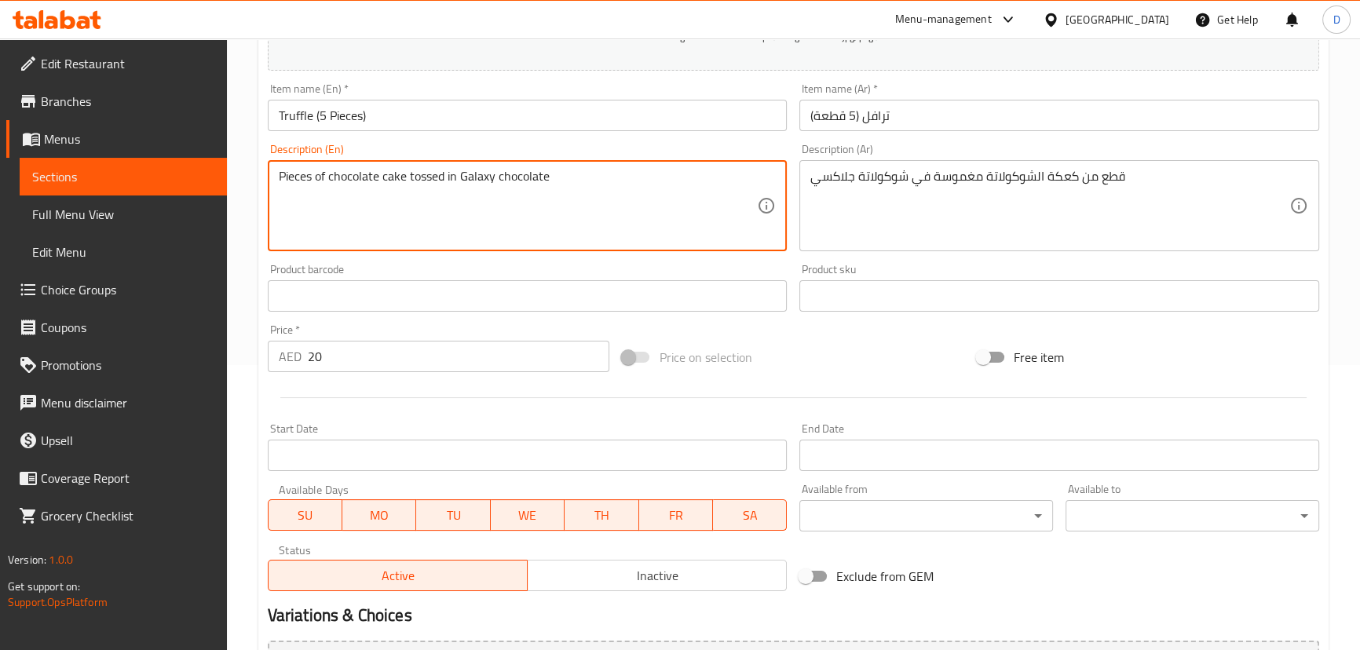
drag, startPoint x: 323, startPoint y: 181, endPoint x: 544, endPoint y: 170, distance: 221.7
click at [514, 202] on textarea "Pieces of chocolate cake tossed in Galaxy chocolate" at bounding box center [518, 206] width 479 height 75
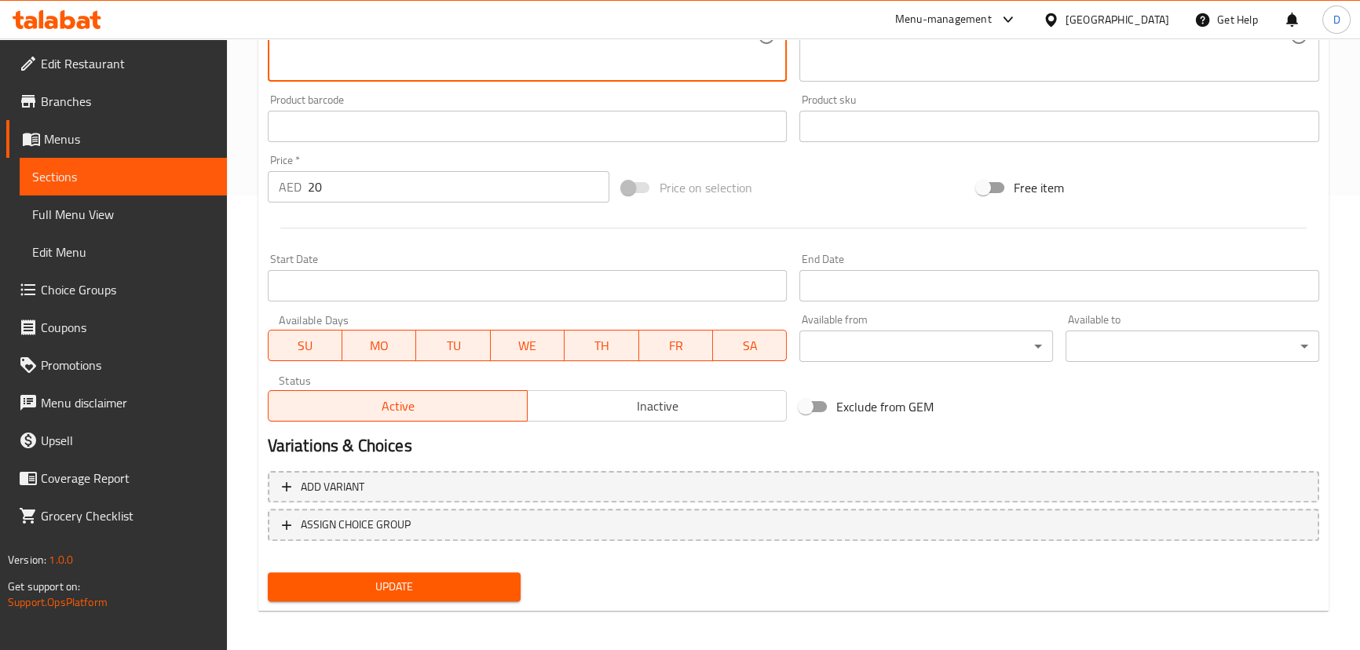
scroll to position [458, 0]
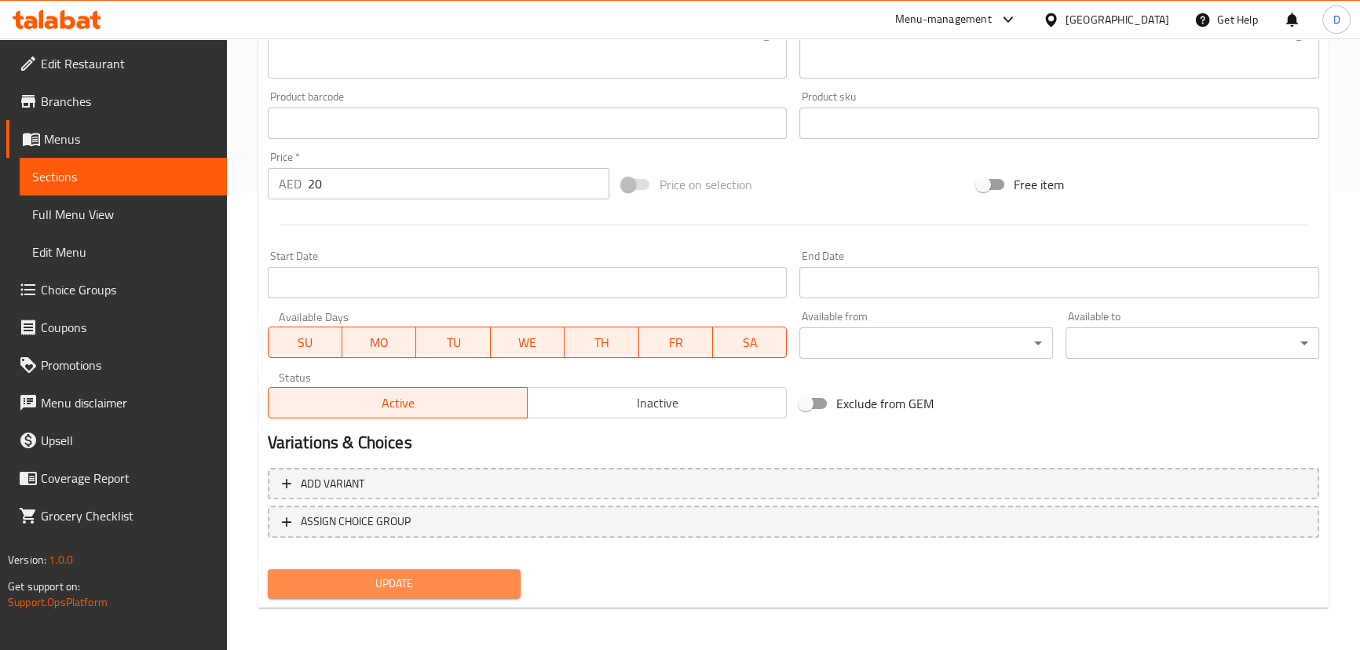
click at [486, 574] on span "Update" at bounding box center [394, 584] width 229 height 20
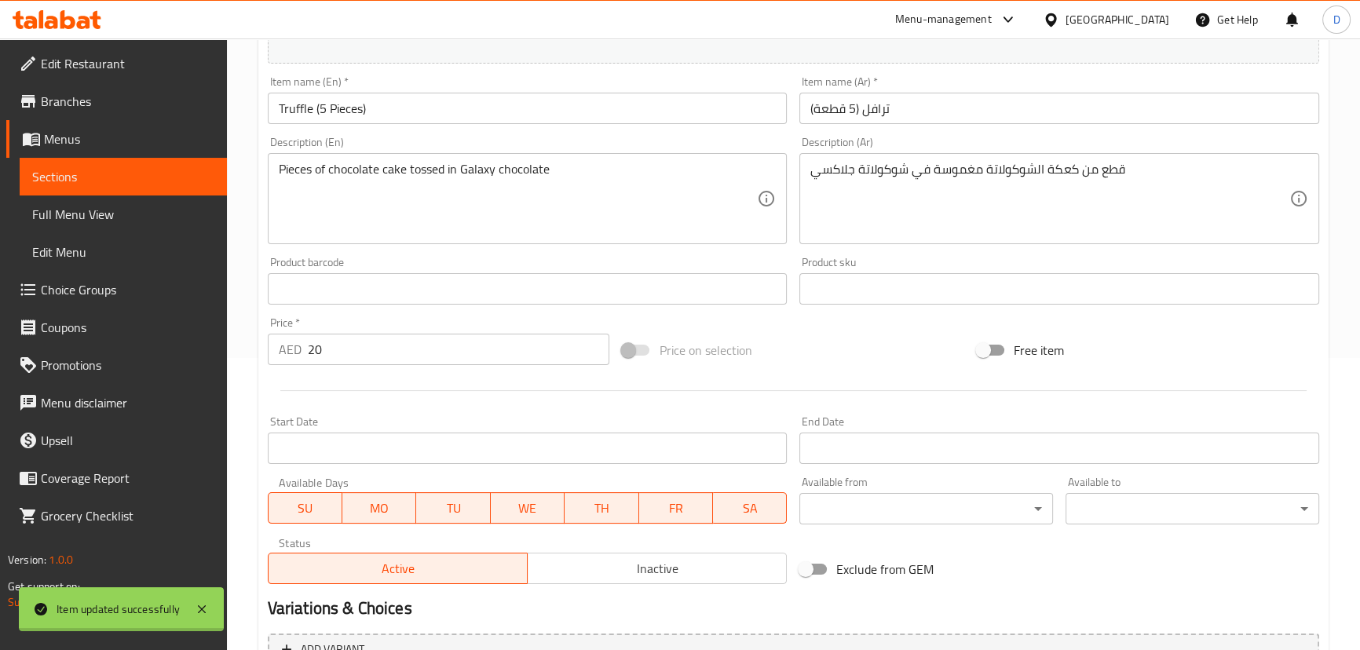
scroll to position [243, 0]
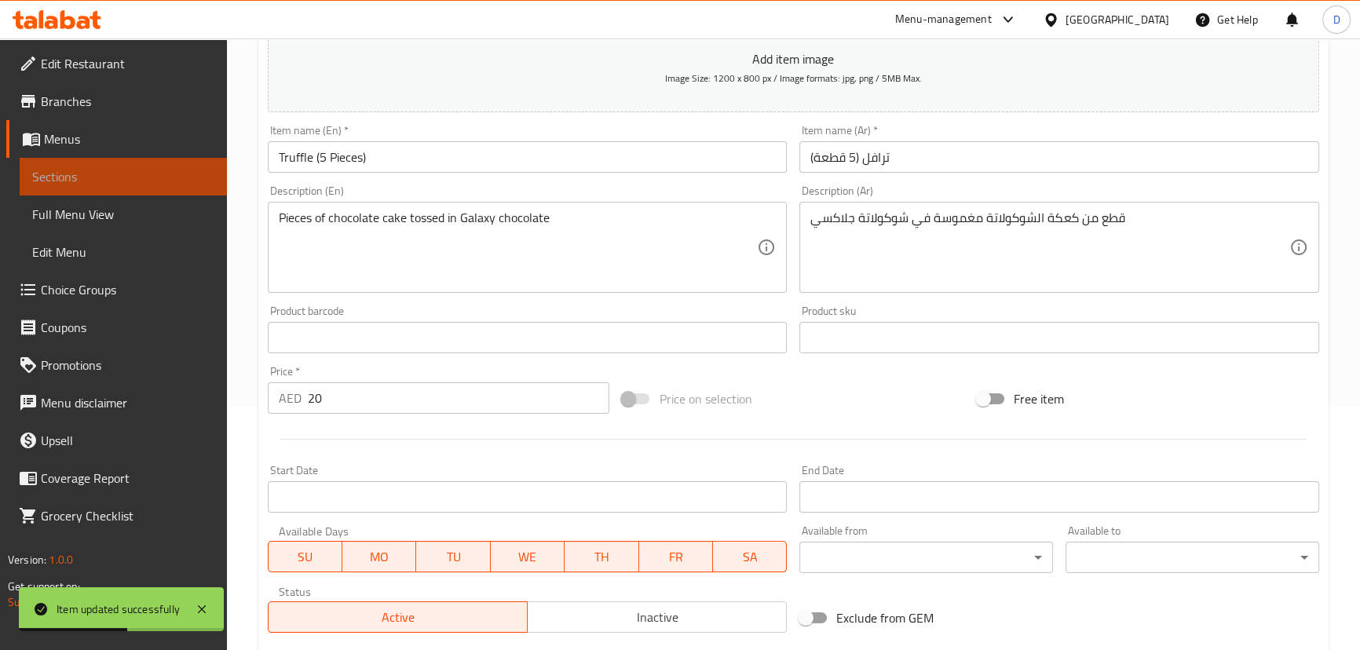
click at [201, 171] on span "Sections" at bounding box center [123, 176] width 182 height 19
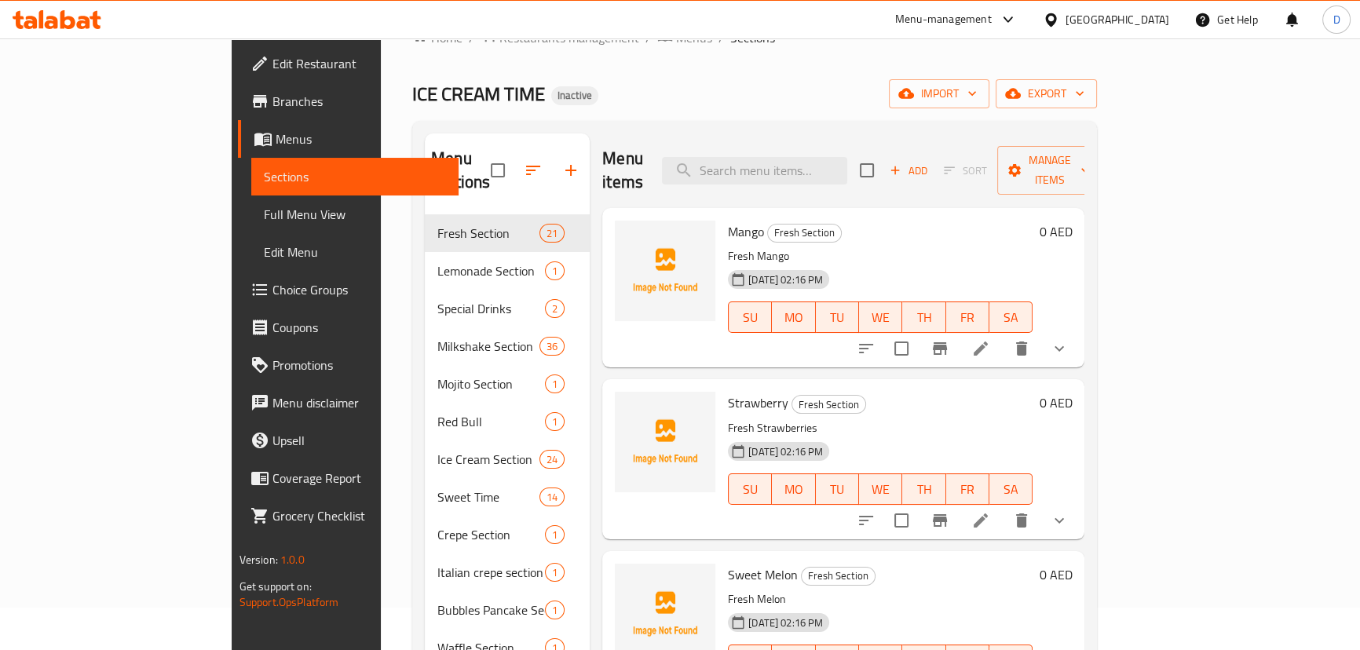
scroll to position [22, 0]
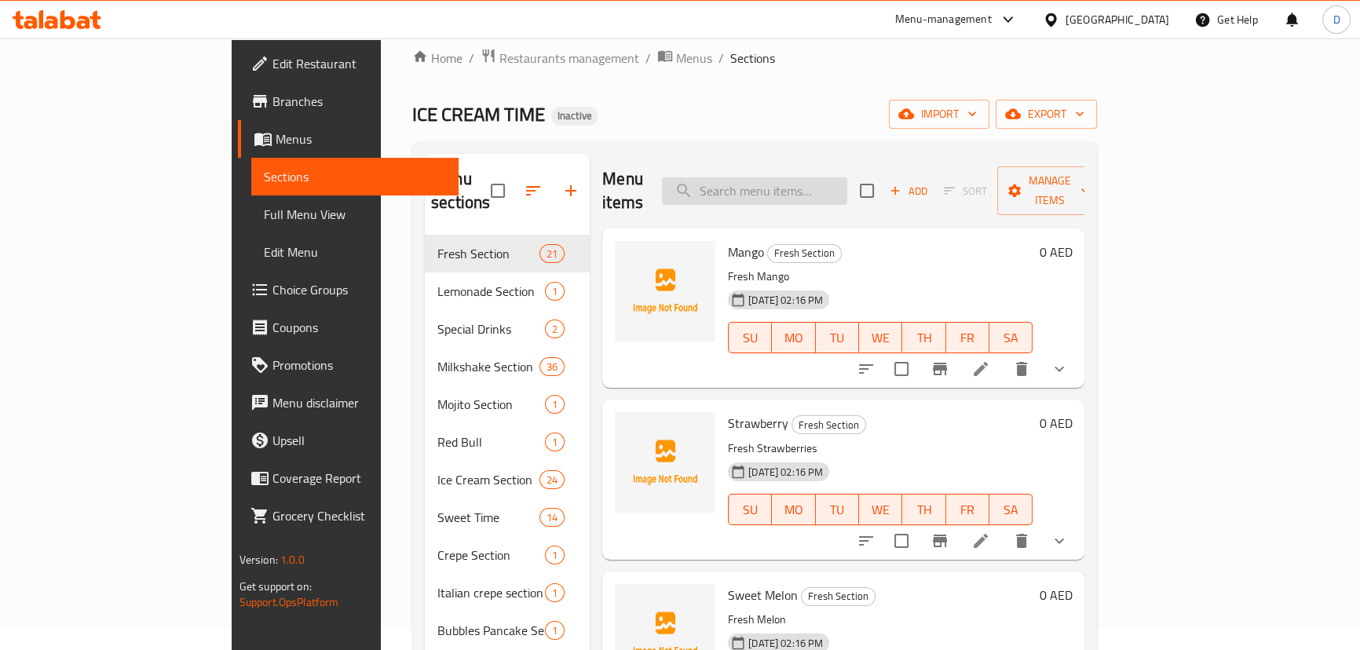
click at [825, 177] on input "search" at bounding box center [754, 190] width 185 height 27
paste input "Chocolate Bites"
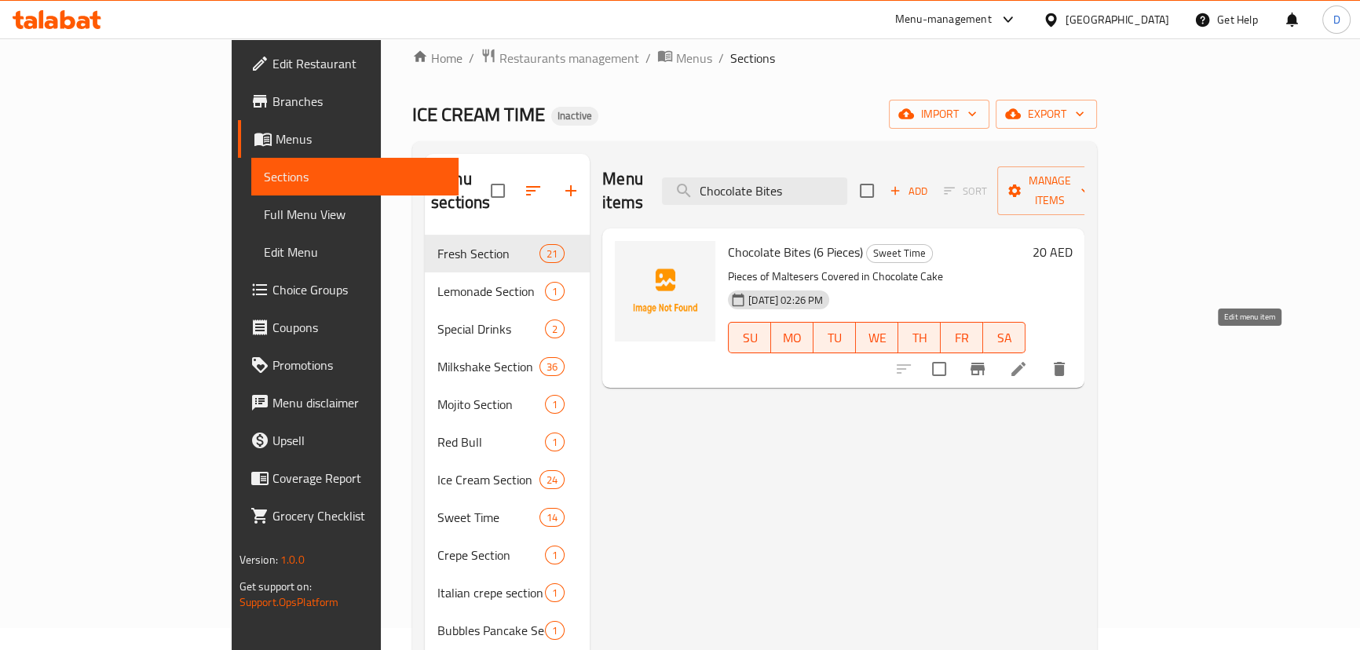
type input "Chocolate Bites"
click at [1028, 360] on icon at bounding box center [1018, 369] width 19 height 19
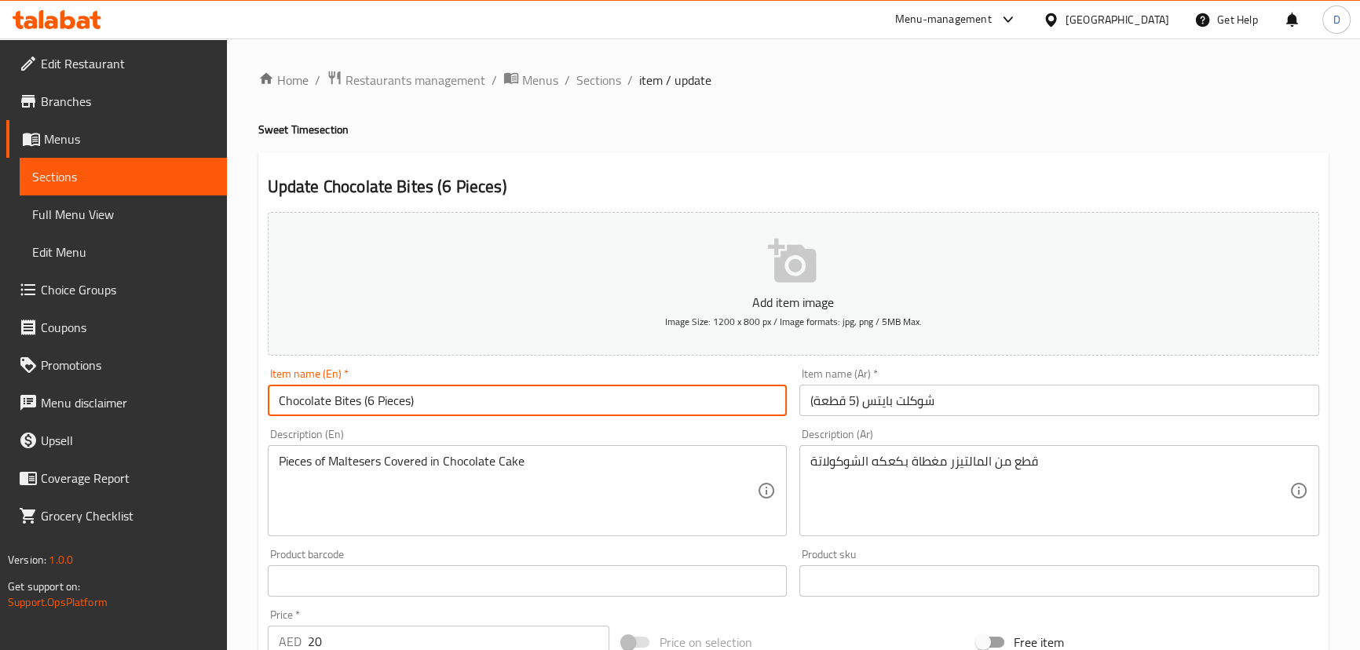
drag, startPoint x: 375, startPoint y: 401, endPoint x: 366, endPoint y: 403, distance: 9.7
click at [366, 403] on input "Chocolate Bites (6 Pieces)" at bounding box center [528, 400] width 520 height 31
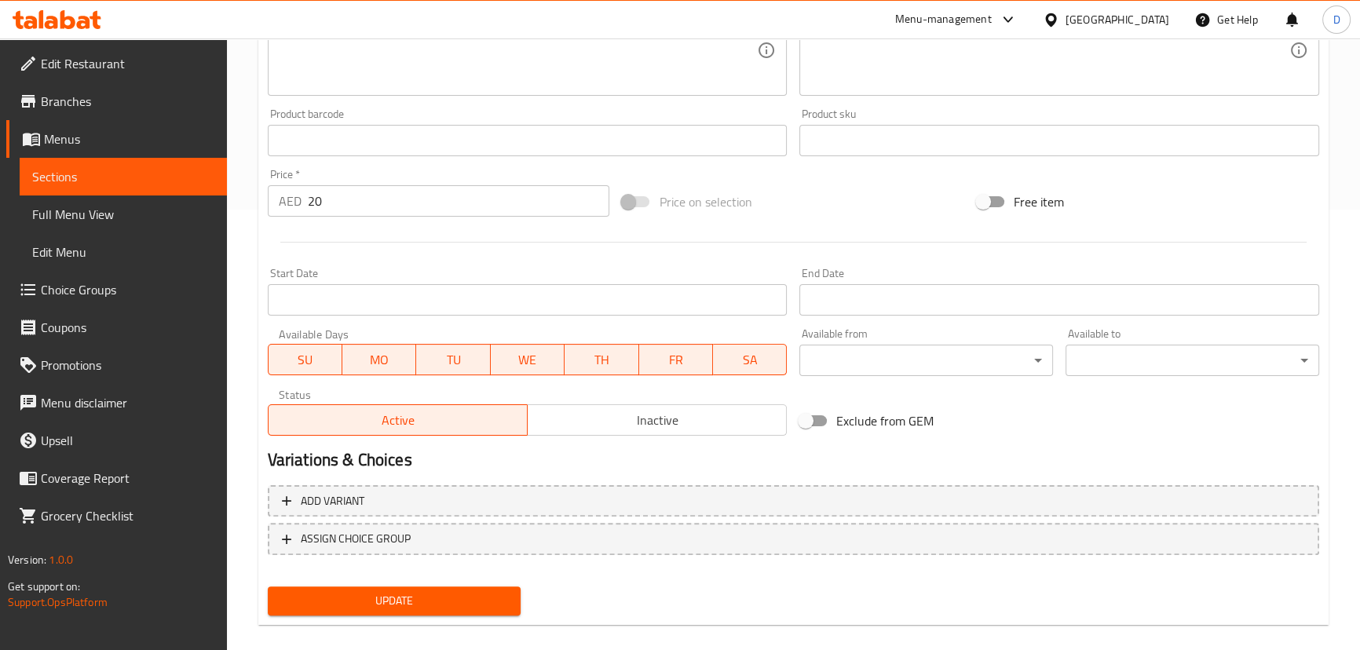
scroll to position [458, 0]
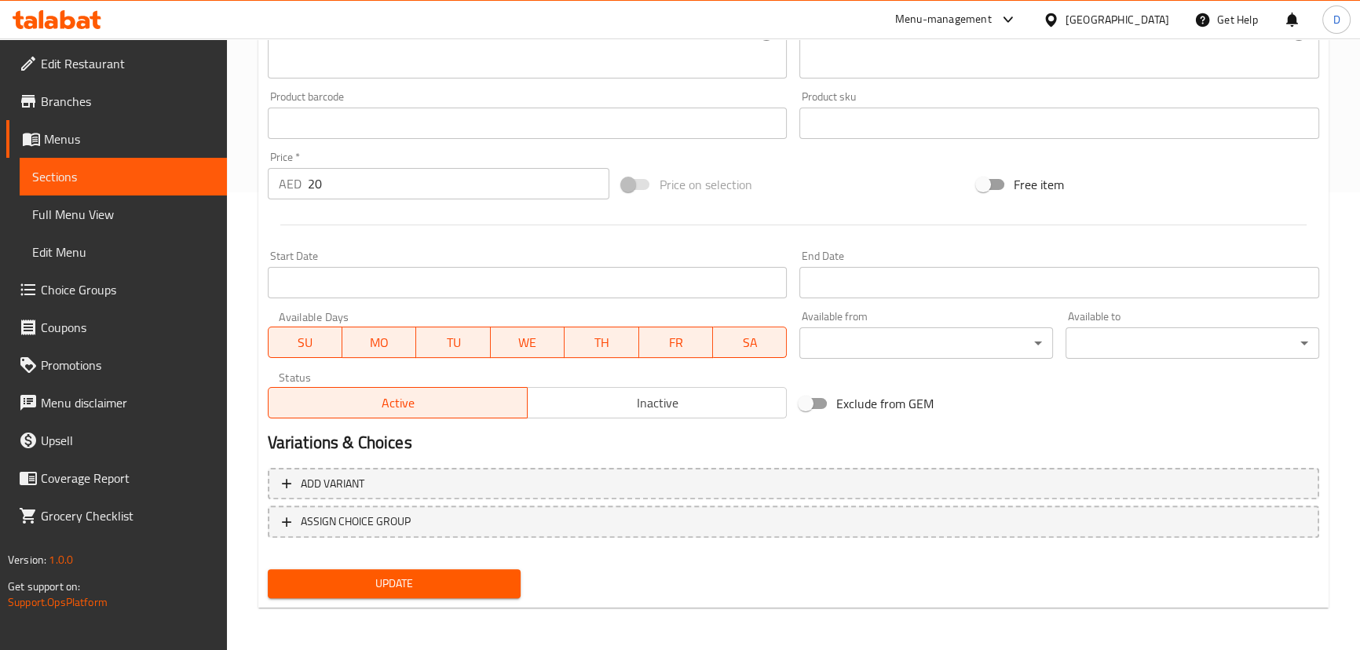
type input "Chocolate Bites (5 Pieces)"
click at [426, 582] on span "Update" at bounding box center [394, 584] width 229 height 20
click at [203, 165] on link "Sections" at bounding box center [123, 177] width 207 height 38
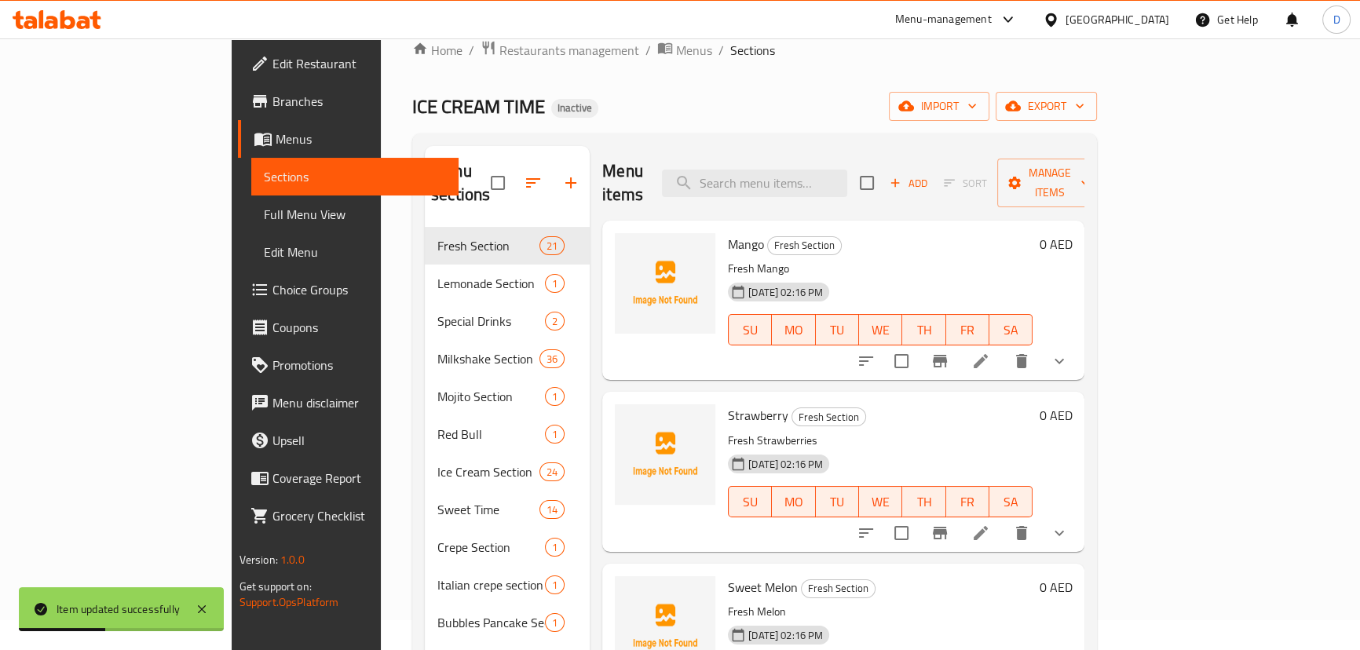
scroll to position [22, 0]
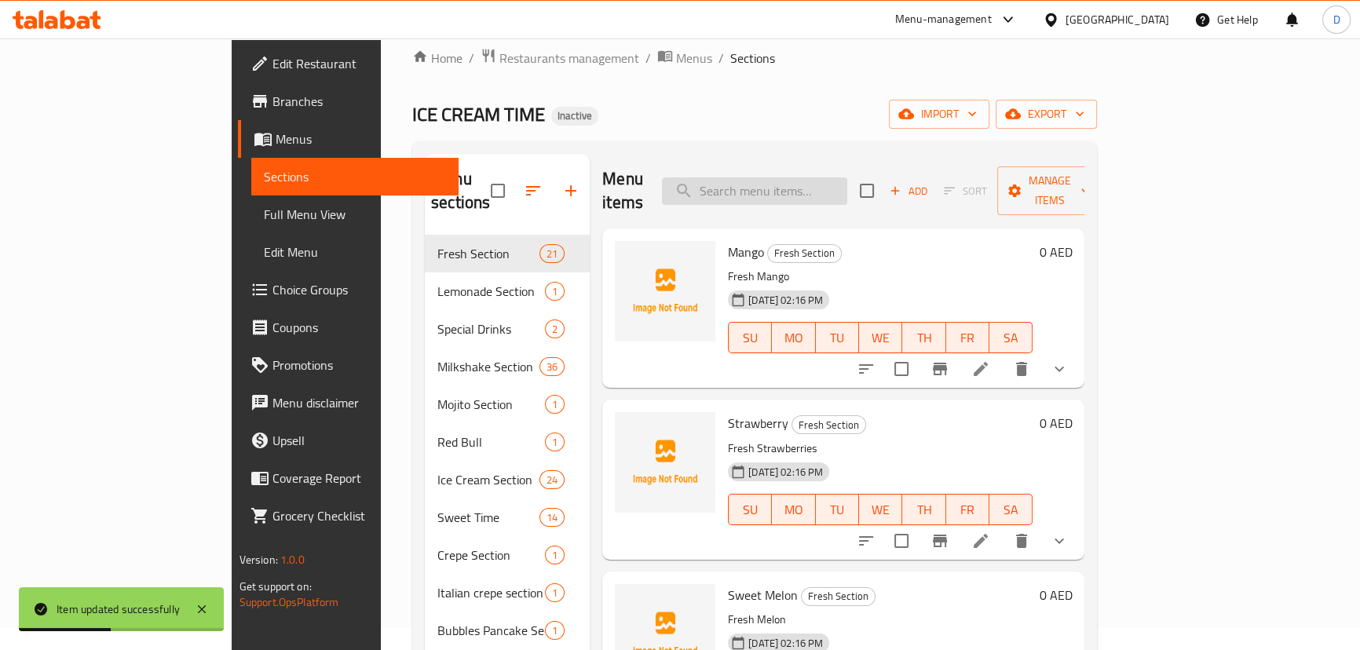
click at [847, 188] on input "search" at bounding box center [754, 190] width 185 height 27
paste input "طبقة من كيكه البراوني مغطاه بطبقه كريمة وصوص النوتيلا مع رقائق مقرمشة"
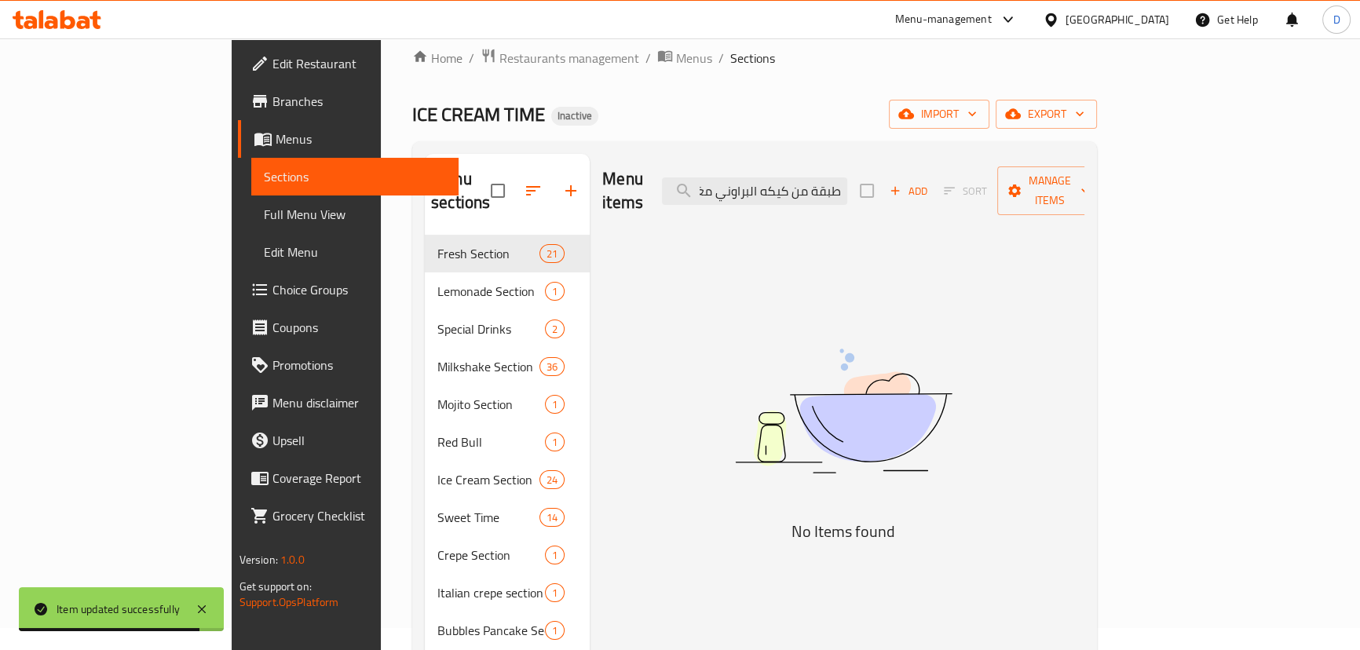
scroll to position [0, 0]
click at [847, 177] on input "طبقة من كيكه البراوني مغطاه بطبقه كريمة وصوص النوتيلا مع رقائق مقرمشة" at bounding box center [754, 190] width 185 height 27
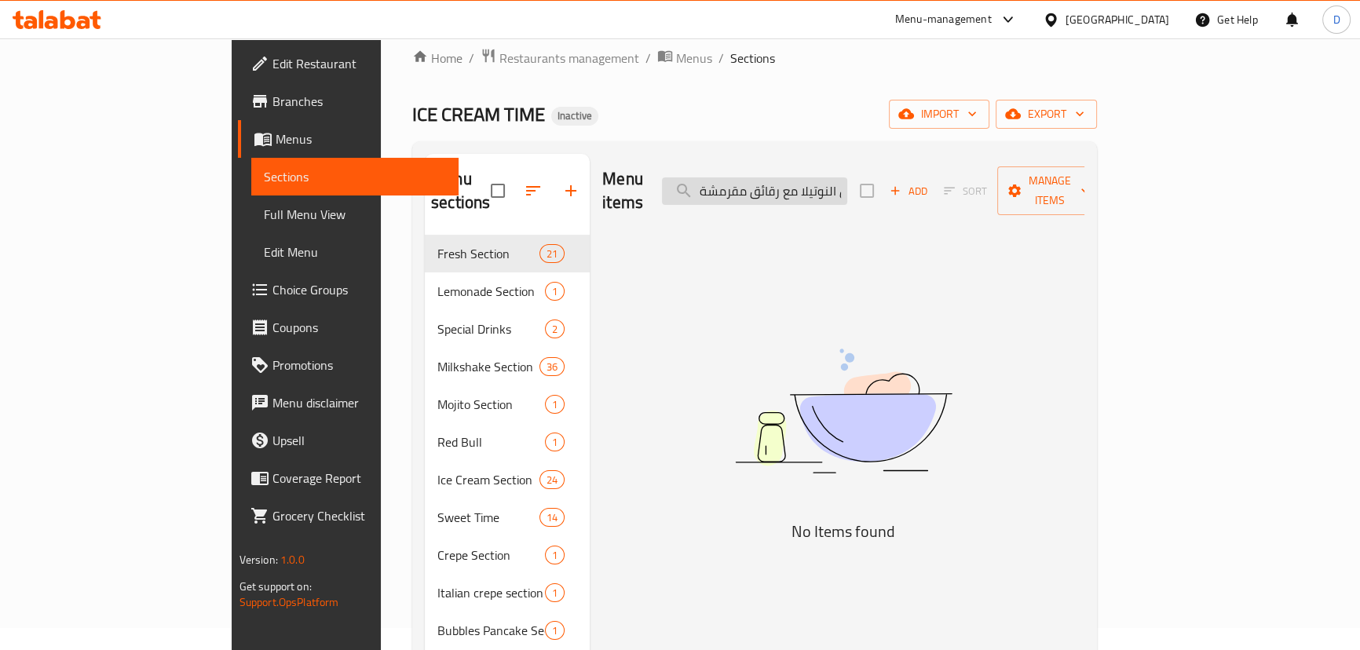
paste input "Ahmed Cake"
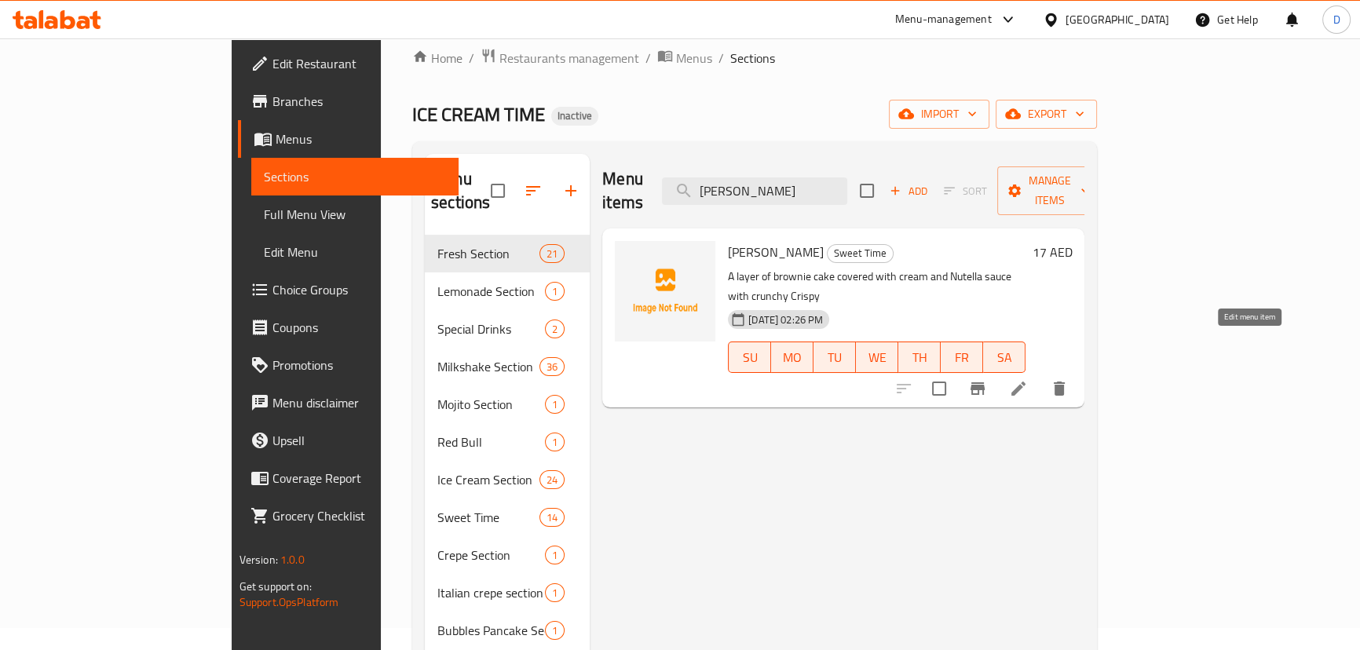
type input "Ahmed Cake"
click at [1026, 382] on icon at bounding box center [1019, 389] width 14 height 14
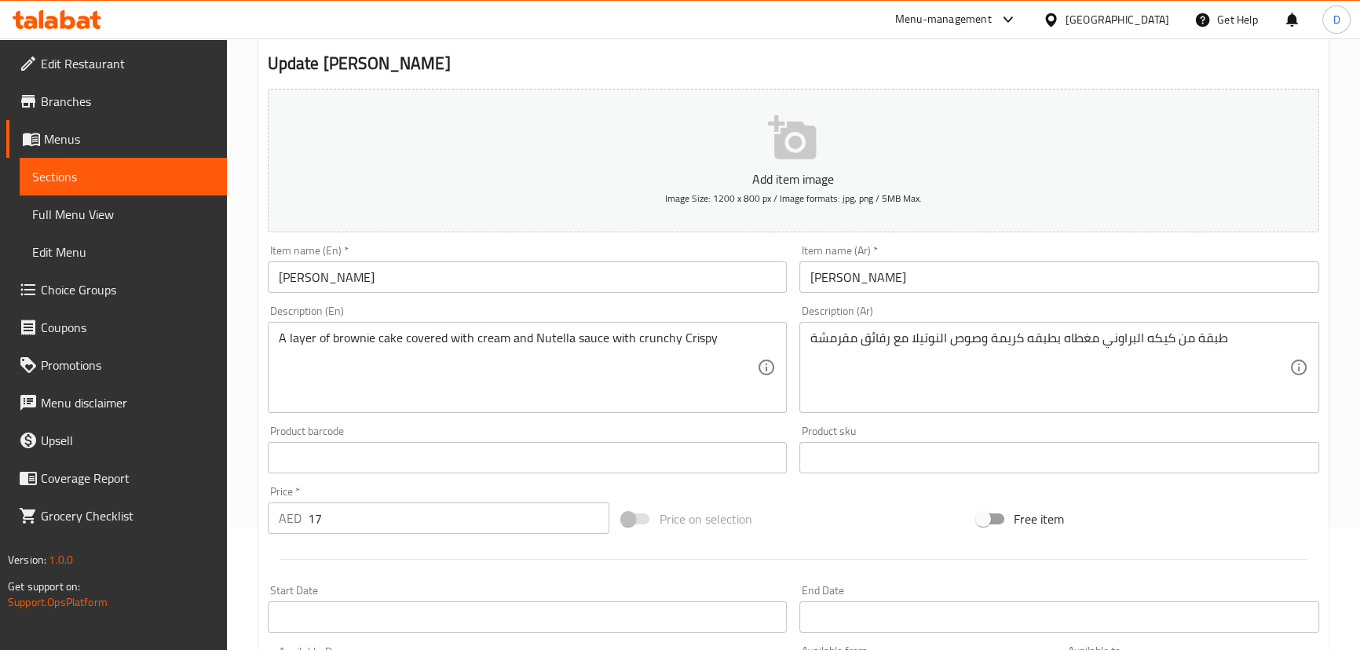
scroll to position [214, 0]
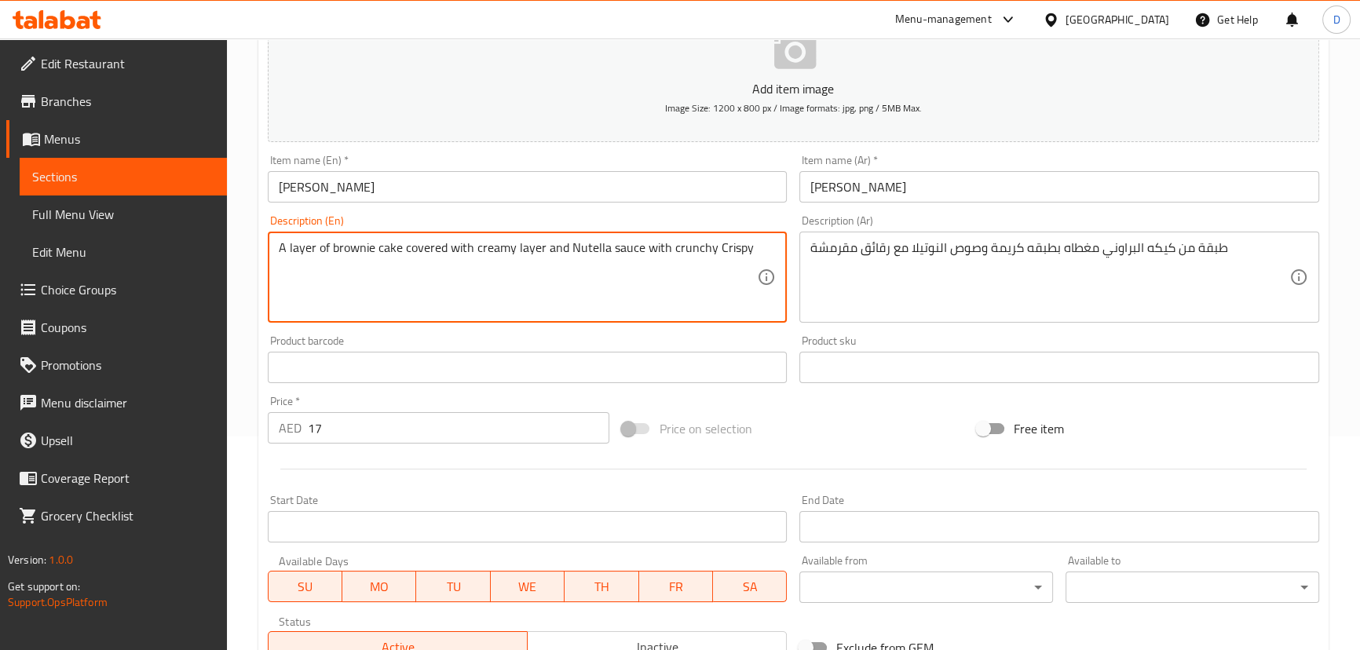
drag, startPoint x: 327, startPoint y: 247, endPoint x: 674, endPoint y: 244, distance: 346.4
click at [674, 244] on textarea "A layer of brownie cake covered with creamy layer and Nutella sauce with crunch…" at bounding box center [518, 277] width 479 height 75
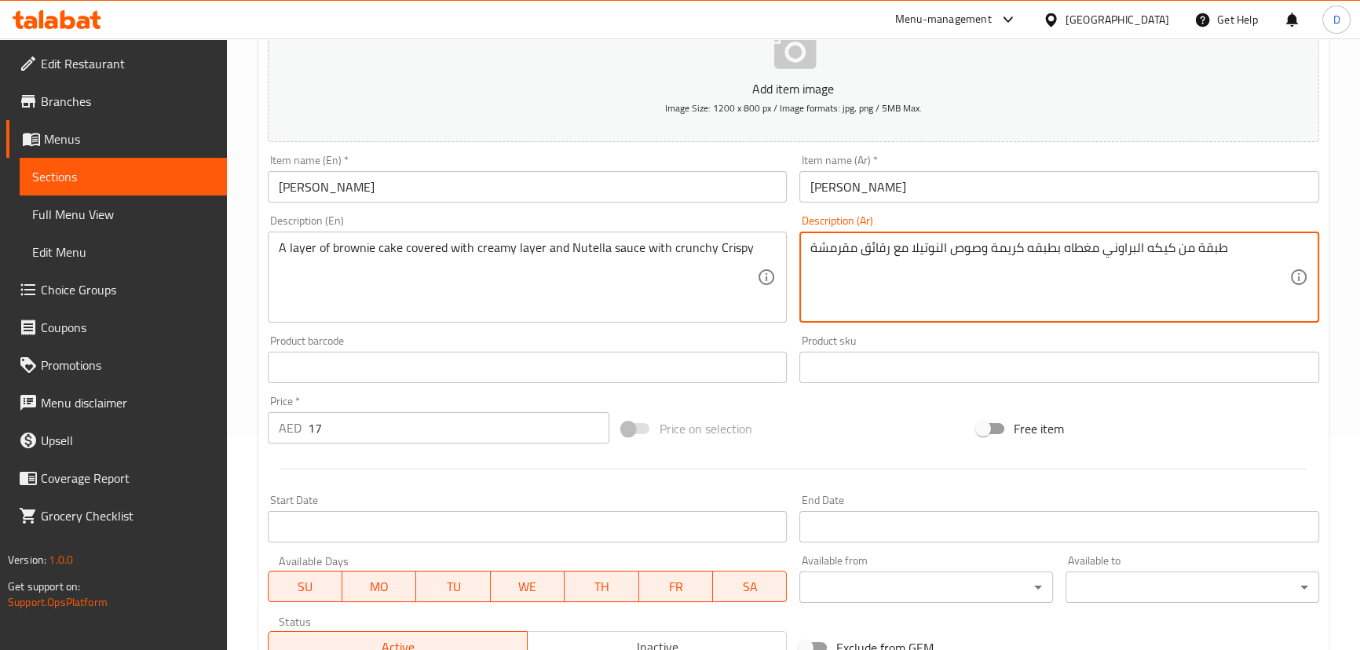
drag, startPoint x: 890, startPoint y: 251, endPoint x: 810, endPoint y: 252, distance: 80.1
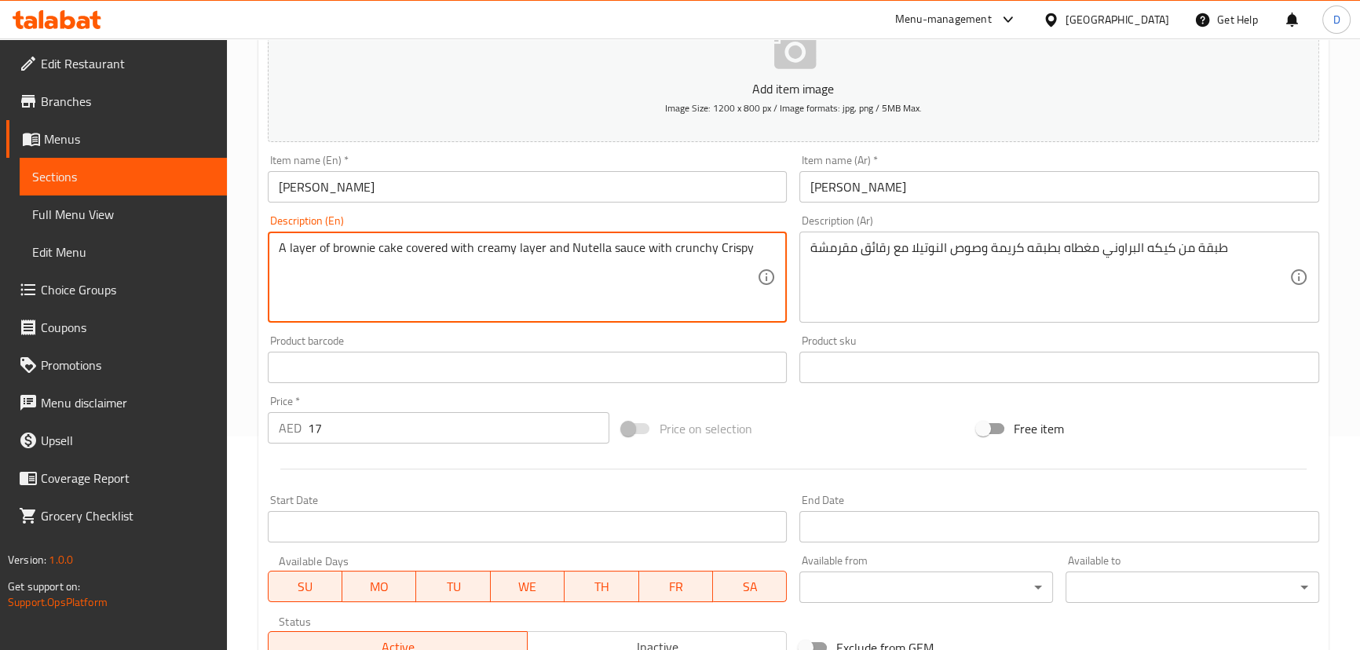
click at [729, 243] on textarea "A layer of brownie cake covered with creamy layer and Nutella sauce with crunch…" at bounding box center [518, 277] width 479 height 75
paste textarea "chips"
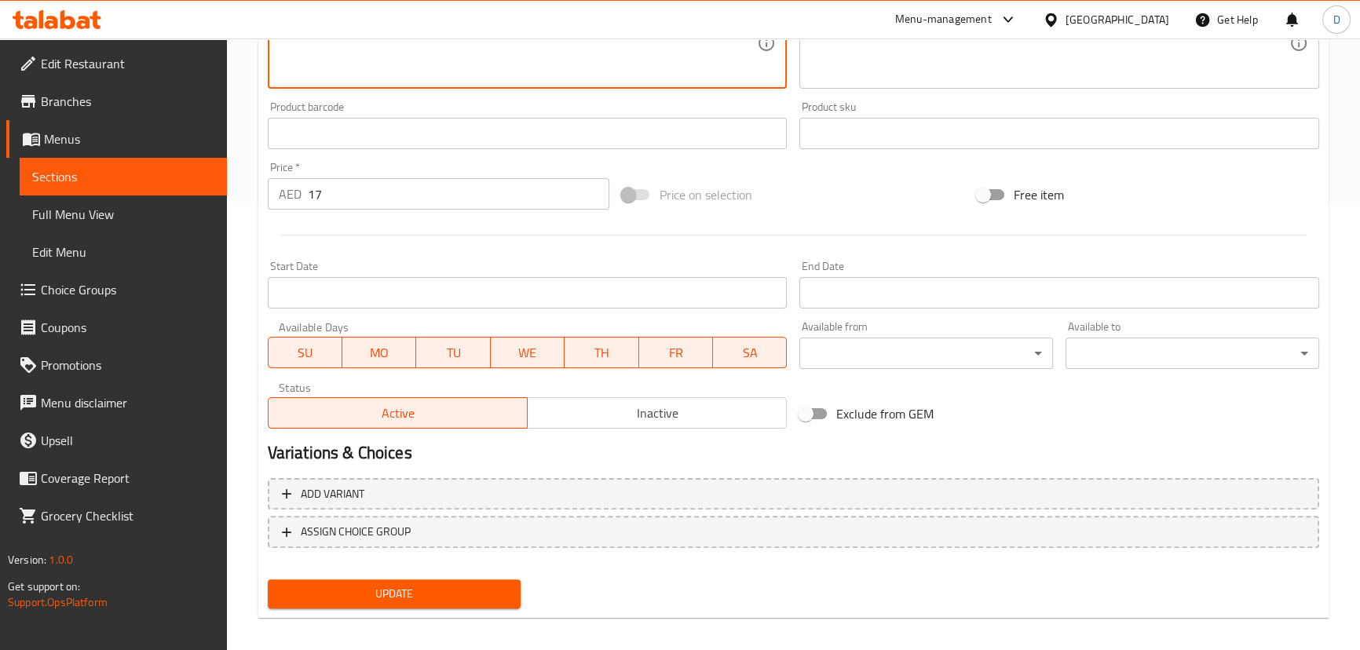
scroll to position [458, 0]
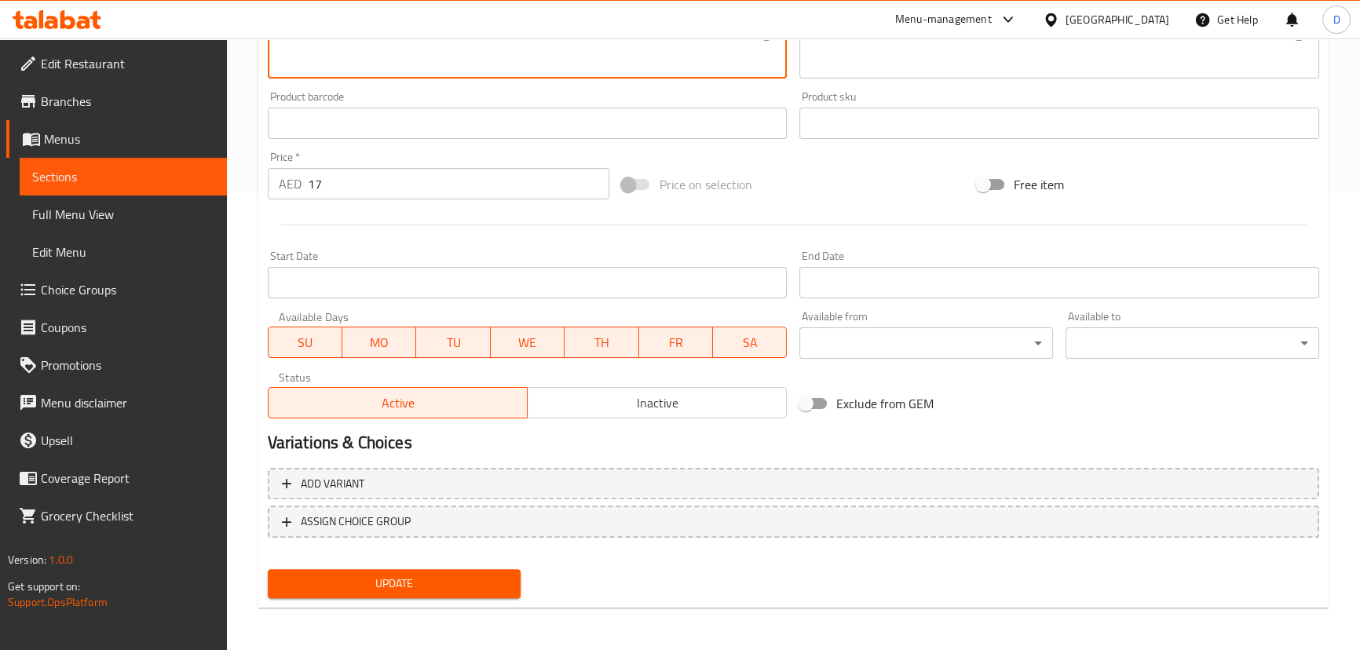
type textarea "A layer of brownie cake covered with creamy layer and Nutella sauce with crunch…"
click at [481, 595] on button "Update" at bounding box center [395, 583] width 254 height 29
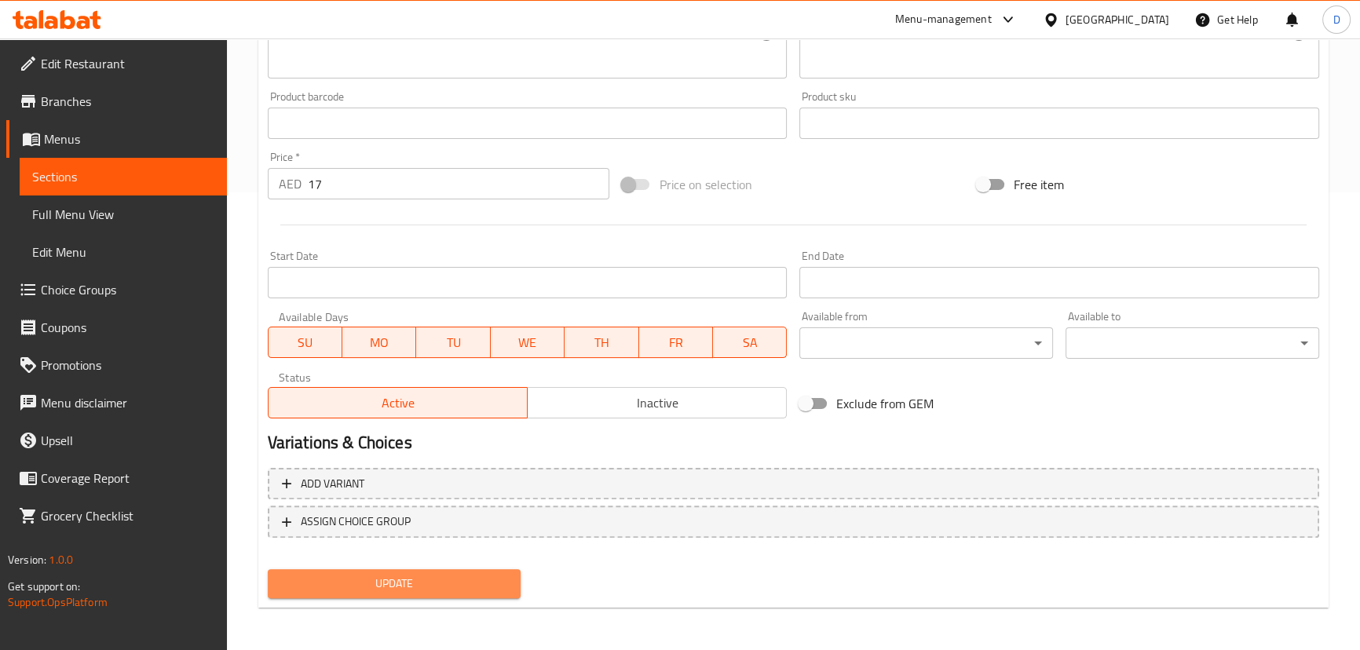
click at [507, 571] on button "Update" at bounding box center [395, 583] width 254 height 29
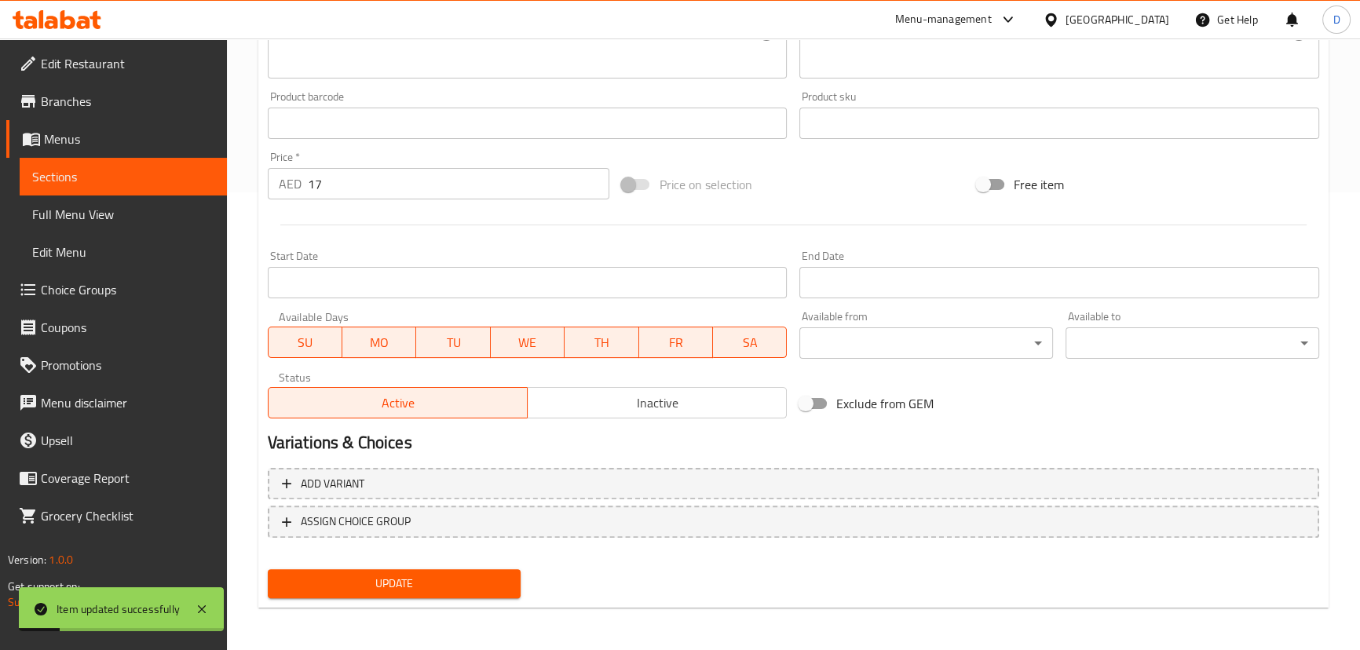
drag, startPoint x: 218, startPoint y: 171, endPoint x: 378, endPoint y: 5, distance: 231.1
click at [218, 171] on link "Sections" at bounding box center [123, 177] width 207 height 38
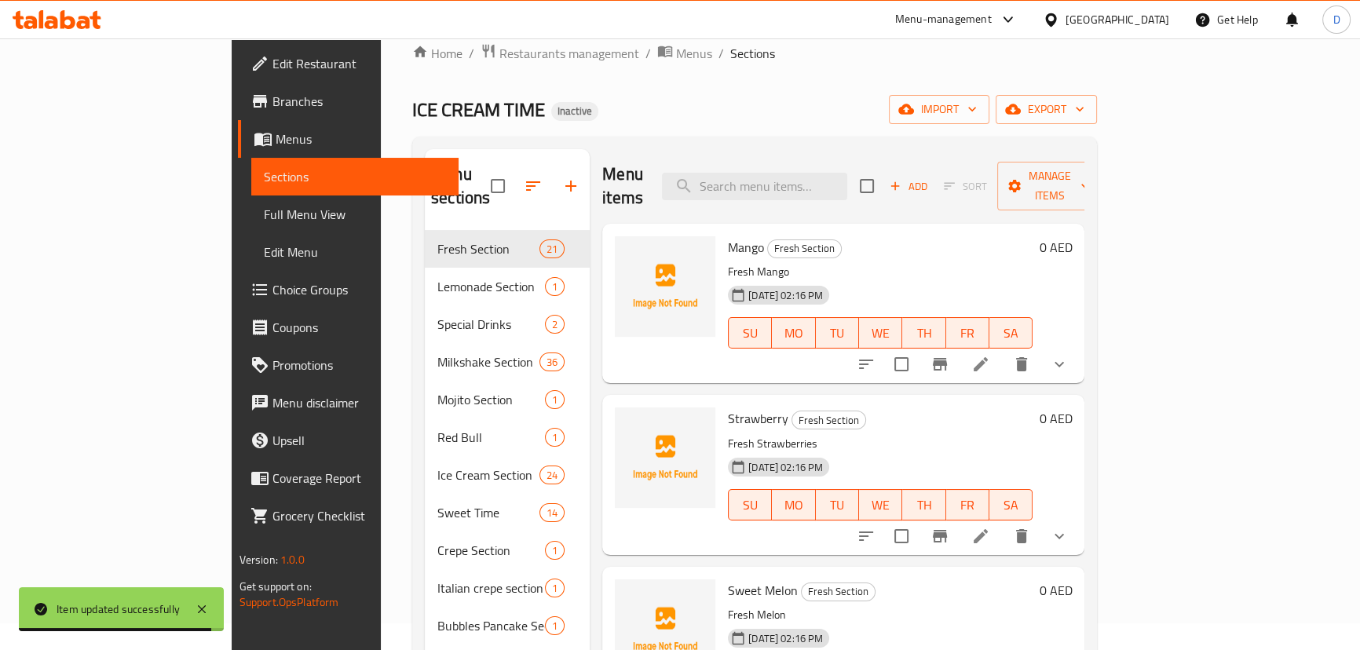
scroll to position [22, 0]
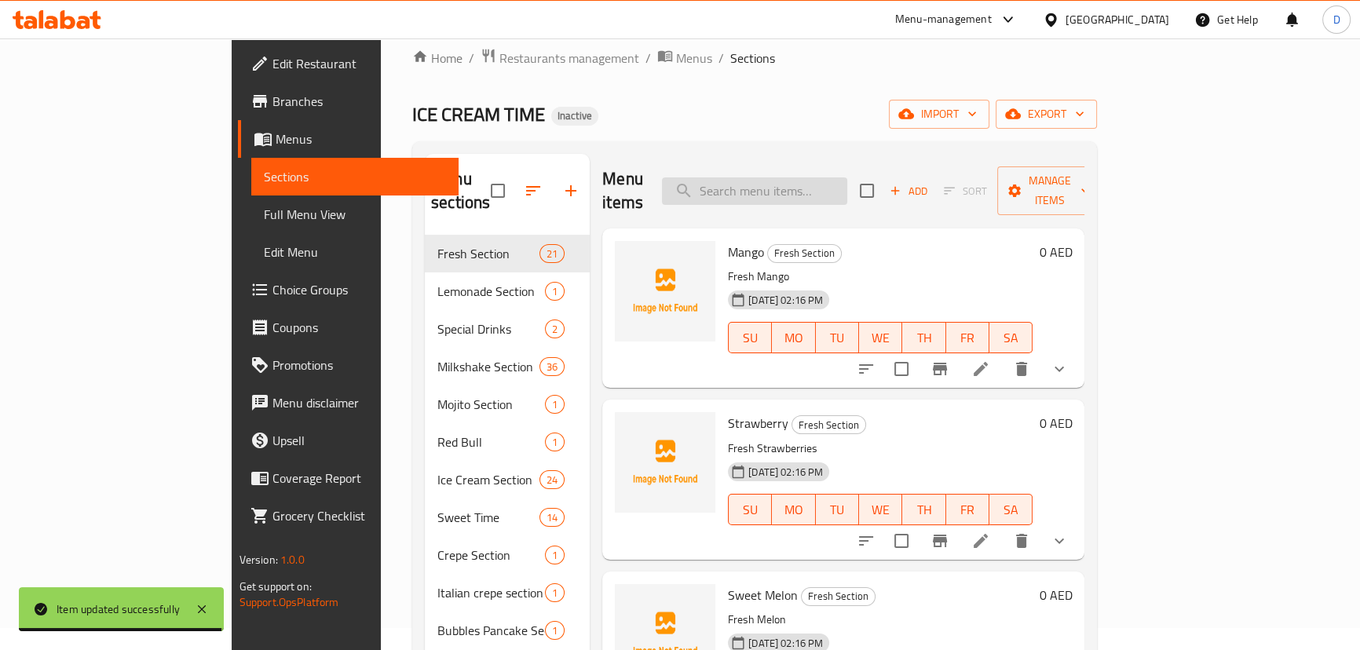
click at [847, 177] on input "search" at bounding box center [754, 190] width 185 height 27
paste input "قطع من الموز والتفاح مع عصير المانجا وطبقة كريمة مغطاة بقطعة ايس كريم"
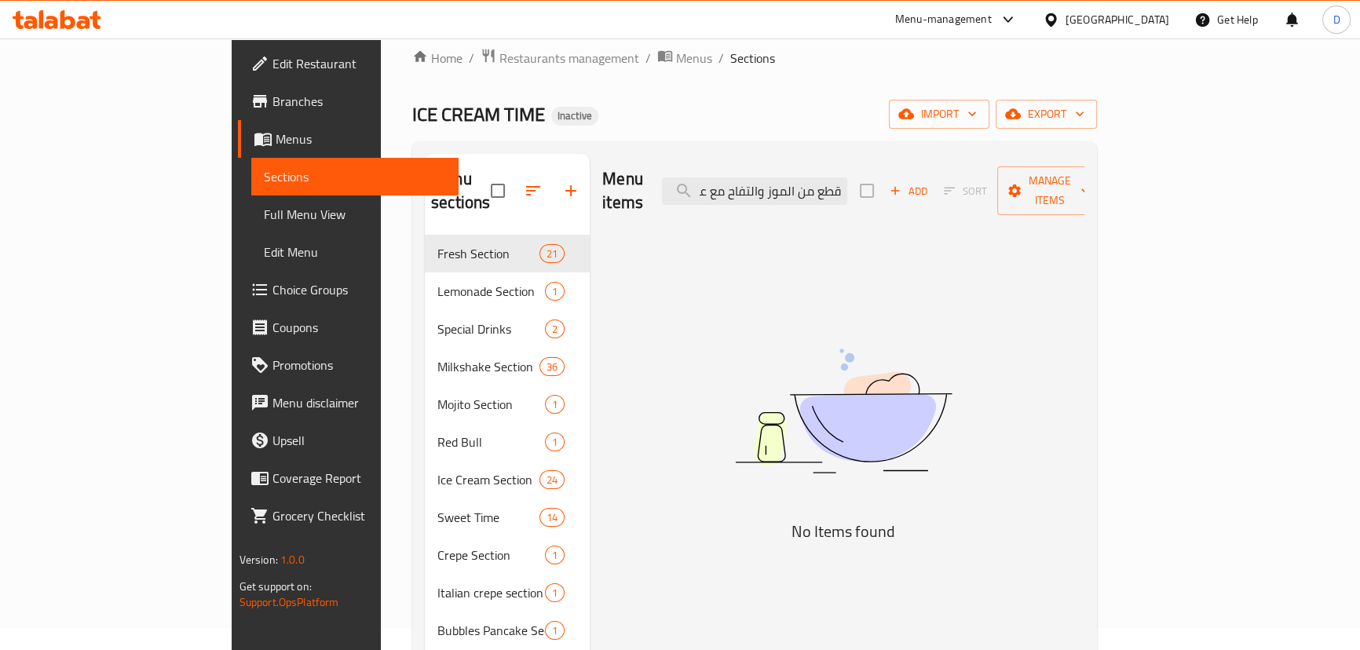
scroll to position [0, 0]
click at [820, 184] on input "قطع من الموز والتفاح مع عصير المانجا وطبقة كريمة مغطاة بقطعة ايس كريم" at bounding box center [754, 190] width 185 height 27
paste input "Lahta Qashta"
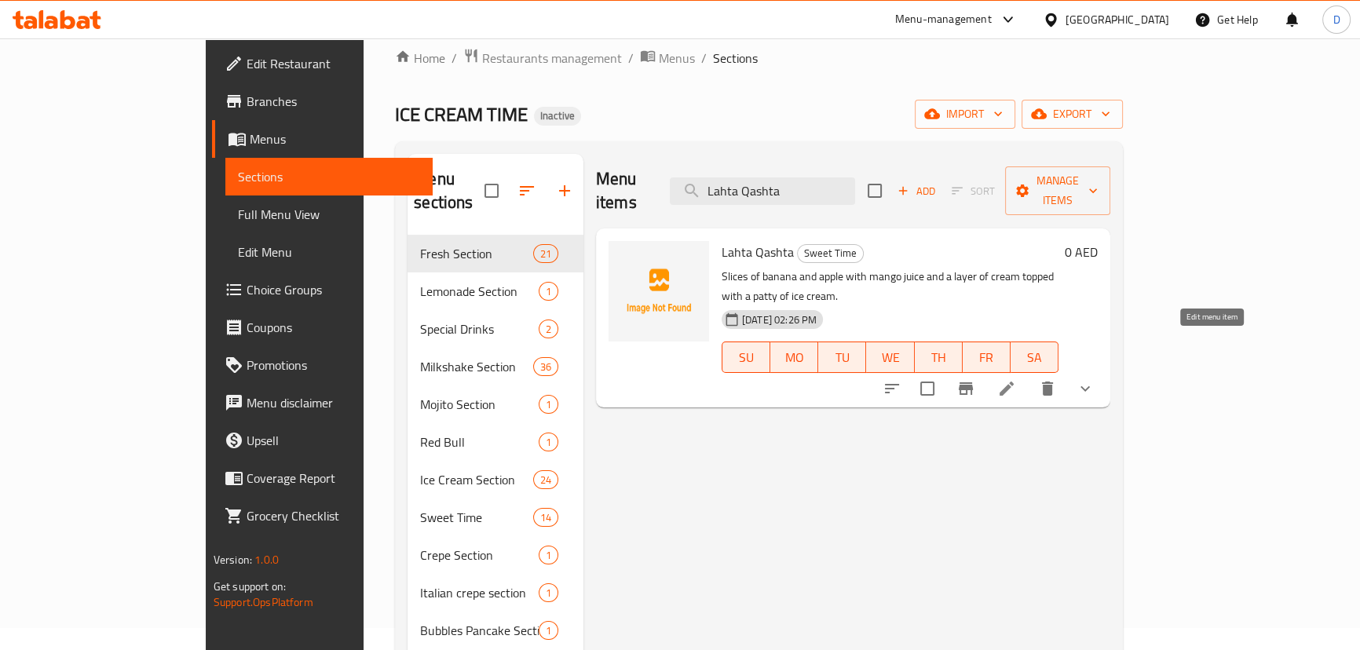
type input "Lahta Qashta"
click at [1016, 379] on icon at bounding box center [1006, 388] width 19 height 19
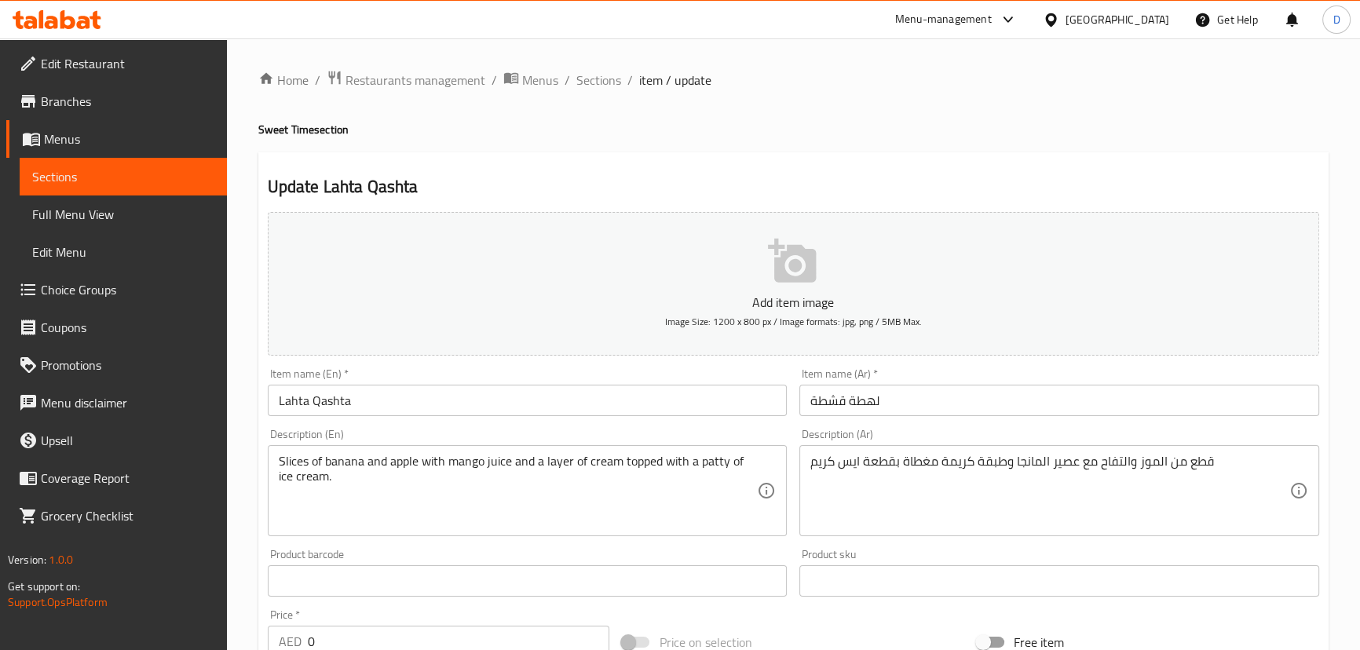
click at [327, 404] on input "Lahta Qashta" at bounding box center [528, 400] width 520 height 31
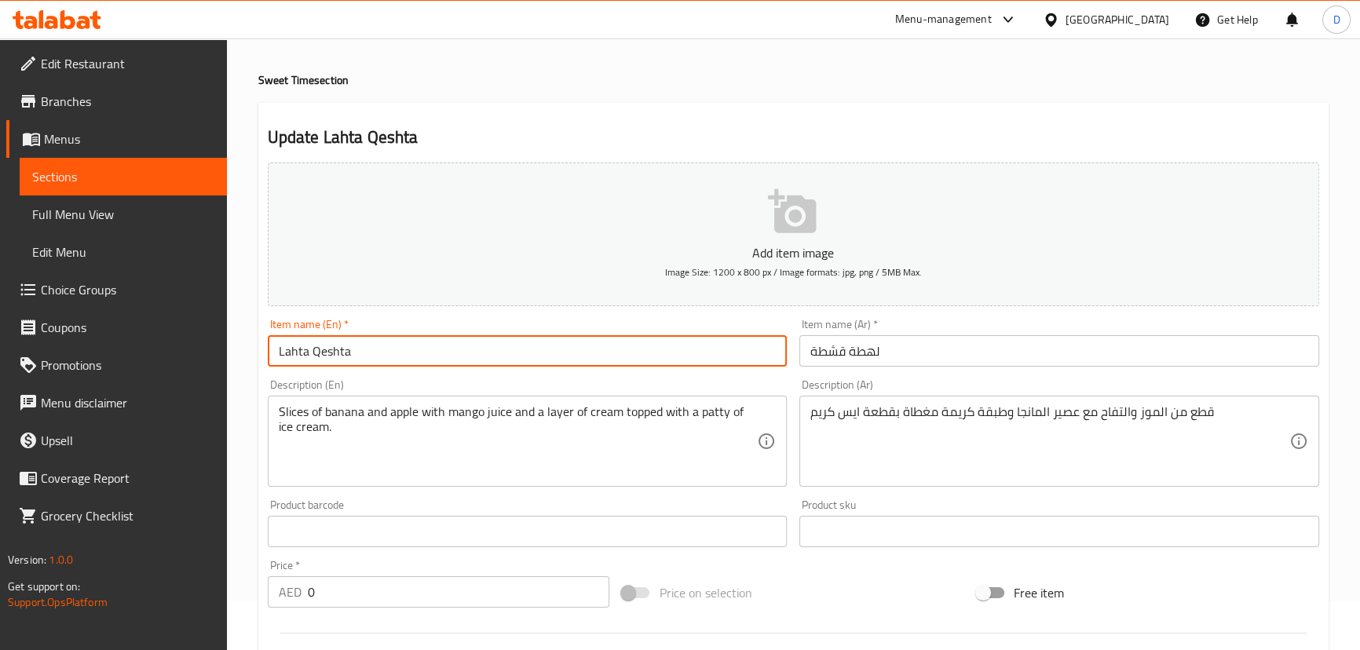
scroll to position [71, 0]
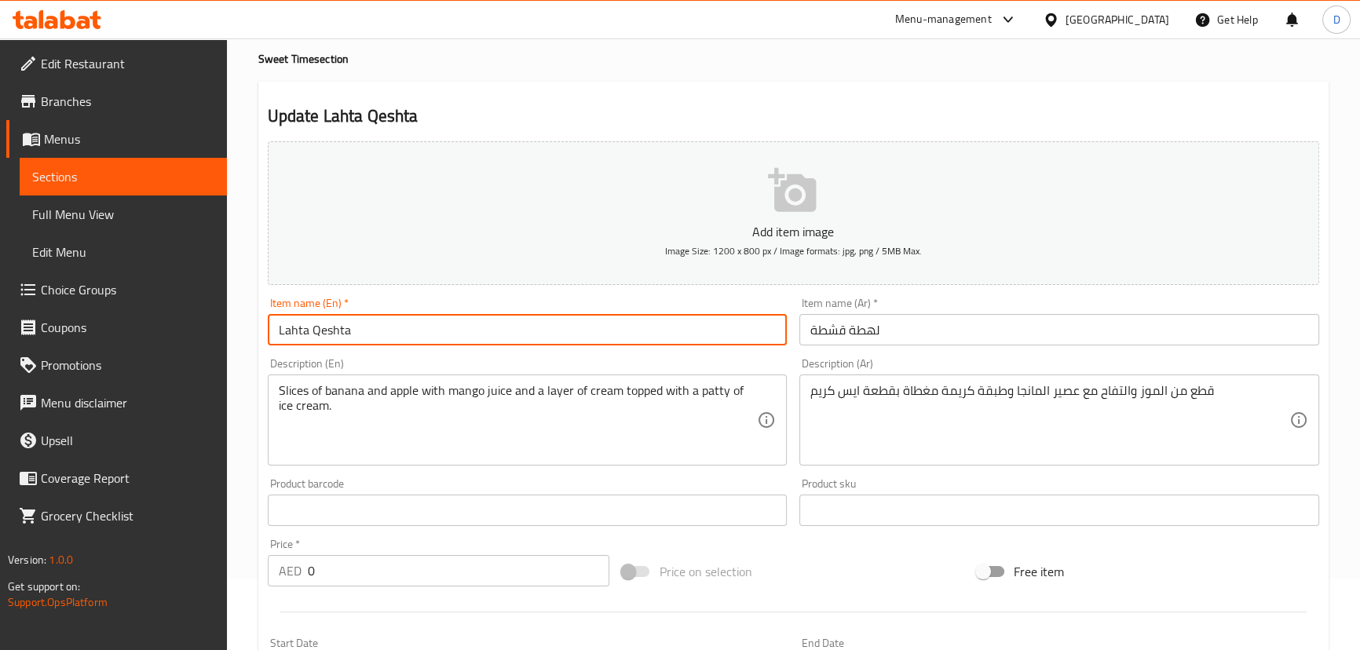
type input "Lahta Qeshta"
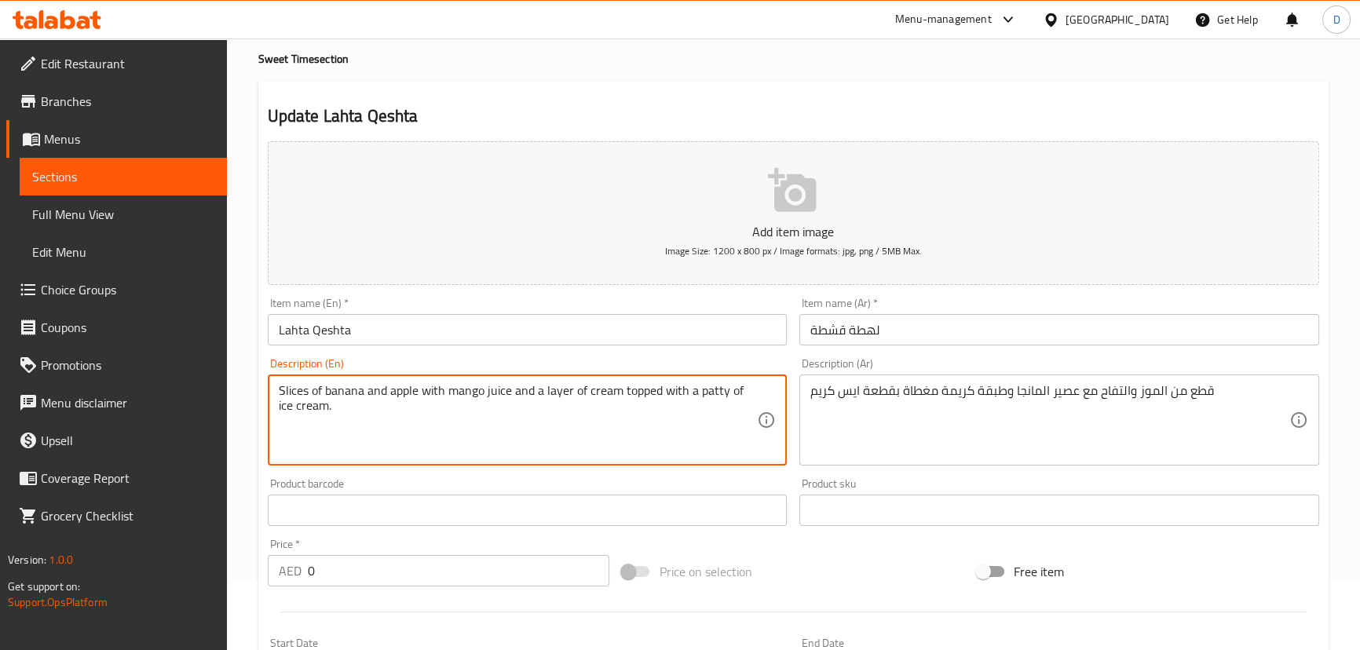
drag, startPoint x: 704, startPoint y: 390, endPoint x: 729, endPoint y: 390, distance: 25.1
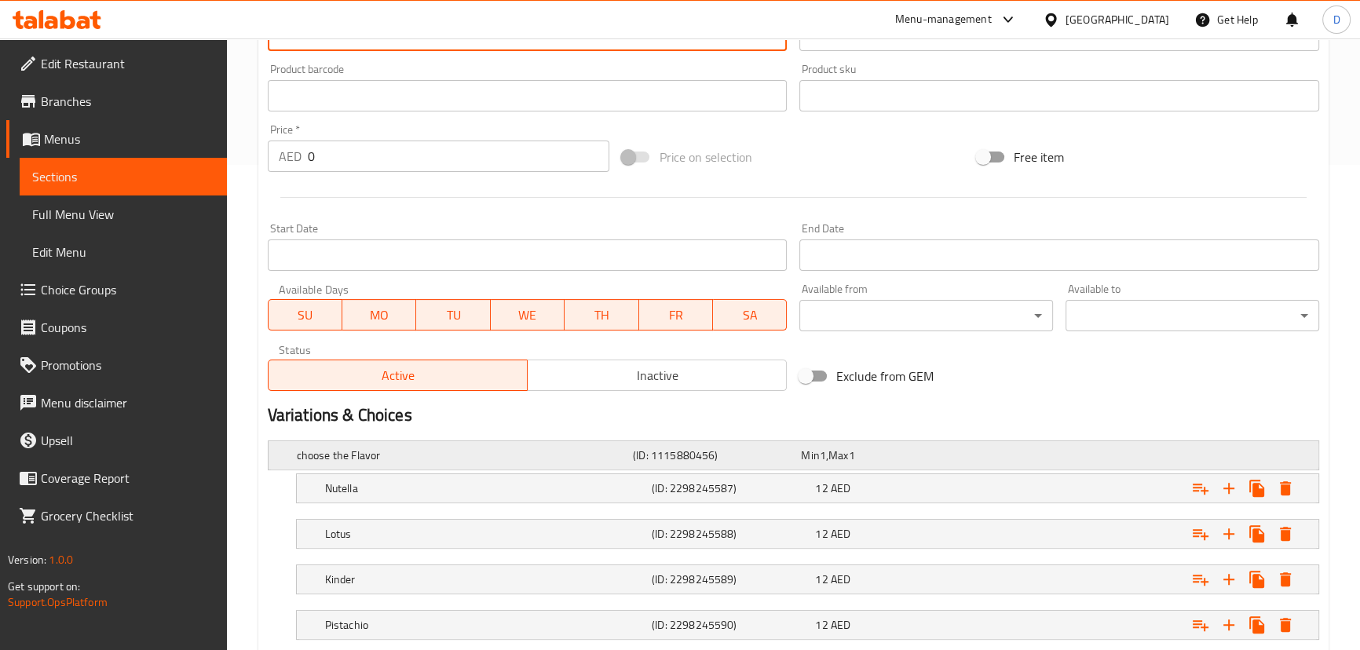
scroll to position [584, 0]
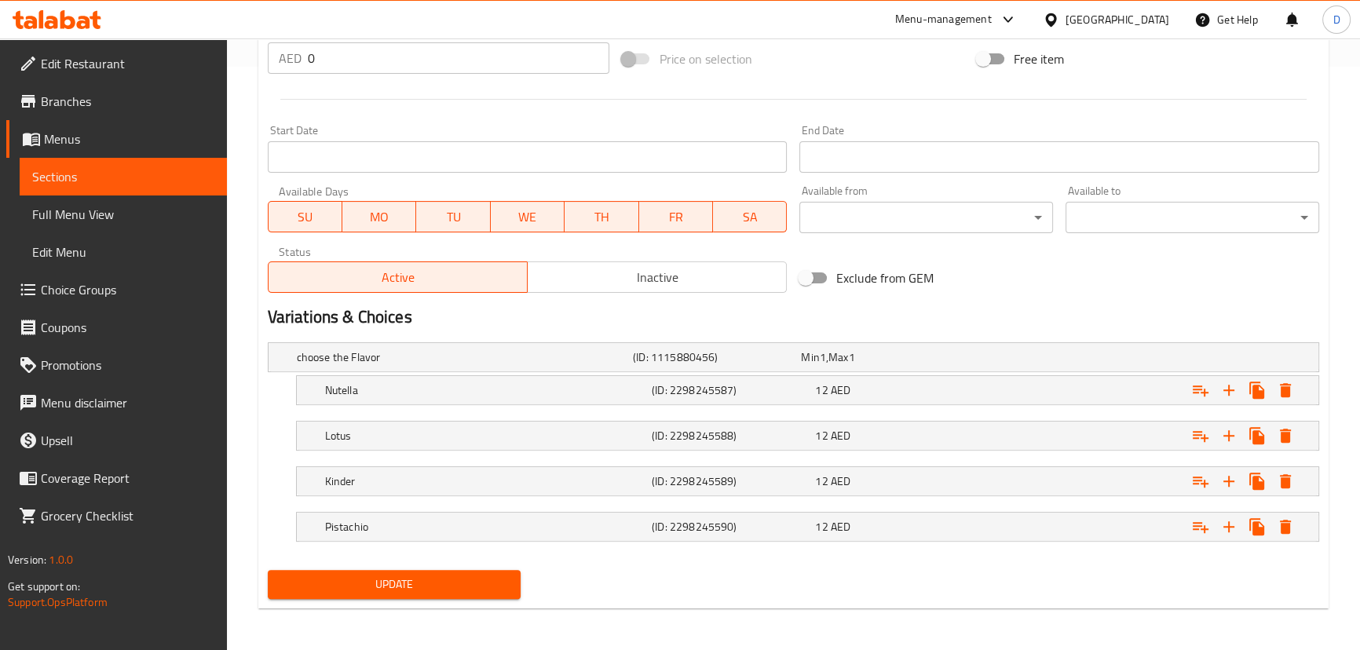
type textarea "Slices of banana and apple with mango juice and a layer of cream topped with a …"
click at [509, 580] on button "Update" at bounding box center [395, 584] width 254 height 29
click at [181, 188] on link "Sections" at bounding box center [123, 177] width 207 height 38
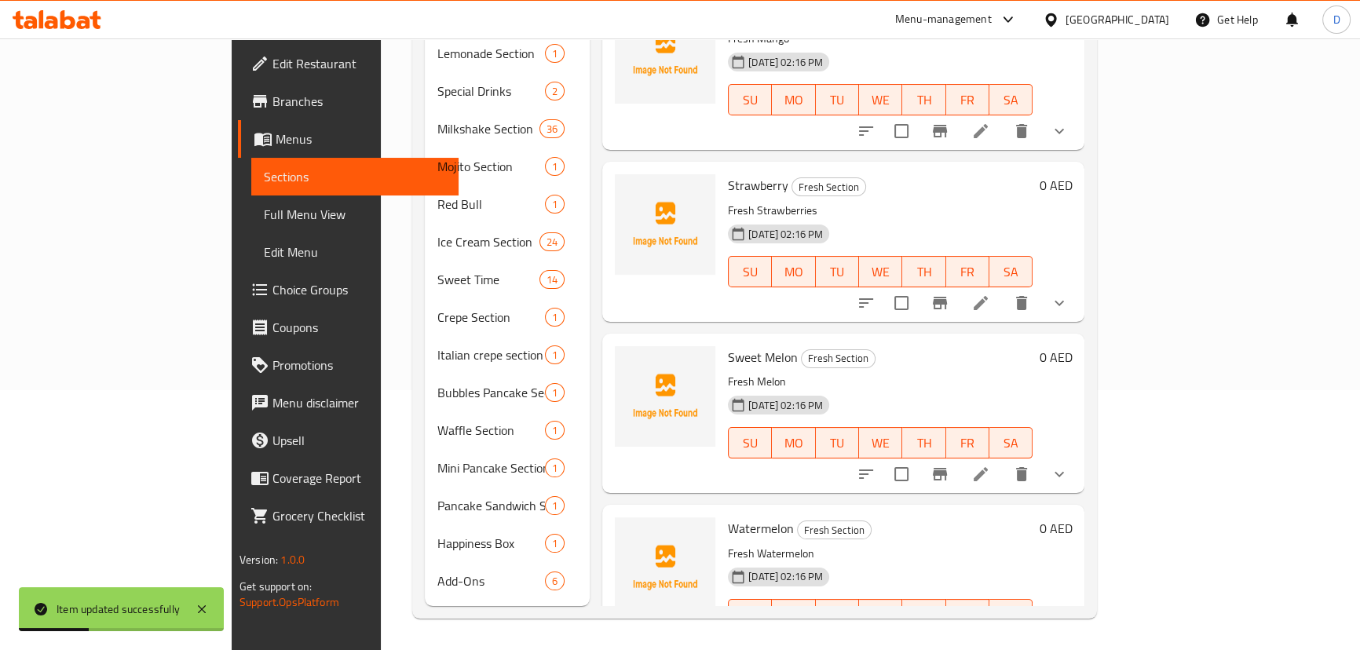
scroll to position [236, 0]
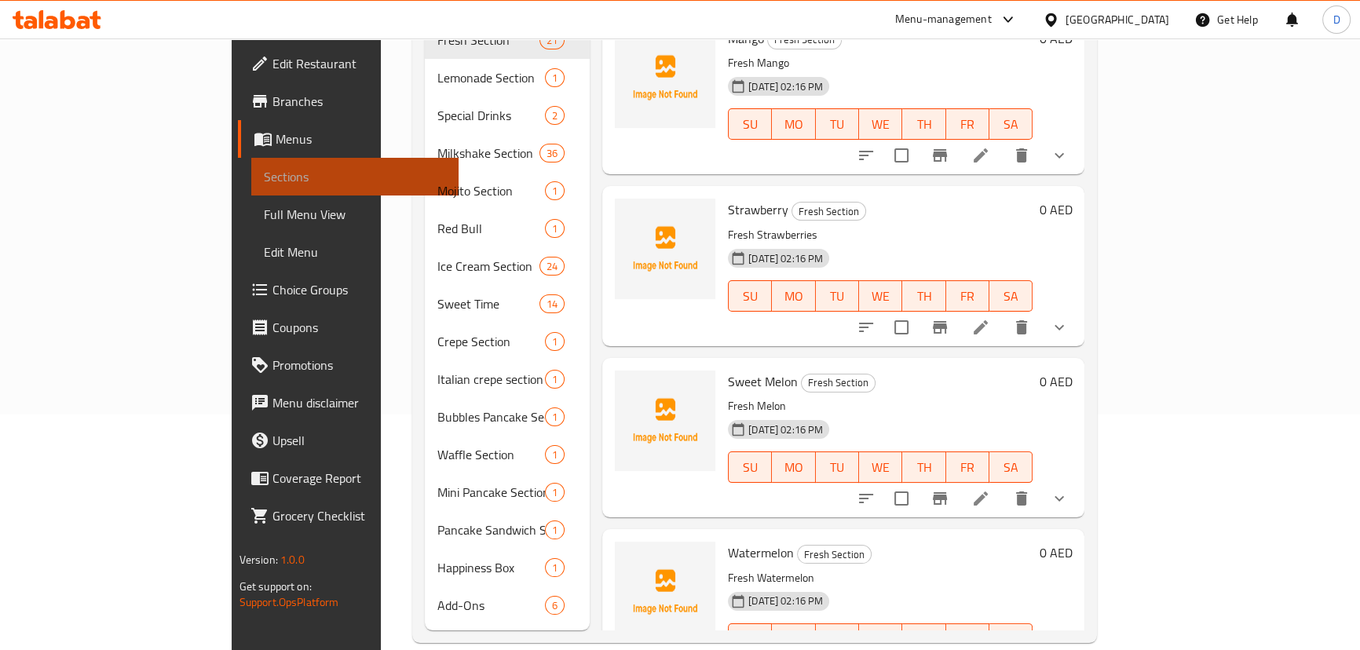
click at [264, 173] on span "Sections" at bounding box center [355, 176] width 182 height 19
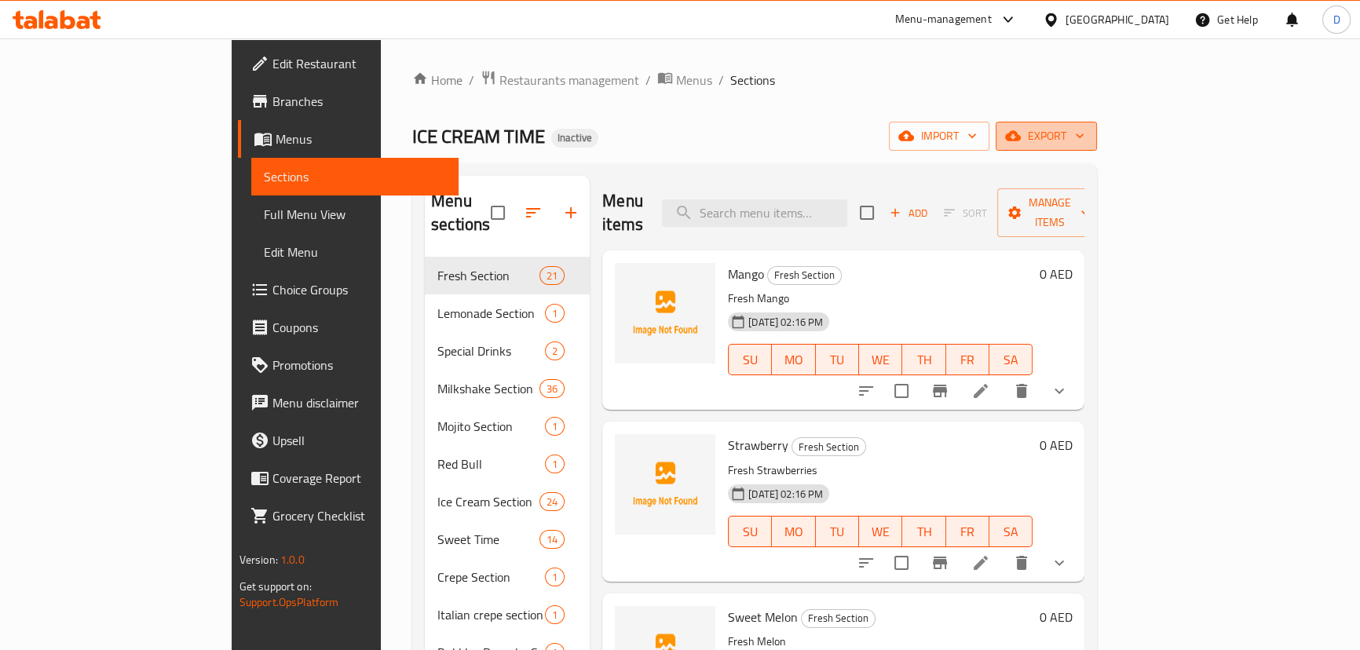
click at [1097, 149] on button "export" at bounding box center [1046, 136] width 101 height 29
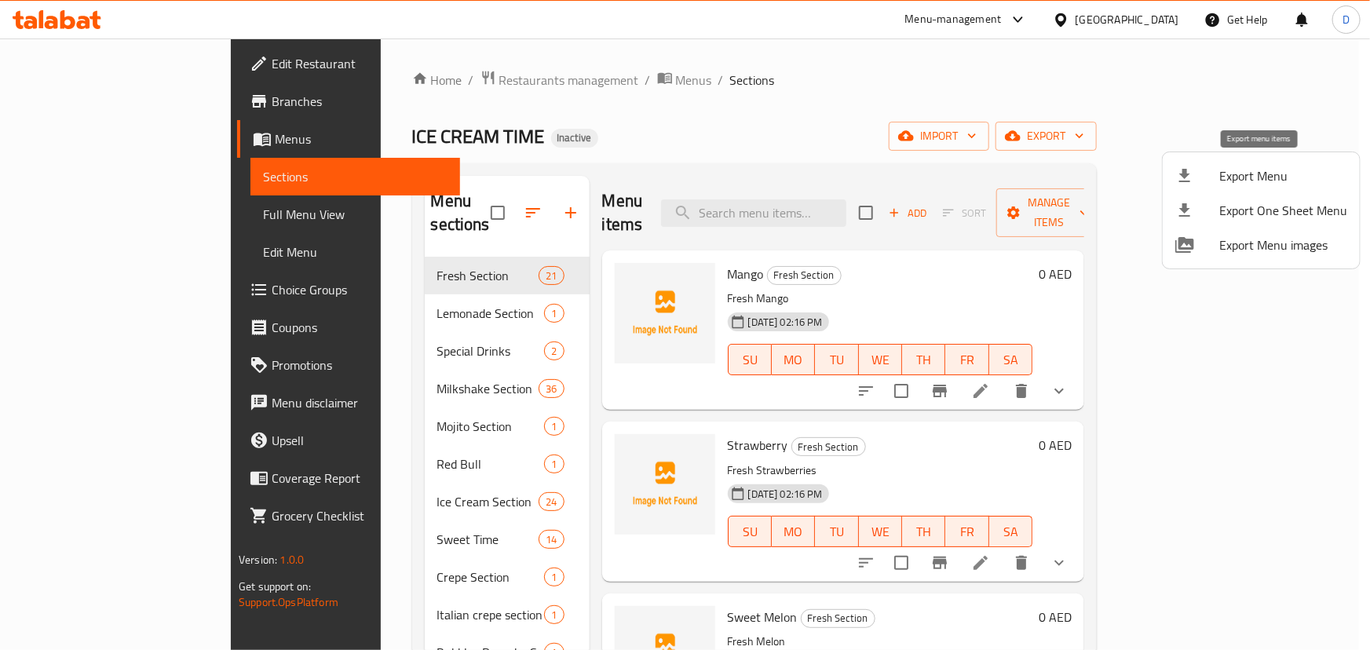
click at [1247, 178] on span "Export Menu" at bounding box center [1284, 175] width 128 height 19
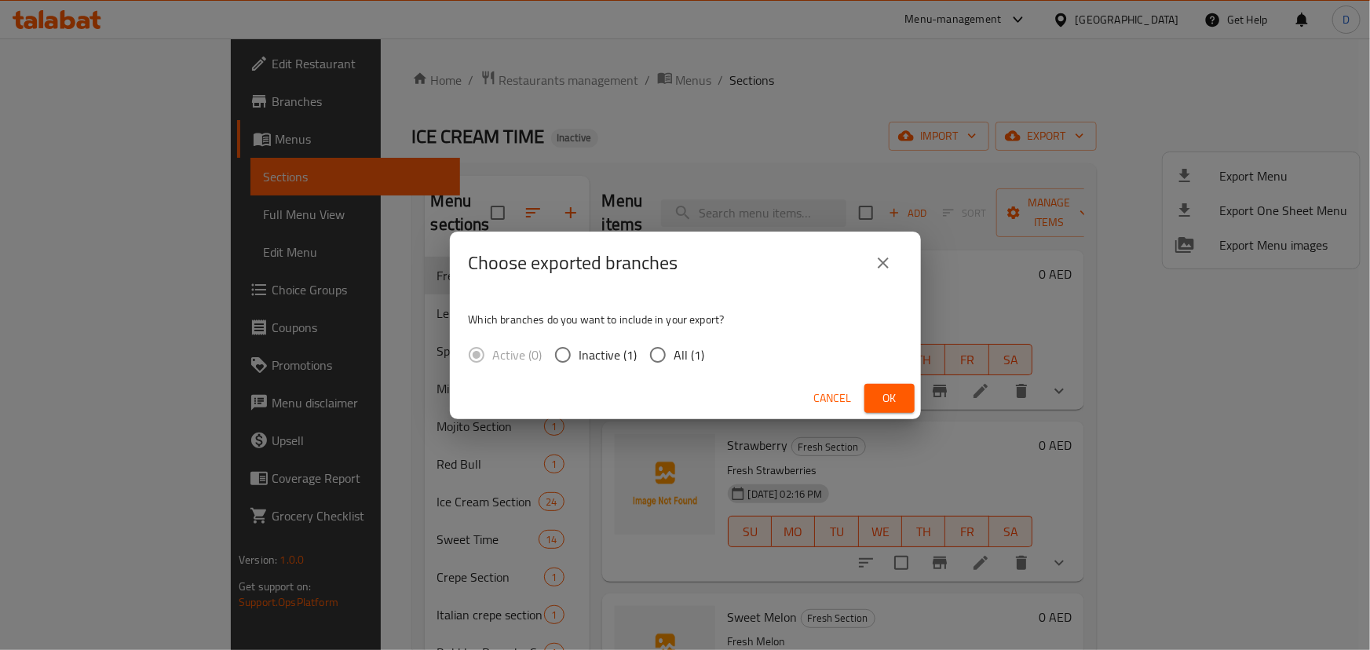
drag, startPoint x: 675, startPoint y: 349, endPoint x: 774, endPoint y: 375, distance: 102.9
click at [677, 350] on span "All (1)" at bounding box center [690, 355] width 31 height 19
click at [643, 354] on input "All (1)" at bounding box center [658, 354] width 33 height 33
radio input "true"
click at [883, 396] on span "Ok" at bounding box center [889, 399] width 25 height 20
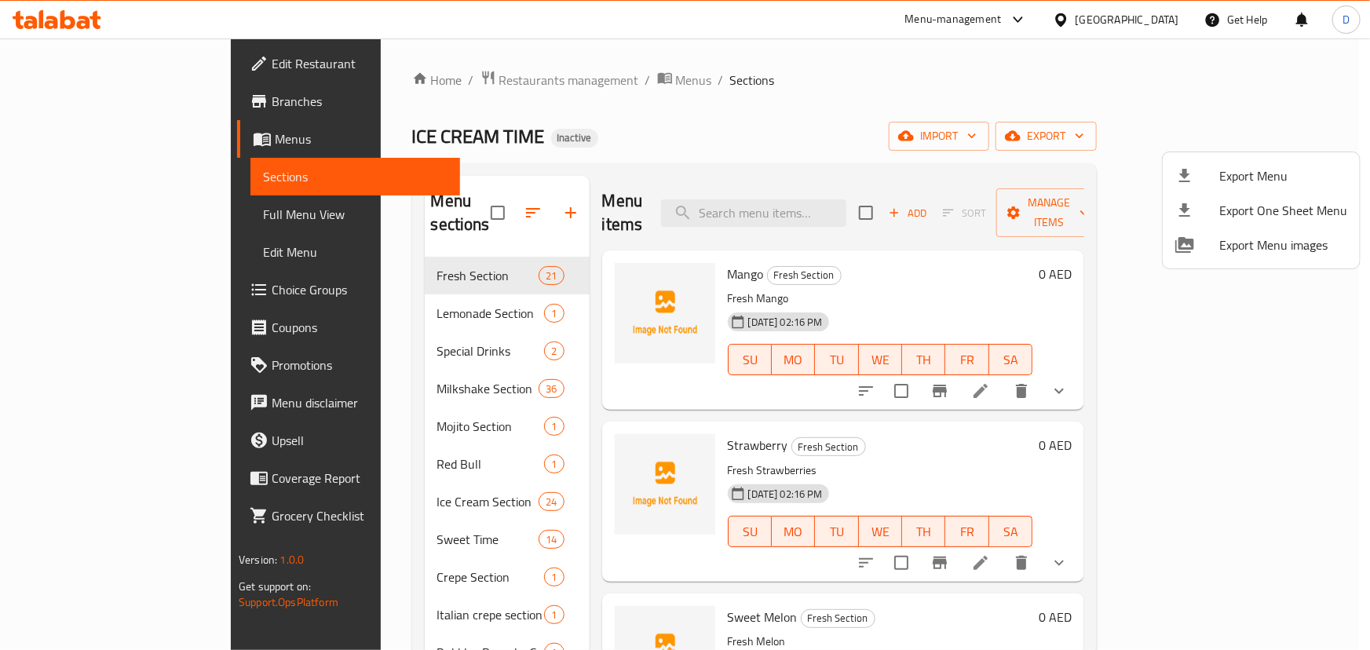
click at [573, 135] on div at bounding box center [685, 325] width 1370 height 650
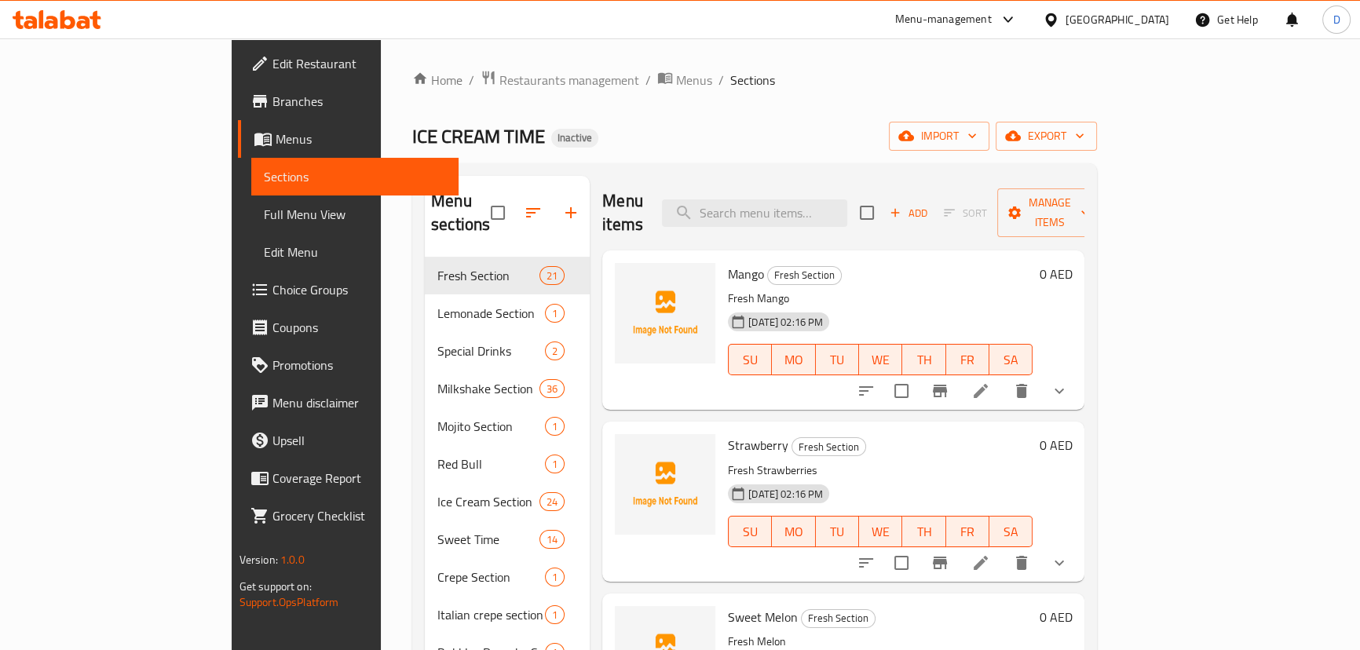
click at [551, 118] on div "Home / Restaurants management / Menus / Sections ICE CREAM TIME Inactive import…" at bounding box center [754, 474] width 685 height 809
click at [593, 138] on div "ICE CREAM TIME Inactive import export" at bounding box center [754, 136] width 685 height 29
click at [725, 176] on div "Menu items Add Sort Manage items" at bounding box center [843, 213] width 482 height 75
click at [676, 76] on span "Menus" at bounding box center [694, 80] width 36 height 19
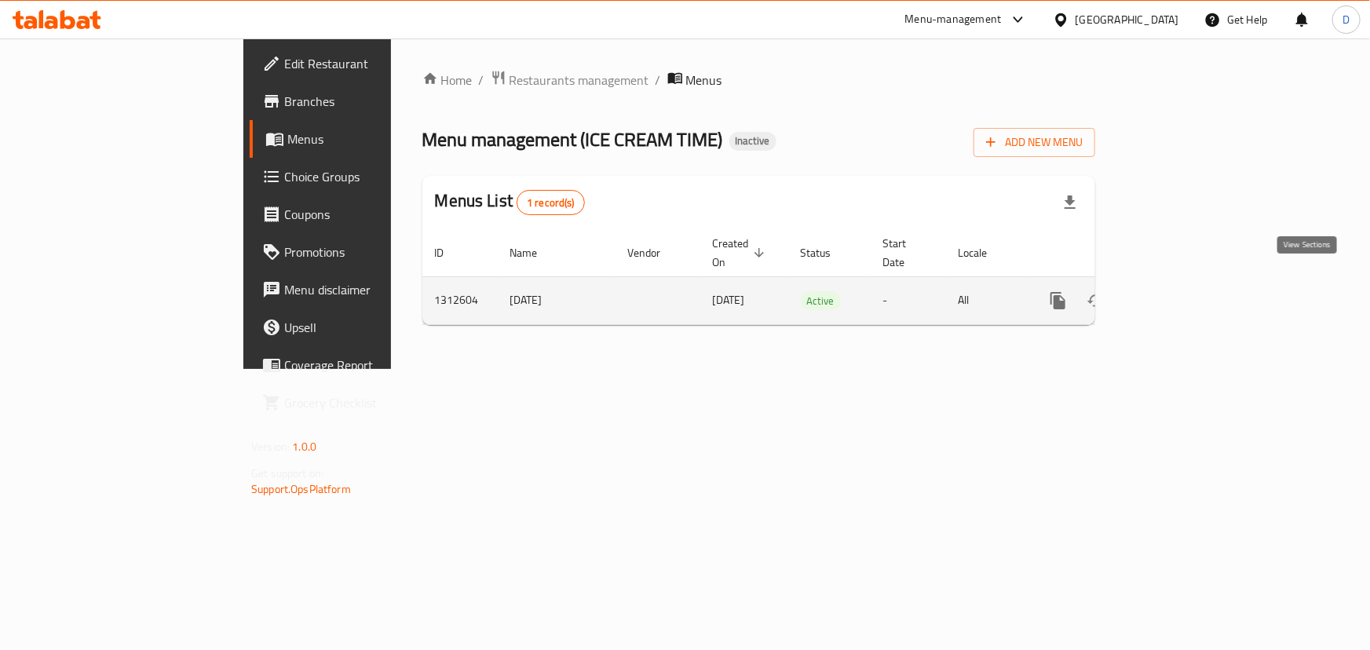
click at [1181, 291] on icon "enhanced table" at bounding box center [1171, 300] width 19 height 19
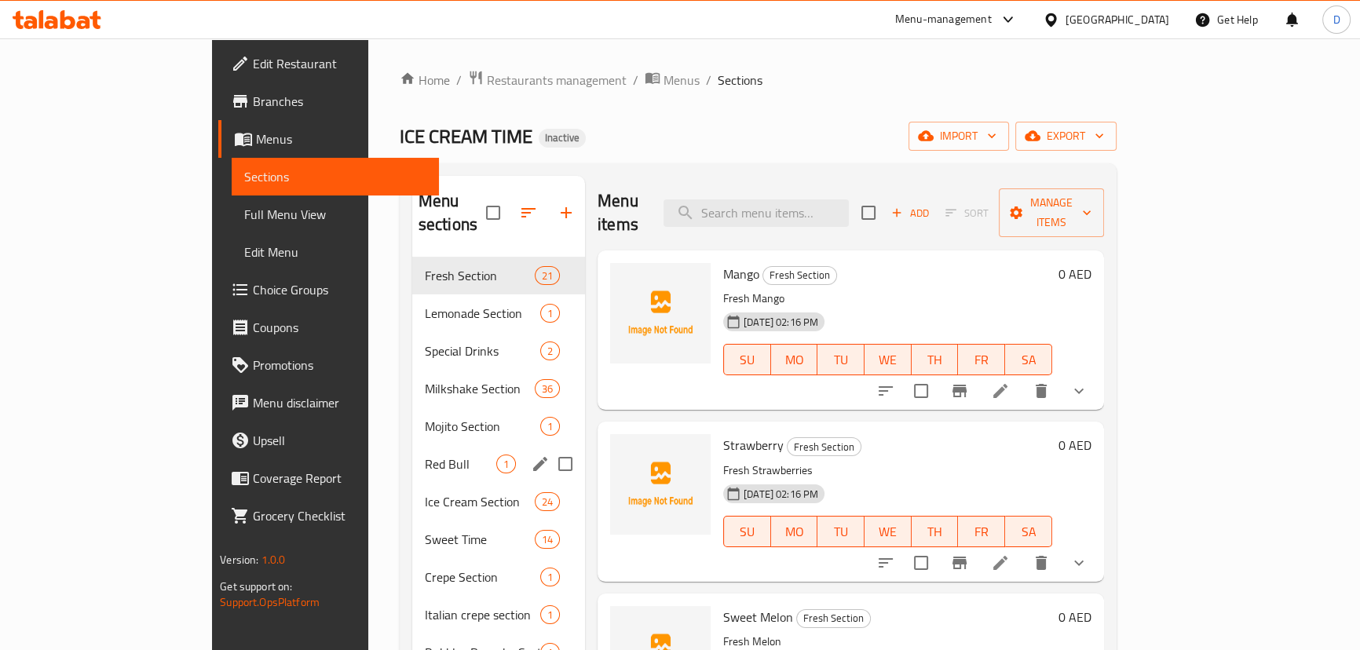
click at [412, 445] on div "Red Bull 1" at bounding box center [498, 464] width 173 height 38
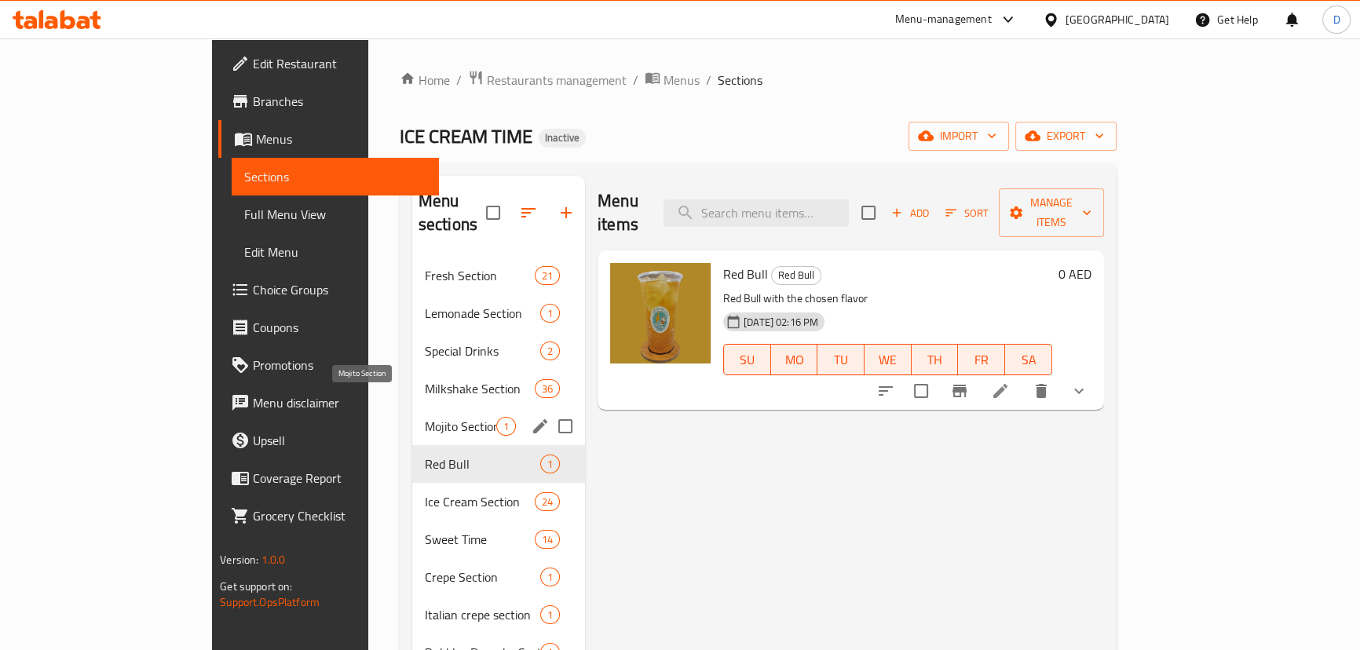
click at [425, 417] on span "Mojito Section" at bounding box center [460, 426] width 71 height 19
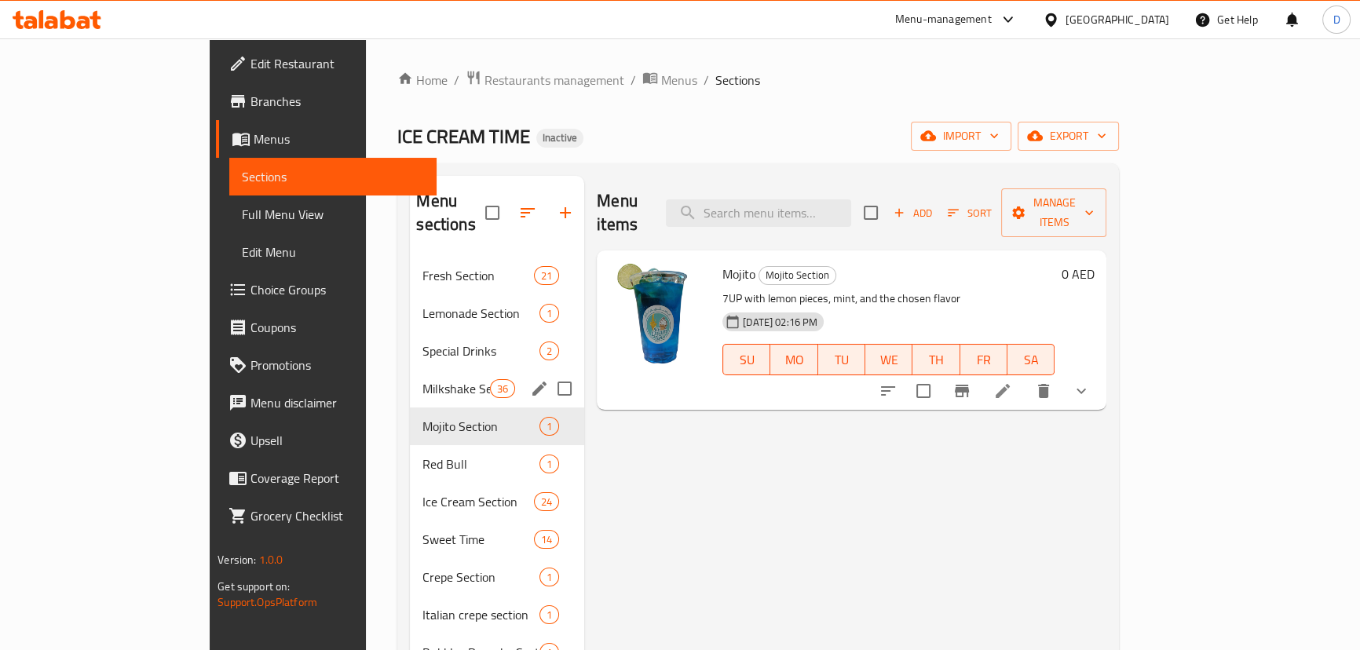
click at [410, 370] on div "Milkshake Section 36" at bounding box center [497, 389] width 174 height 38
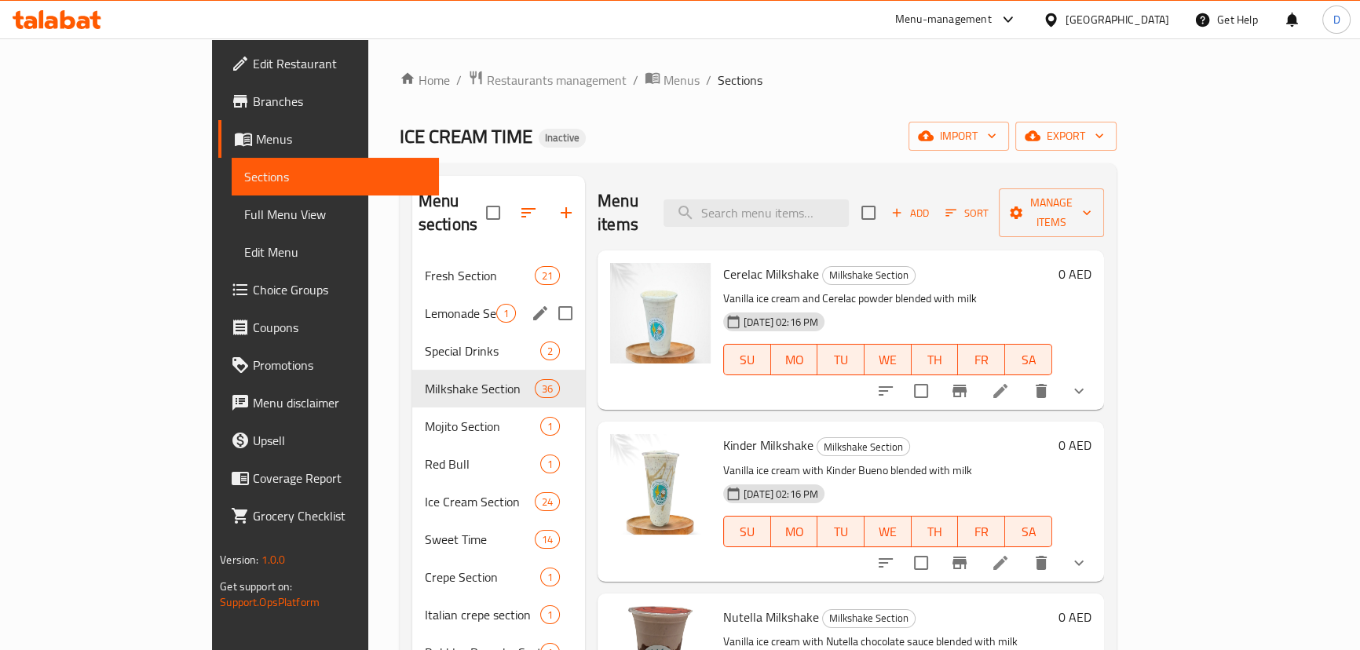
click at [425, 304] on span "Lemonade Section" at bounding box center [460, 313] width 71 height 19
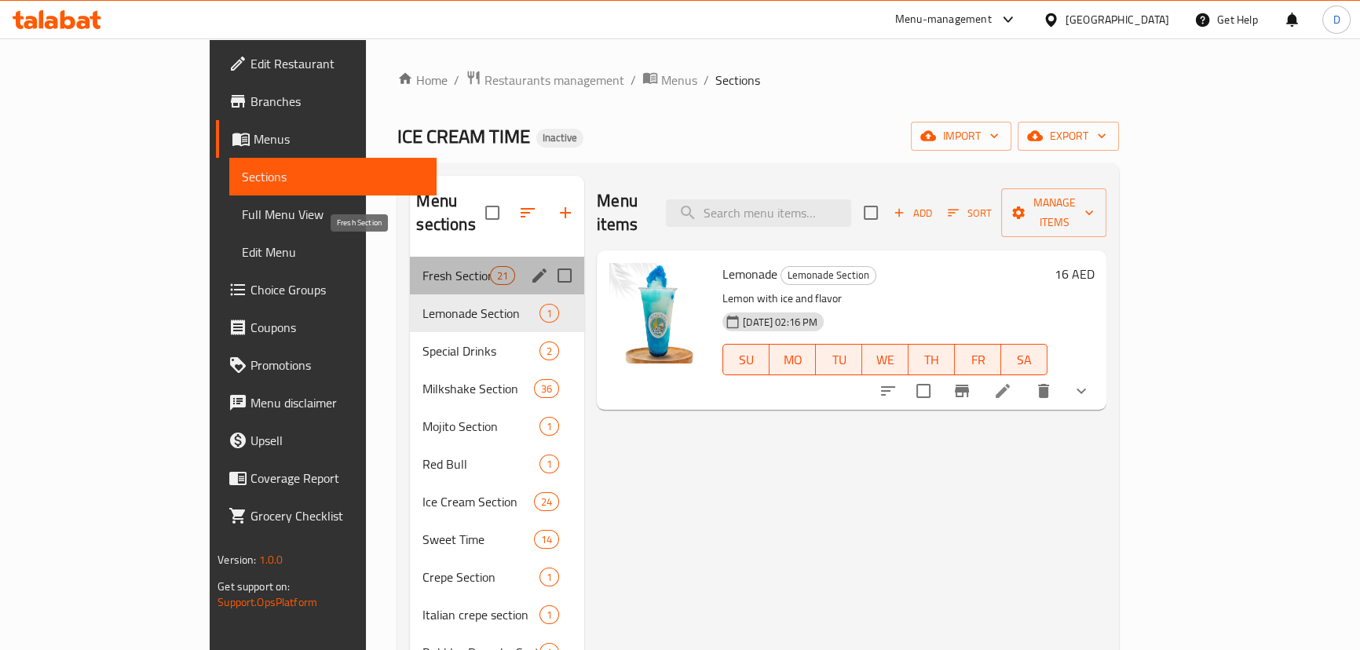
click at [423, 266] on span "Fresh Section" at bounding box center [456, 275] width 67 height 19
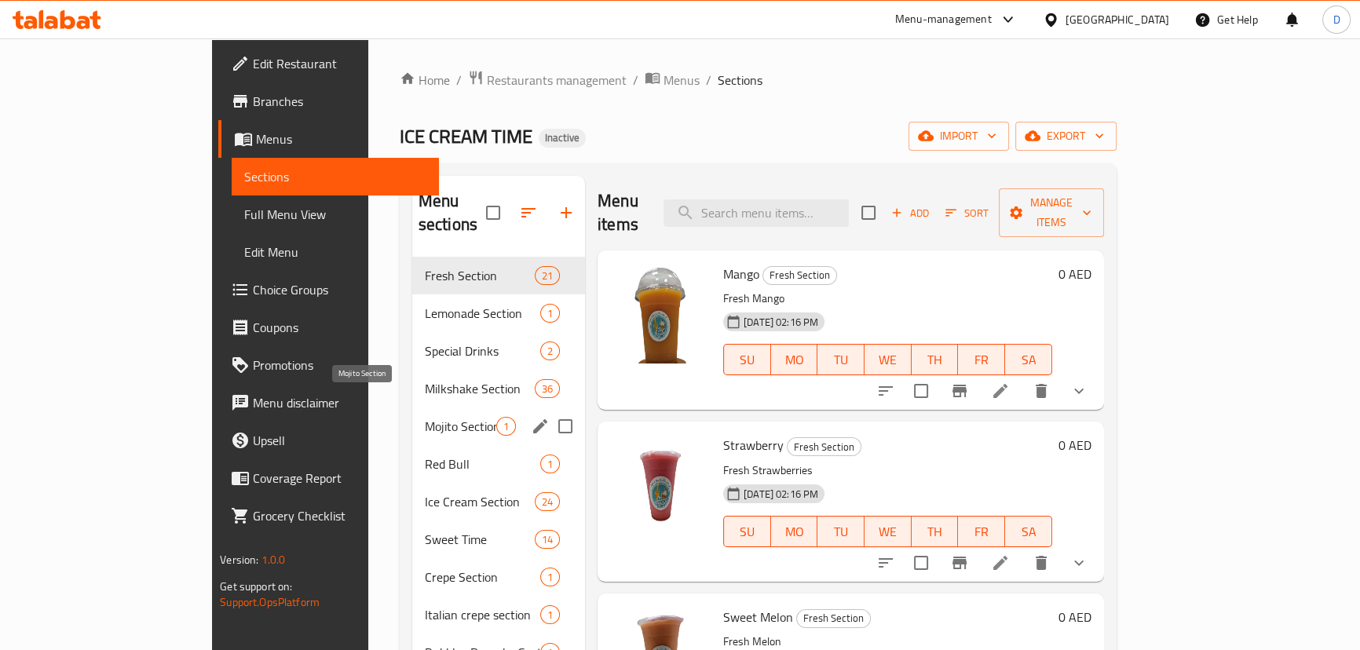
click at [425, 417] on span "Mojito Section" at bounding box center [460, 426] width 71 height 19
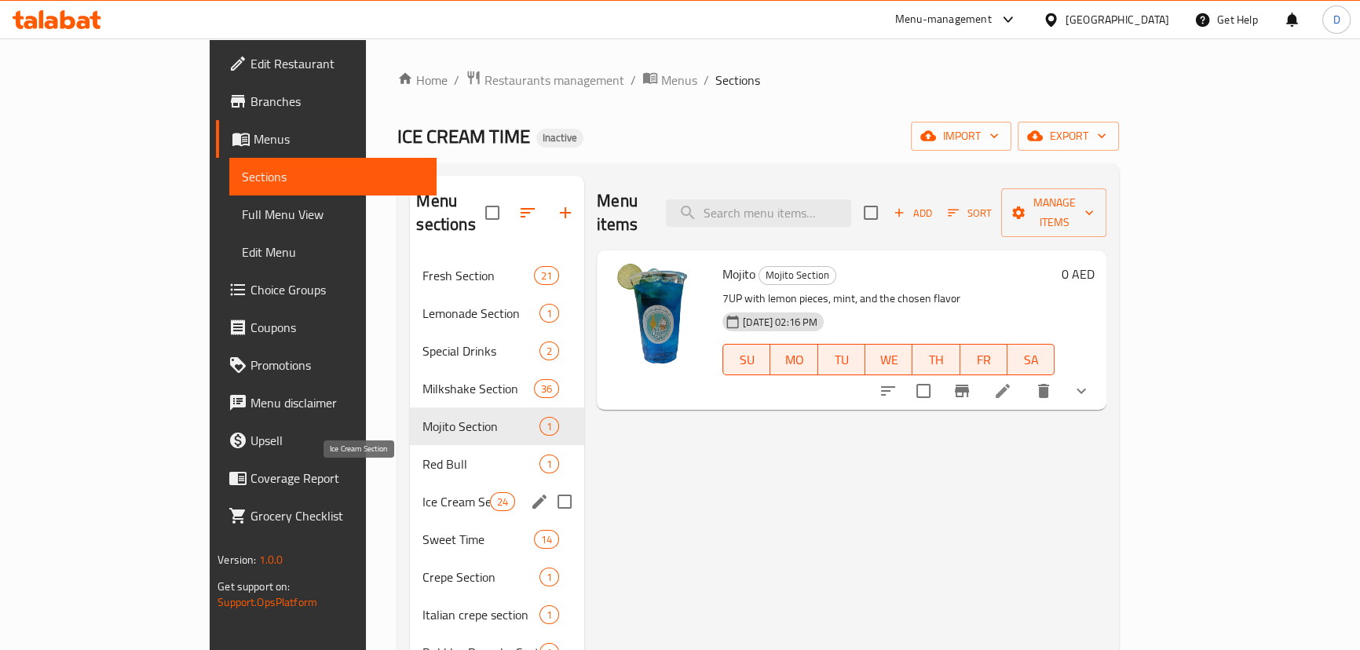
click at [423, 492] on span "Ice Cream Section" at bounding box center [456, 501] width 67 height 19
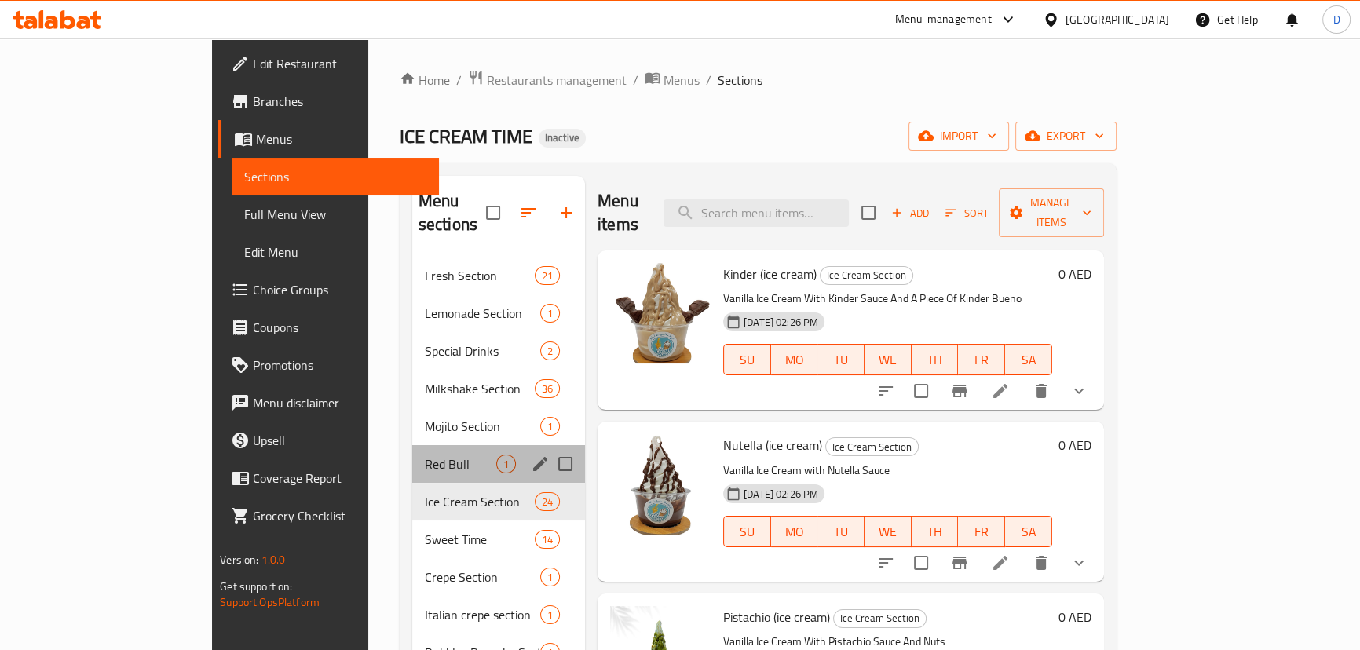
click at [412, 445] on div "Red Bull 1" at bounding box center [498, 464] width 173 height 38
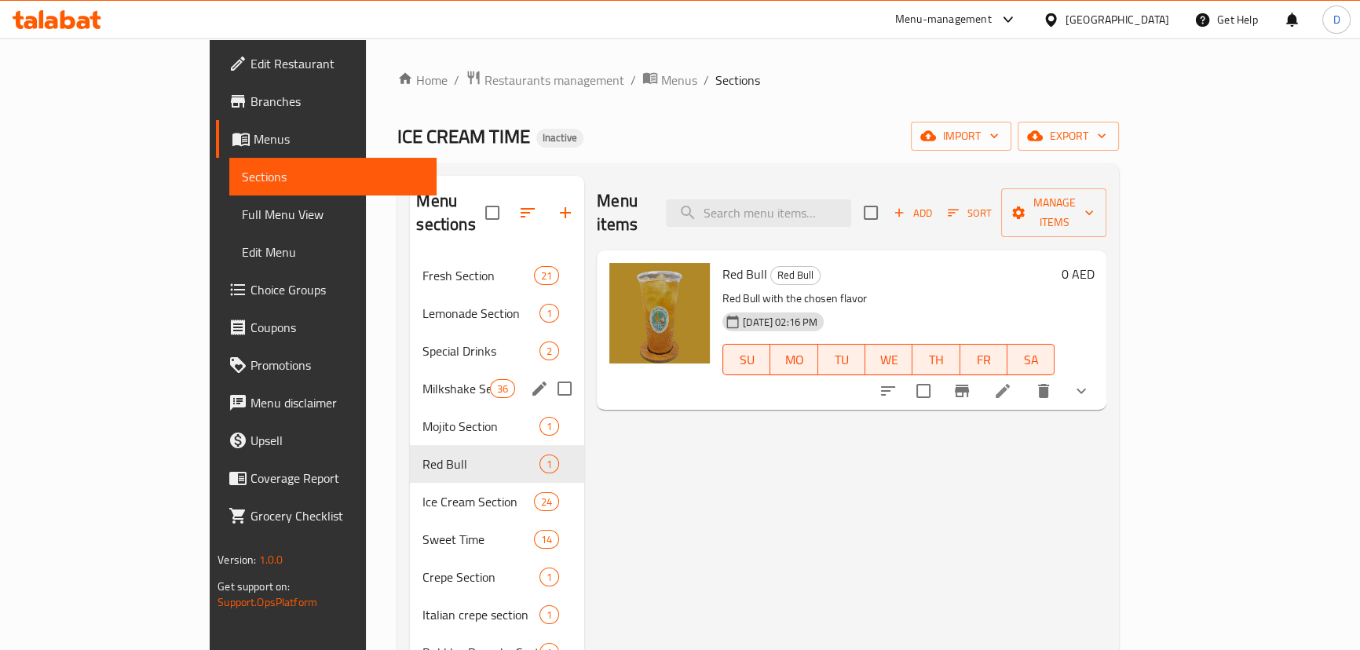
click at [410, 370] on div "Milkshake Section 36" at bounding box center [497, 389] width 174 height 38
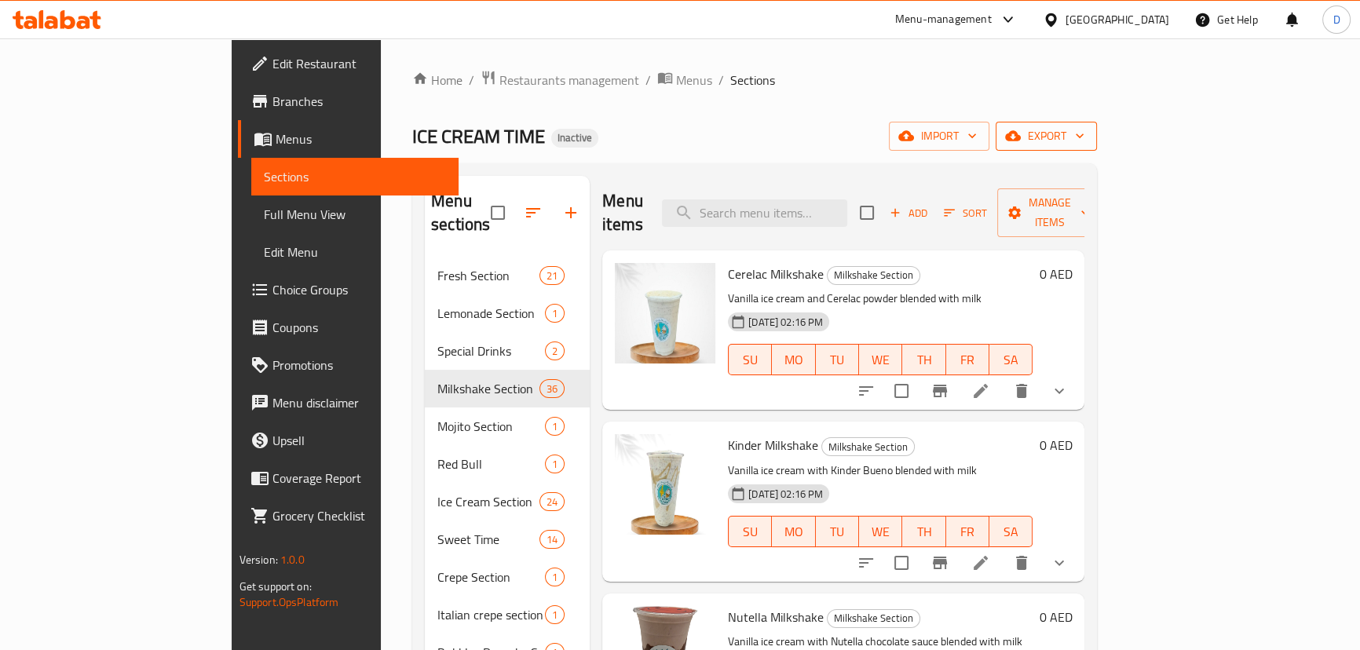
click at [1085, 130] on span "export" at bounding box center [1046, 136] width 76 height 20
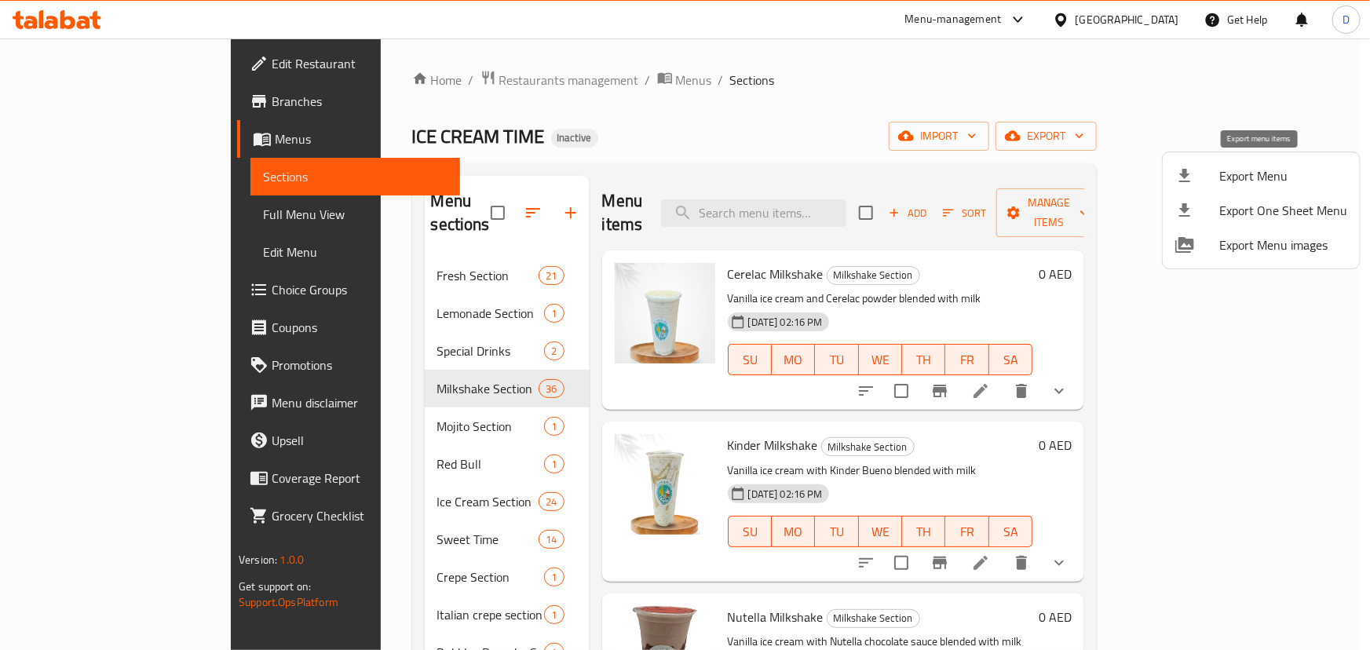
drag, startPoint x: 1257, startPoint y: 130, endPoint x: 1253, endPoint y: 178, distance: 48.1
click at [1253, 178] on span "Export Menu" at bounding box center [1284, 175] width 128 height 19
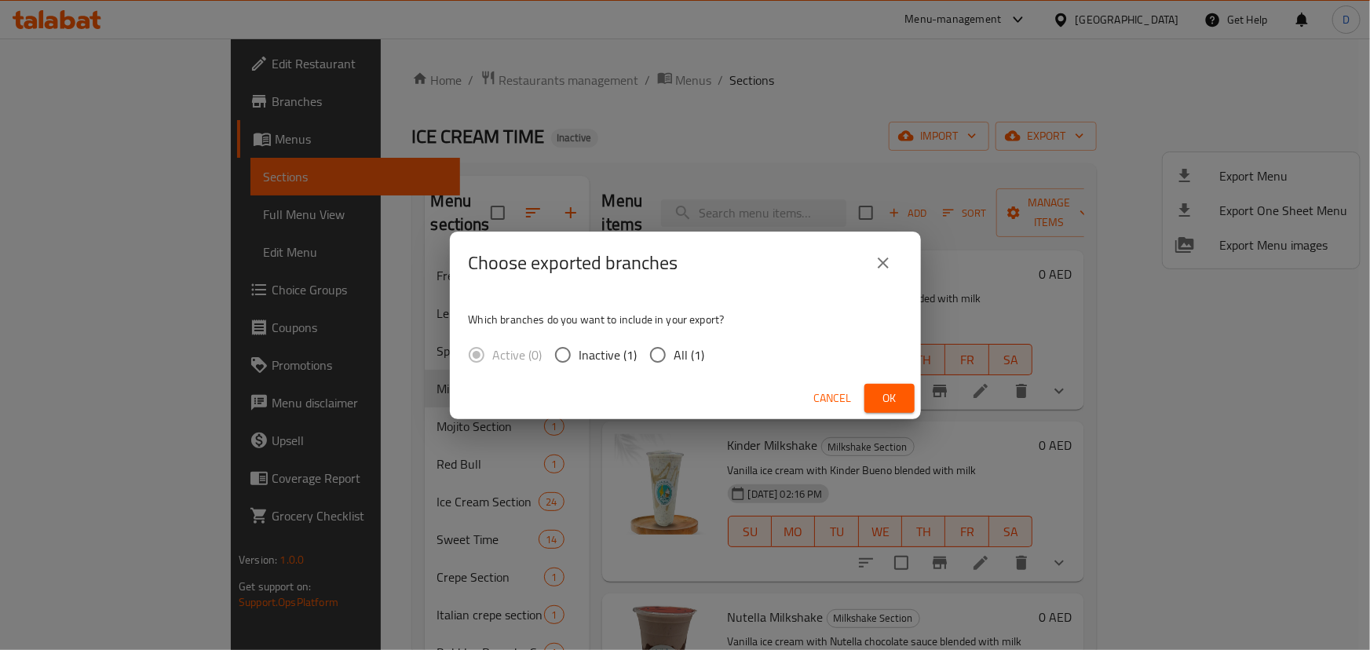
click at [691, 351] on span "All (1)" at bounding box center [690, 355] width 31 height 19
click at [675, 351] on input "All (1)" at bounding box center [658, 354] width 33 height 33
radio input "true"
click at [862, 392] on div "Cancel Ok" at bounding box center [685, 399] width 471 height 42
click at [868, 395] on button "Ok" at bounding box center [890, 398] width 50 height 29
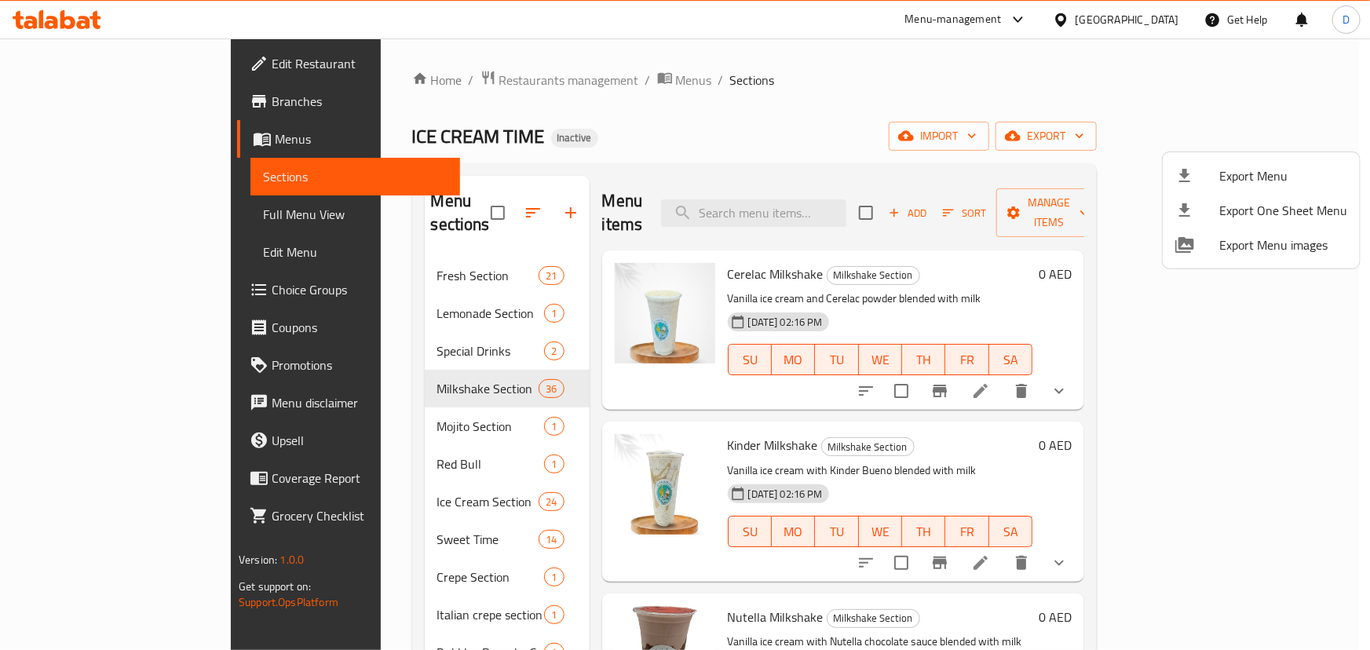
click at [550, 79] on div at bounding box center [685, 325] width 1370 height 650
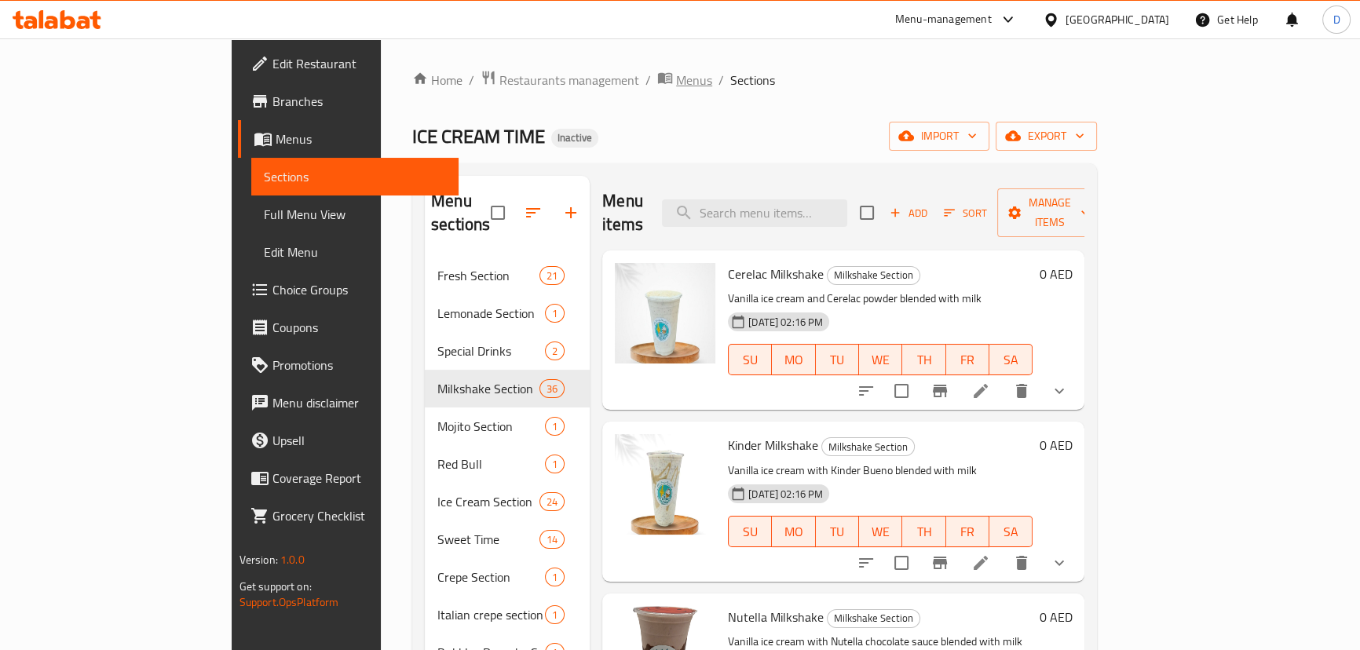
click at [676, 79] on span "Menus" at bounding box center [694, 80] width 36 height 19
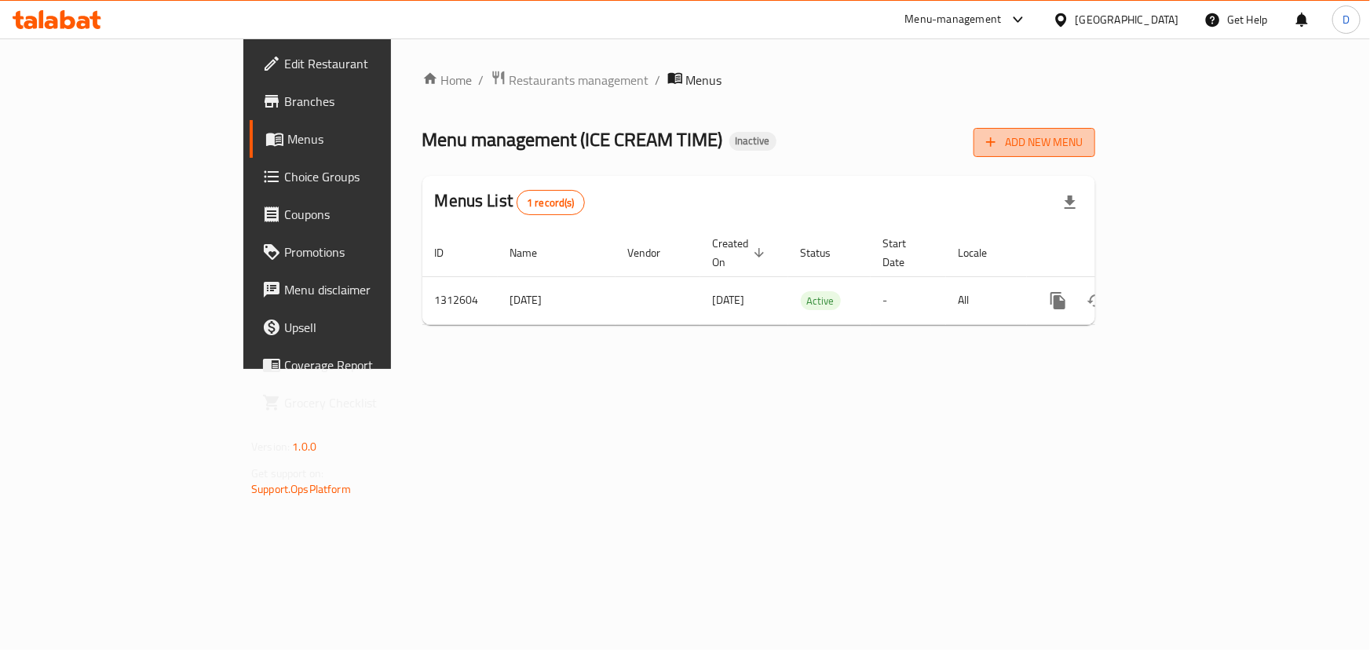
click at [1096, 132] on button "Add New Menu" at bounding box center [1035, 142] width 122 height 29
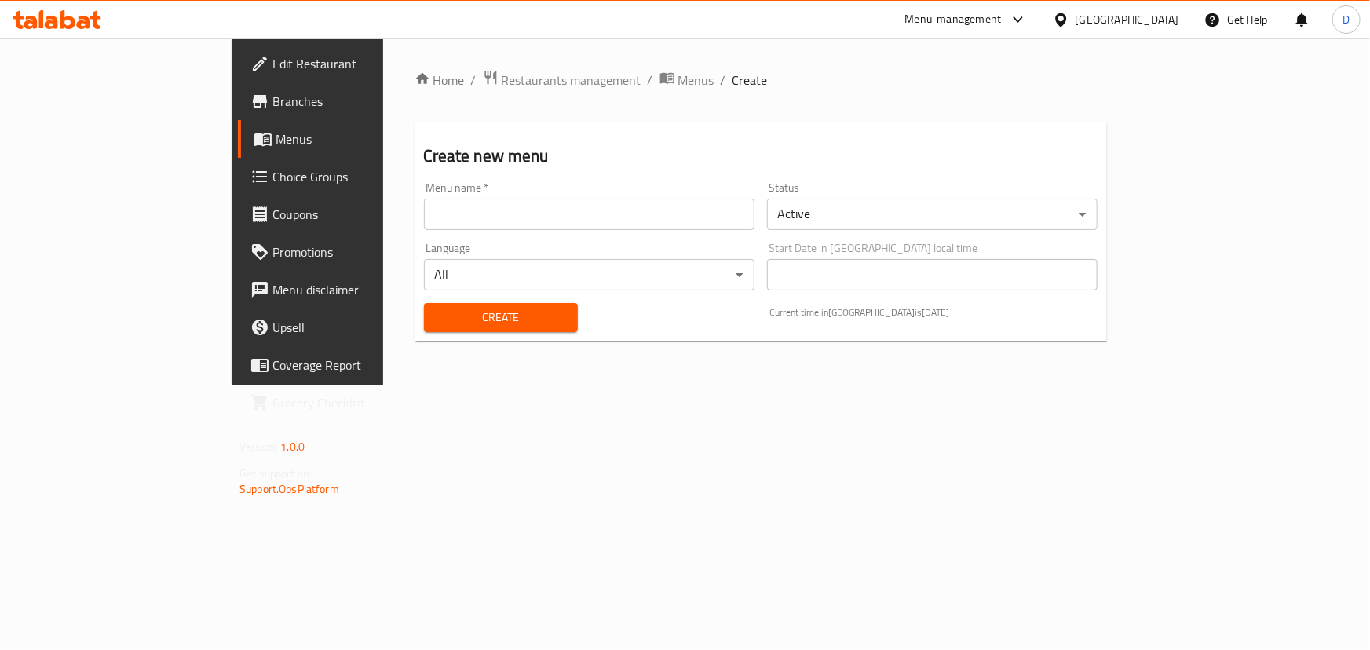
click at [641, 222] on input "text" at bounding box center [589, 214] width 331 height 31
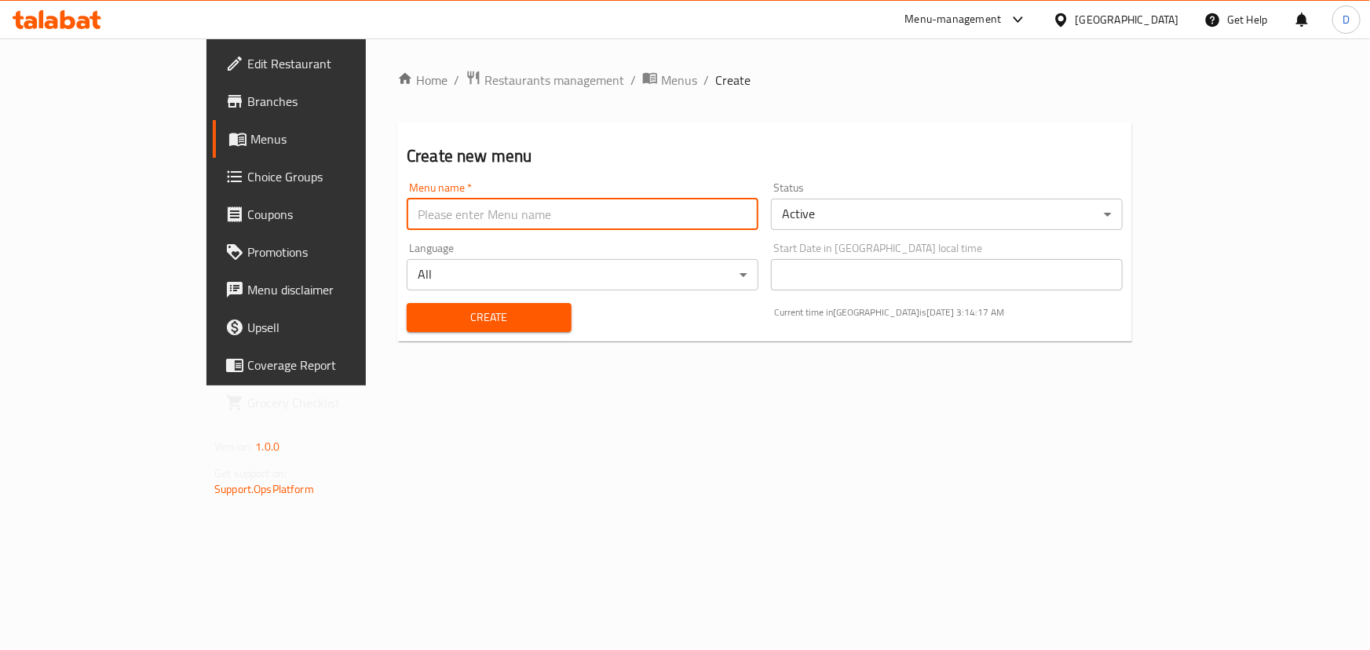
type input "New menu"
click at [419, 317] on span "Create" at bounding box center [489, 318] width 140 height 20
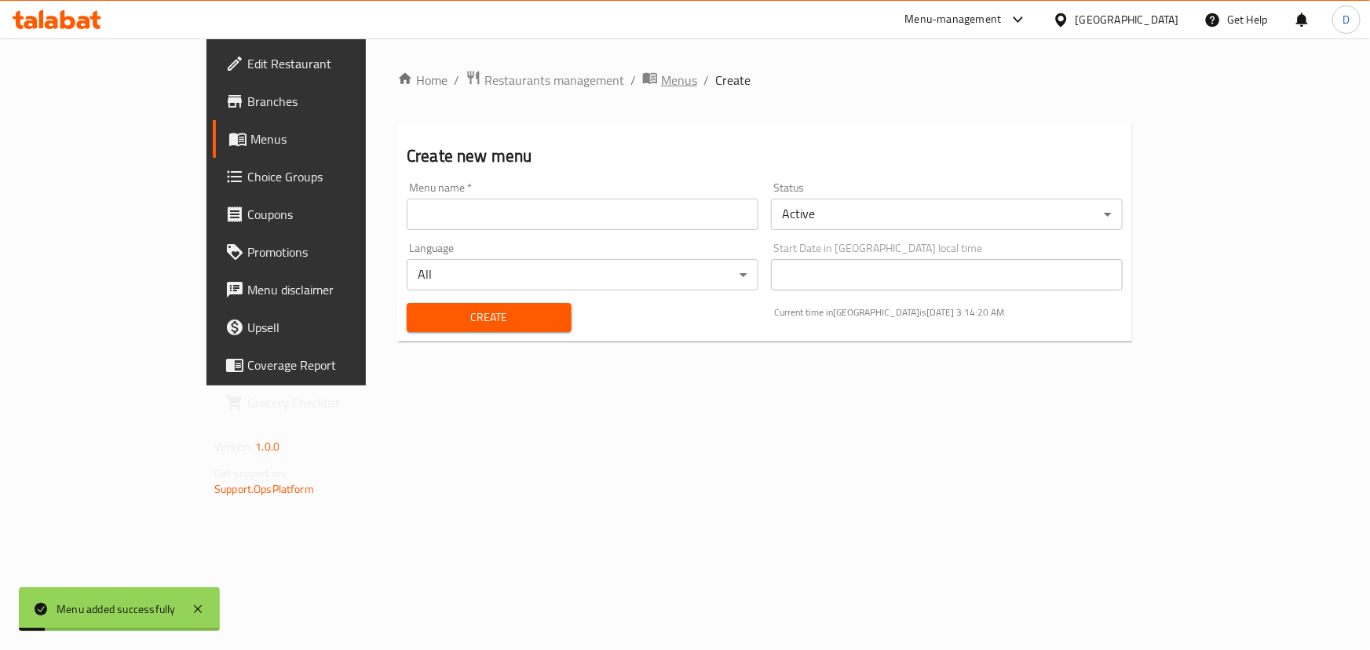
click at [642, 80] on span "breadcrumb" at bounding box center [651, 80] width 19 height 20
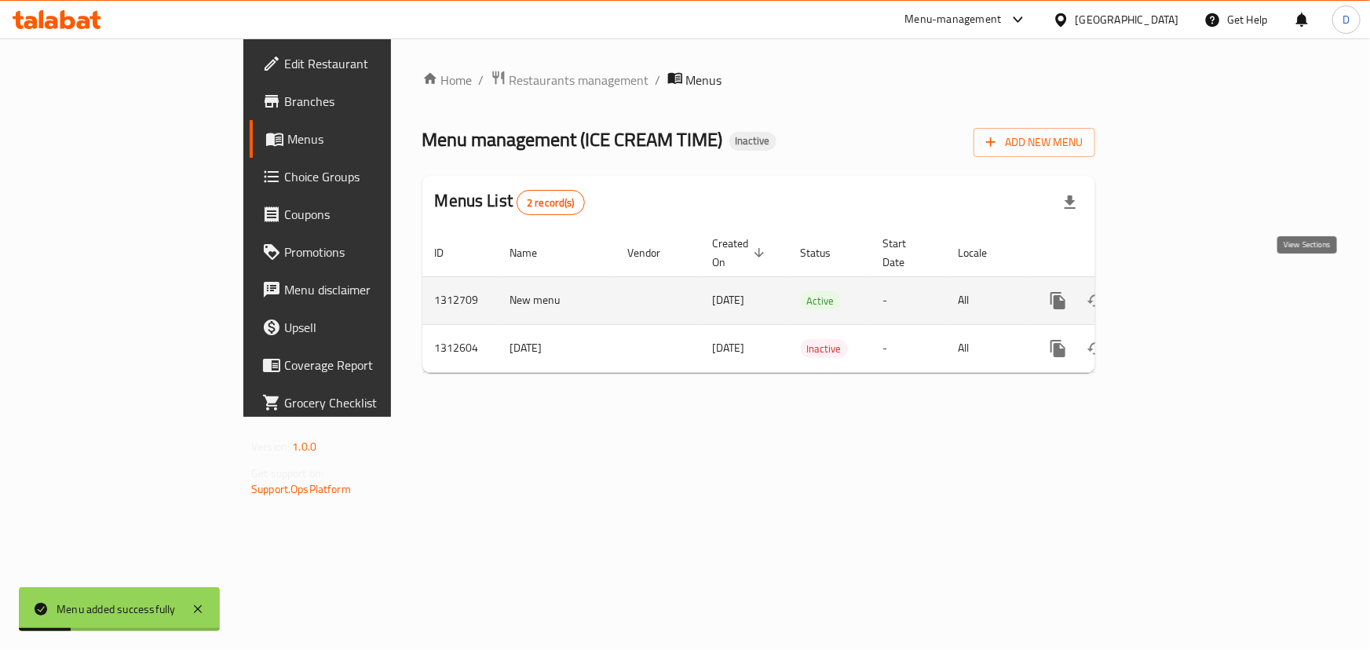
click at [1181, 291] on icon "enhanced table" at bounding box center [1171, 300] width 19 height 19
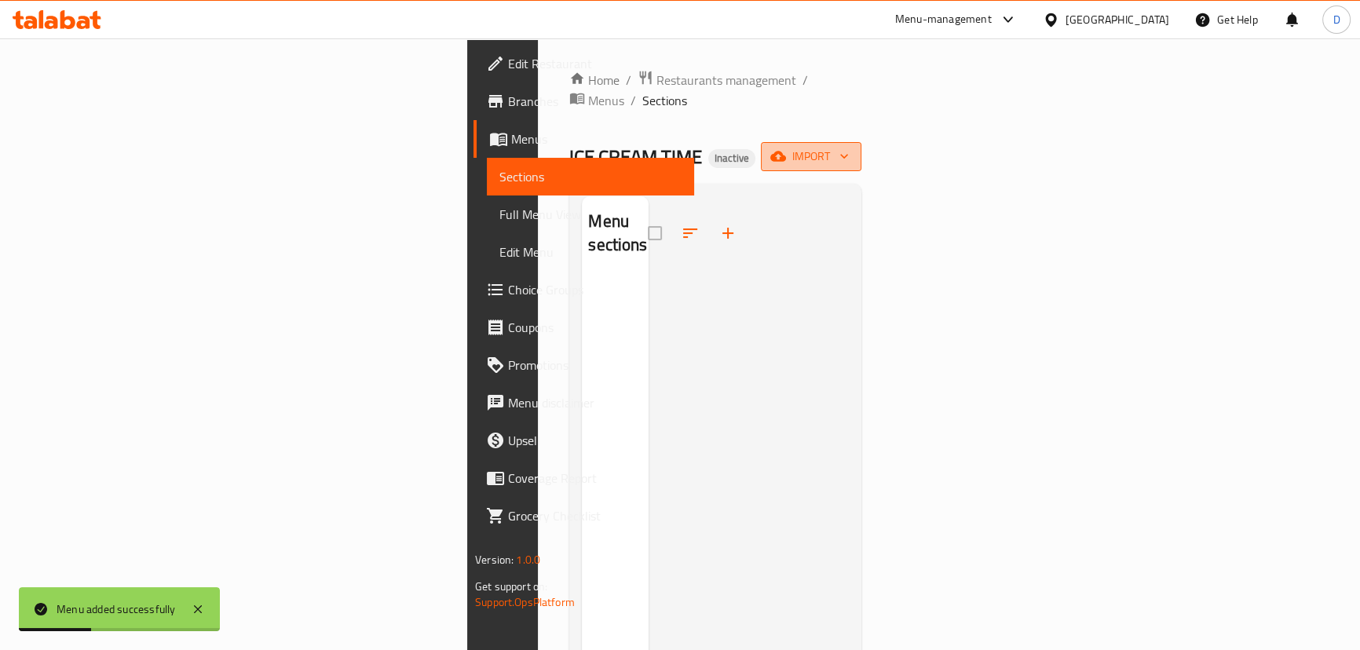
click at [862, 147] on button "import" at bounding box center [811, 156] width 101 height 29
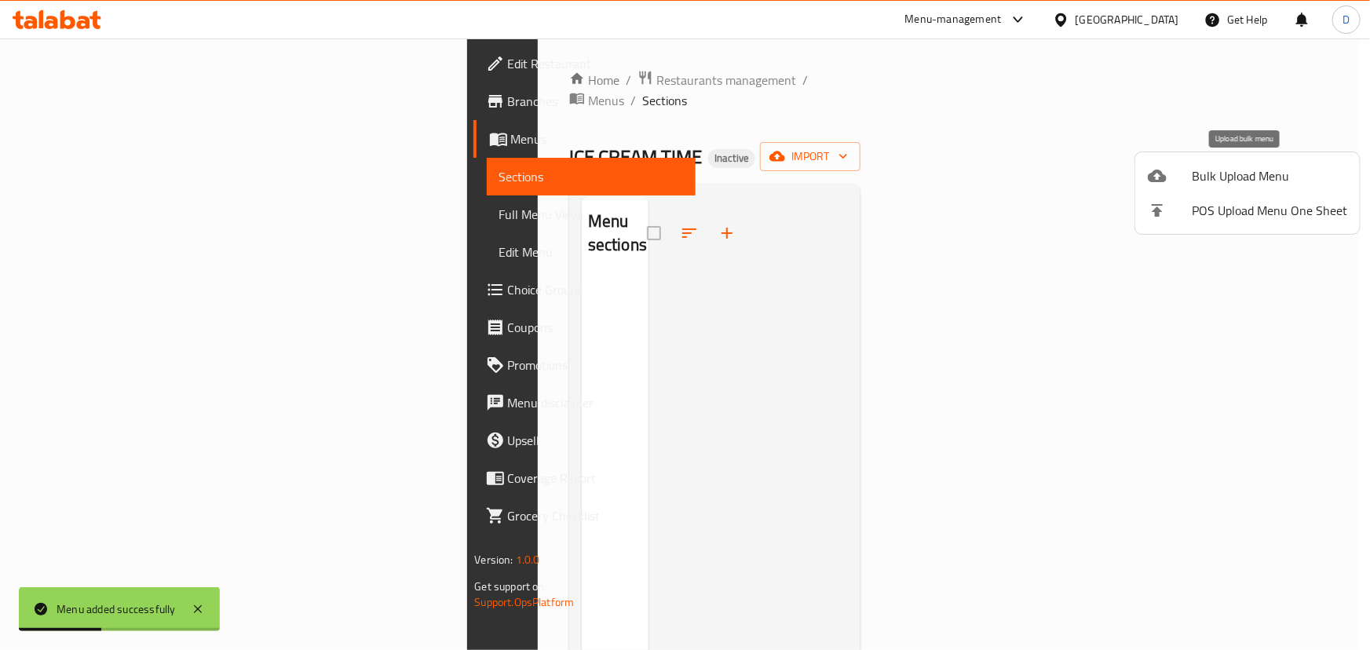
click at [1261, 176] on span "Bulk Upload Menu" at bounding box center [1270, 175] width 156 height 19
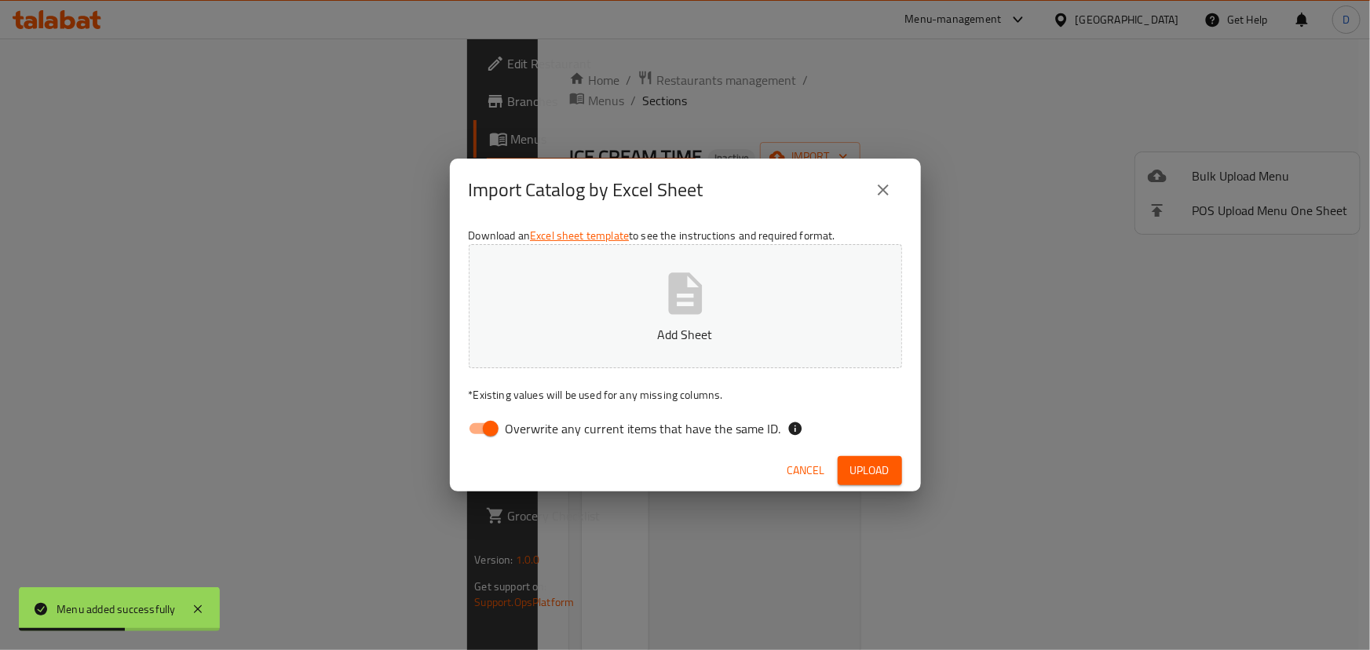
click at [686, 419] on span "Overwrite any current items that have the same ID." at bounding box center [644, 428] width 276 height 19
click at [536, 419] on input "Overwrite any current items that have the same ID." at bounding box center [491, 429] width 90 height 30
checkbox input "false"
click at [667, 331] on p "Add Sheet" at bounding box center [685, 334] width 385 height 19
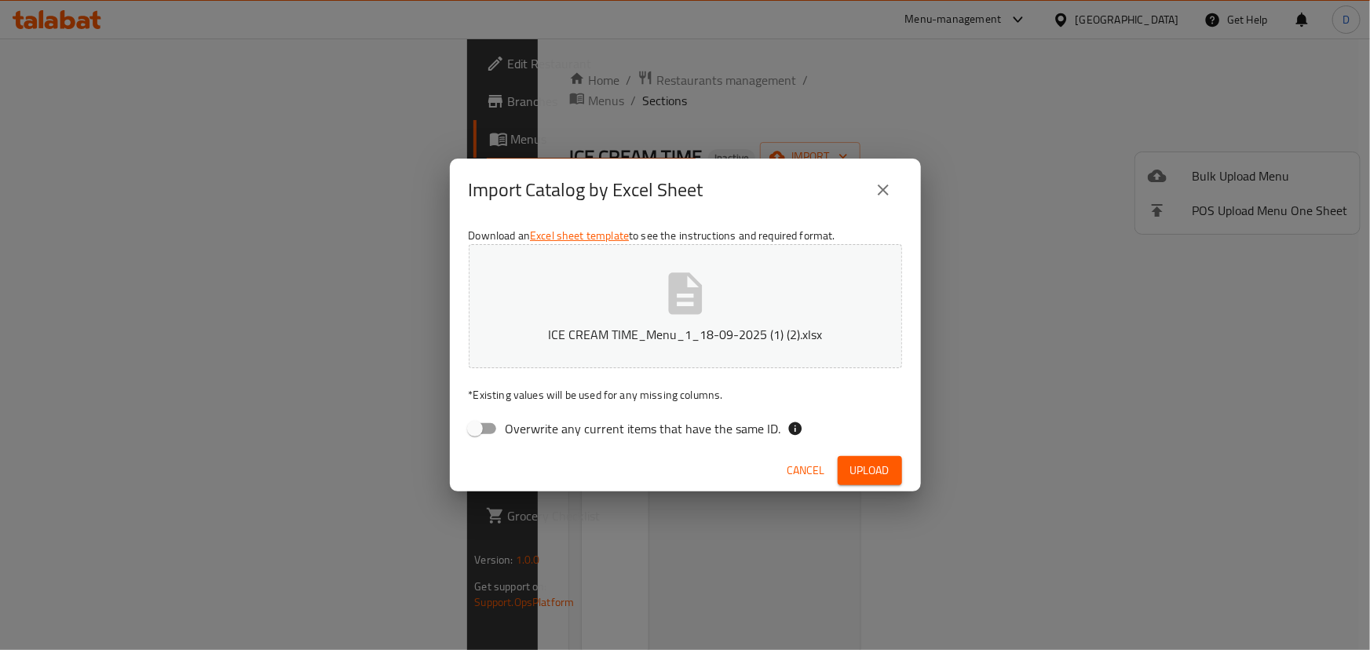
click at [891, 467] on button "Upload" at bounding box center [870, 470] width 64 height 29
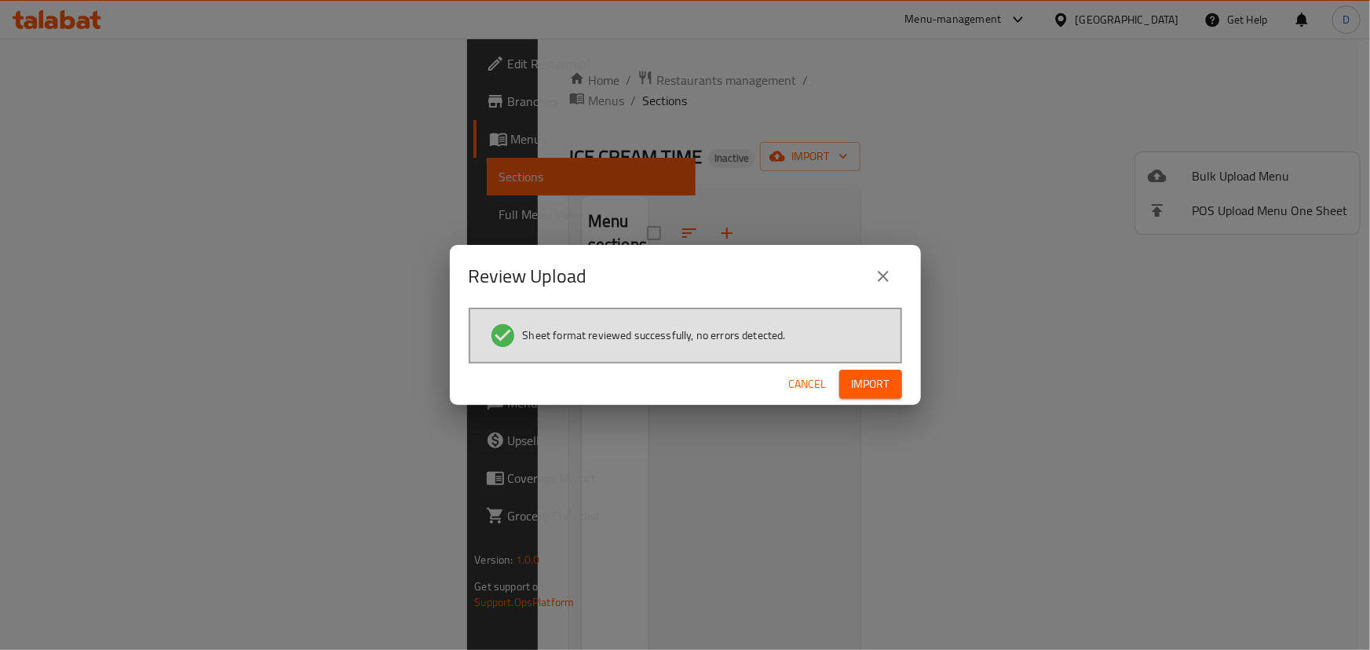
click at [858, 370] on button "Import" at bounding box center [871, 384] width 63 height 29
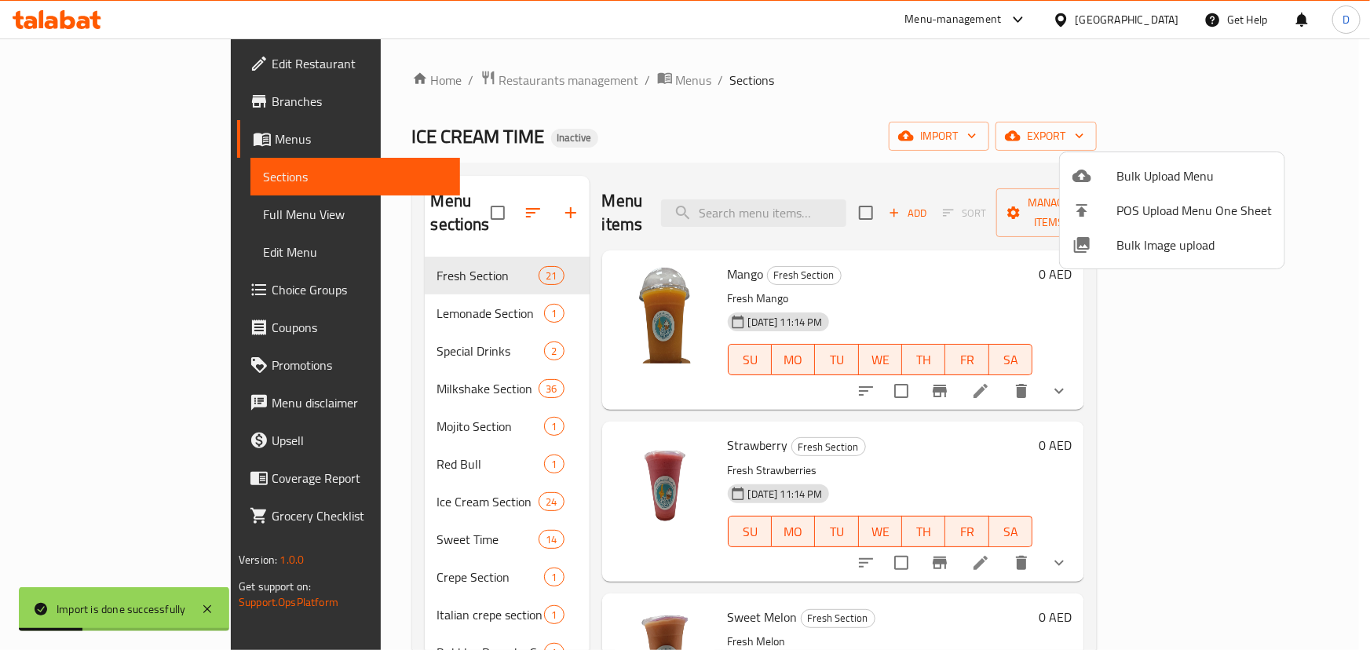
click at [122, 223] on div at bounding box center [685, 325] width 1370 height 650
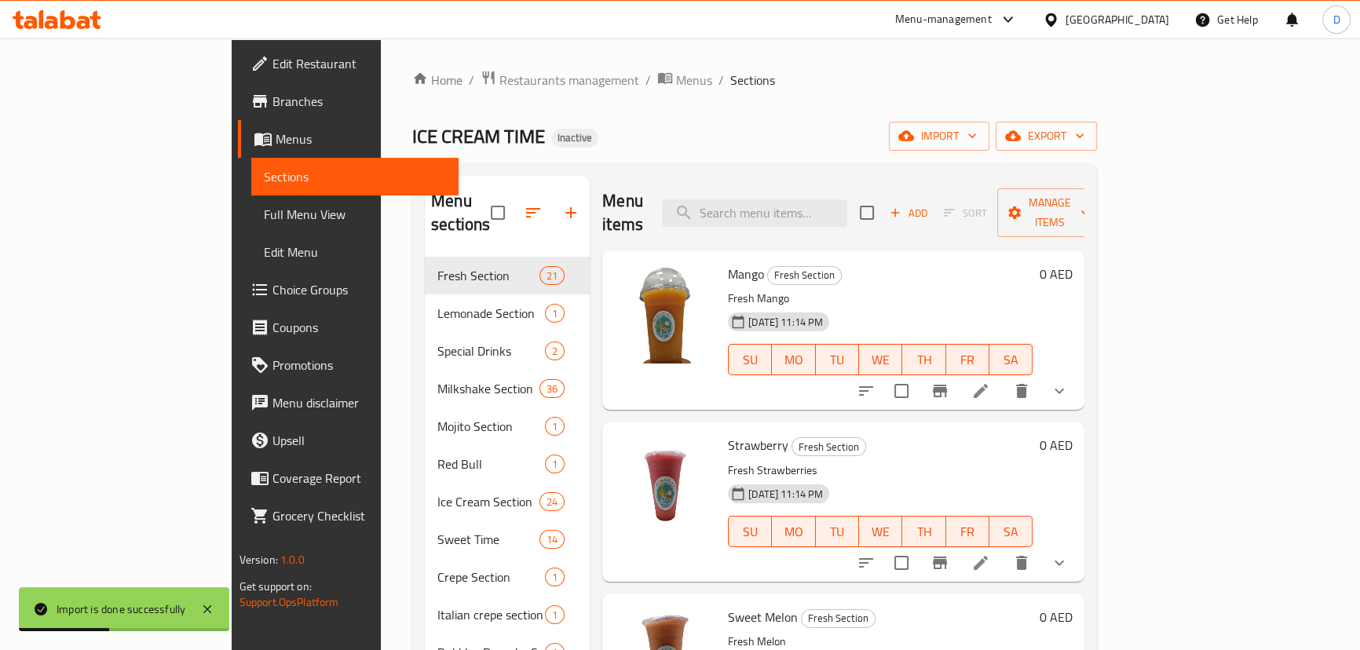
drag, startPoint x: 122, startPoint y: 223, endPoint x: 243, endPoint y: 280, distance: 134.2
click at [264, 223] on span "Full Menu View" at bounding box center [355, 214] width 182 height 19
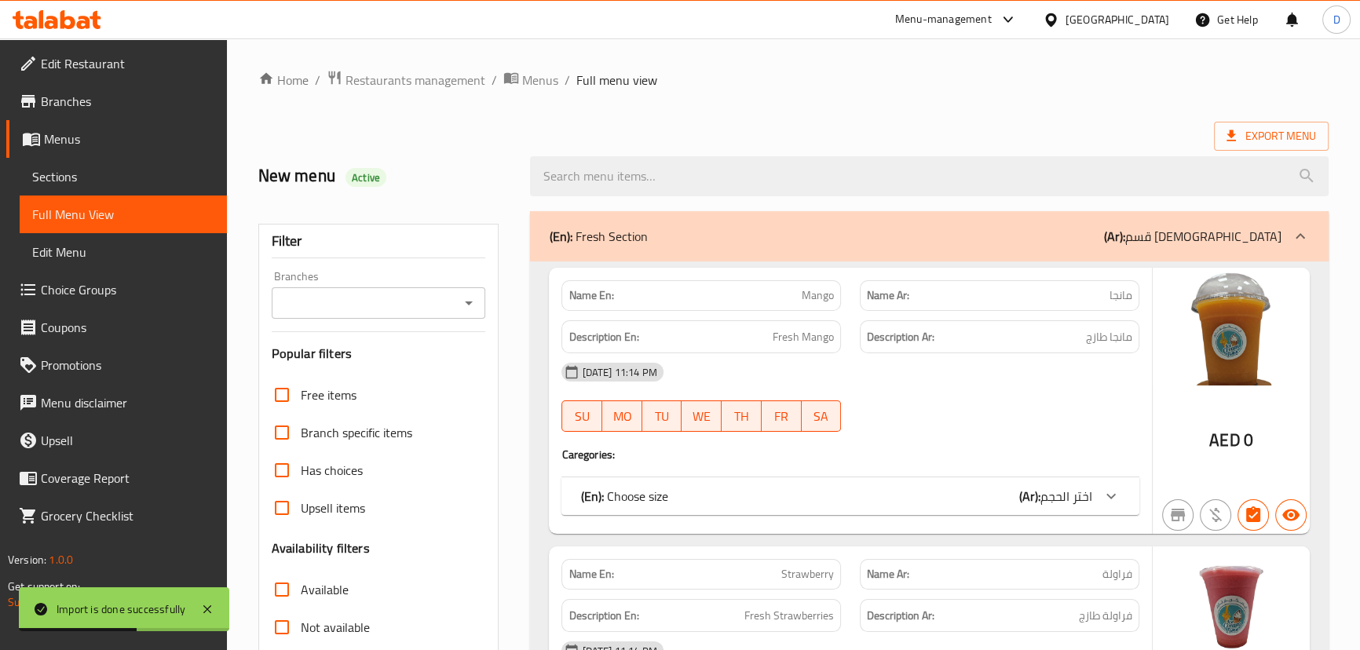
scroll to position [428, 0]
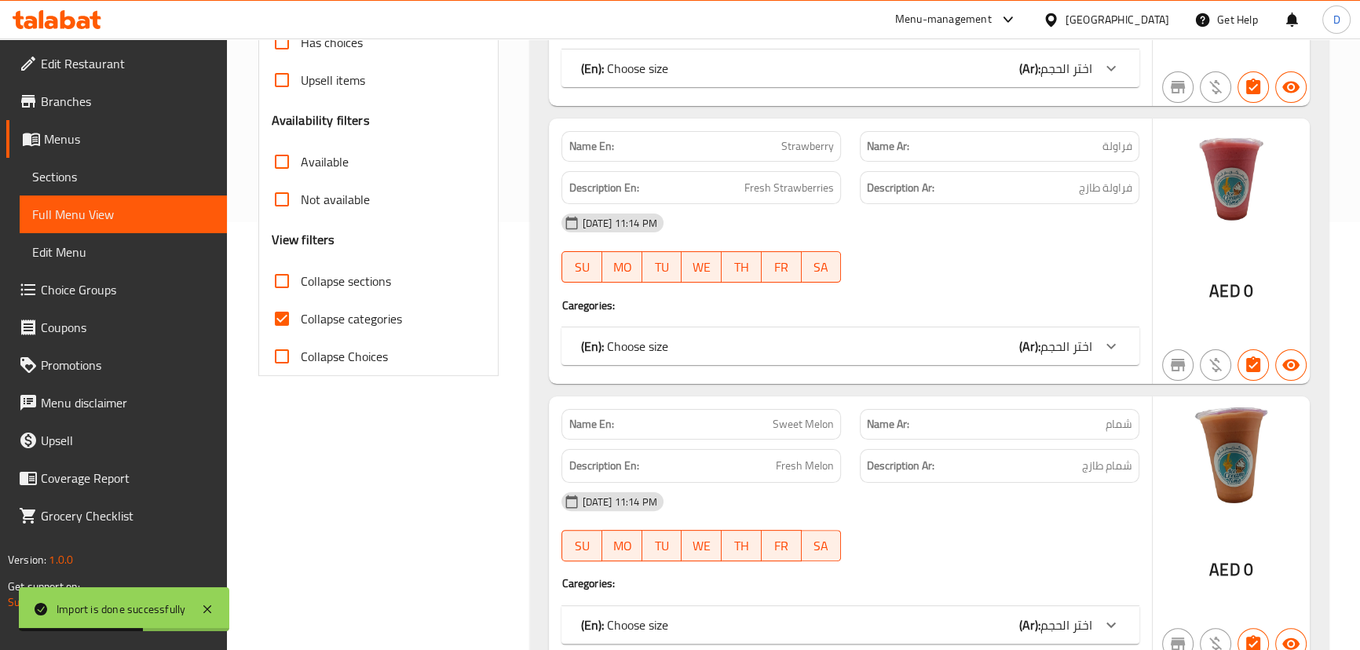
click at [377, 321] on span "Collapse categories" at bounding box center [351, 318] width 101 height 19
click at [301, 321] on input "Collapse categories" at bounding box center [282, 319] width 38 height 38
checkbox input "false"
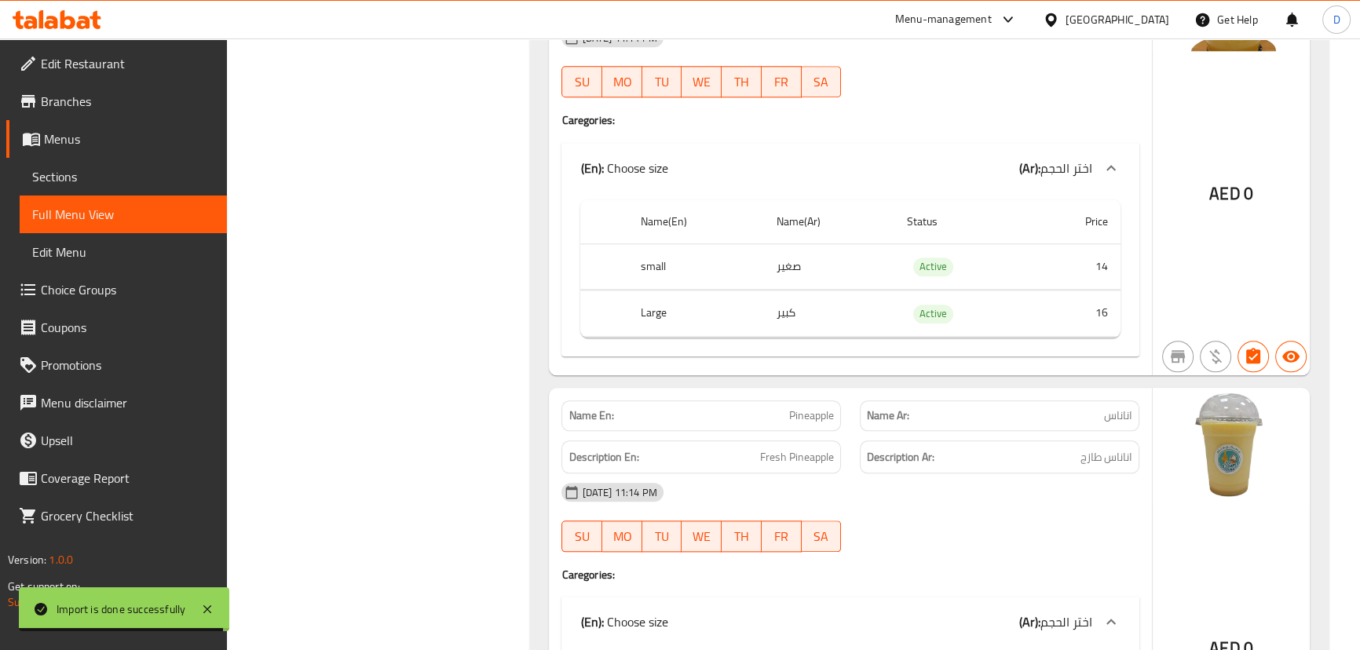
scroll to position [2427, 0]
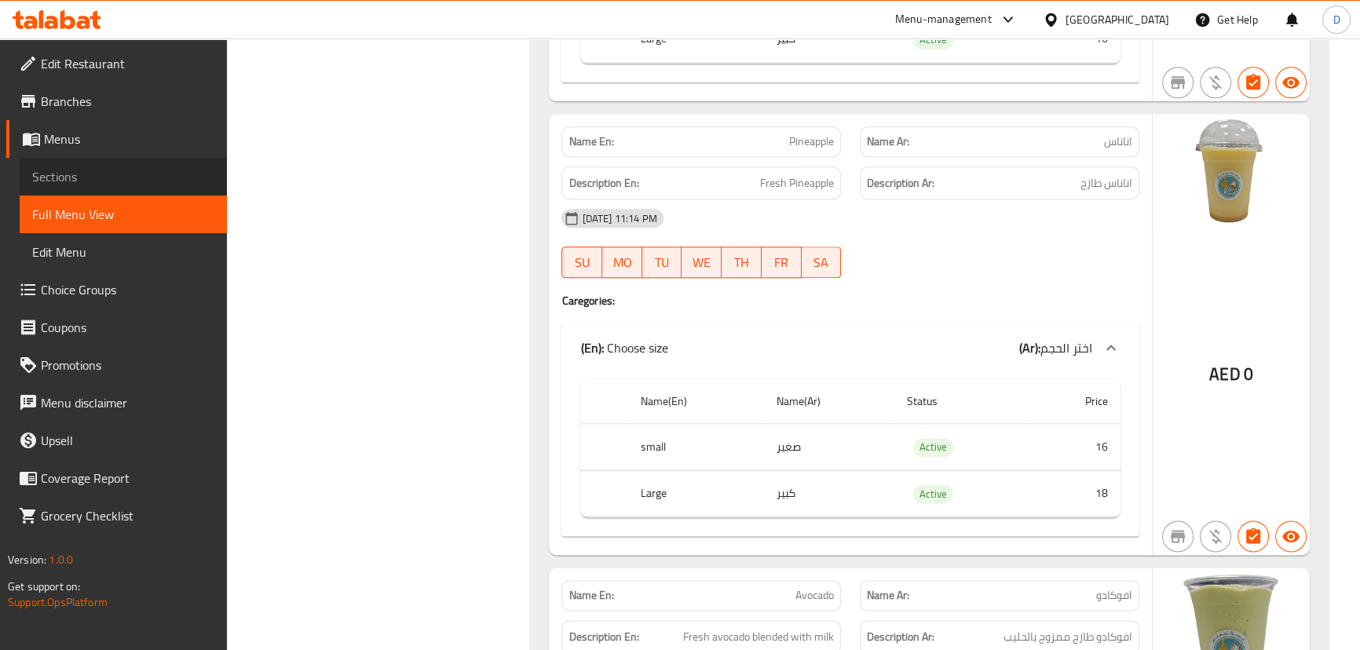
click at [157, 178] on span "Sections" at bounding box center [123, 176] width 182 height 19
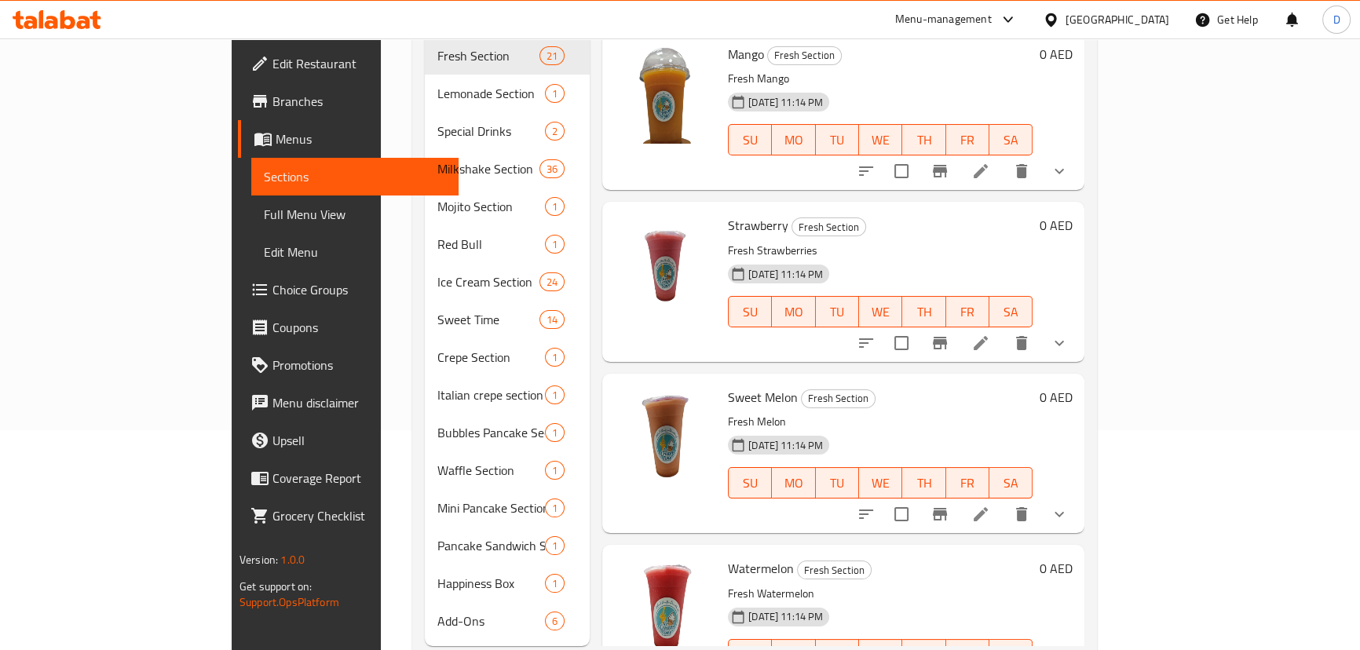
click at [276, 139] on span "Menus" at bounding box center [361, 139] width 170 height 19
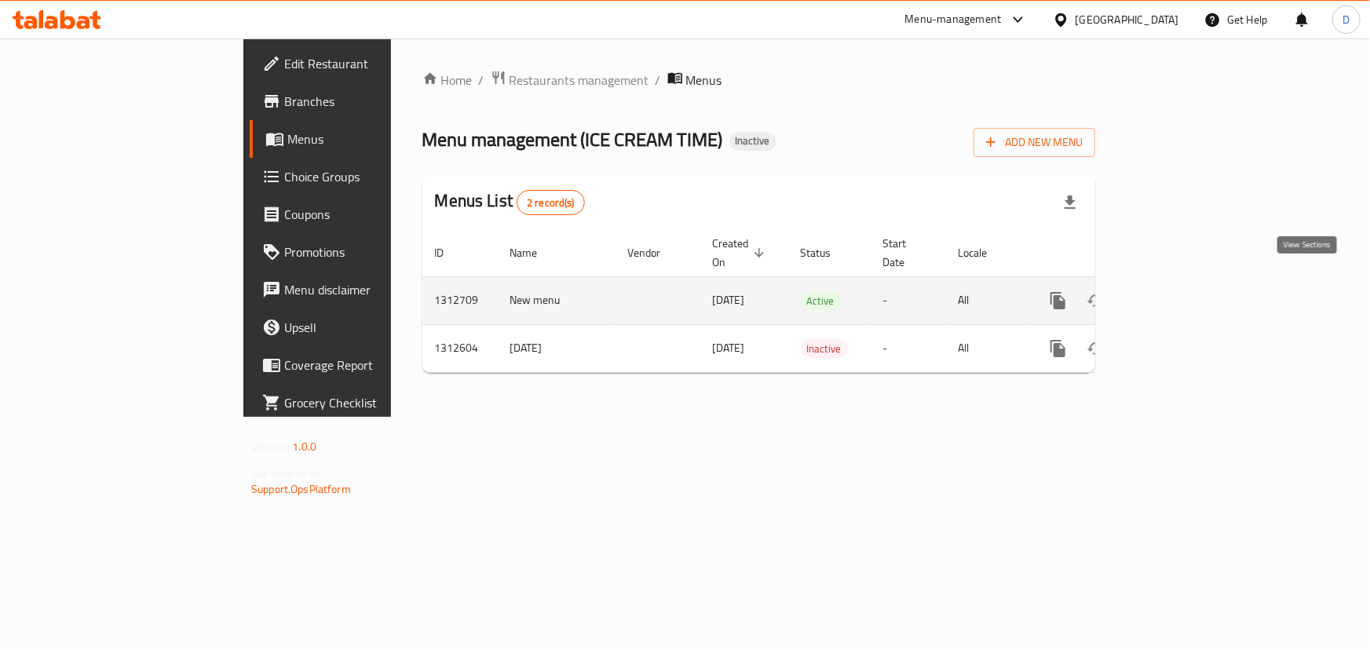
click at [1181, 291] on icon "enhanced table" at bounding box center [1171, 300] width 19 height 19
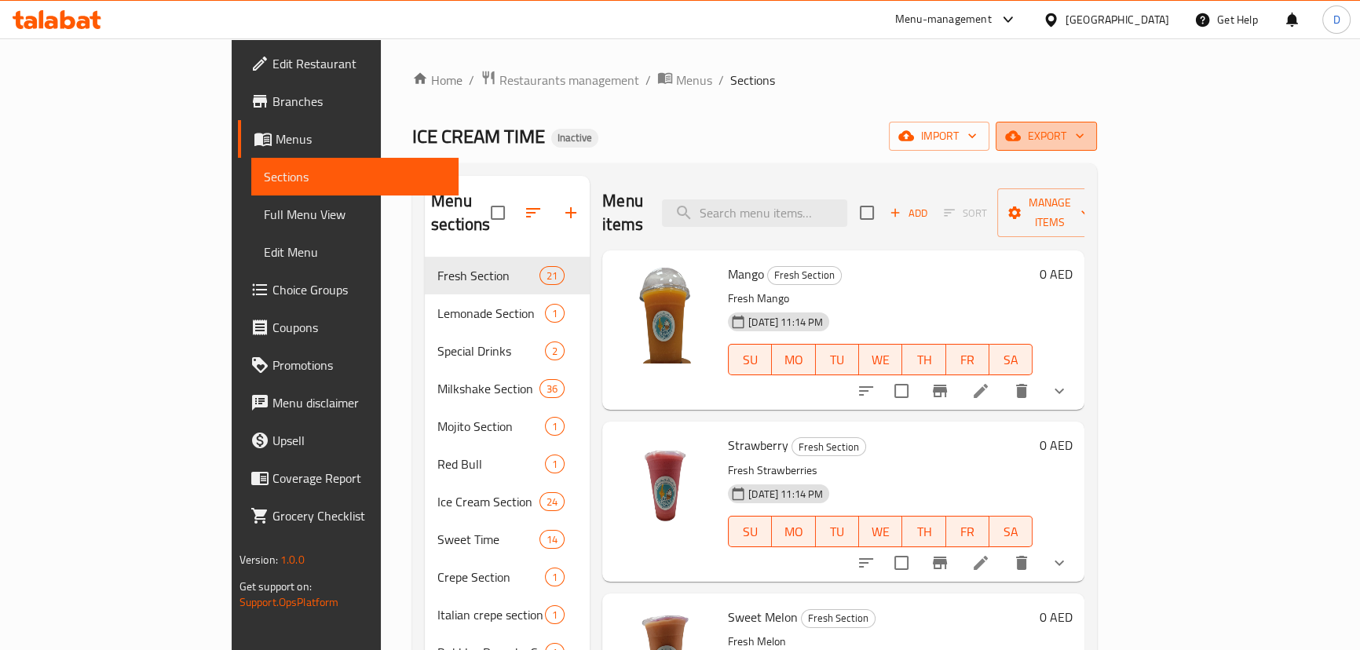
click at [1085, 145] on span "export" at bounding box center [1046, 136] width 76 height 20
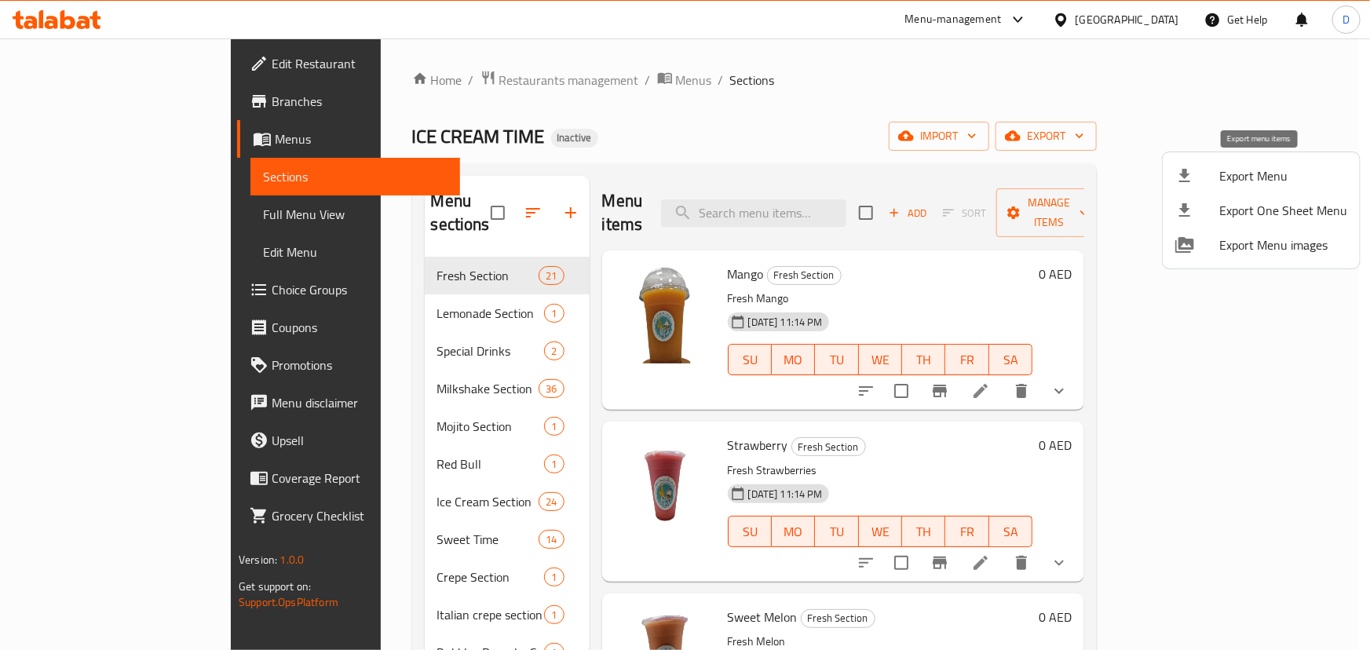
click at [1250, 166] on span "Export Menu" at bounding box center [1284, 175] width 128 height 19
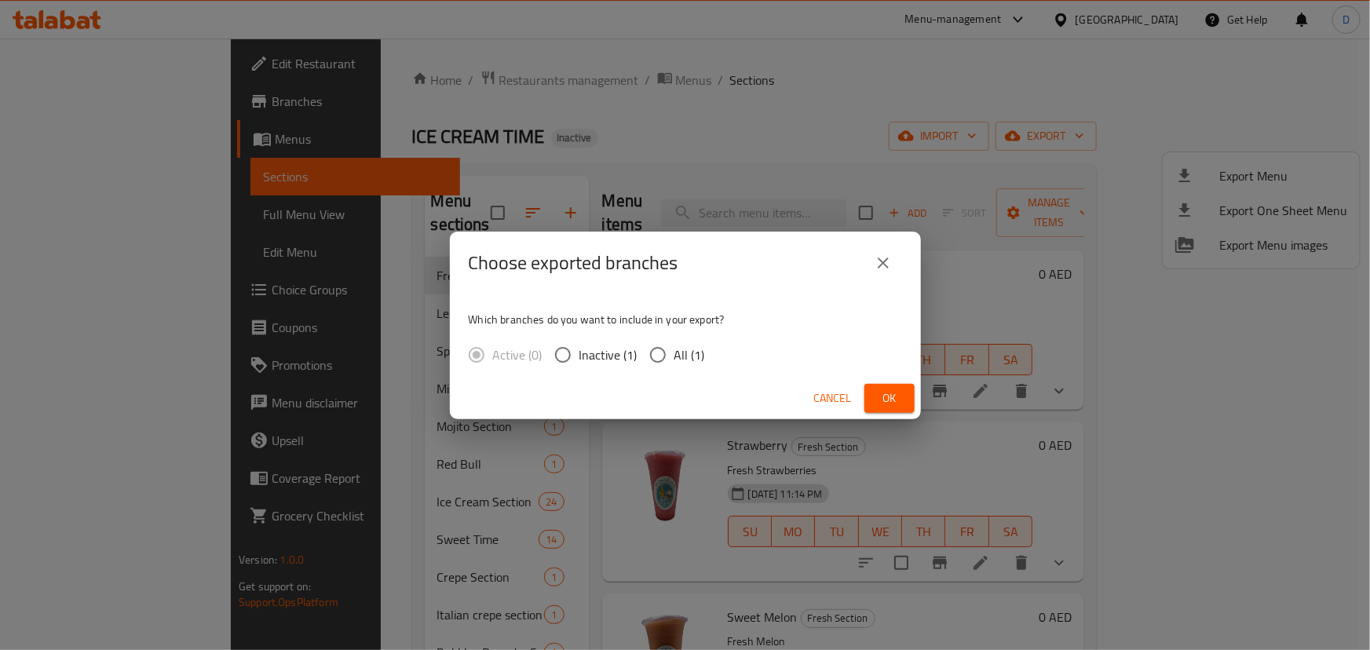
click at [675, 364] on span "All (1)" at bounding box center [690, 355] width 31 height 19
click at [674, 365] on input "All (1)" at bounding box center [658, 354] width 33 height 33
radio input "true"
drag, startPoint x: 895, startPoint y: 399, endPoint x: 624, endPoint y: 275, distance: 298.0
click at [894, 400] on span "Ok" at bounding box center [889, 399] width 25 height 20
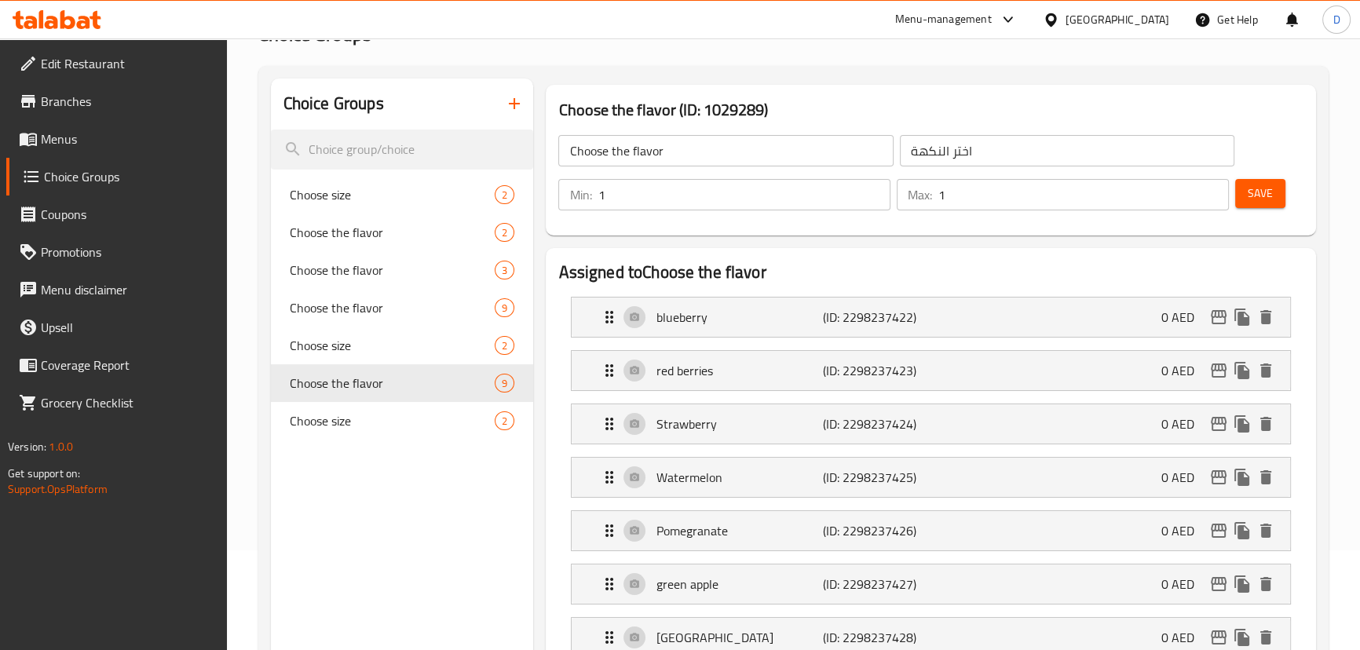
scroll to position [100, 0]
click at [83, 13] on icon at bounding box center [57, 19] width 89 height 19
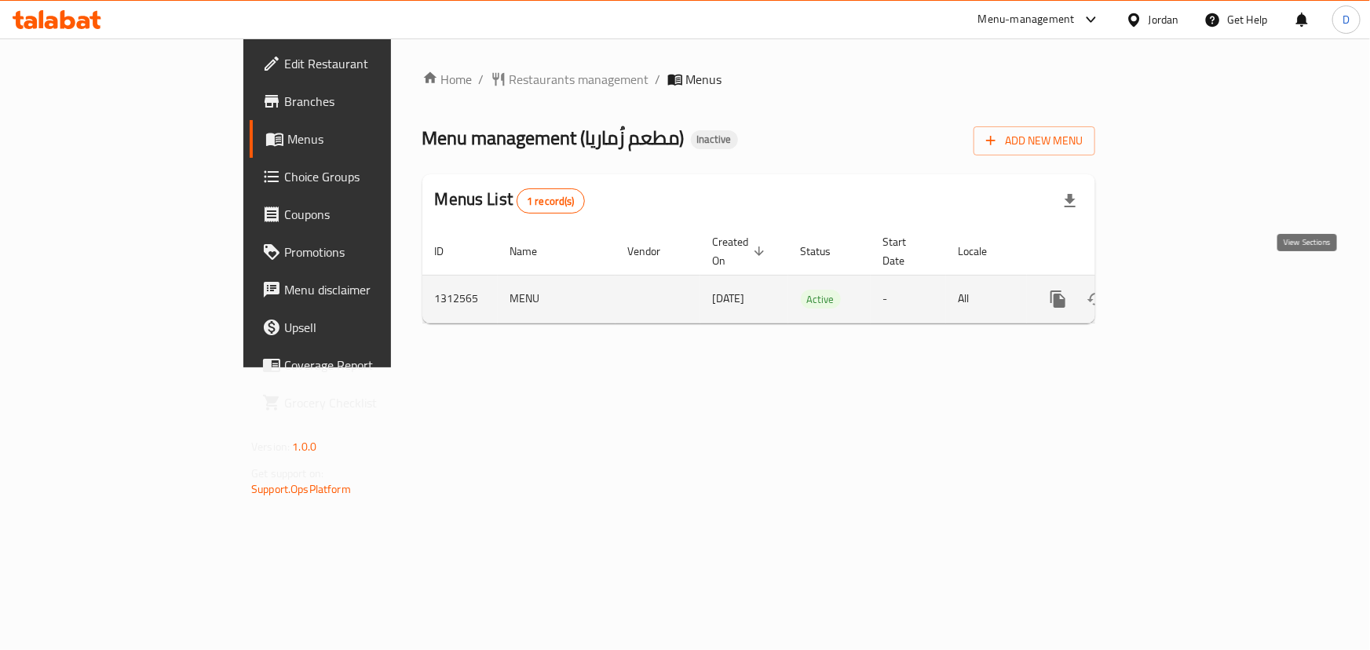
click at [1181, 290] on icon "enhanced table" at bounding box center [1171, 299] width 19 height 19
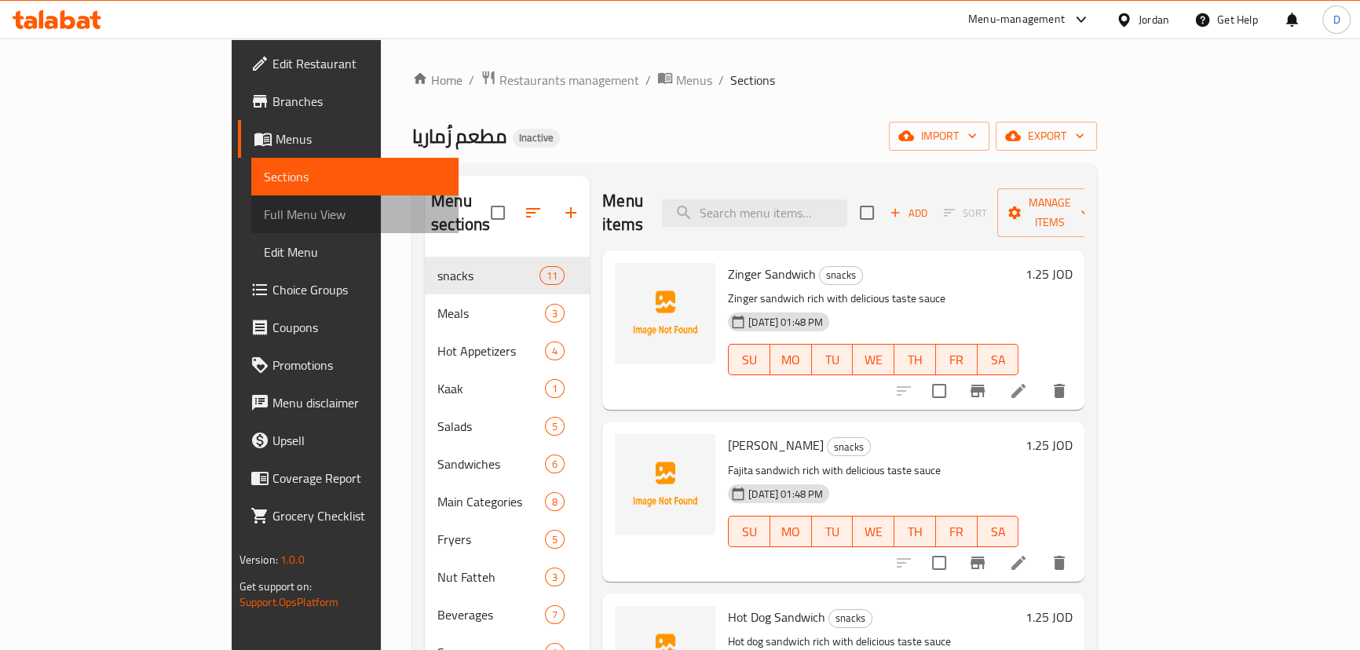
click at [264, 224] on span "Full Menu View" at bounding box center [355, 214] width 182 height 19
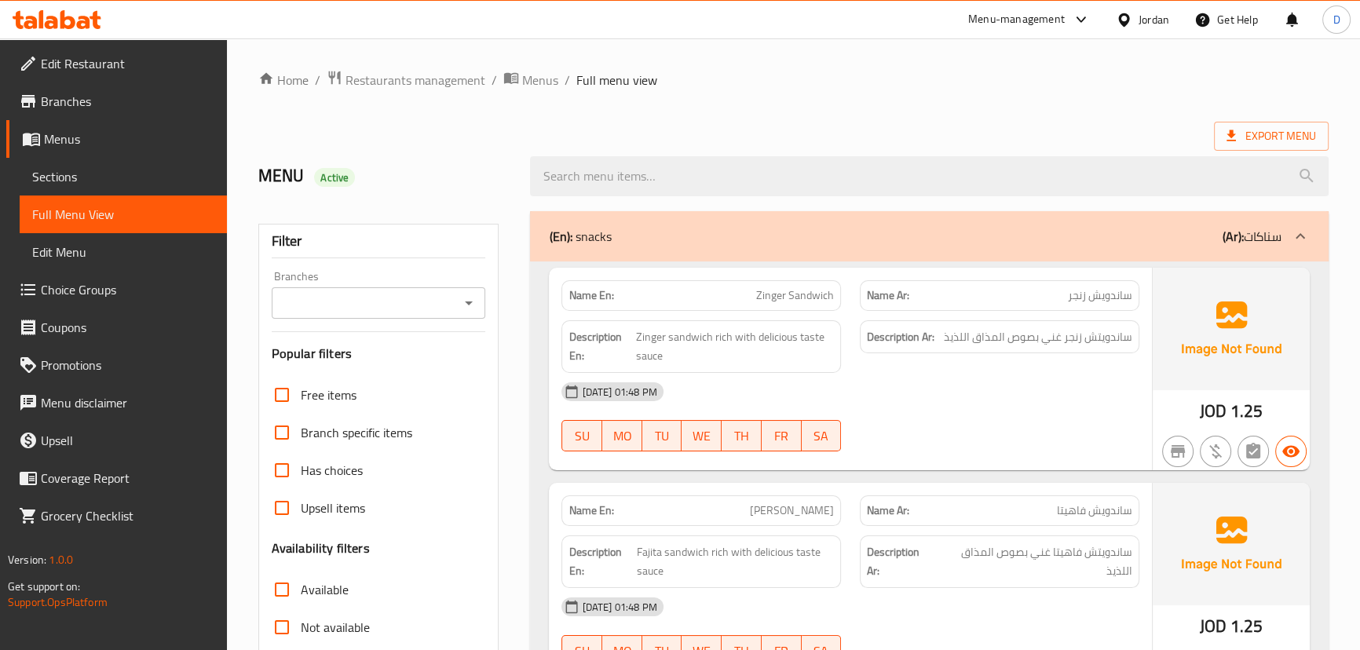
click at [102, 170] on span "Sections" at bounding box center [123, 176] width 182 height 19
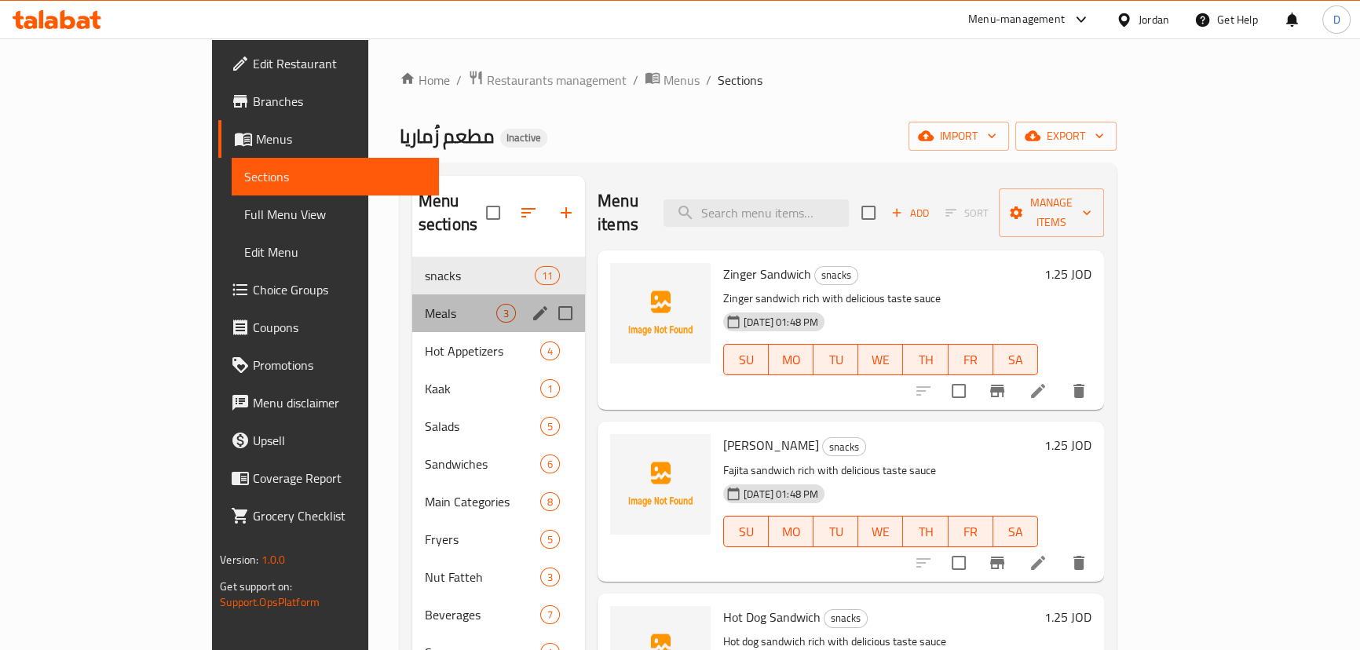
click at [412, 302] on div "Meals 3" at bounding box center [498, 314] width 173 height 38
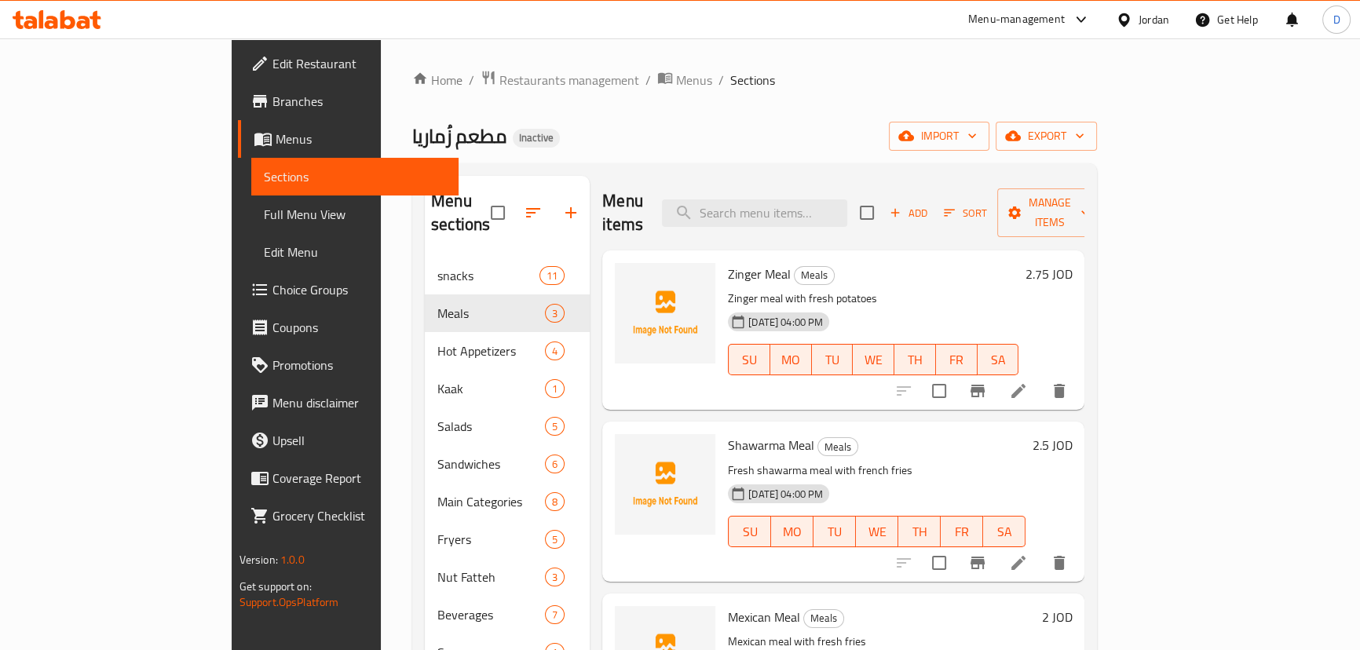
click at [264, 220] on span "Full Menu View" at bounding box center [355, 214] width 182 height 19
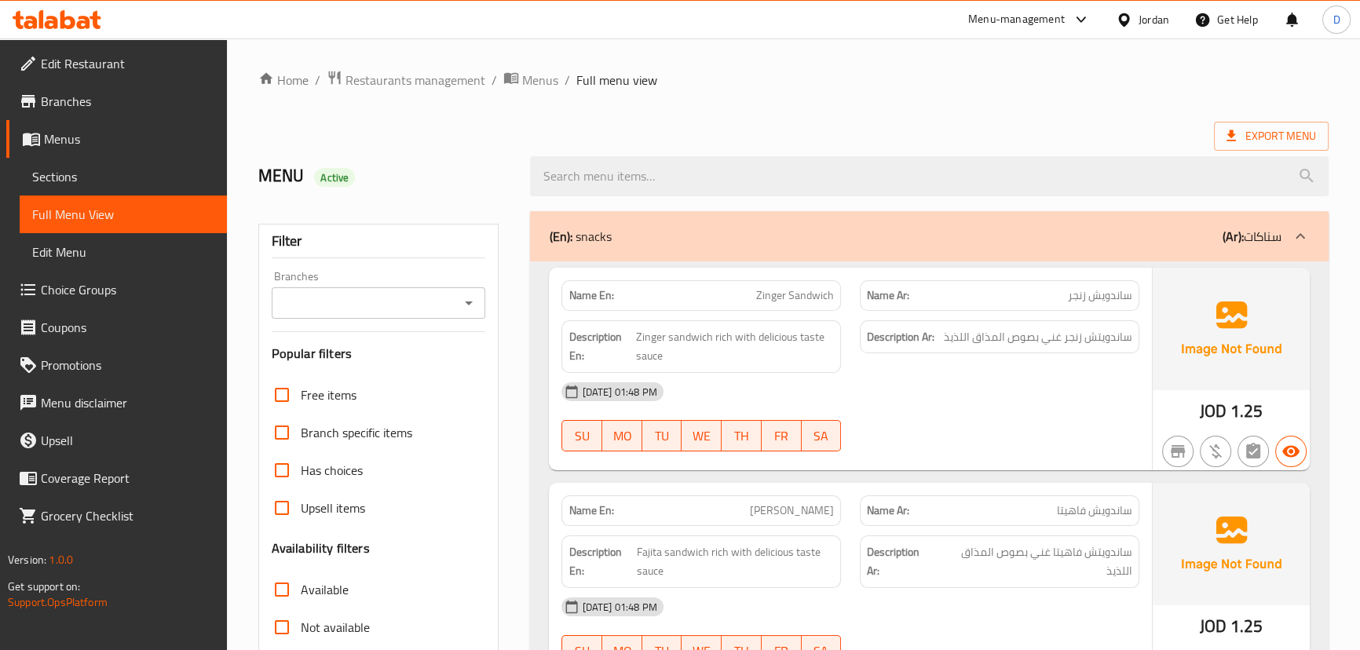
scroll to position [142, 0]
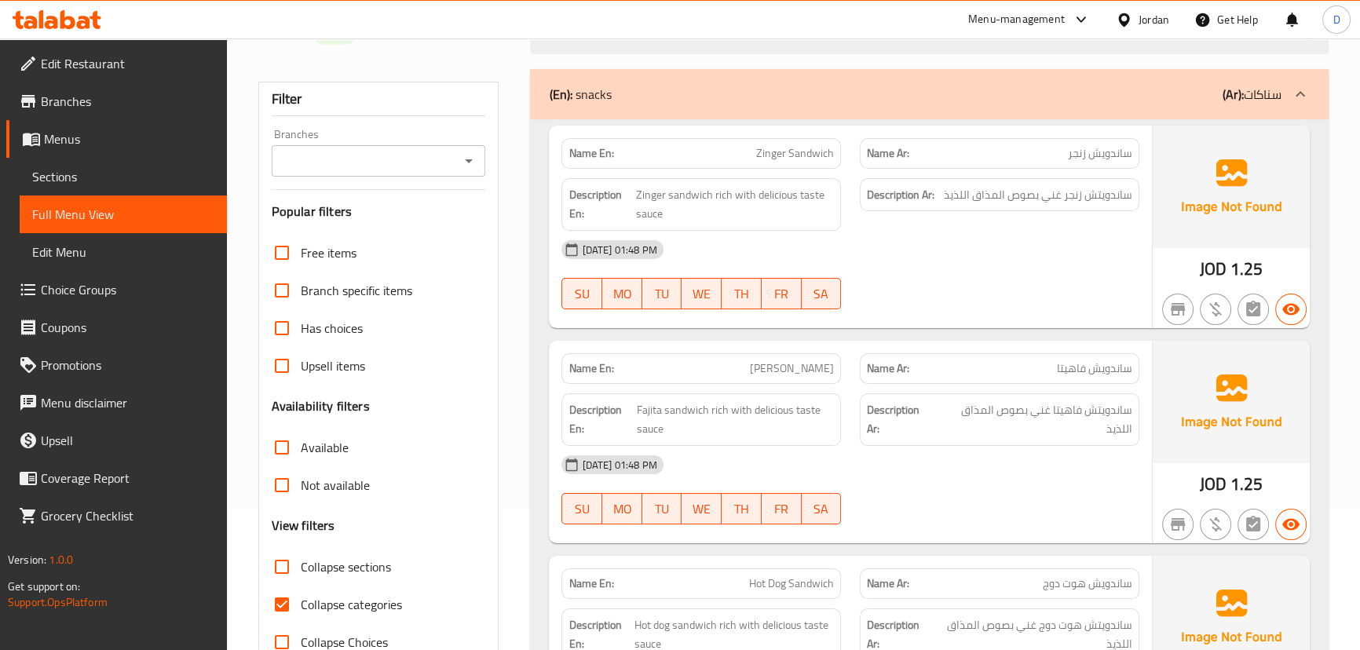
click at [629, 105] on div "(En): snacks (Ar): سناكات" at bounding box center [929, 94] width 798 height 50
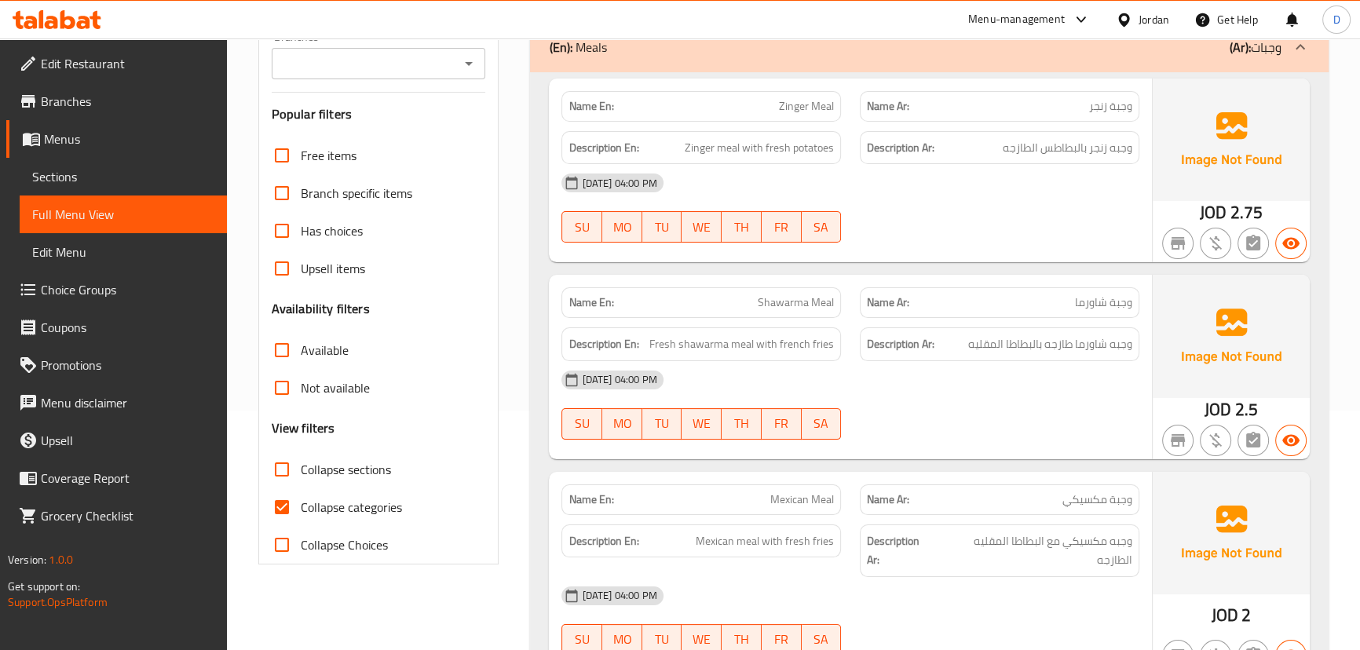
scroll to position [214, 0]
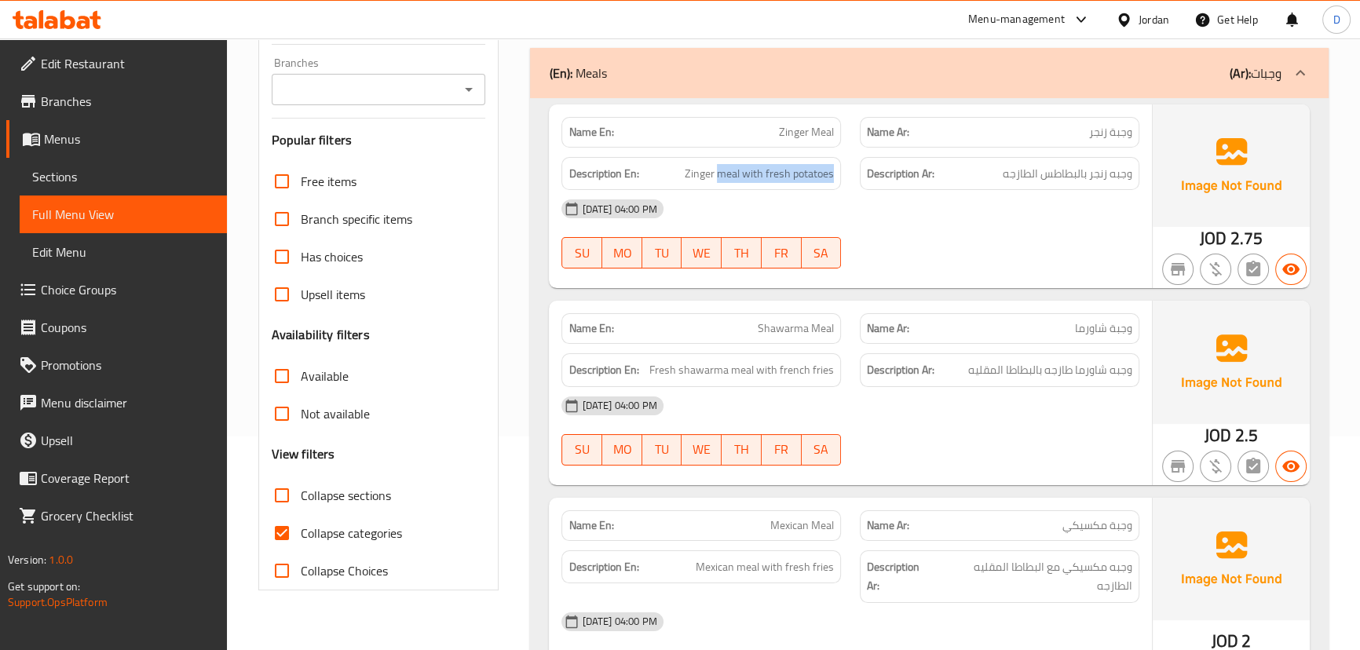
drag, startPoint x: 719, startPoint y: 176, endPoint x: 843, endPoint y: 176, distance: 124.1
click at [843, 176] on div "Description En: Zinger meal with fresh potatoes" at bounding box center [701, 174] width 298 height 53
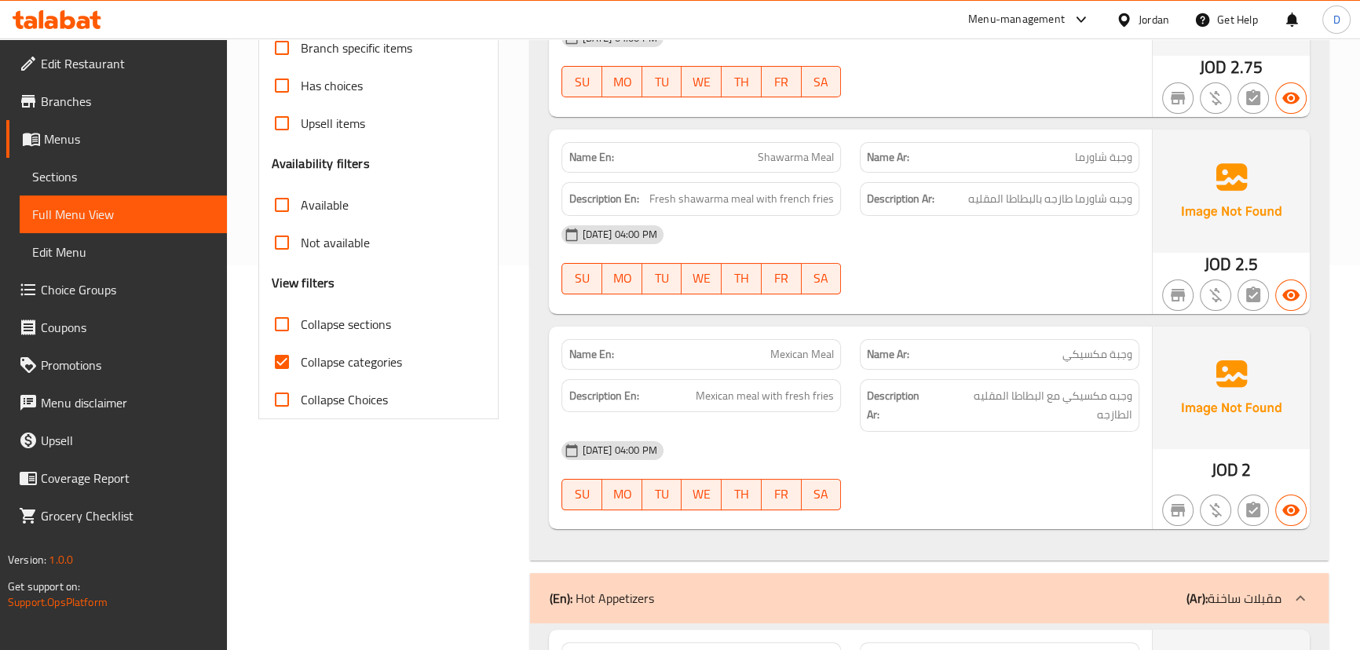
scroll to position [428, 0]
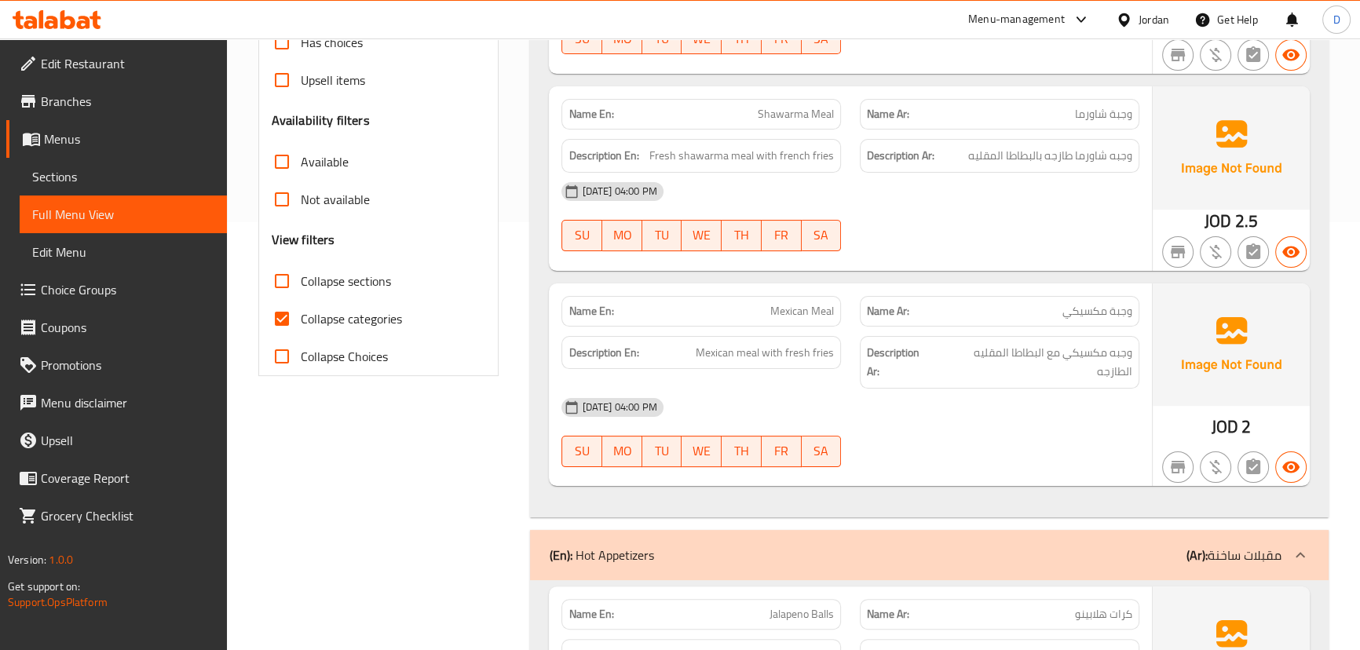
click at [792, 309] on span "Mexican Meal" at bounding box center [802, 311] width 64 height 16
copy span "Mexican Meal"
click at [86, 180] on span "Sections" at bounding box center [123, 176] width 182 height 19
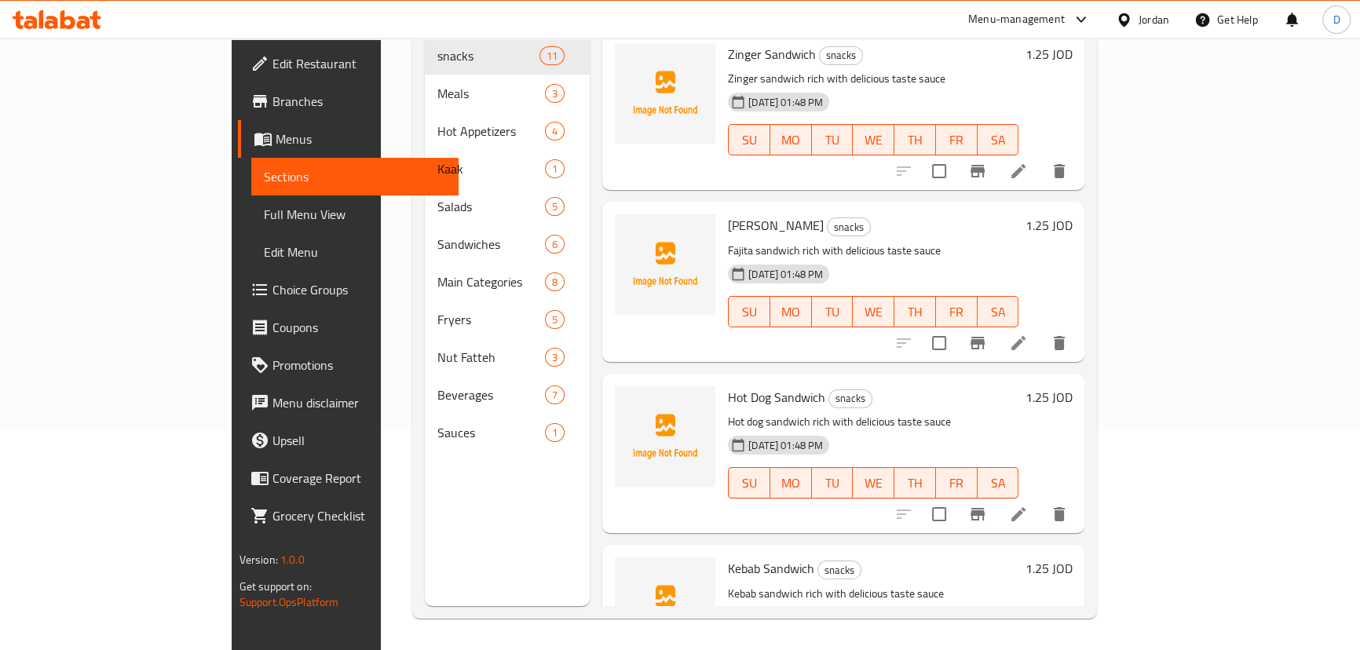
scroll to position [78, 0]
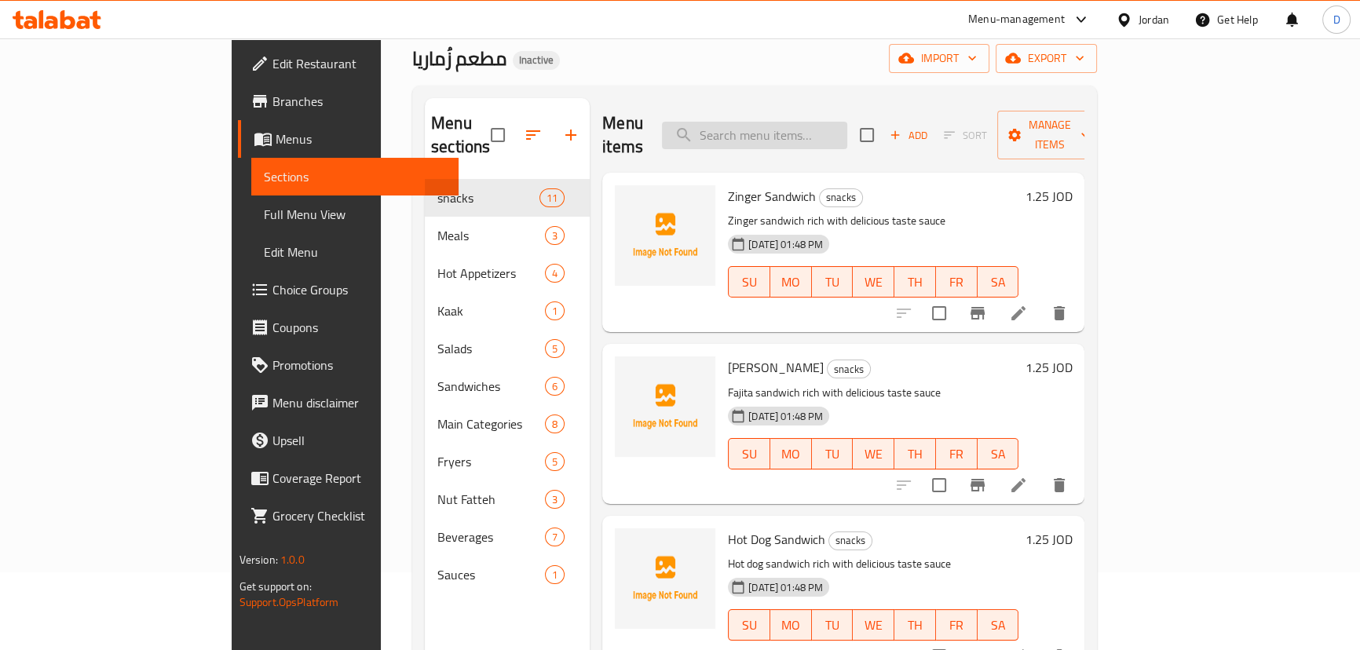
click at [840, 133] on input "search" at bounding box center [754, 135] width 185 height 27
paste input "Mexican Meal"
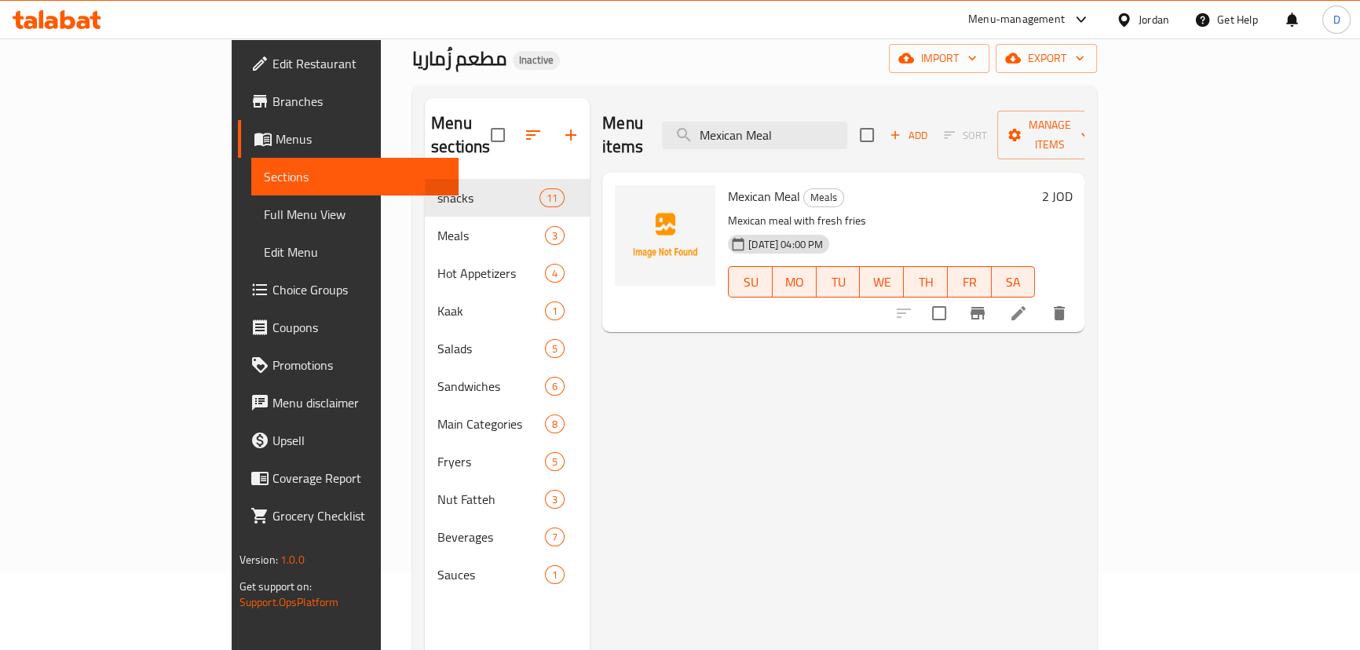
type input "Mexican Meal"
click at [1028, 304] on icon at bounding box center [1018, 313] width 19 height 19
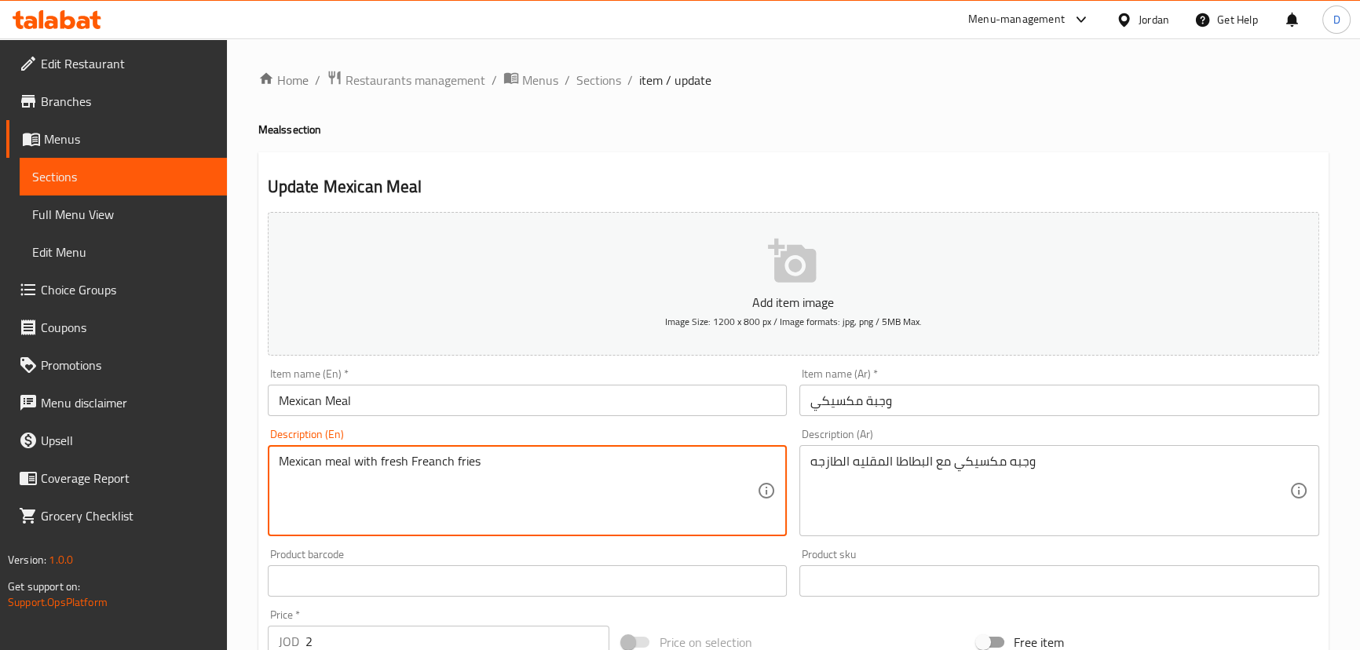
click at [429, 463] on textarea "Mexican meal with fresh Freanch fries" at bounding box center [518, 491] width 479 height 75
click at [433, 471] on textarea "Mexican meal with fresh Freanch fries" at bounding box center [518, 491] width 479 height 75
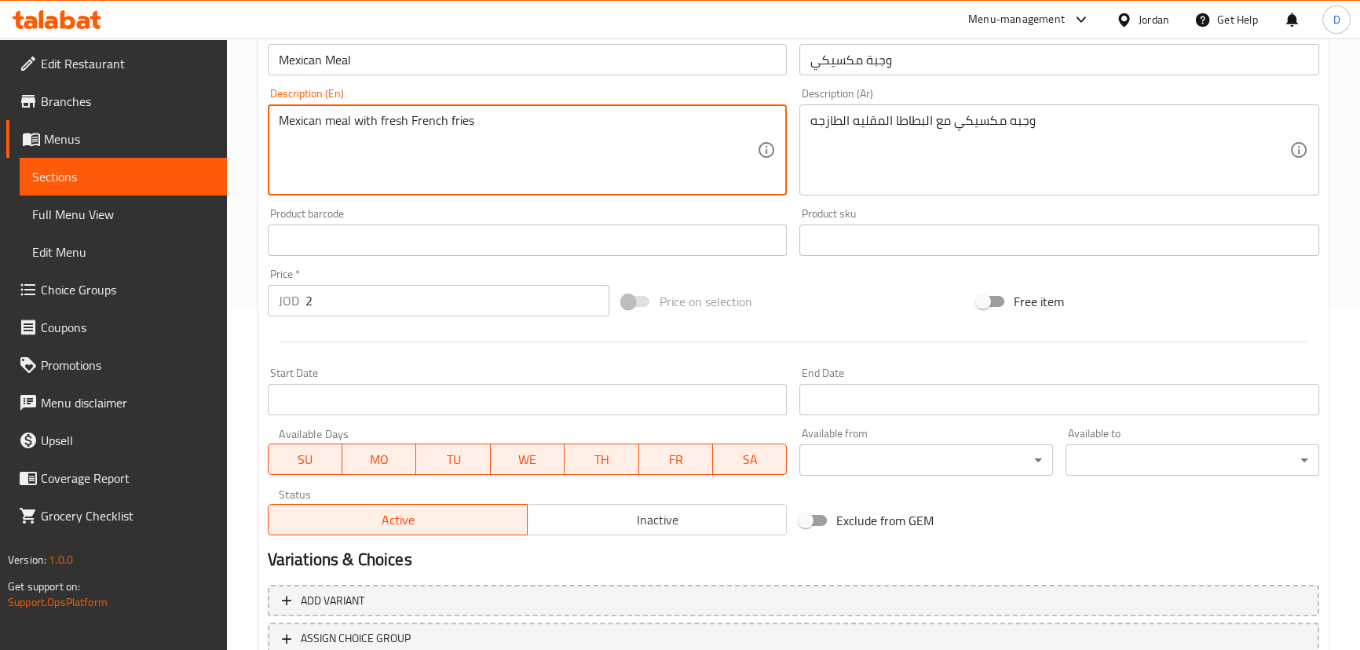
scroll to position [458, 0]
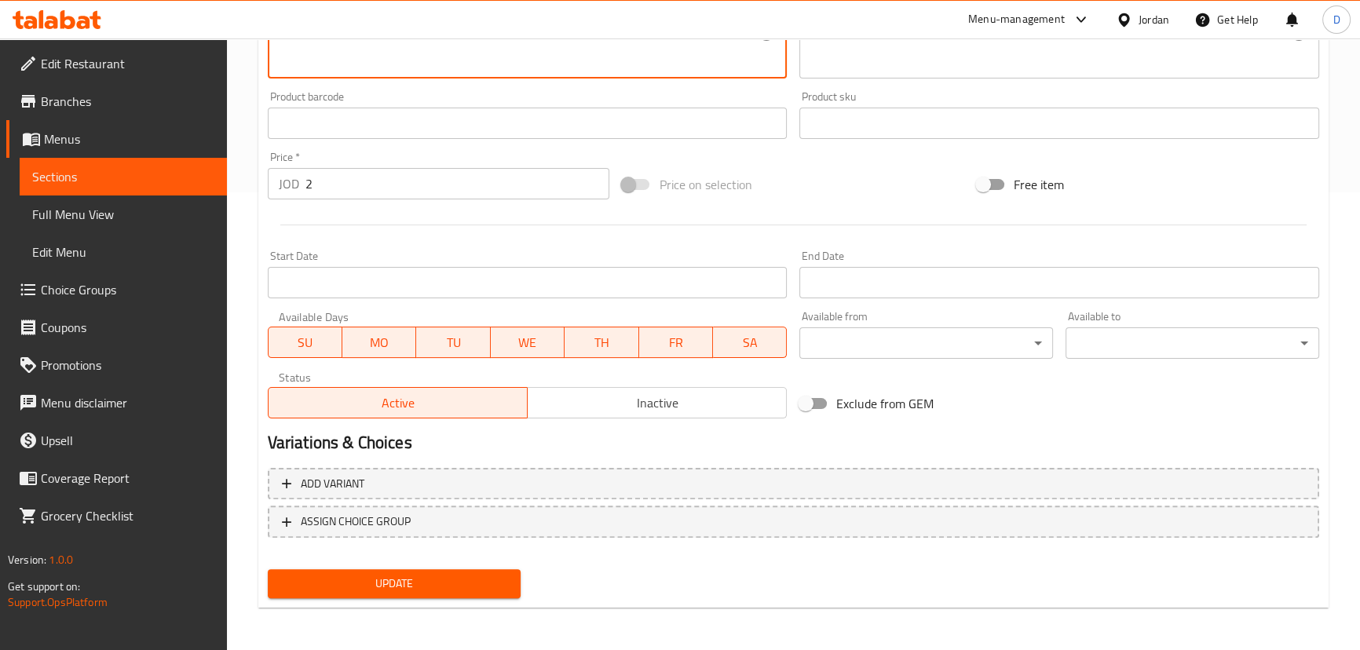
type textarea "Mexican meal with fresh French fries"
click at [448, 575] on span "Update" at bounding box center [394, 584] width 229 height 20
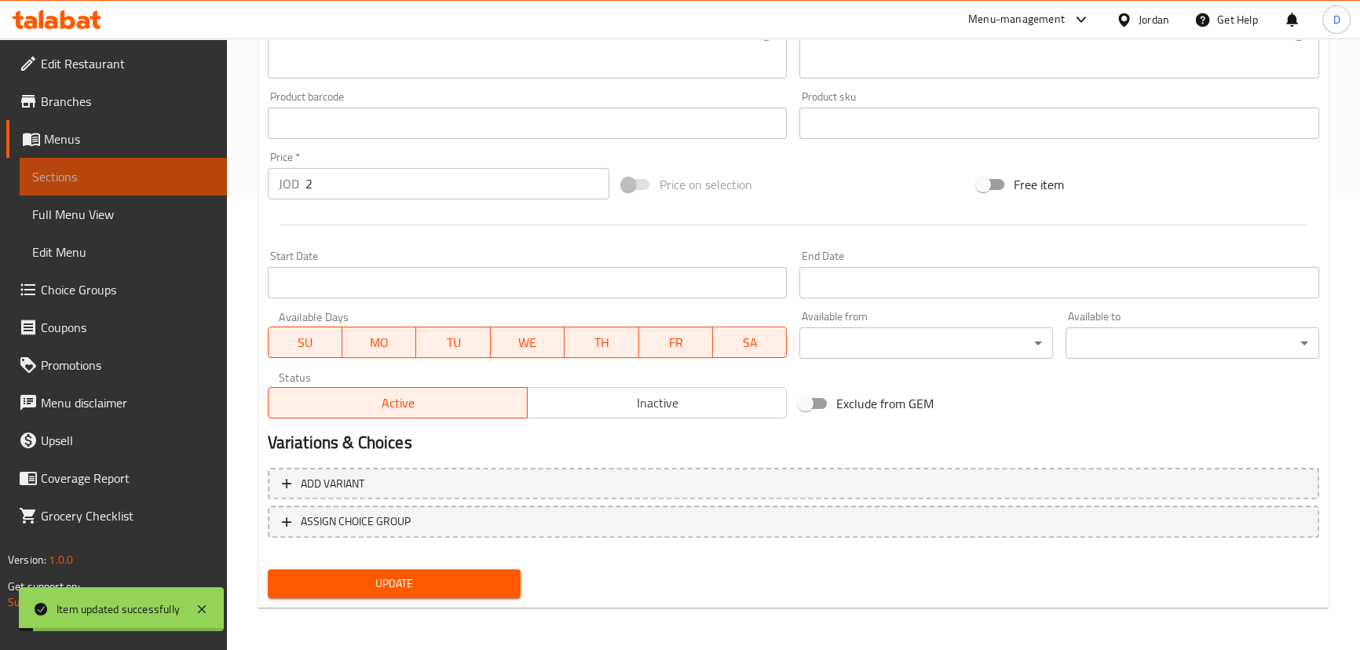
click at [188, 171] on span "Sections" at bounding box center [123, 176] width 182 height 19
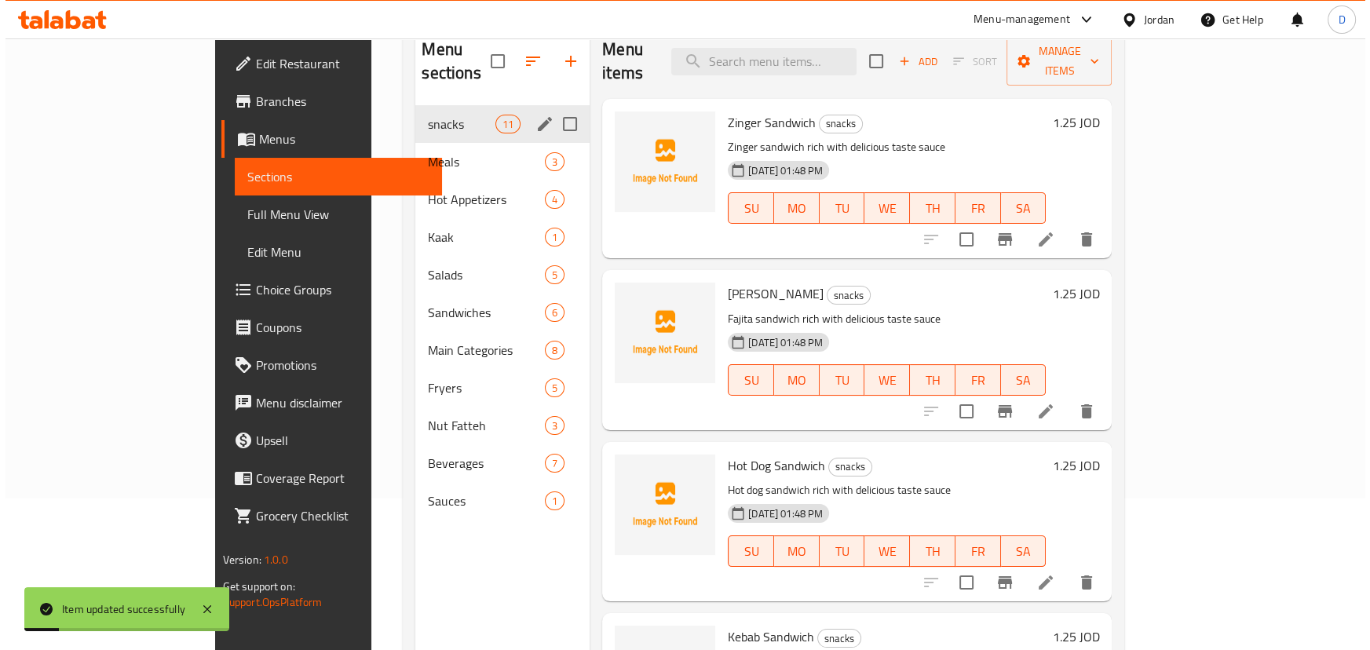
scroll to position [78, 0]
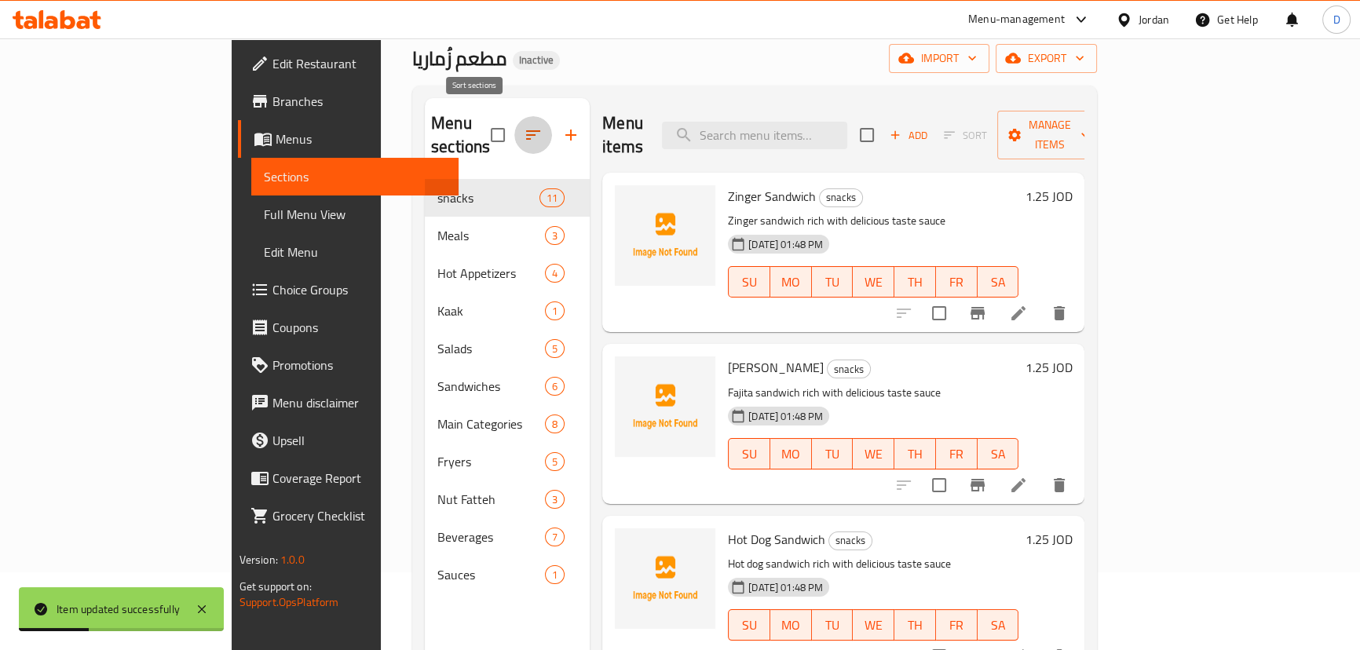
click at [514, 126] on button "button" at bounding box center [533, 135] width 38 height 38
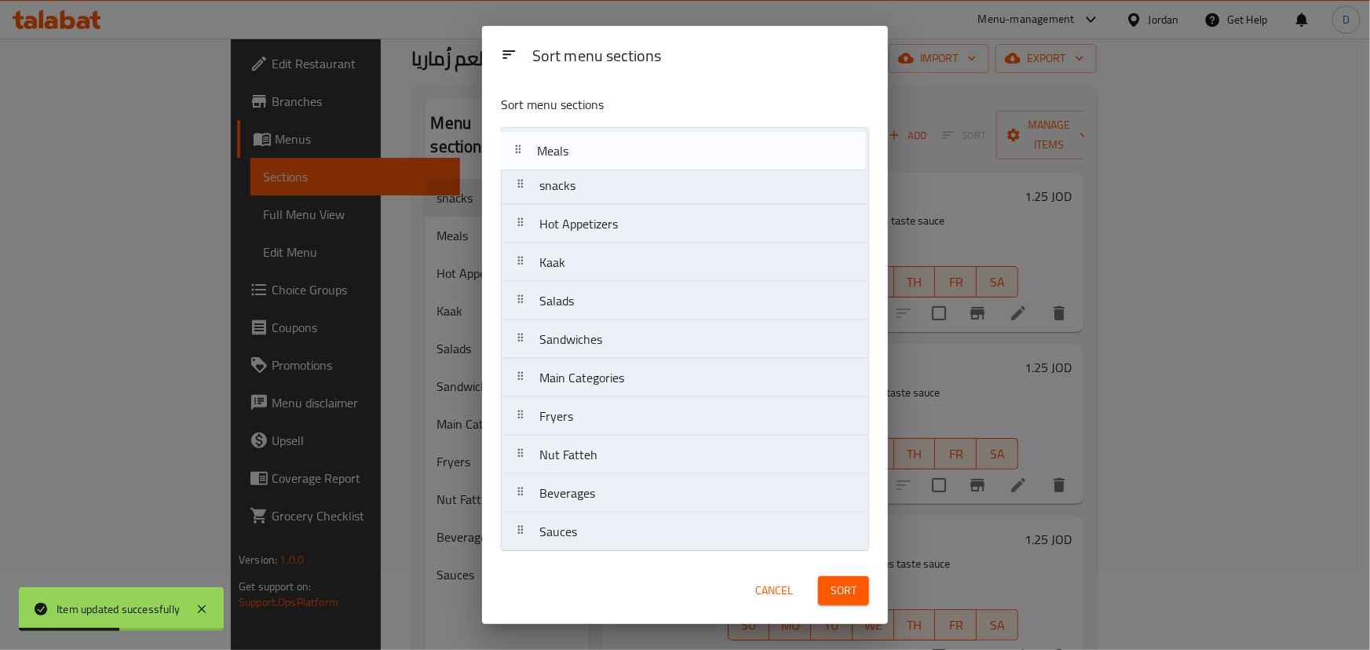
drag, startPoint x: 565, startPoint y: 188, endPoint x: 561, endPoint y: 148, distance: 40.2
click at [561, 148] on nav "snacks Meals Hot Appetizers Kaak Salads Sandwiches Main Categories Fryers Nut F…" at bounding box center [685, 339] width 368 height 425
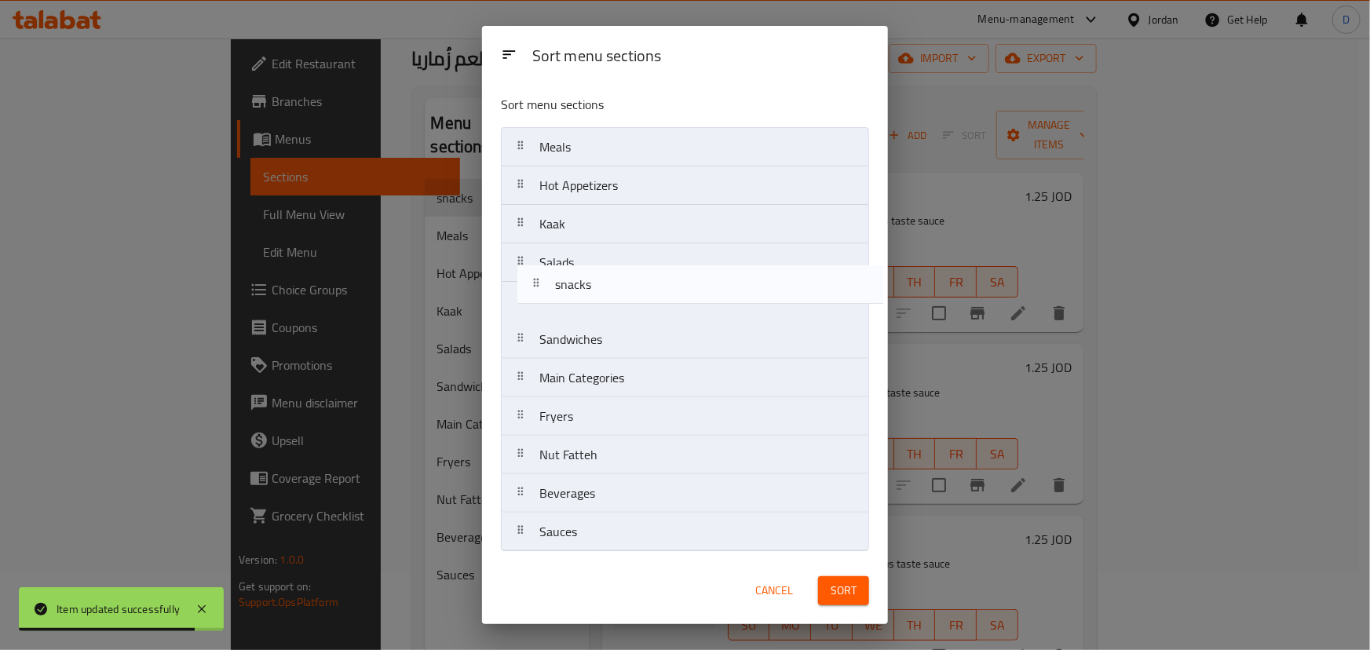
drag, startPoint x: 559, startPoint y: 192, endPoint x: 575, endPoint y: 297, distance: 105.6
click at [575, 297] on nav "Meals snacks Hot Appetizers Kaak Salads Sandwiches Main Categories Fryers Nut F…" at bounding box center [685, 339] width 368 height 425
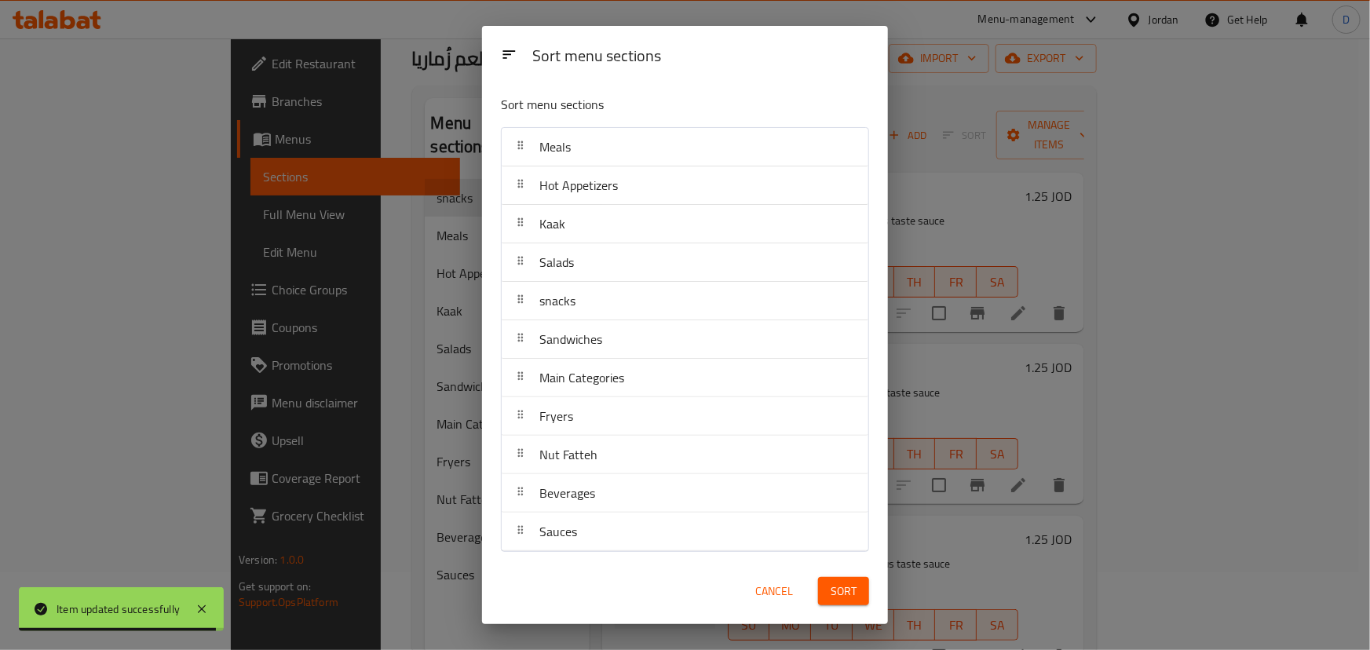
click at [855, 595] on span "Sort" at bounding box center [844, 592] width 26 height 20
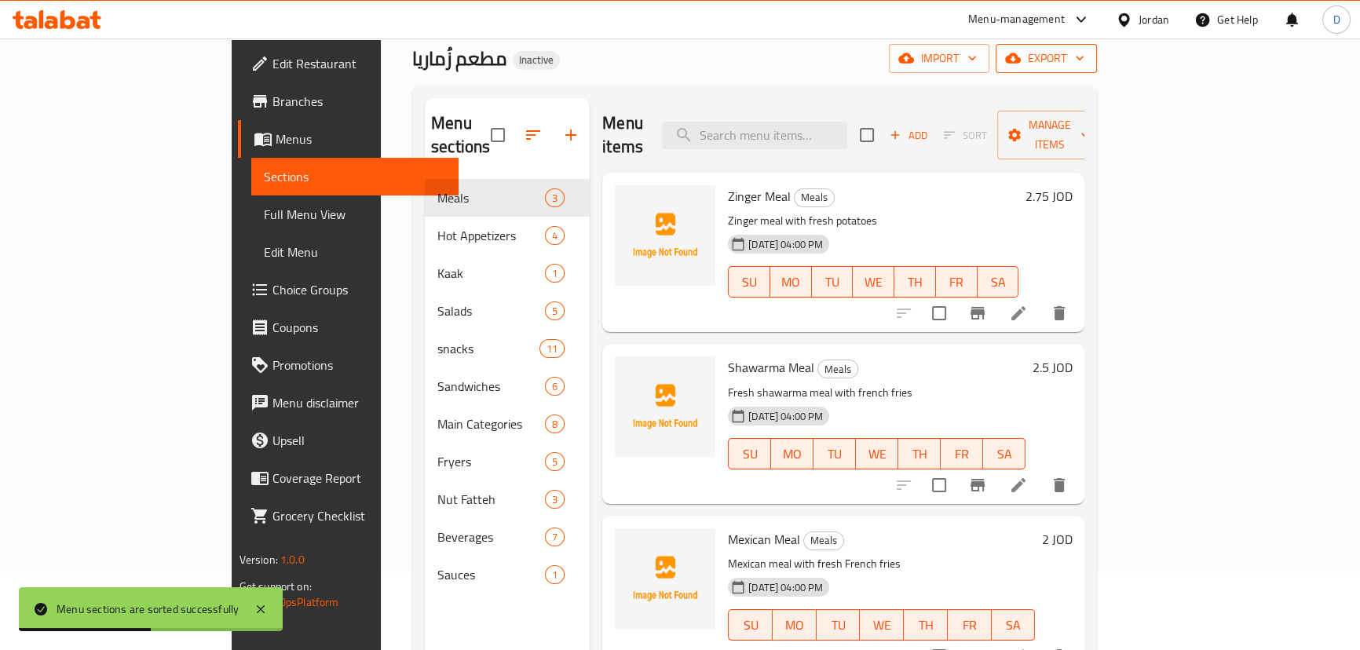
click at [1085, 66] on span "export" at bounding box center [1046, 59] width 76 height 20
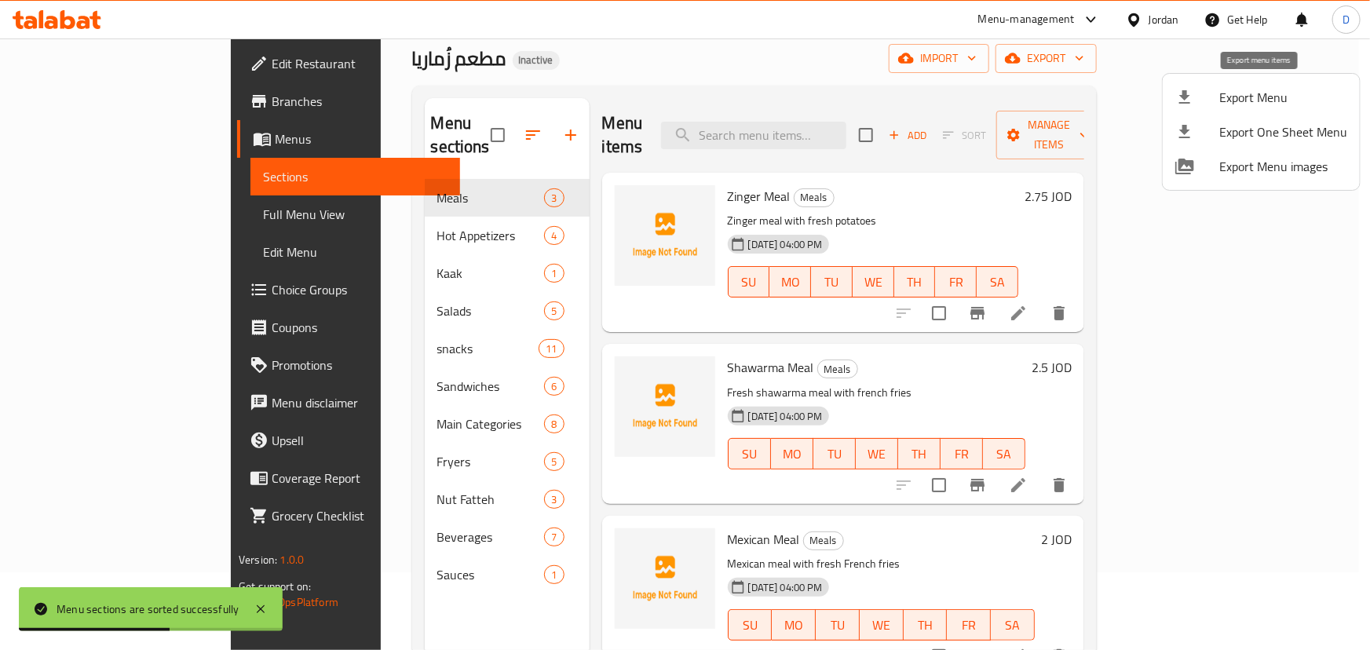
click at [1268, 94] on span "Export Menu" at bounding box center [1284, 97] width 128 height 19
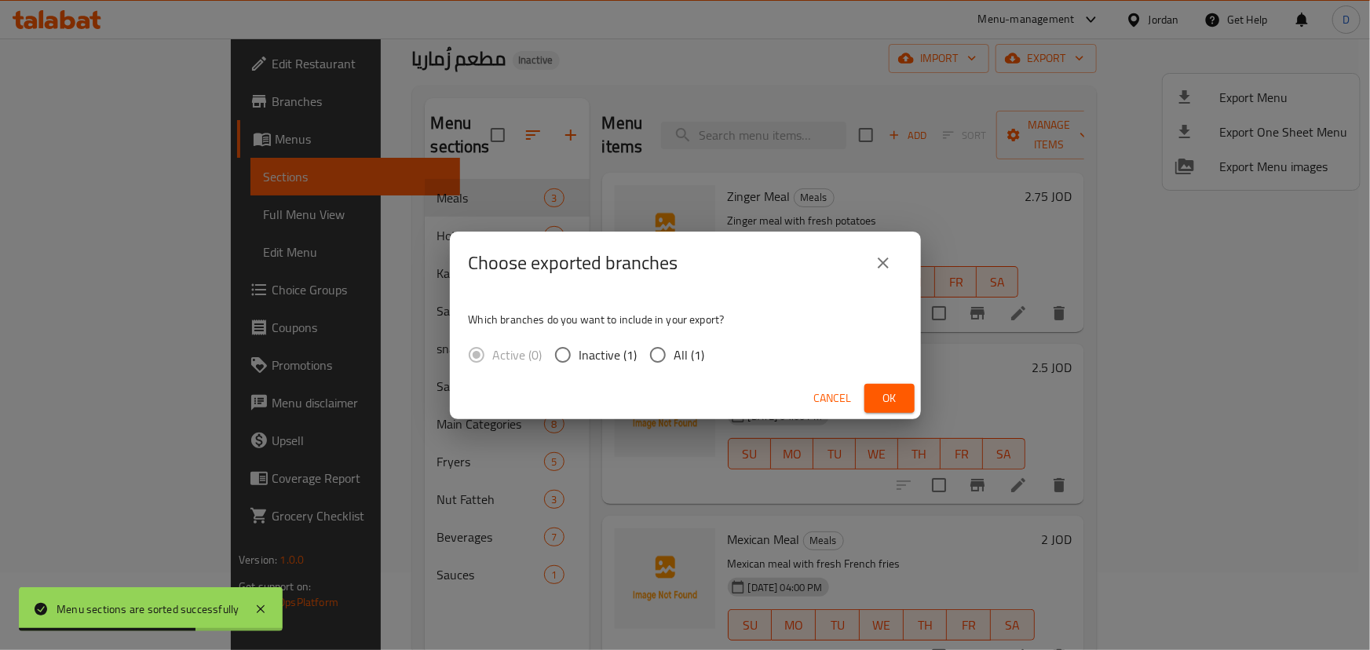
click at [652, 349] on input "All (1)" at bounding box center [658, 354] width 33 height 33
radio input "true"
click at [884, 391] on span "Ok" at bounding box center [889, 399] width 25 height 20
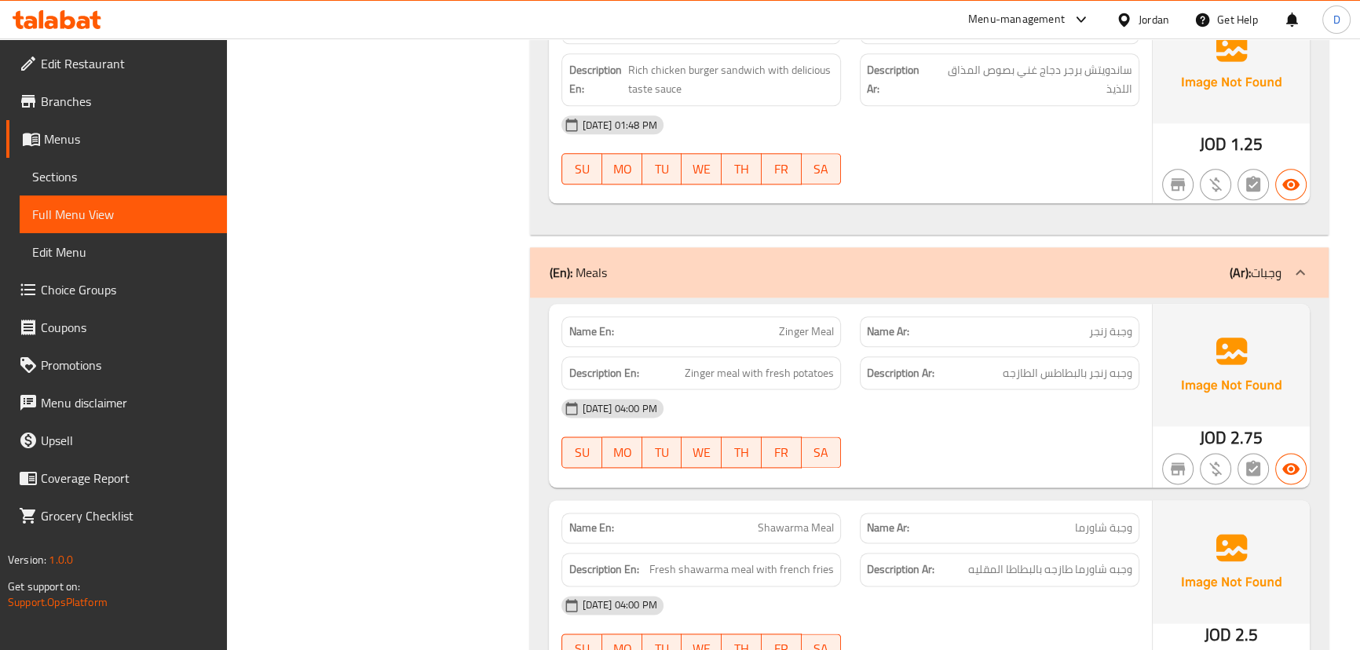
scroll to position [2570, 0]
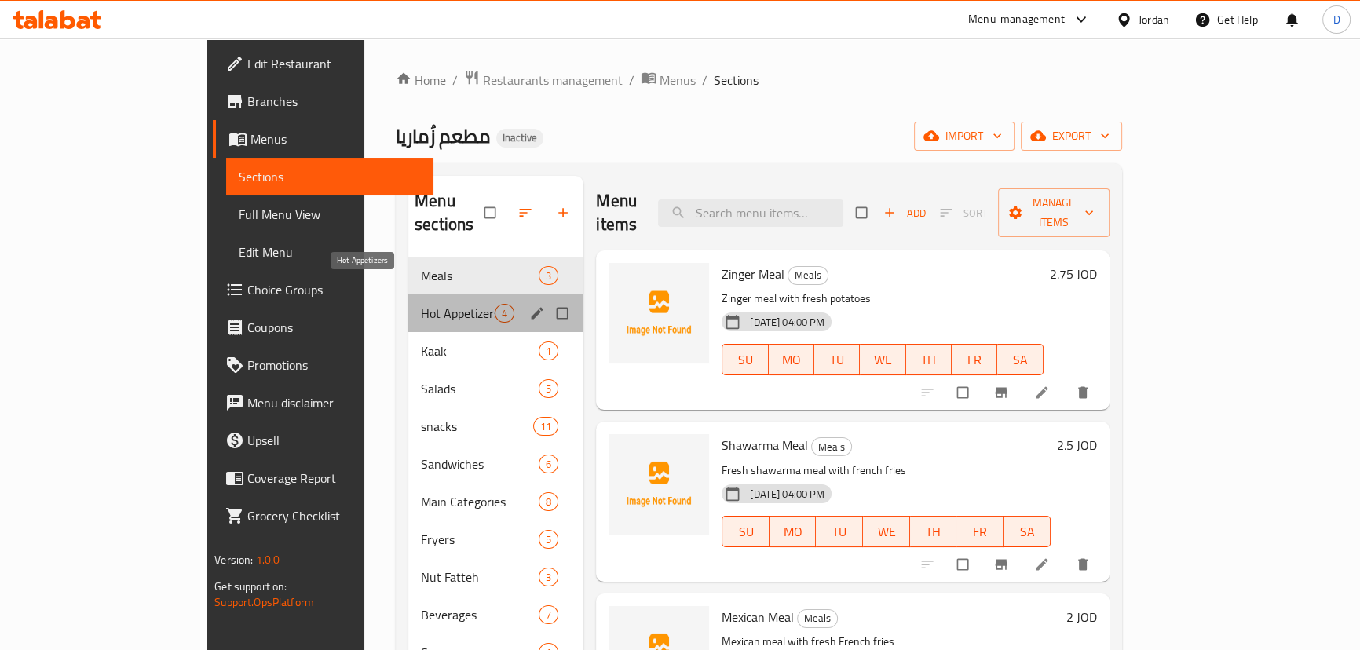
click at [421, 304] on span "Hot Appetizers" at bounding box center [458, 313] width 74 height 19
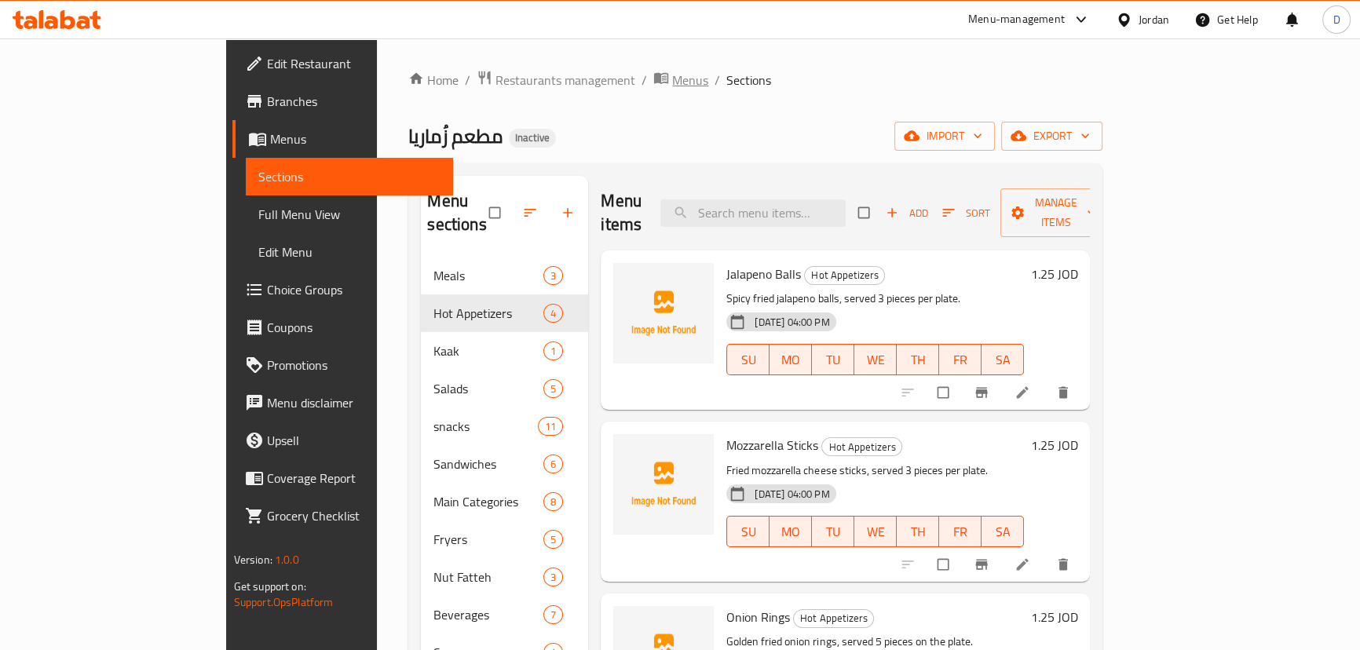
click at [672, 79] on span "Menus" at bounding box center [690, 80] width 36 height 19
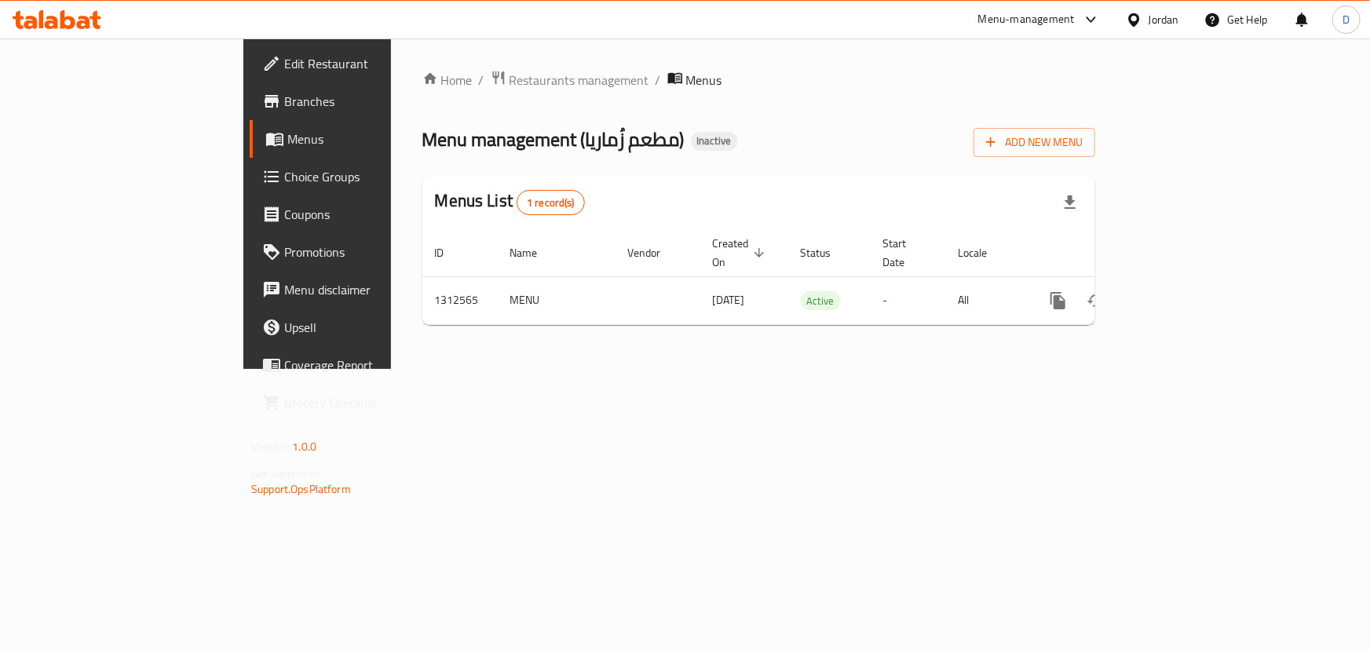
click at [284, 108] on span "Branches" at bounding box center [371, 101] width 175 height 19
